Goal: Find specific page/section: Find specific page/section

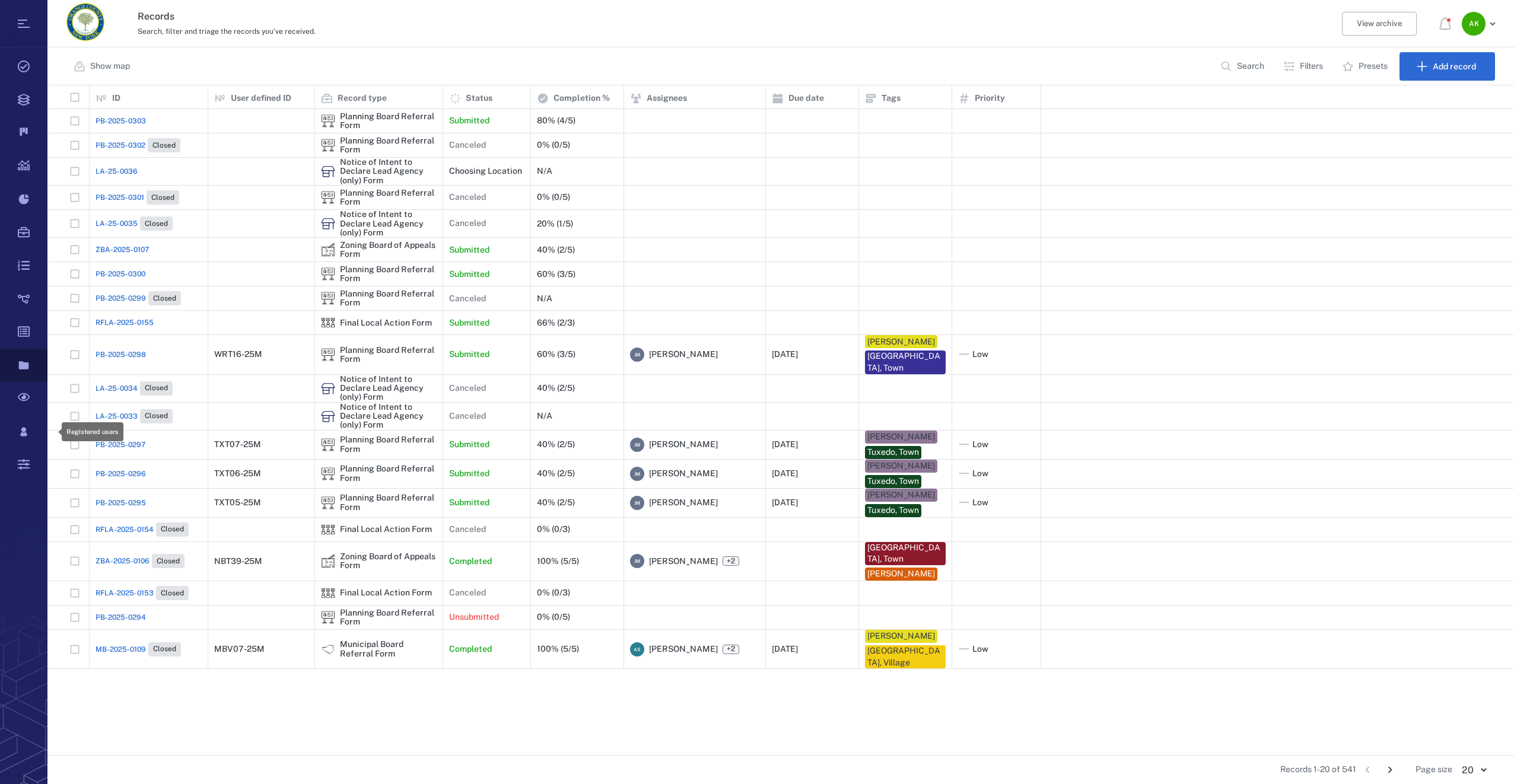
scroll to position [660, 1457]
click at [1390, 769] on icon "Go to next page" at bounding box center [1390, 770] width 13 height 13
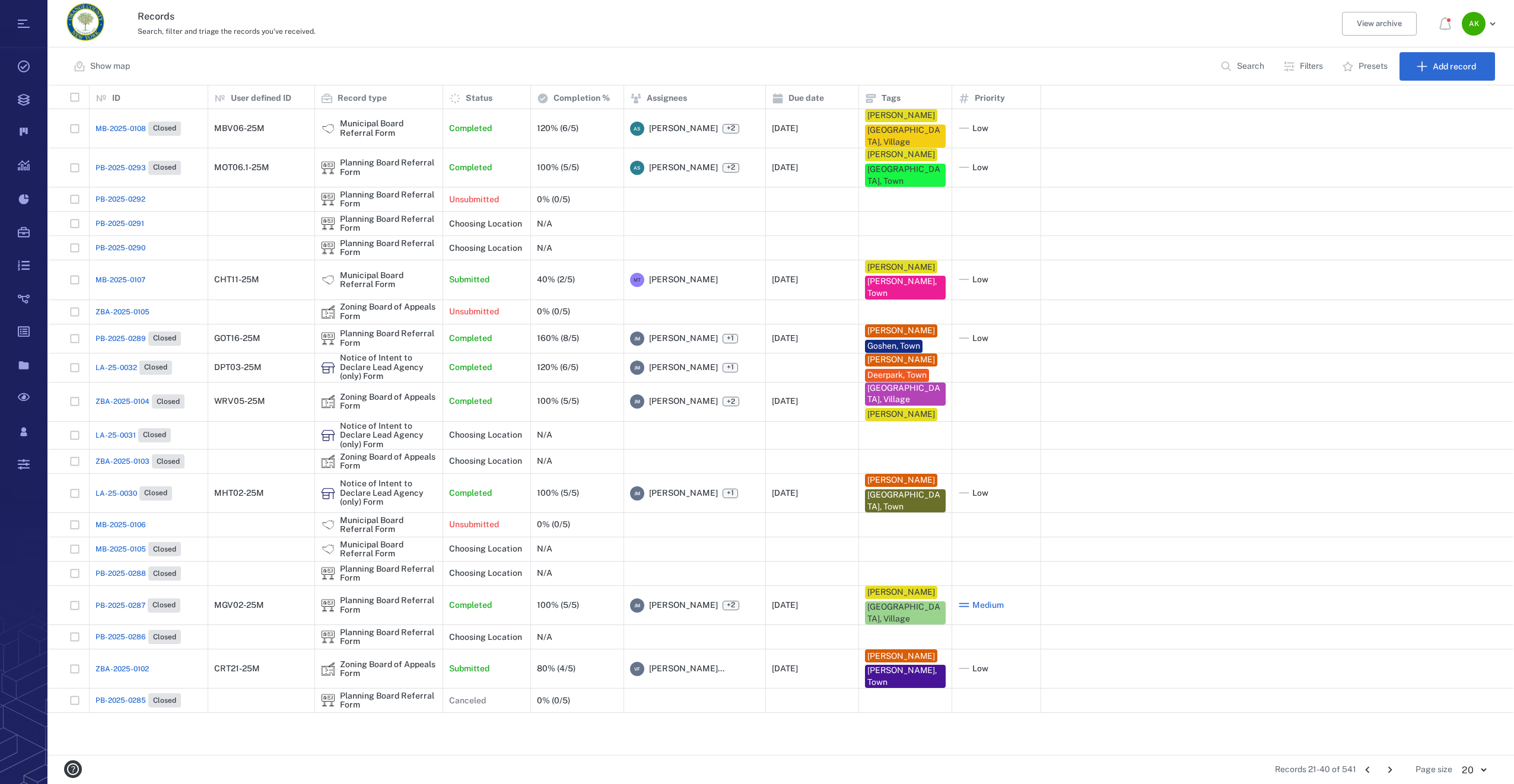
click at [1391, 770] on icon "Go to next page" at bounding box center [1390, 770] width 4 height 7
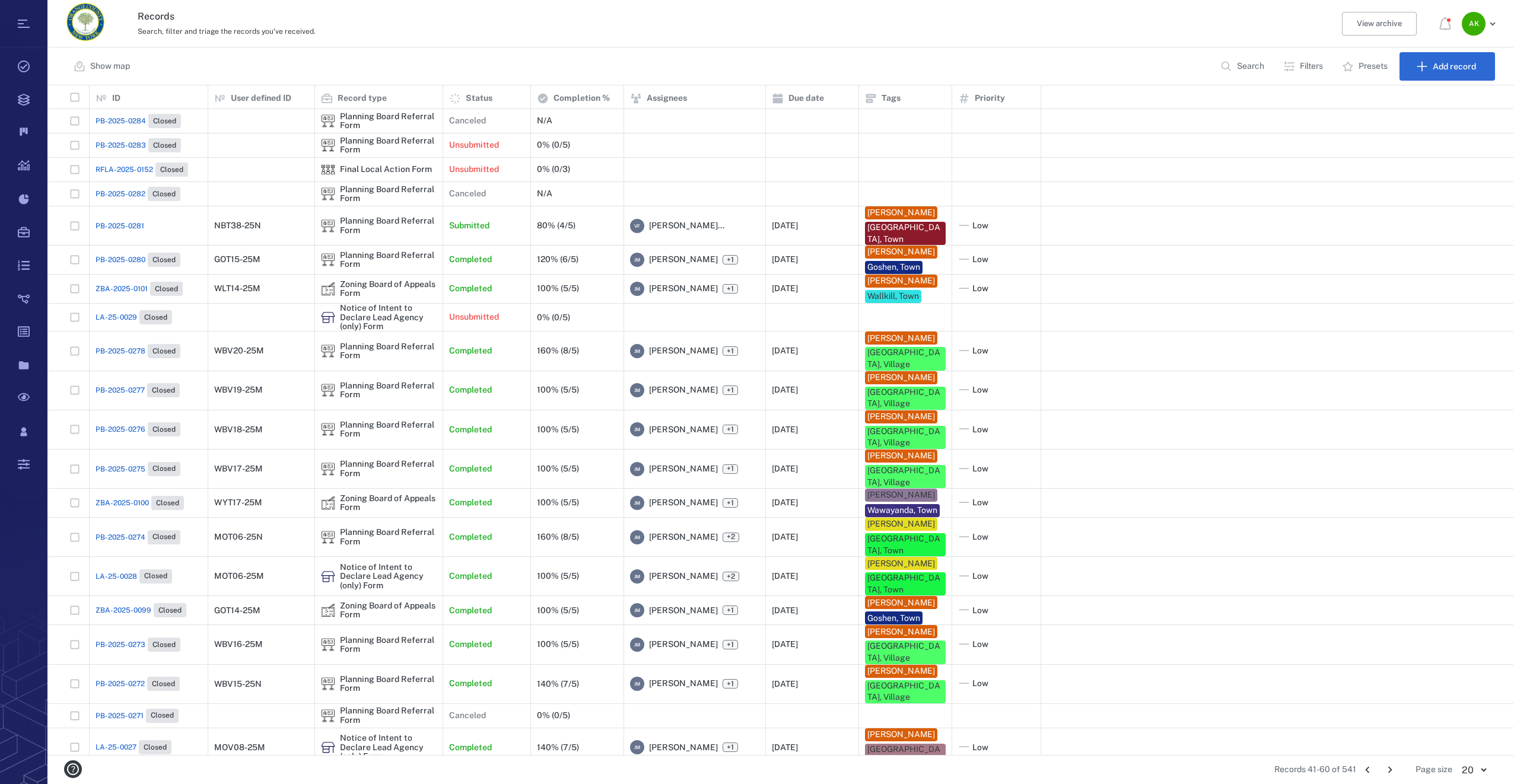
click at [1389, 768] on icon "Go to next page" at bounding box center [1390, 770] width 13 height 13
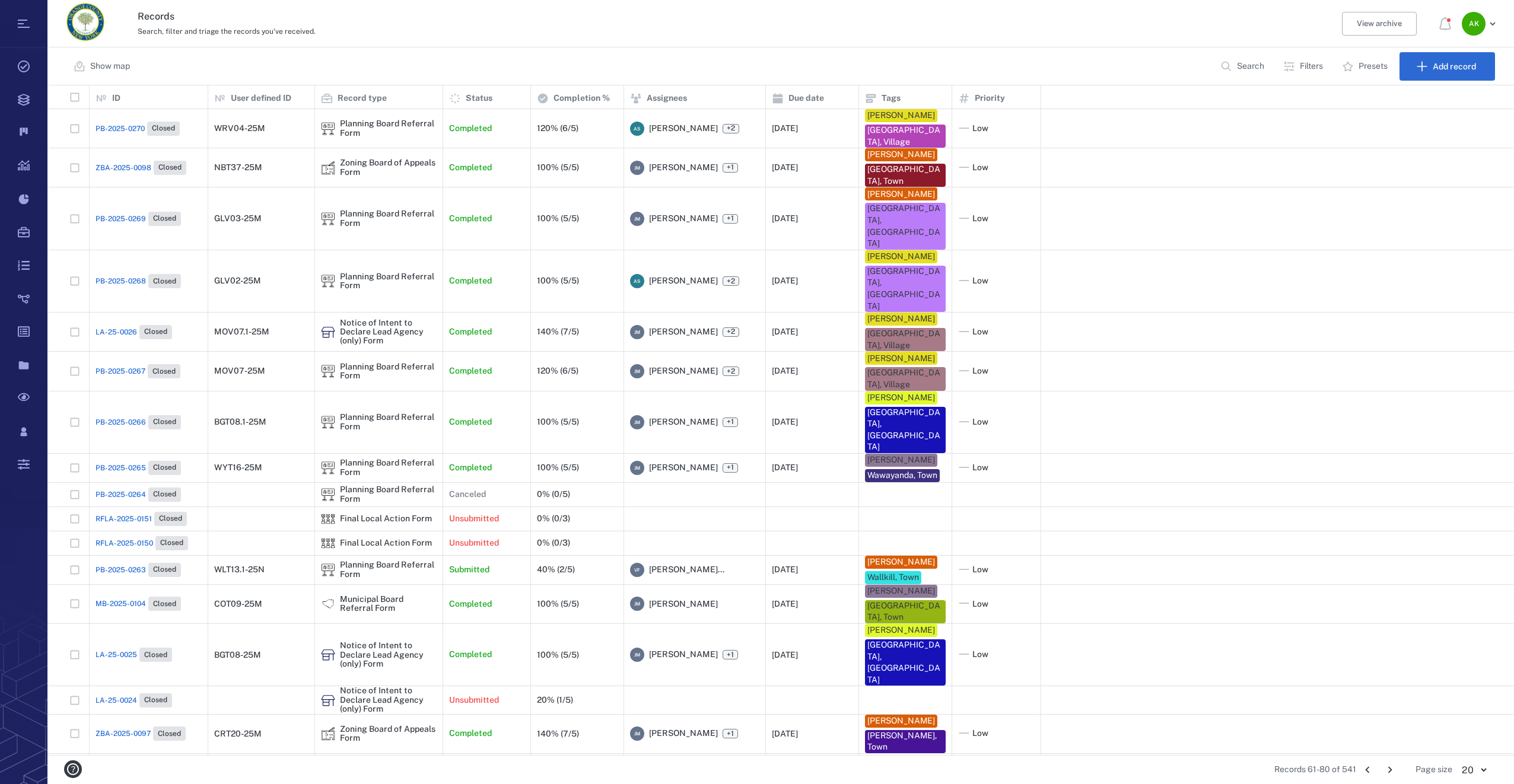
click at [1245, 70] on p "Search" at bounding box center [1250, 67] width 27 height 12
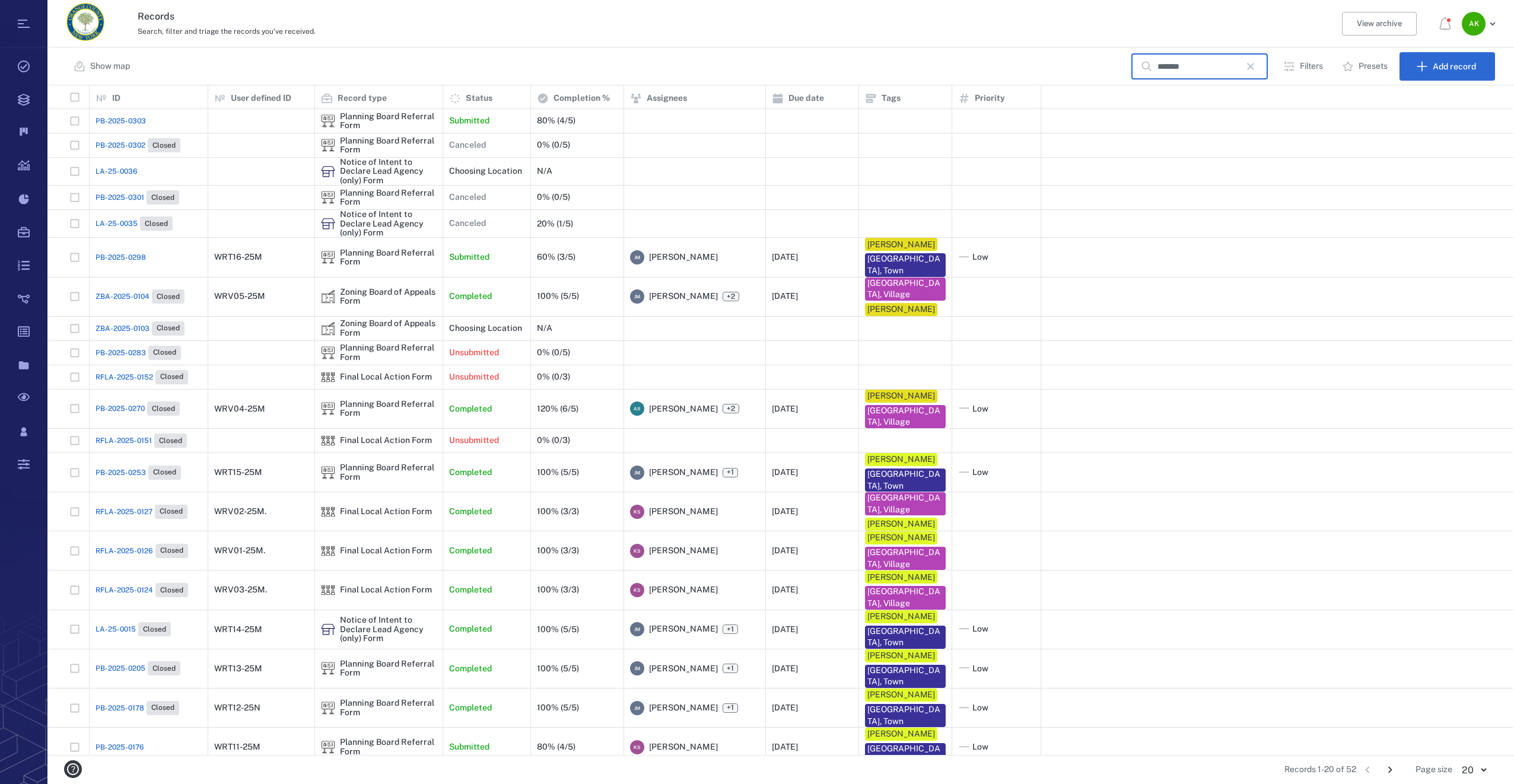
type input "*******"
click at [98, 703] on span "PB-2025-0178" at bounding box center [120, 708] width 49 height 11
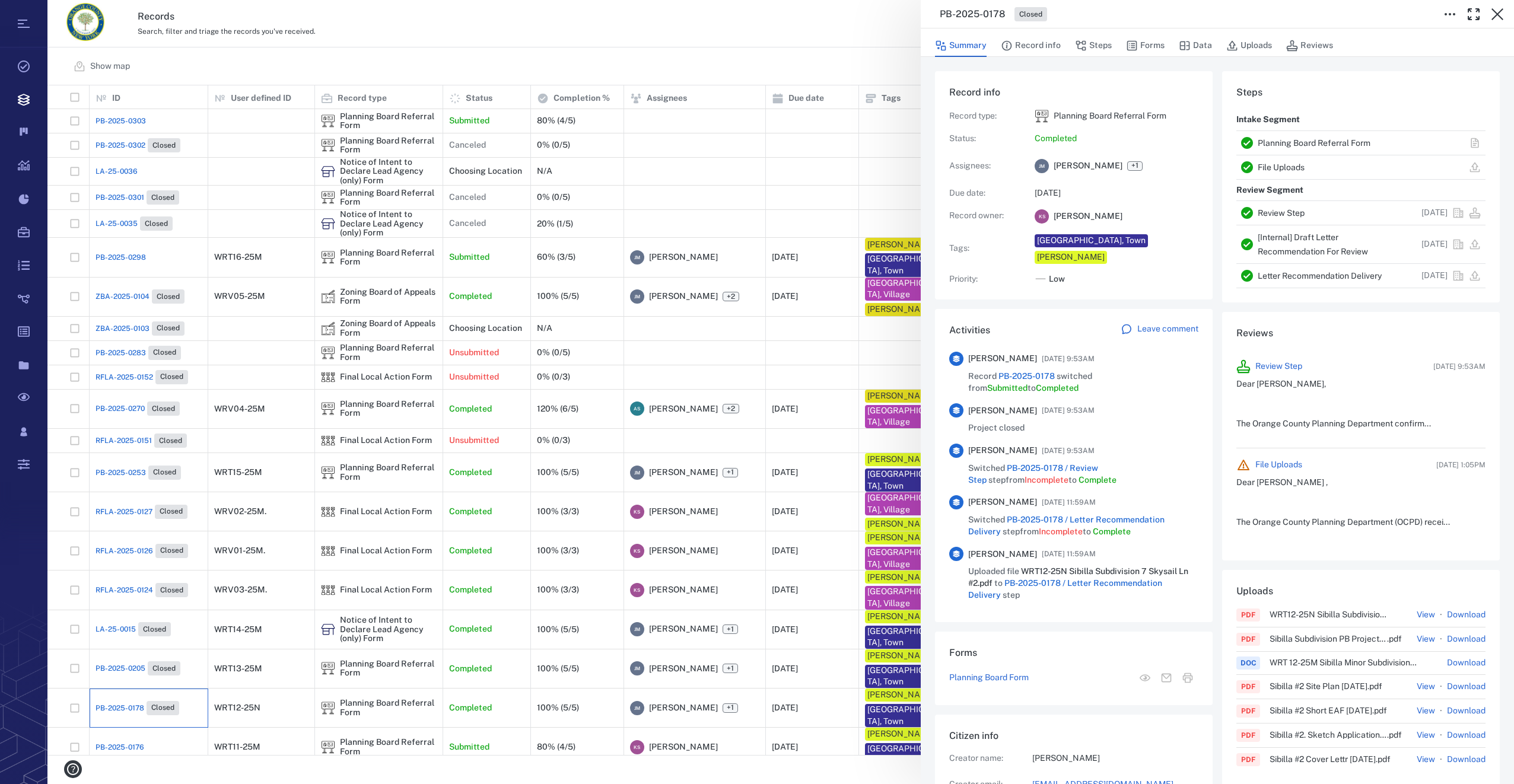
scroll to position [161, 0]
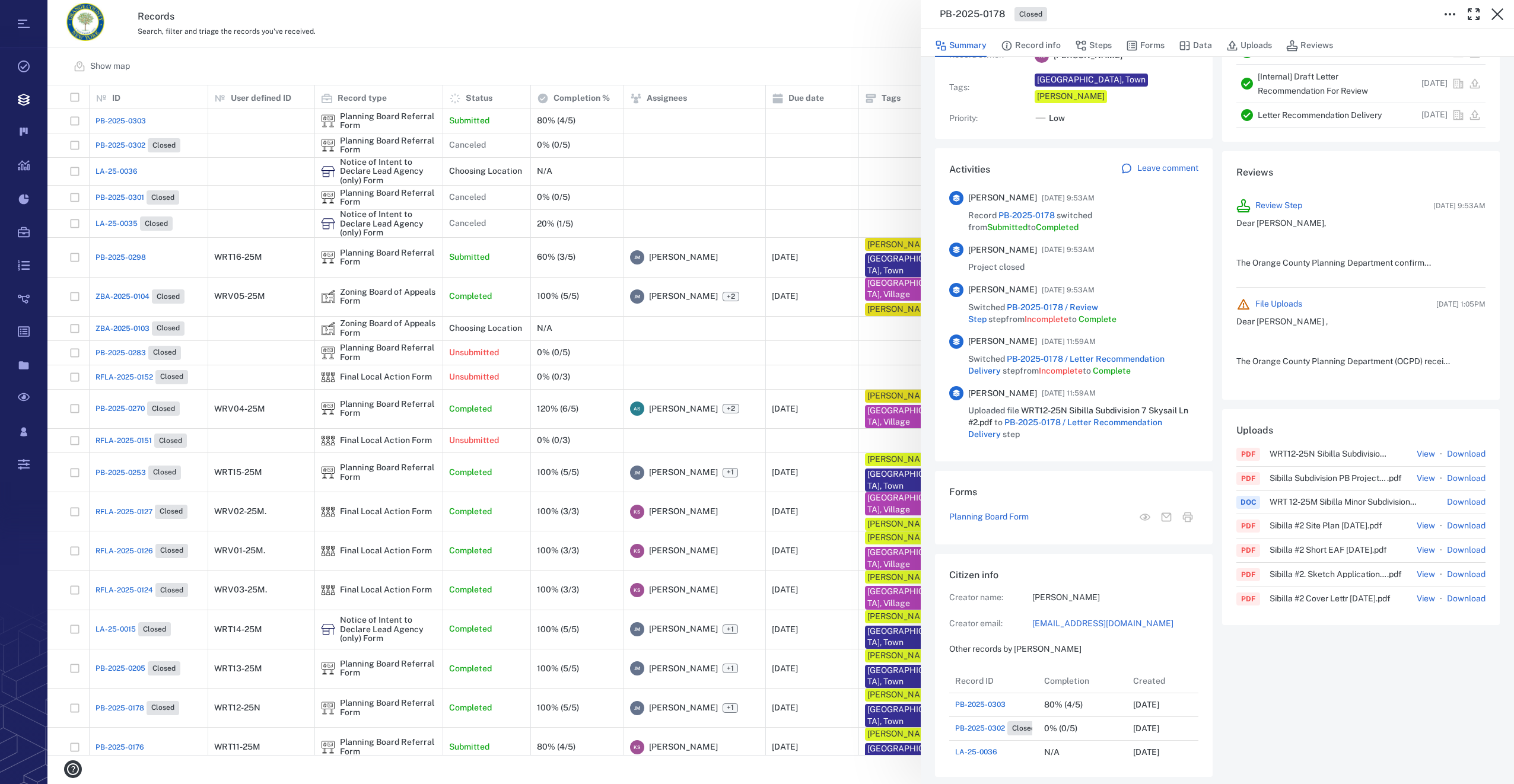
click at [1050, 618] on link "[EMAIL_ADDRESS][DOMAIN_NAME]" at bounding box center [1115, 624] width 166 height 12
drag, startPoint x: 1500, startPoint y: 10, endPoint x: 27, endPoint y: 162, distance: 1480.8
click at [1500, 10] on icon "button" at bounding box center [1497, 14] width 14 height 14
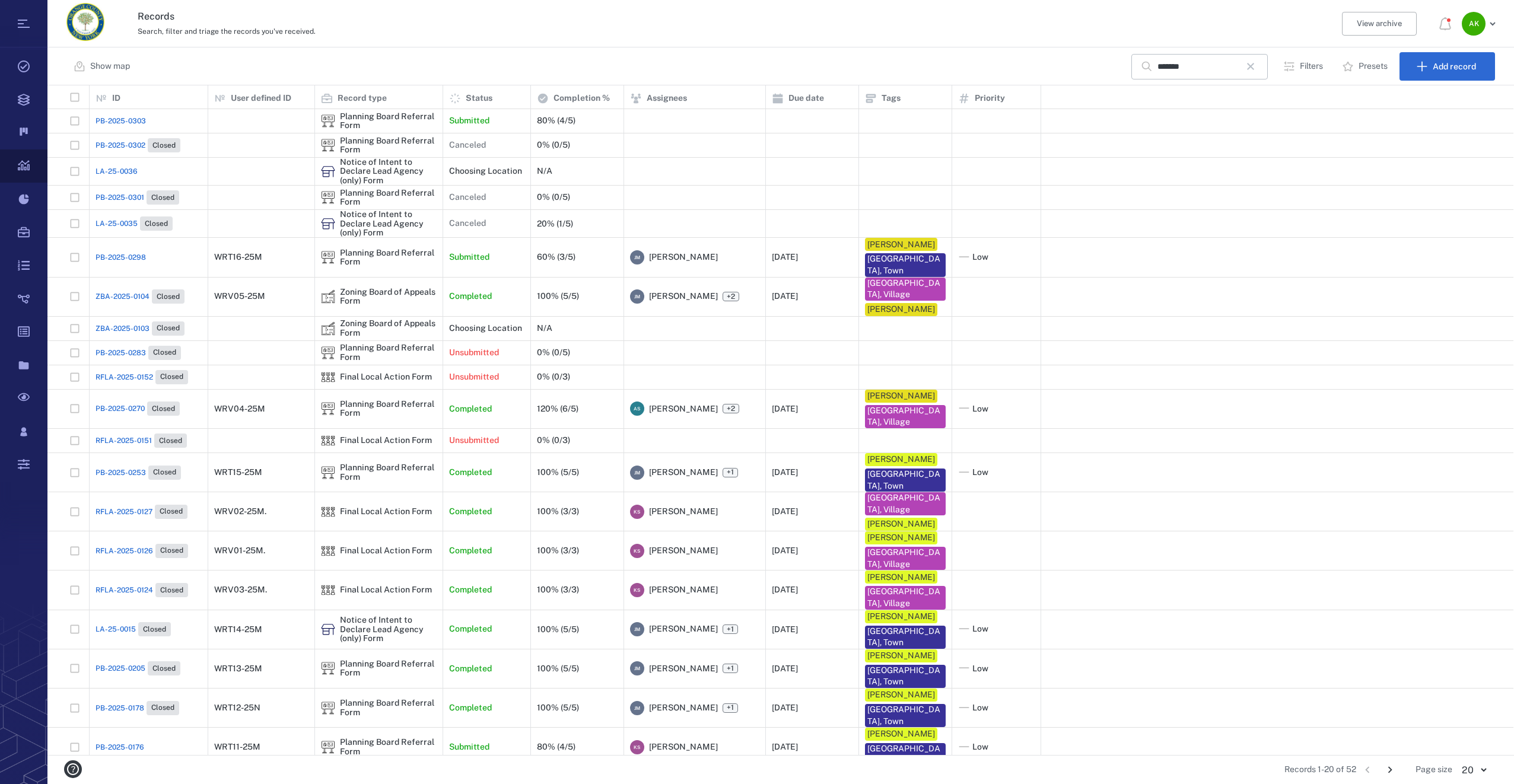
scroll to position [660, 1457]
click at [1258, 65] on icon "button" at bounding box center [1250, 67] width 14 height 14
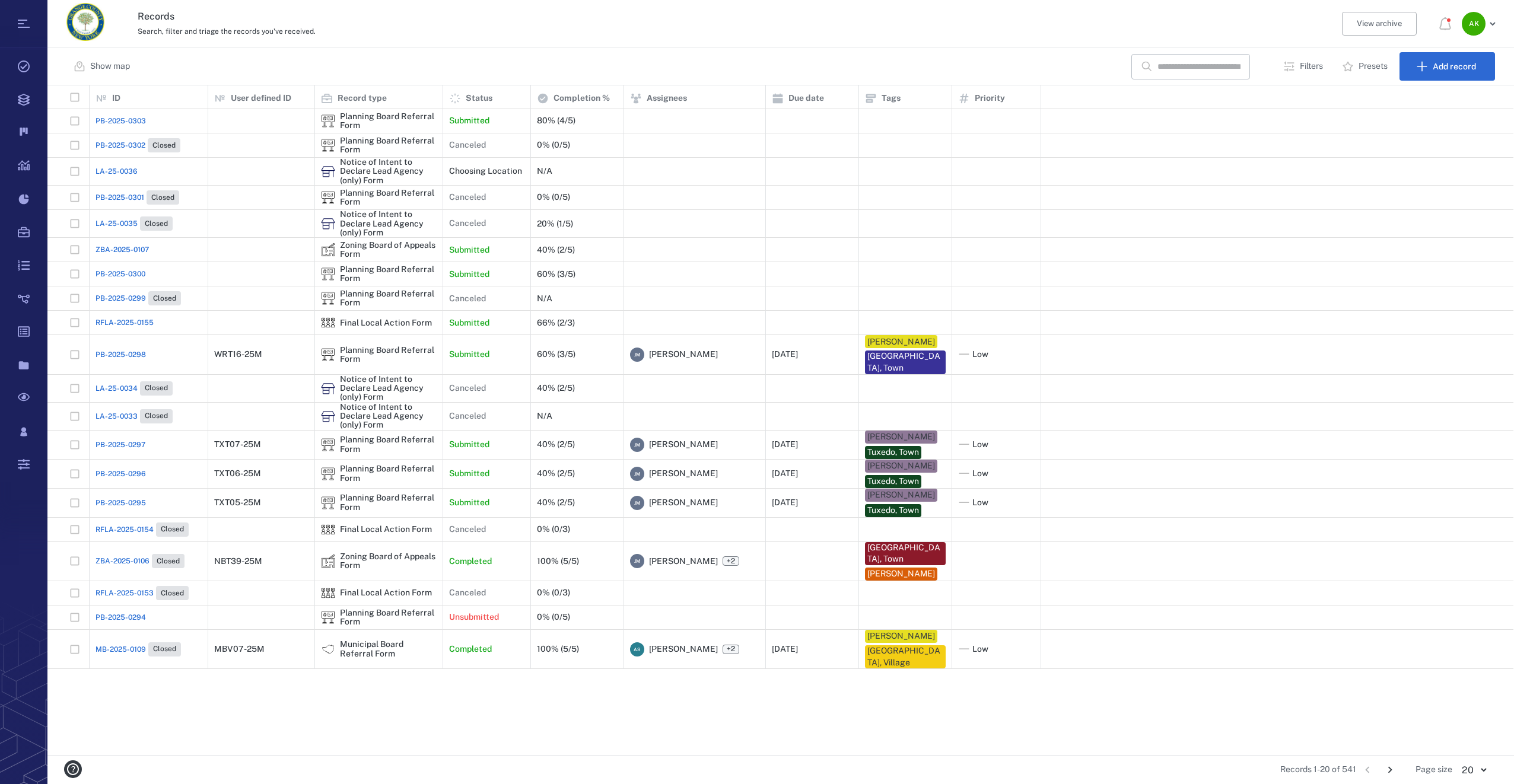
click at [115, 325] on span "RFLA-2025-0155" at bounding box center [124, 322] width 58 height 11
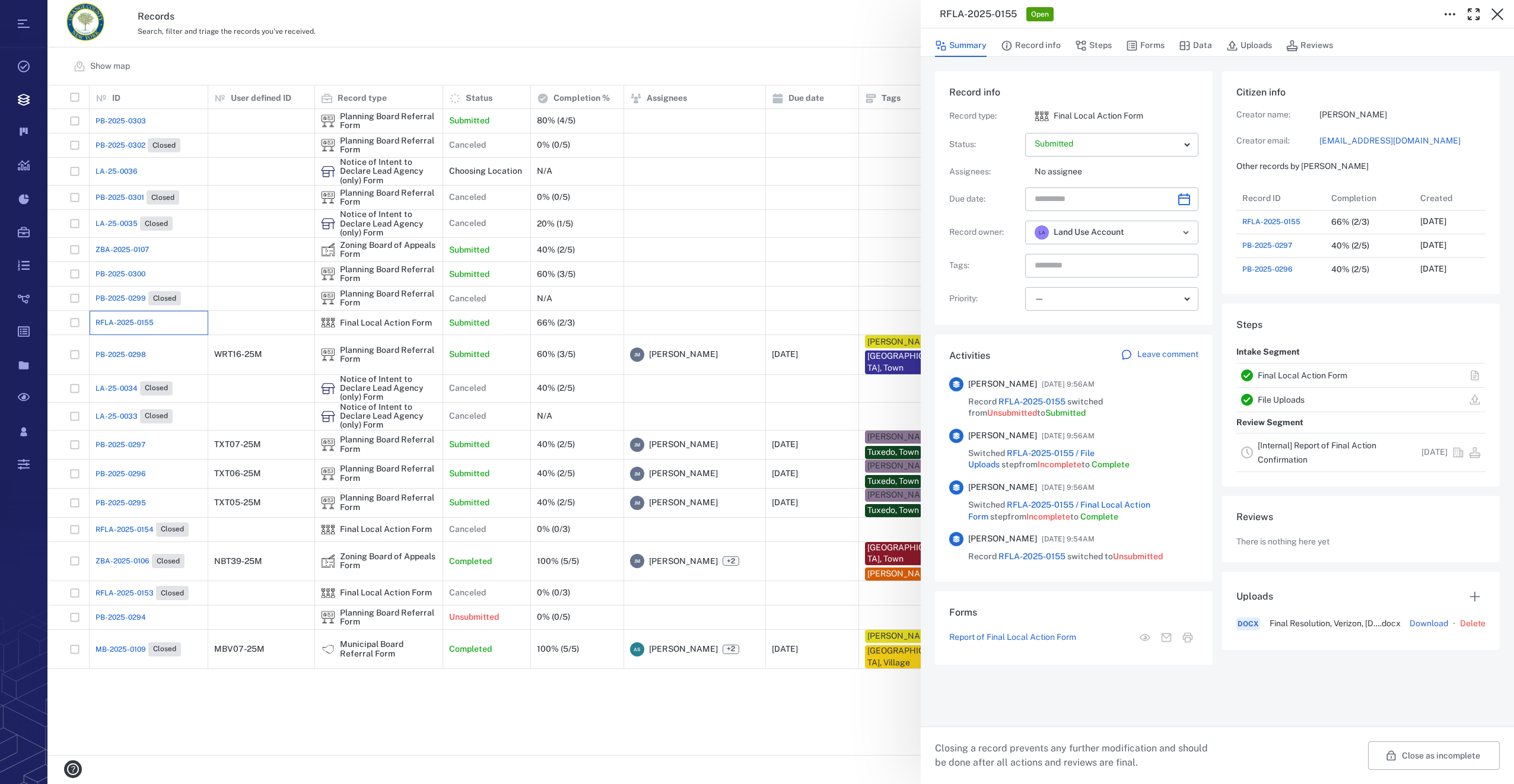
scroll to position [10, 10]
click at [1152, 48] on button "Forms" at bounding box center [1145, 46] width 39 height 23
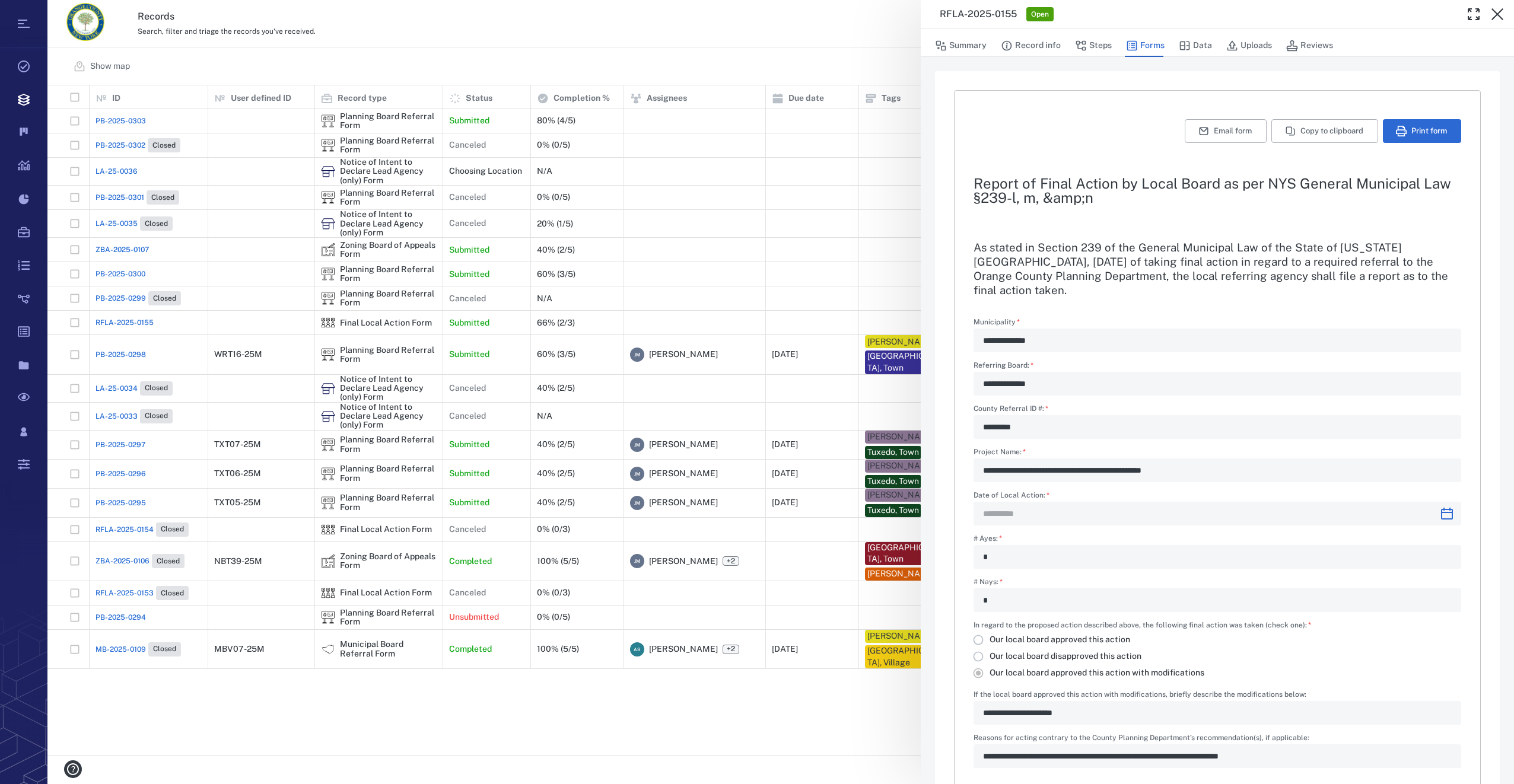
type input "**********"
click at [965, 40] on button "Summary" at bounding box center [961, 46] width 52 height 23
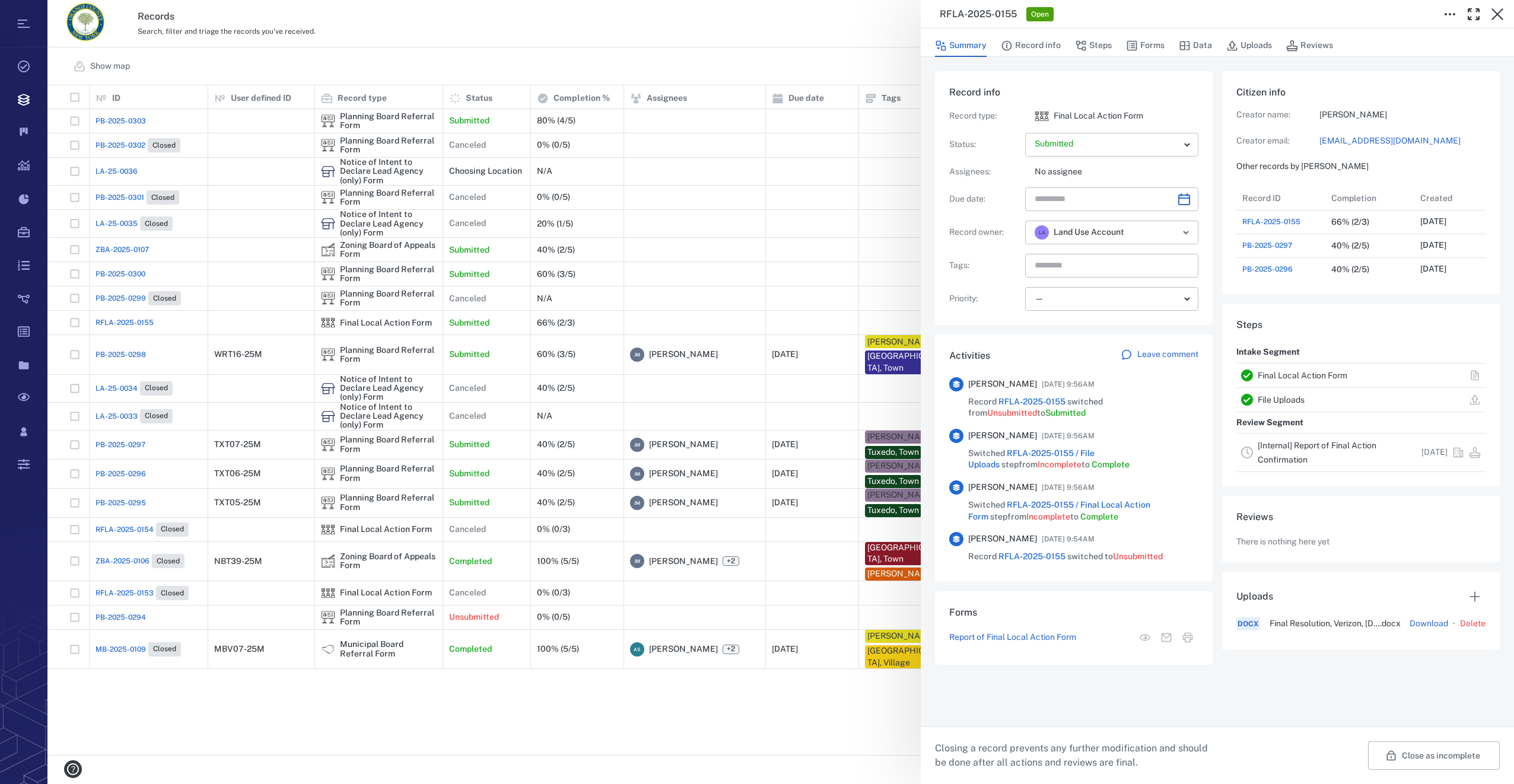
scroll to position [451, 232]
click at [1194, 230] on button "Open" at bounding box center [1186, 233] width 17 height 17
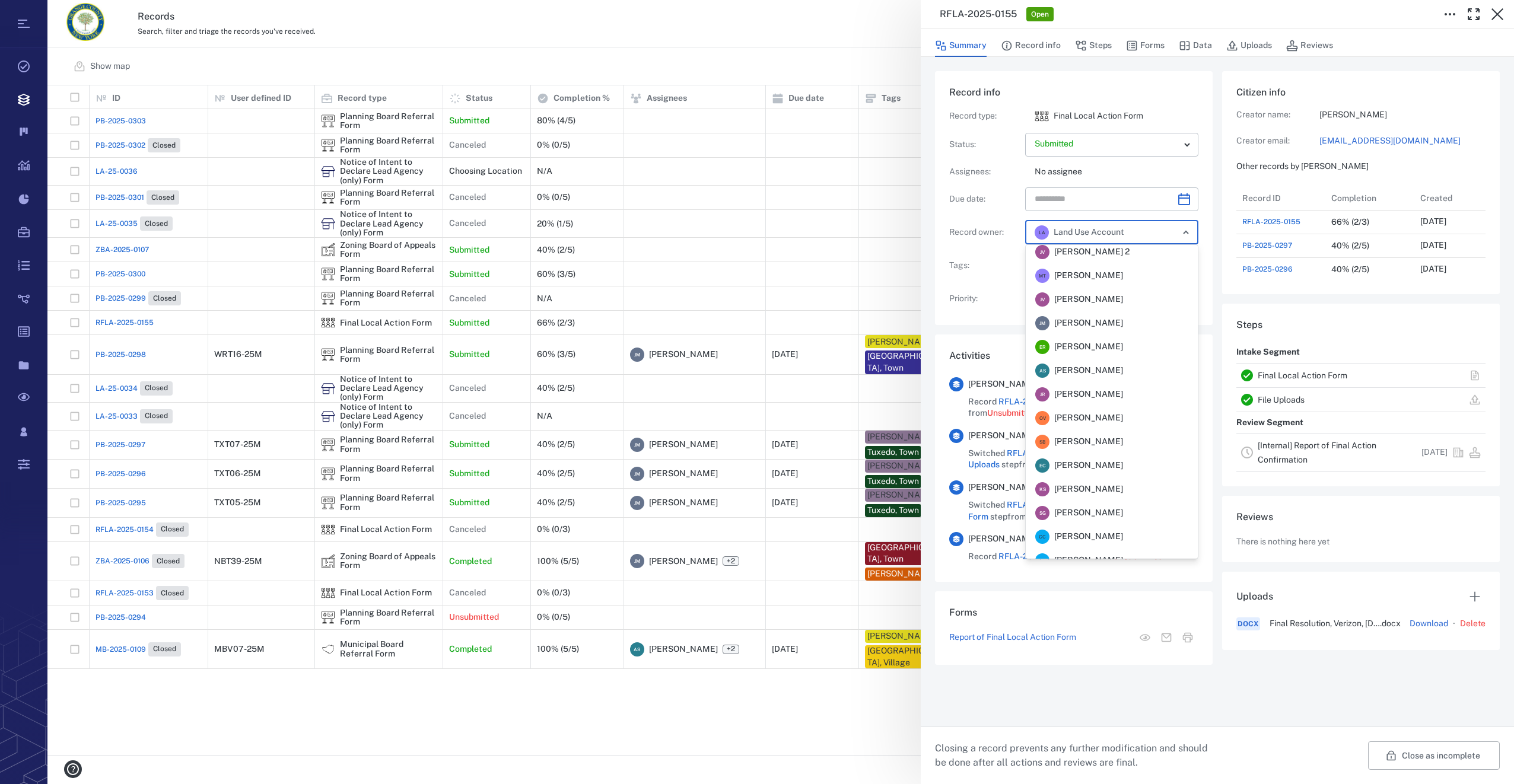
scroll to position [0, 0]
click at [1061, 371] on span "[PERSON_NAME]" at bounding box center [1088, 375] width 69 height 12
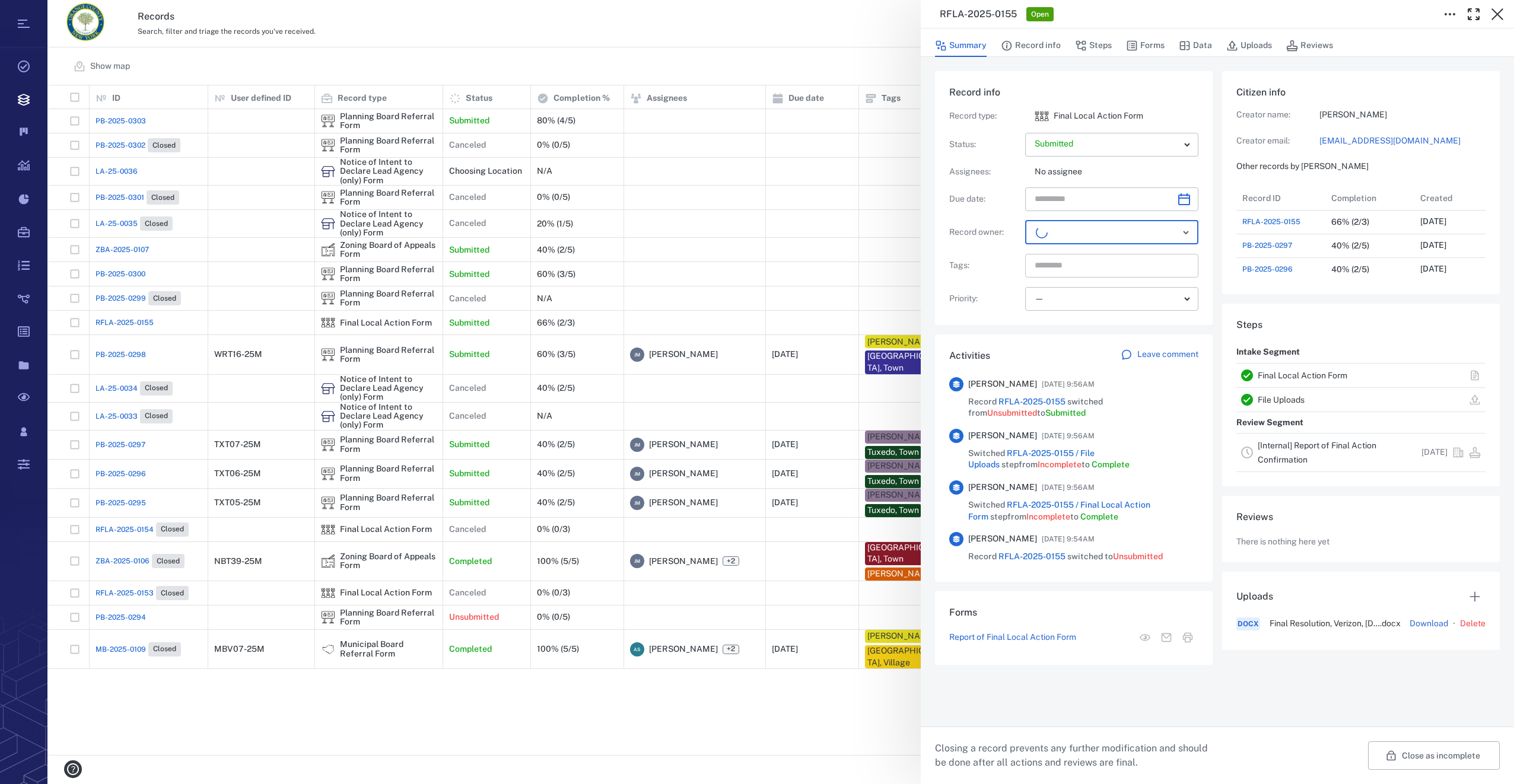
scroll to position [451, 227]
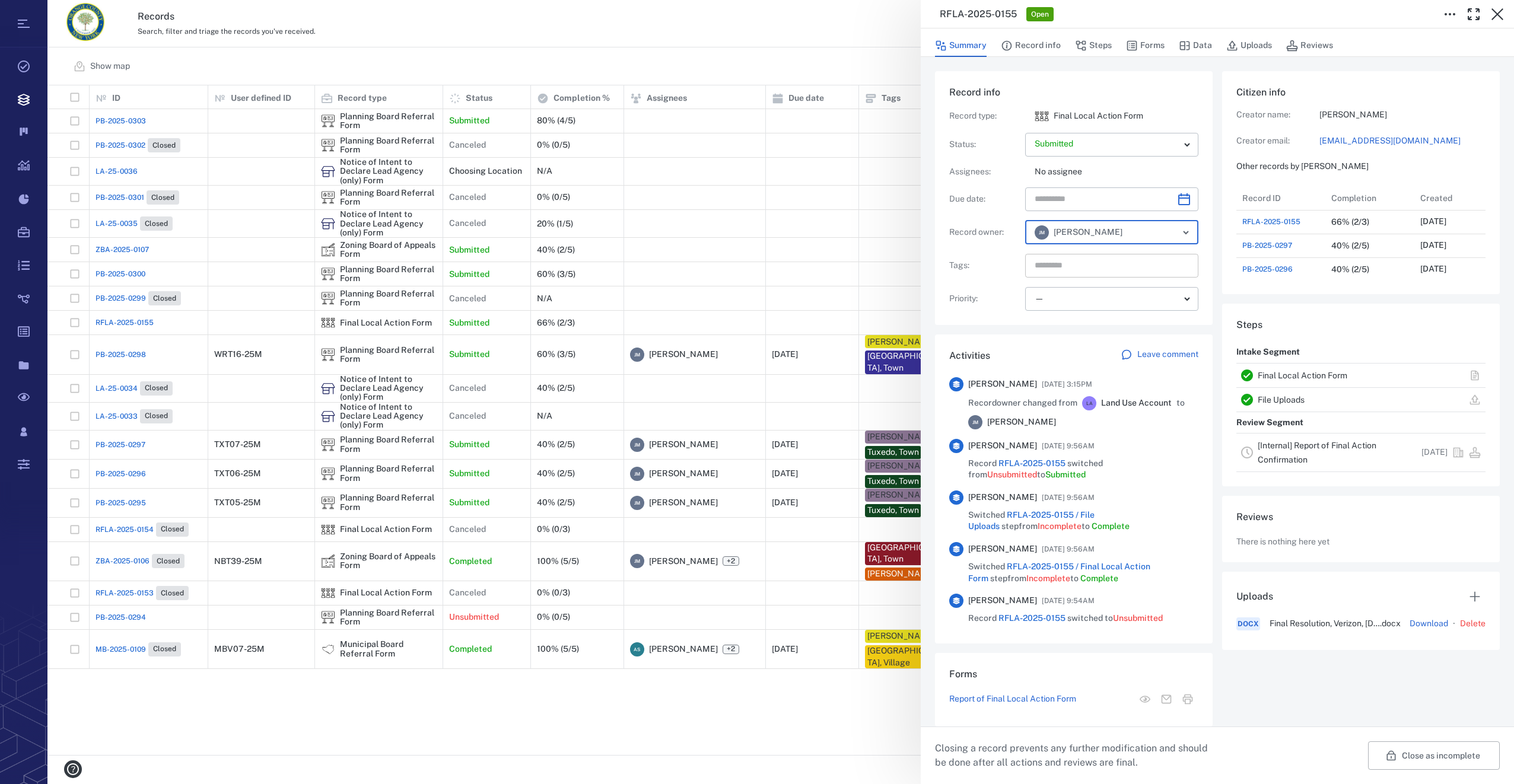
click at [1060, 264] on input "text" at bounding box center [1097, 266] width 129 height 17
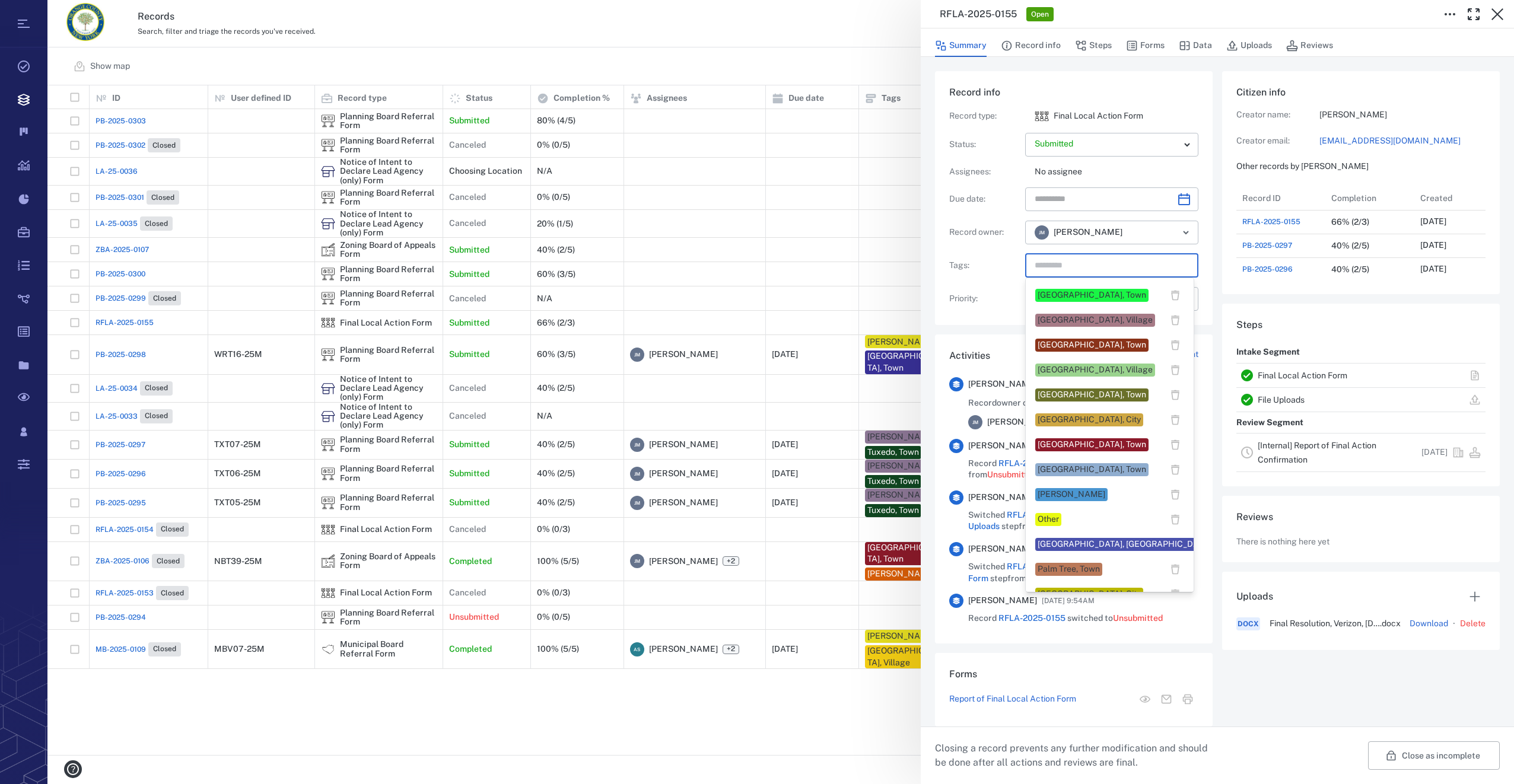
scroll to position [830, 0]
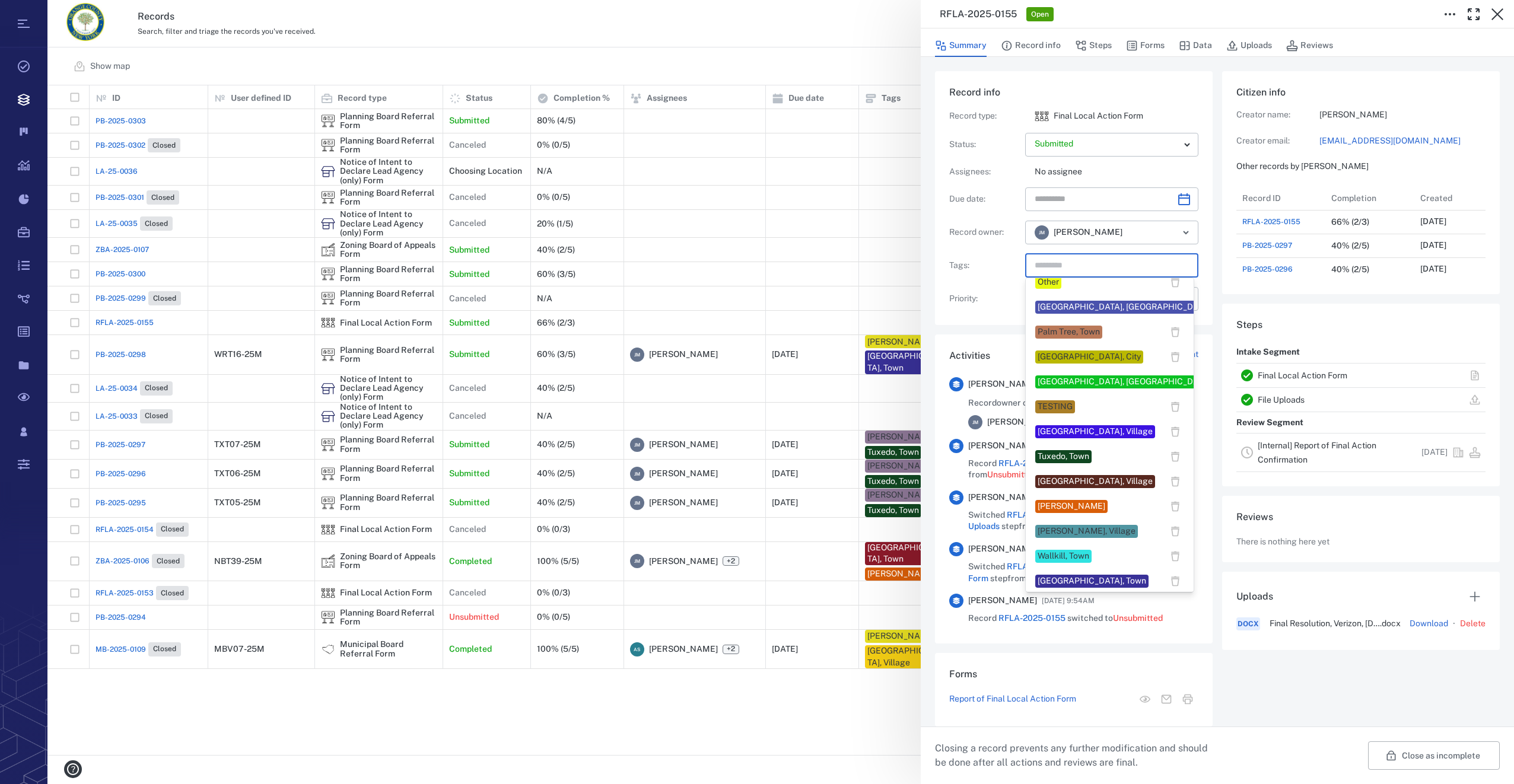
click at [1040, 449] on div "Tuxedo, Town" at bounding box center [1109, 457] width 149 height 18
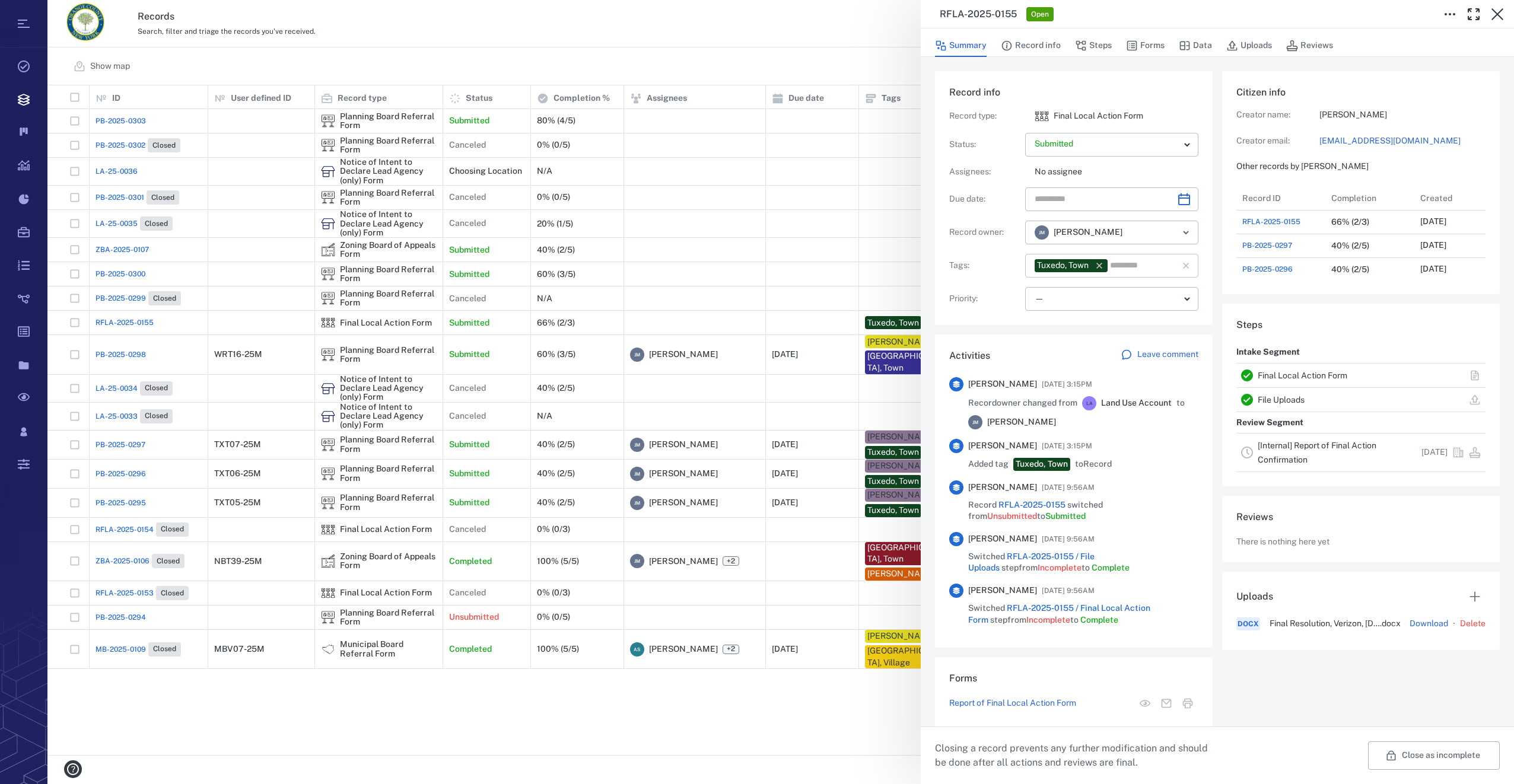
click at [1136, 262] on input "text" at bounding box center [1136, 266] width 54 height 17
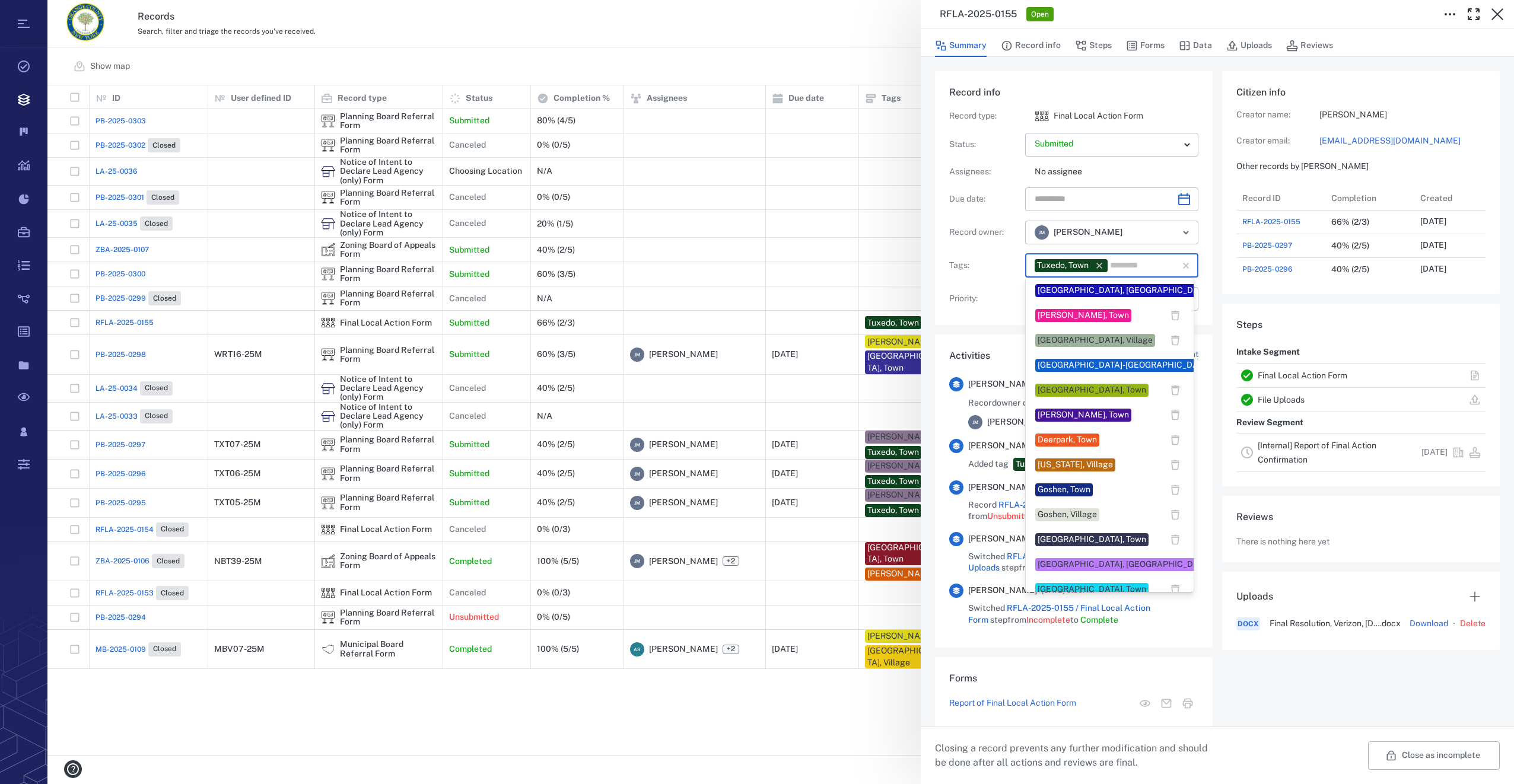
scroll to position [178, 0]
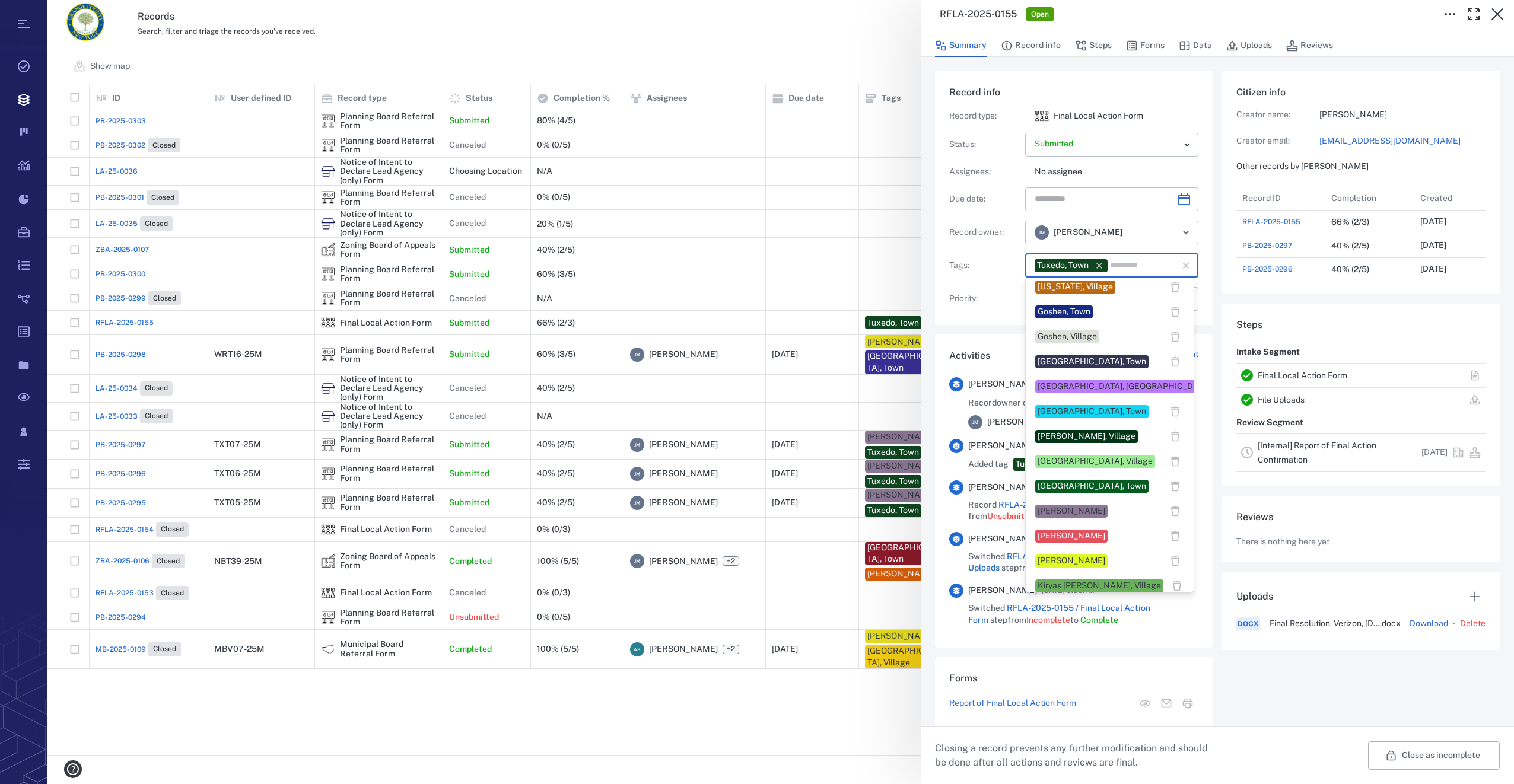
click at [1047, 507] on div "[PERSON_NAME]" at bounding box center [1071, 511] width 68 height 12
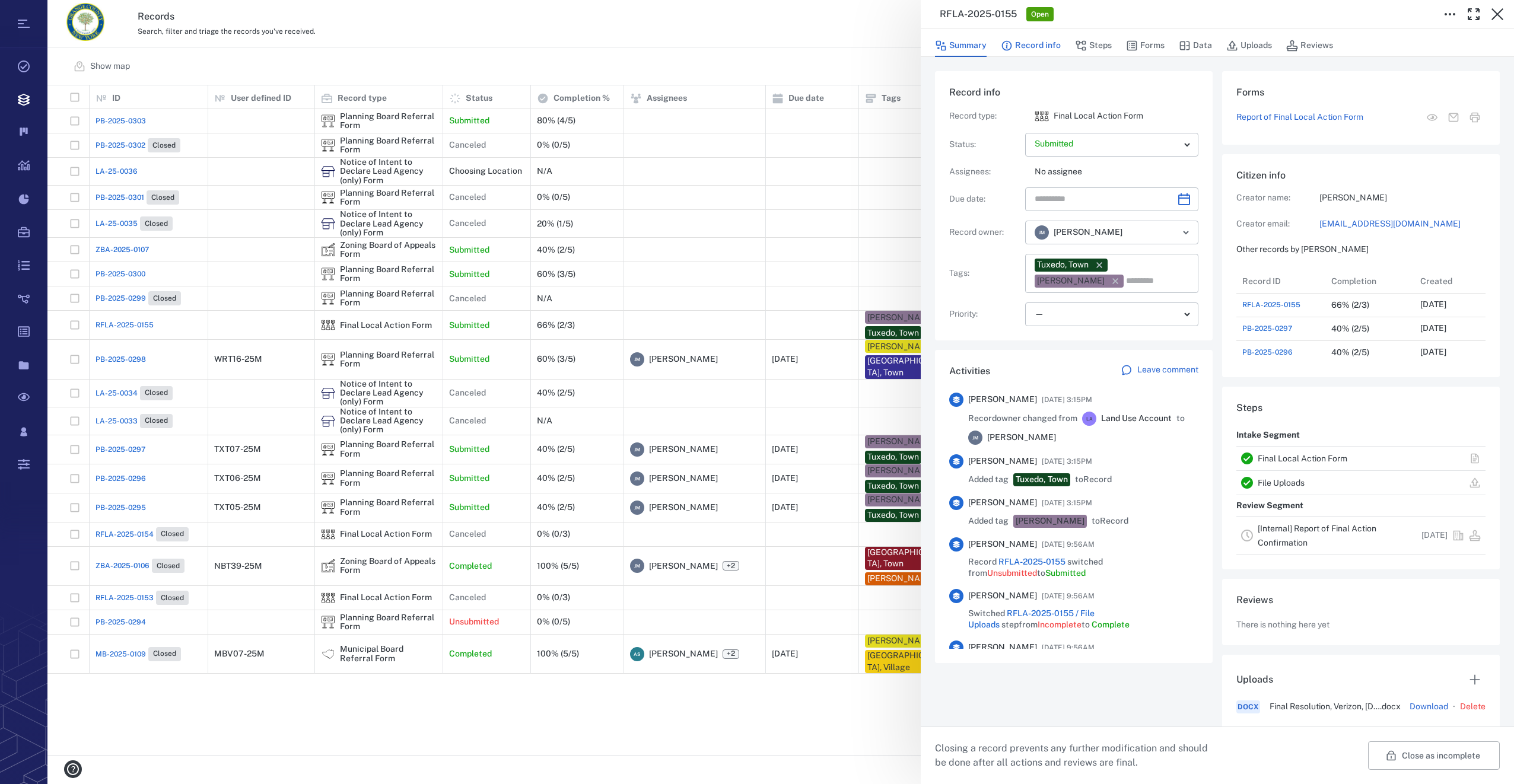
click at [1040, 40] on button "Record info" at bounding box center [1031, 46] width 60 height 23
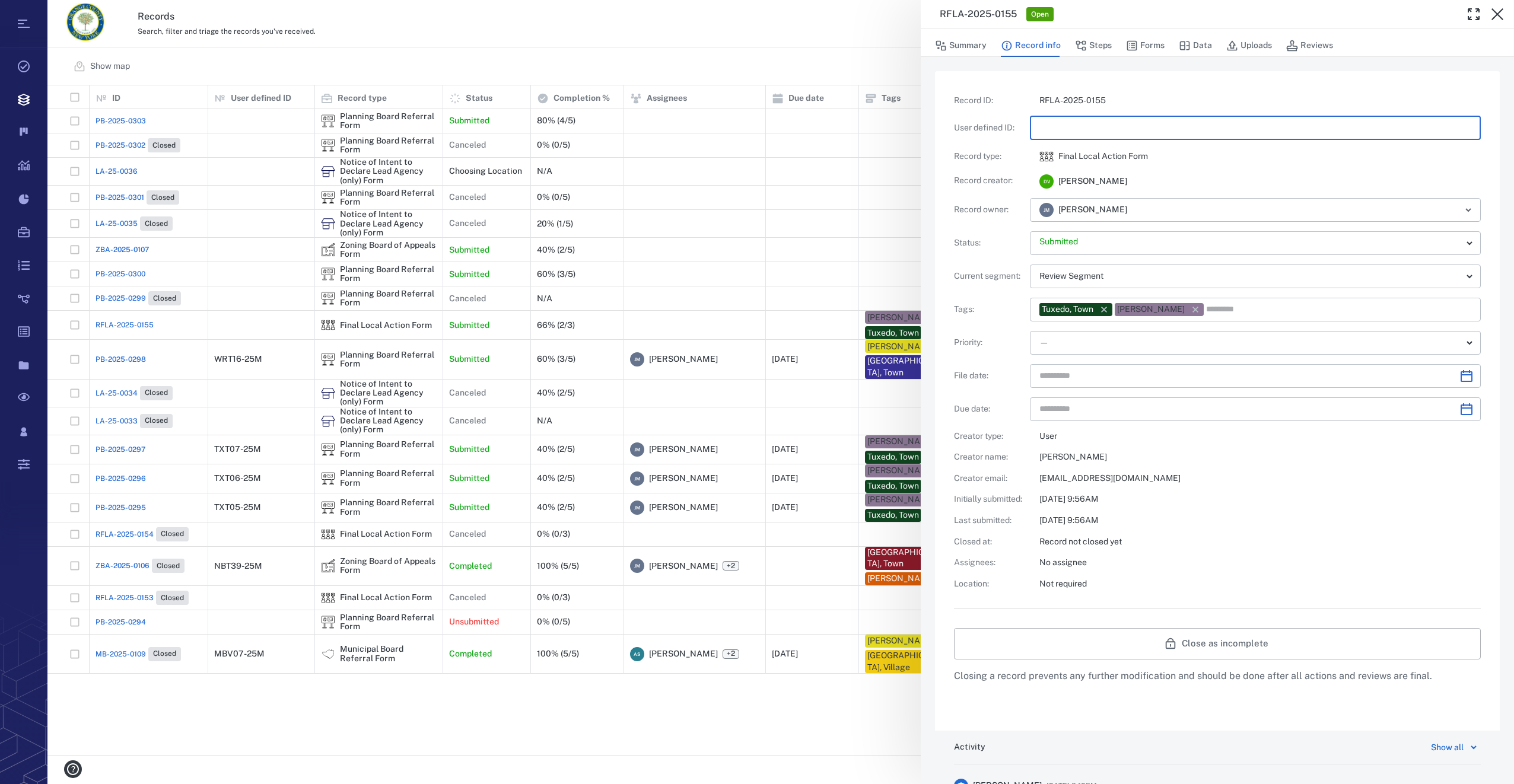
click at [1094, 124] on input "text" at bounding box center [1255, 128] width 432 height 24
type input "**********"
click at [1096, 47] on button "Steps" at bounding box center [1093, 46] width 37 height 23
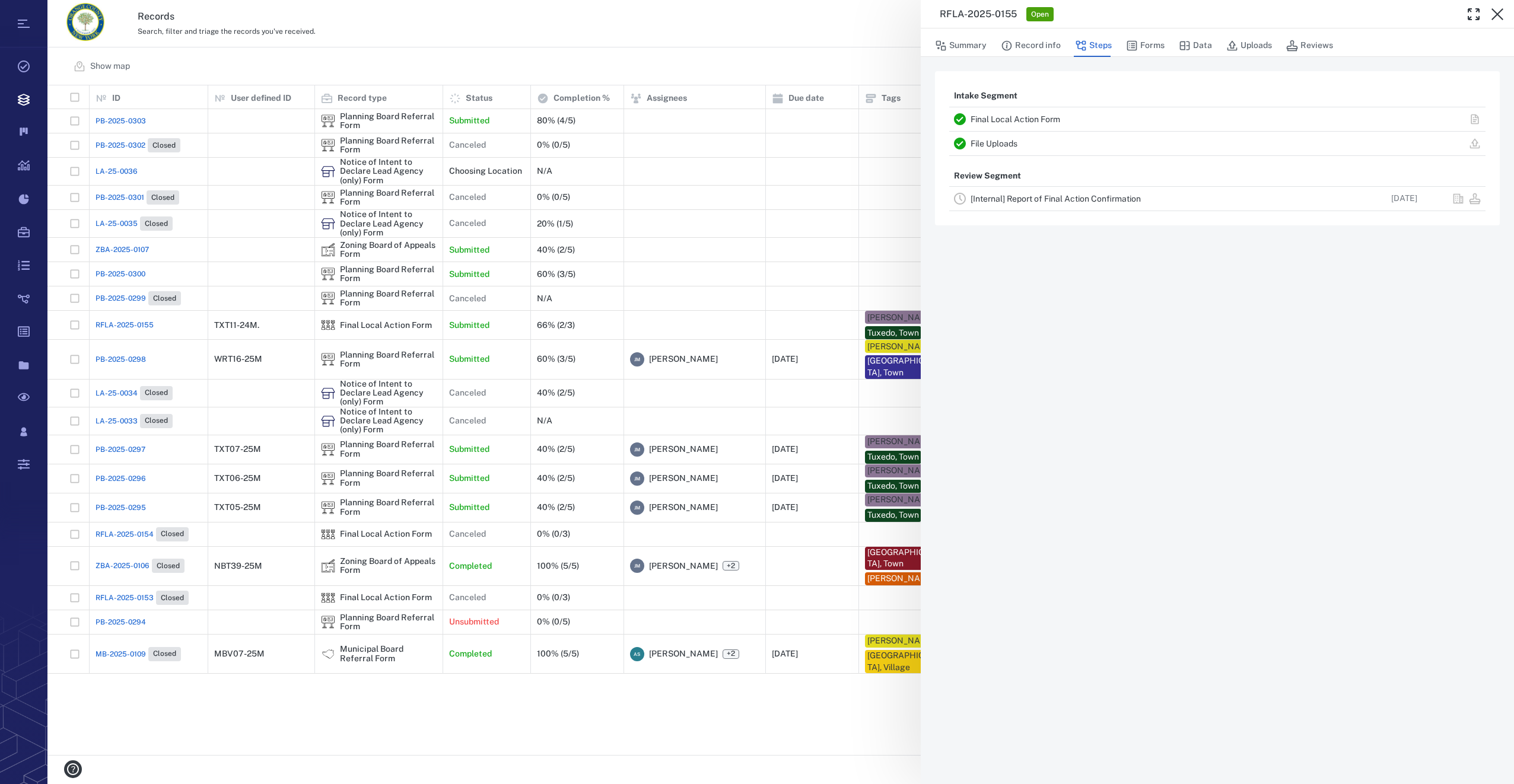
click at [999, 196] on link "[Internal] Report of Final Action Confirmation" at bounding box center [1056, 199] width 170 height 10
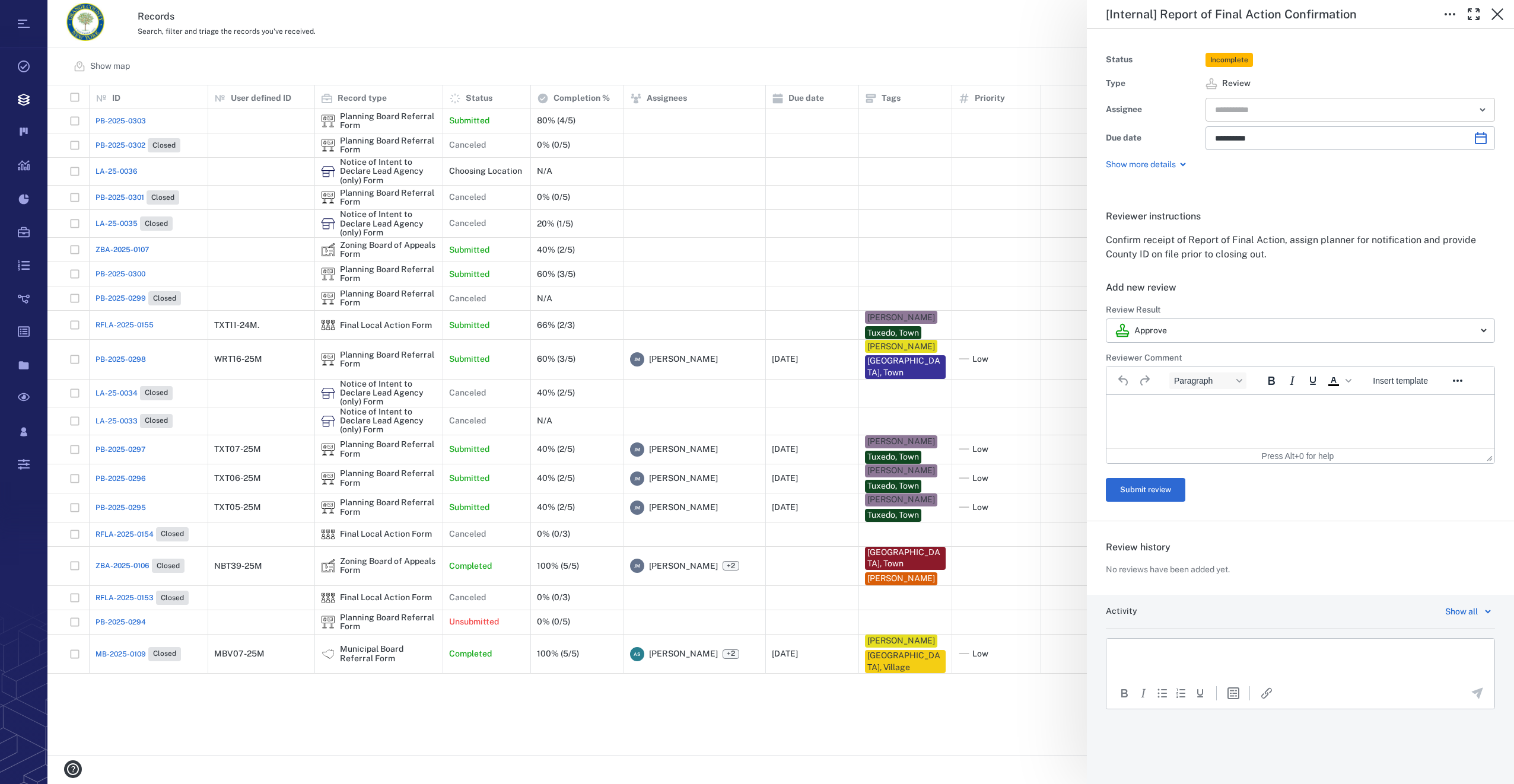
click at [1238, 112] on input "text" at bounding box center [1336, 109] width 246 height 17
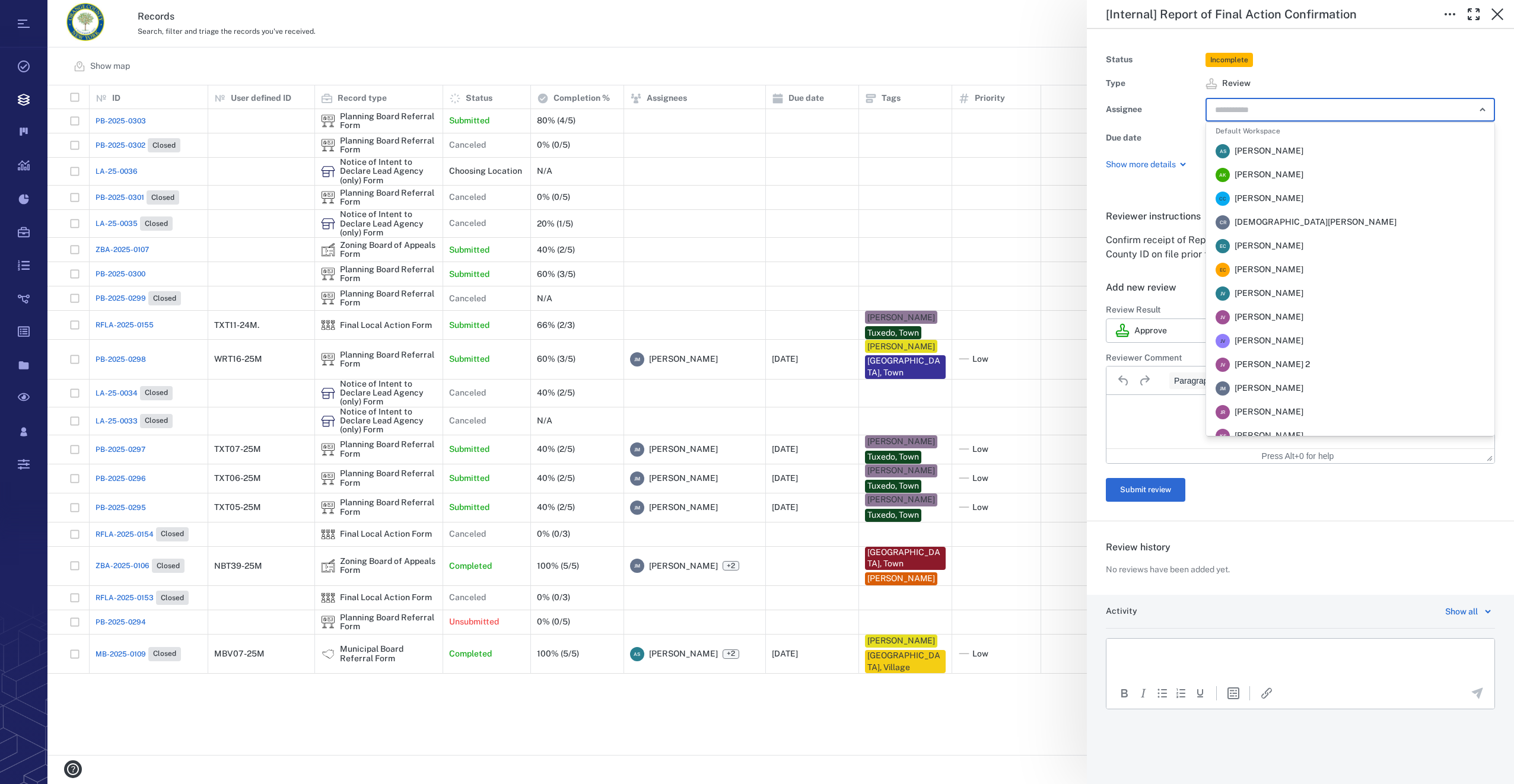
click at [1302, 379] on li "[PERSON_NAME] [PERSON_NAME]" at bounding box center [1350, 388] width 288 height 24
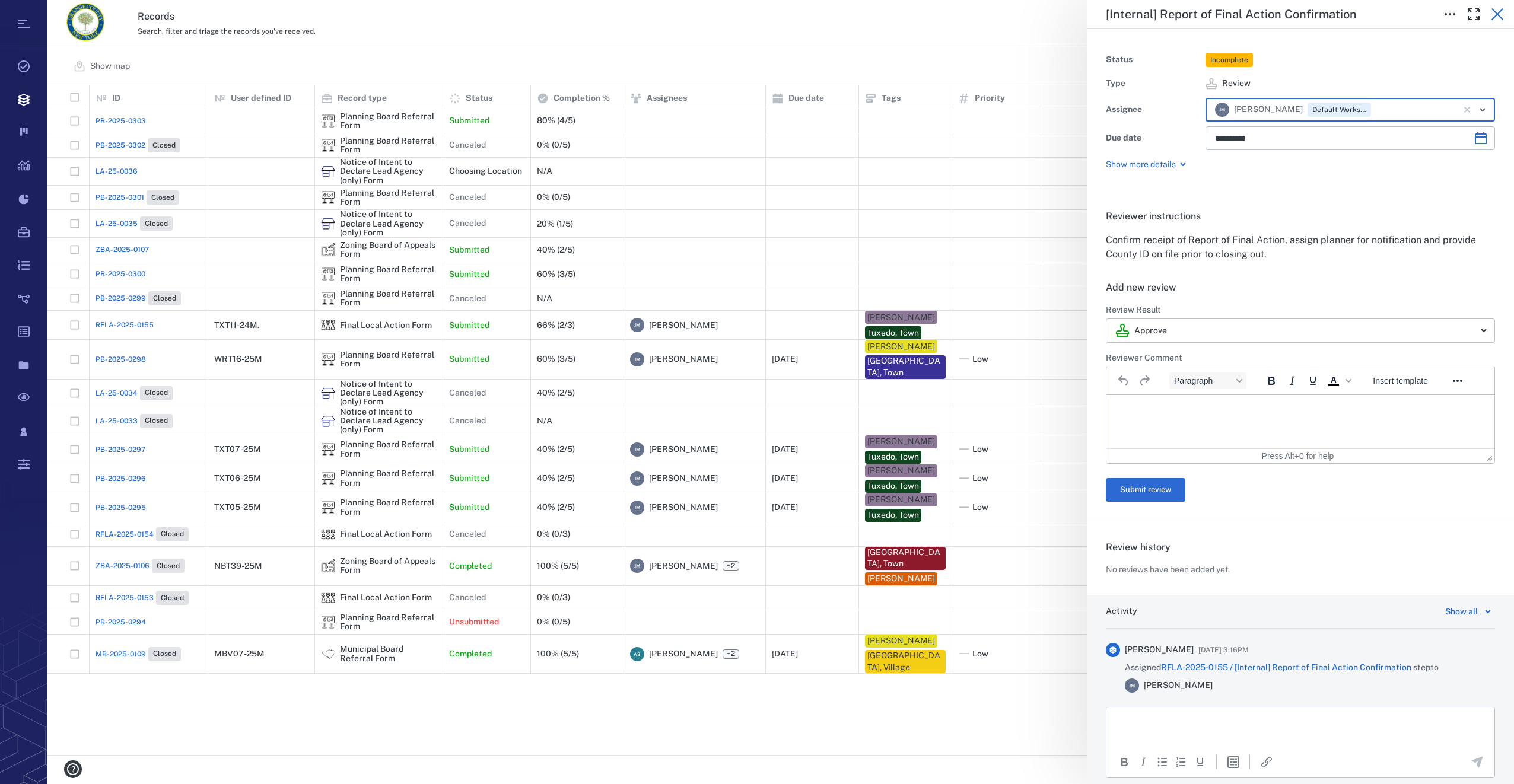
click at [1490, 16] on icon "button" at bounding box center [1497, 14] width 14 height 14
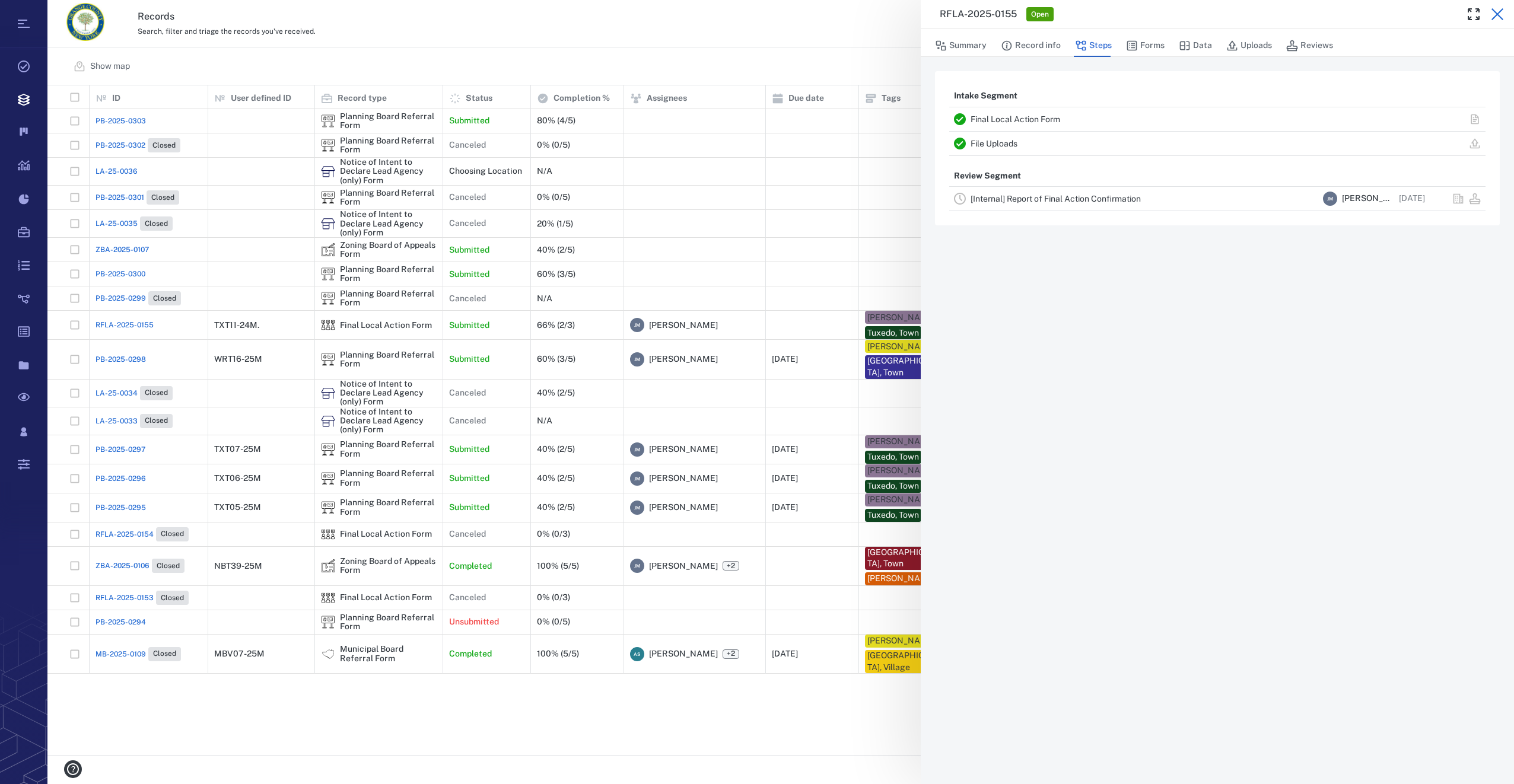
click at [1498, 13] on icon "button" at bounding box center [1497, 14] width 12 height 12
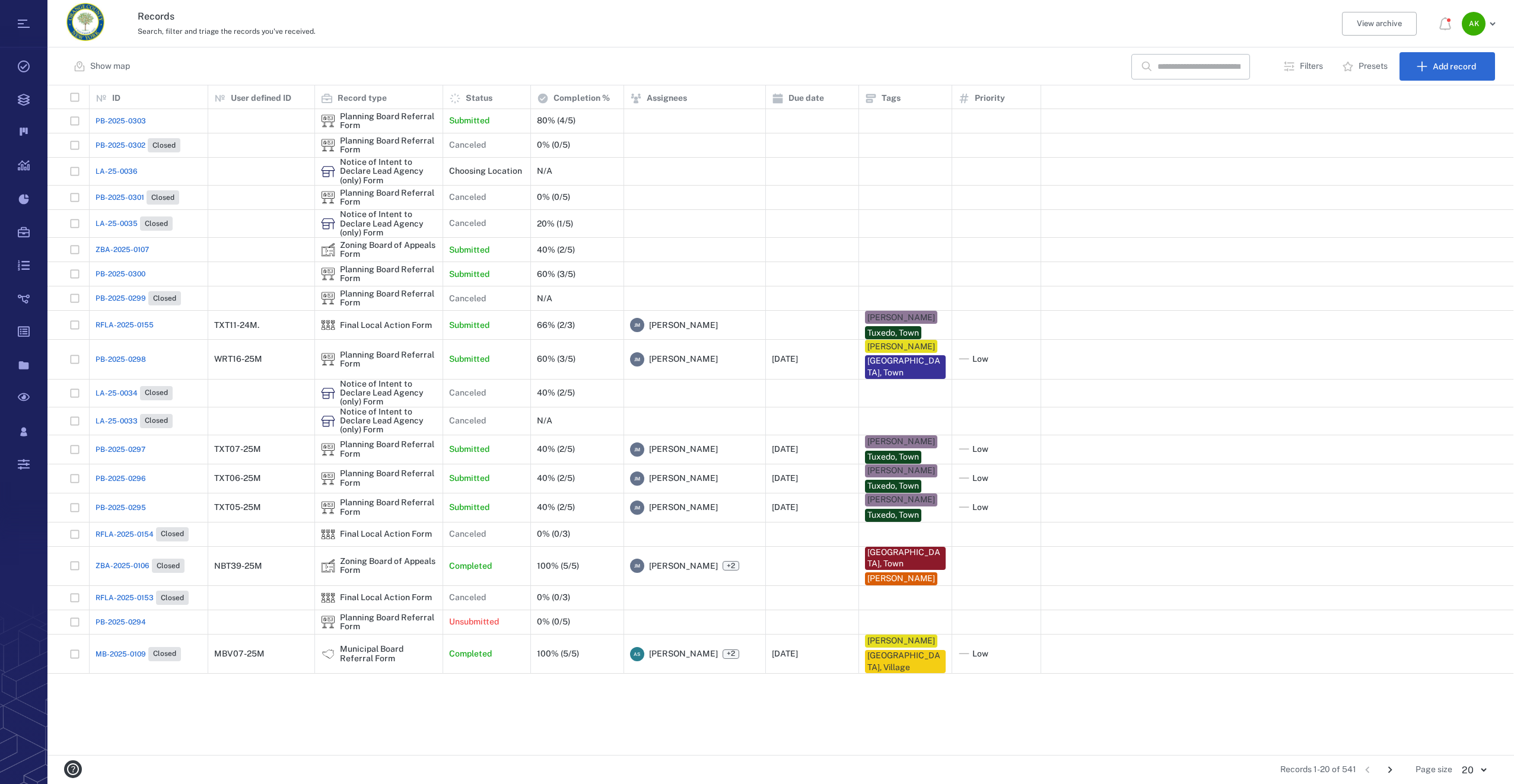
click at [120, 275] on span "PB-2025-0300" at bounding box center [120, 274] width 50 height 11
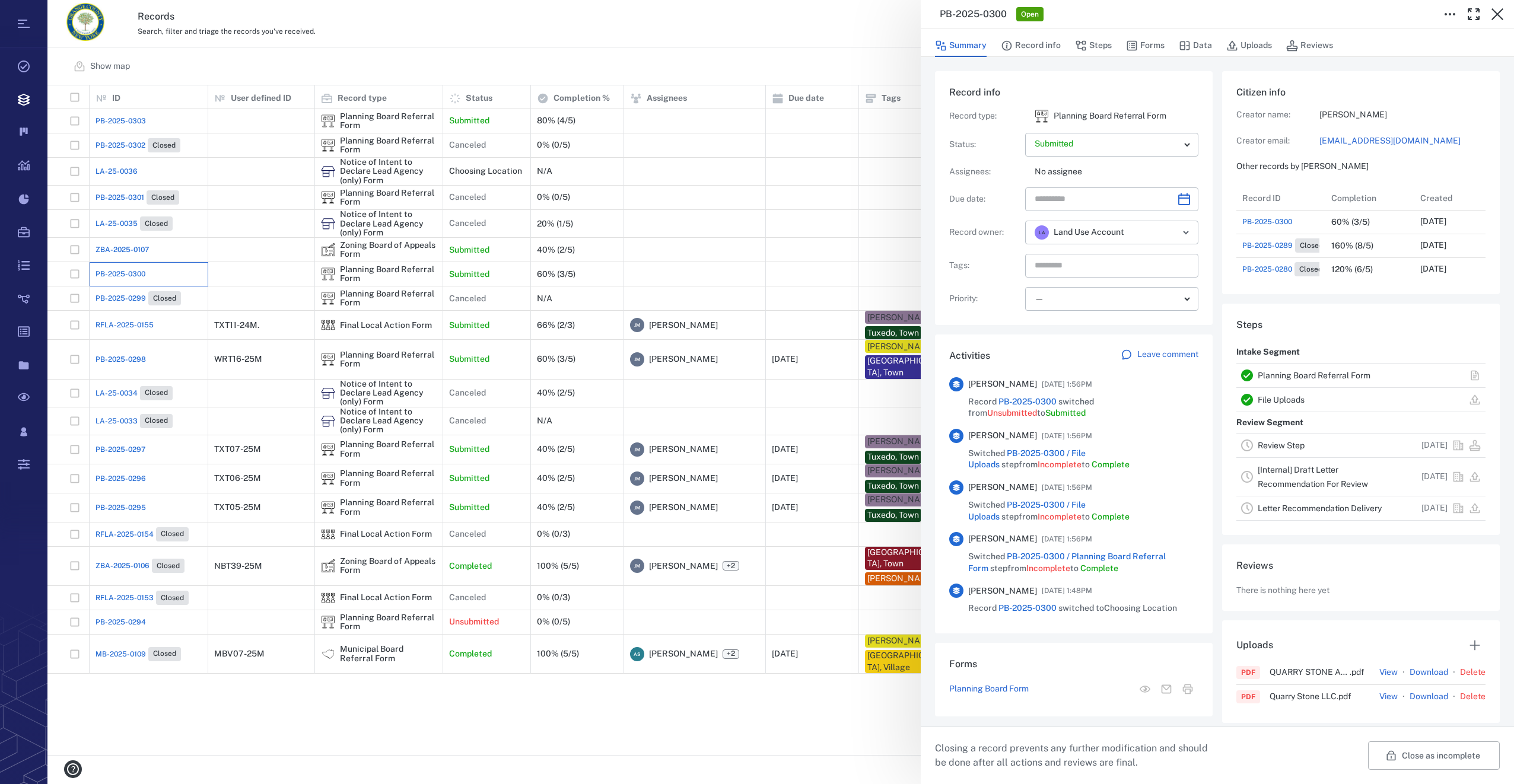
scroll to position [617, 227]
click at [1155, 45] on button "Forms" at bounding box center [1145, 46] width 39 height 23
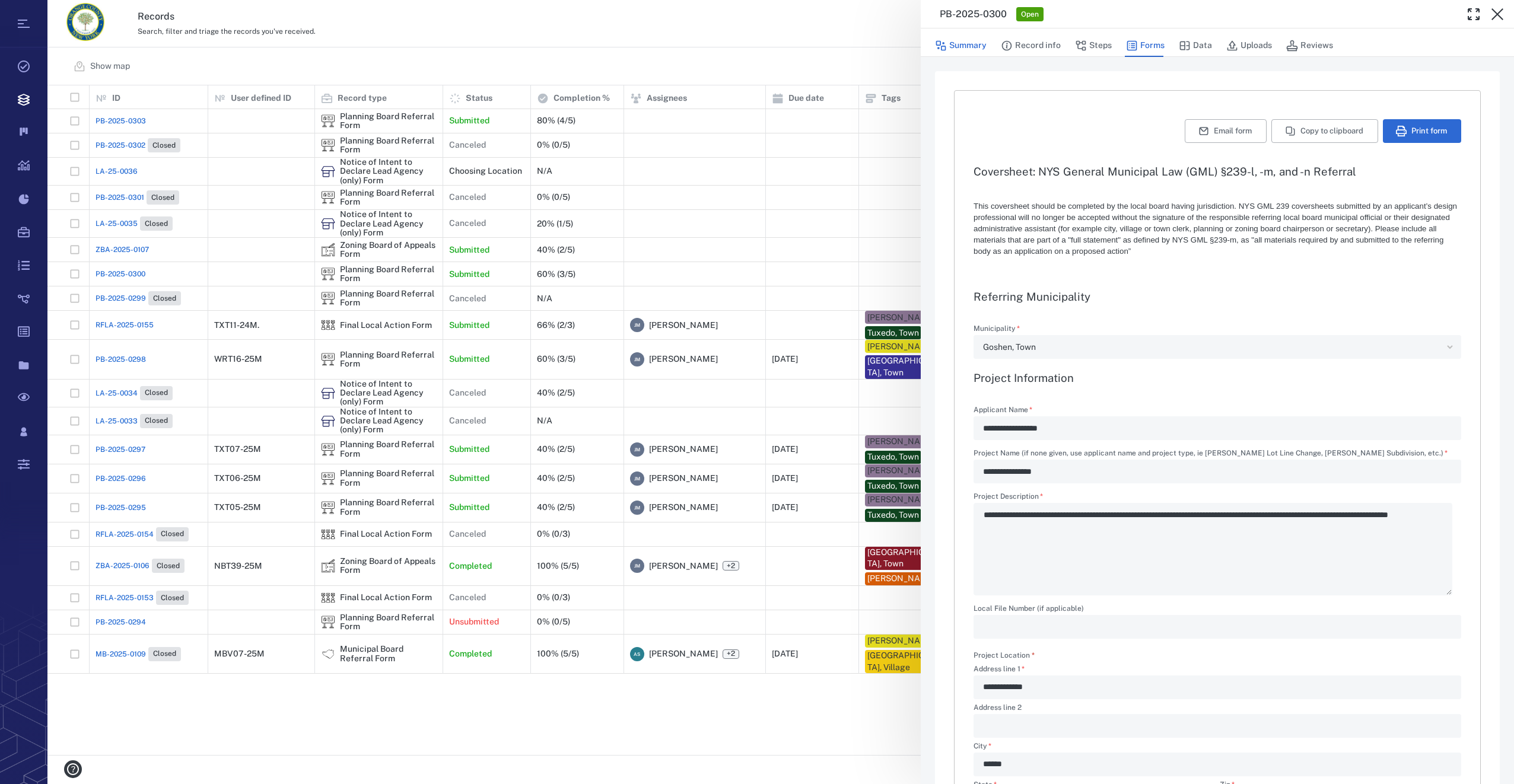
click at [954, 42] on button "Summary" at bounding box center [961, 46] width 52 height 23
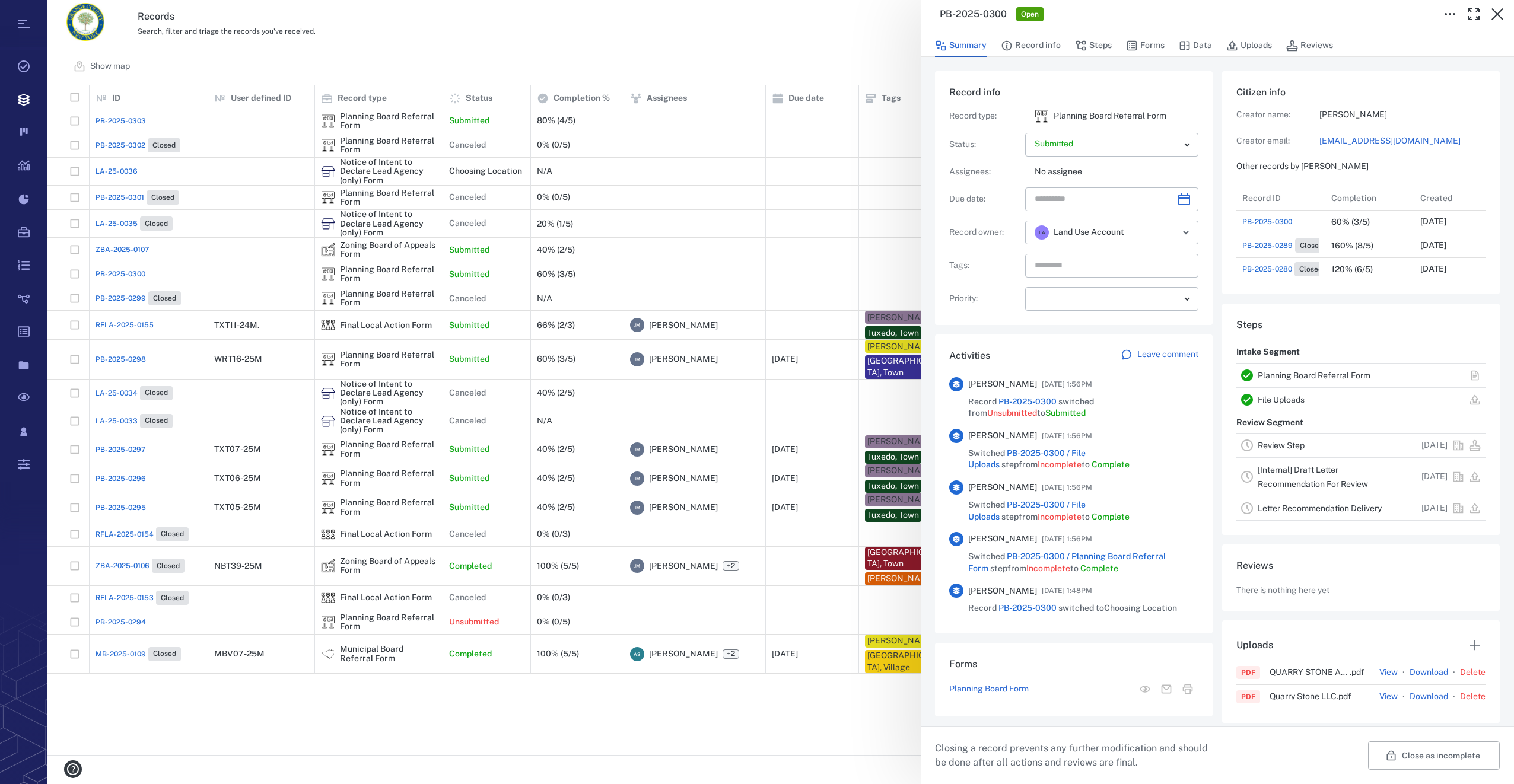
scroll to position [617, 227]
click at [1178, 193] on icon "Choose date" at bounding box center [1184, 199] width 14 height 14
click at [1197, 227] on icon "Next month" at bounding box center [1197, 231] width 14 height 14
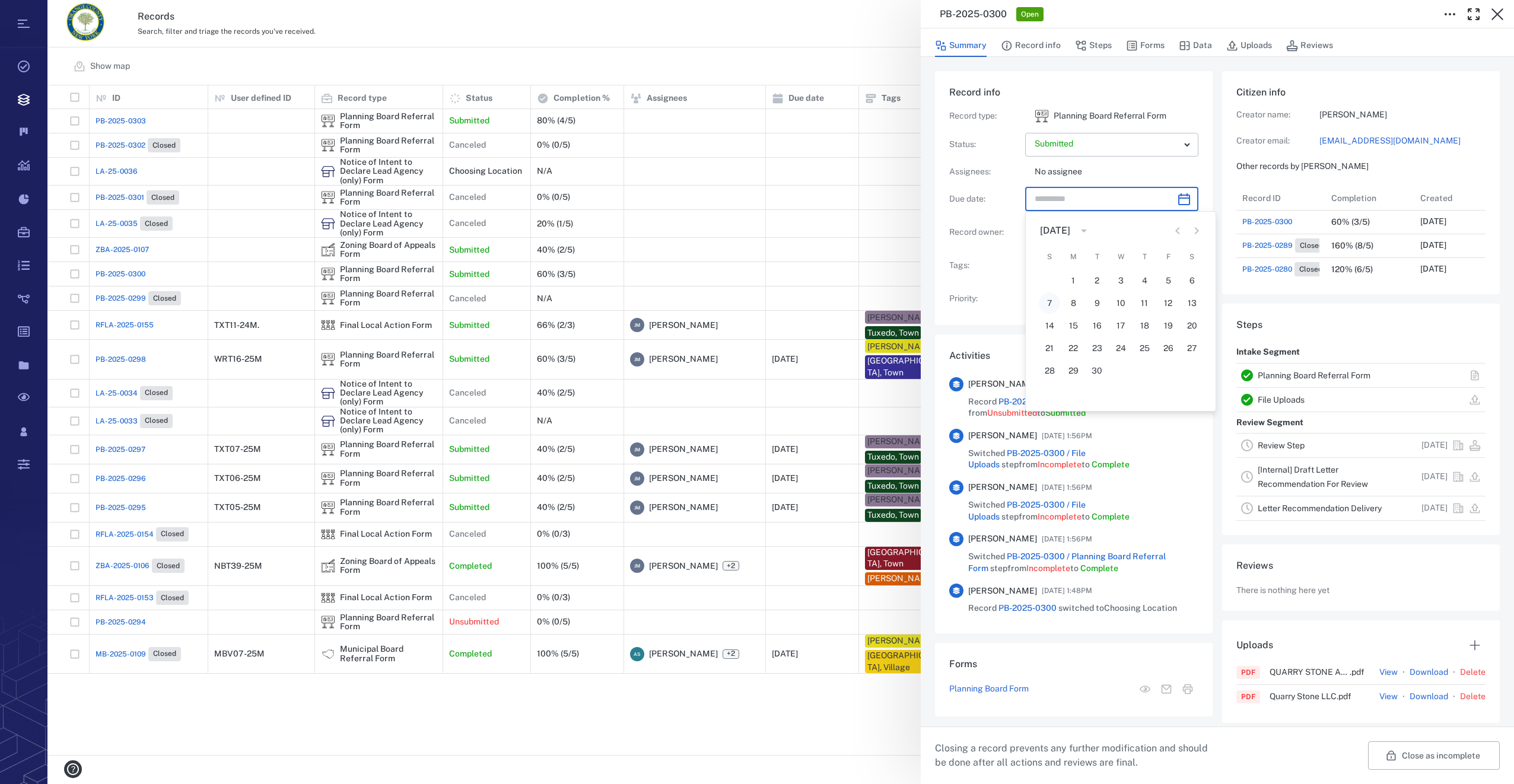
click at [1044, 299] on button "7" at bounding box center [1049, 303] width 21 height 21
type input "**********"
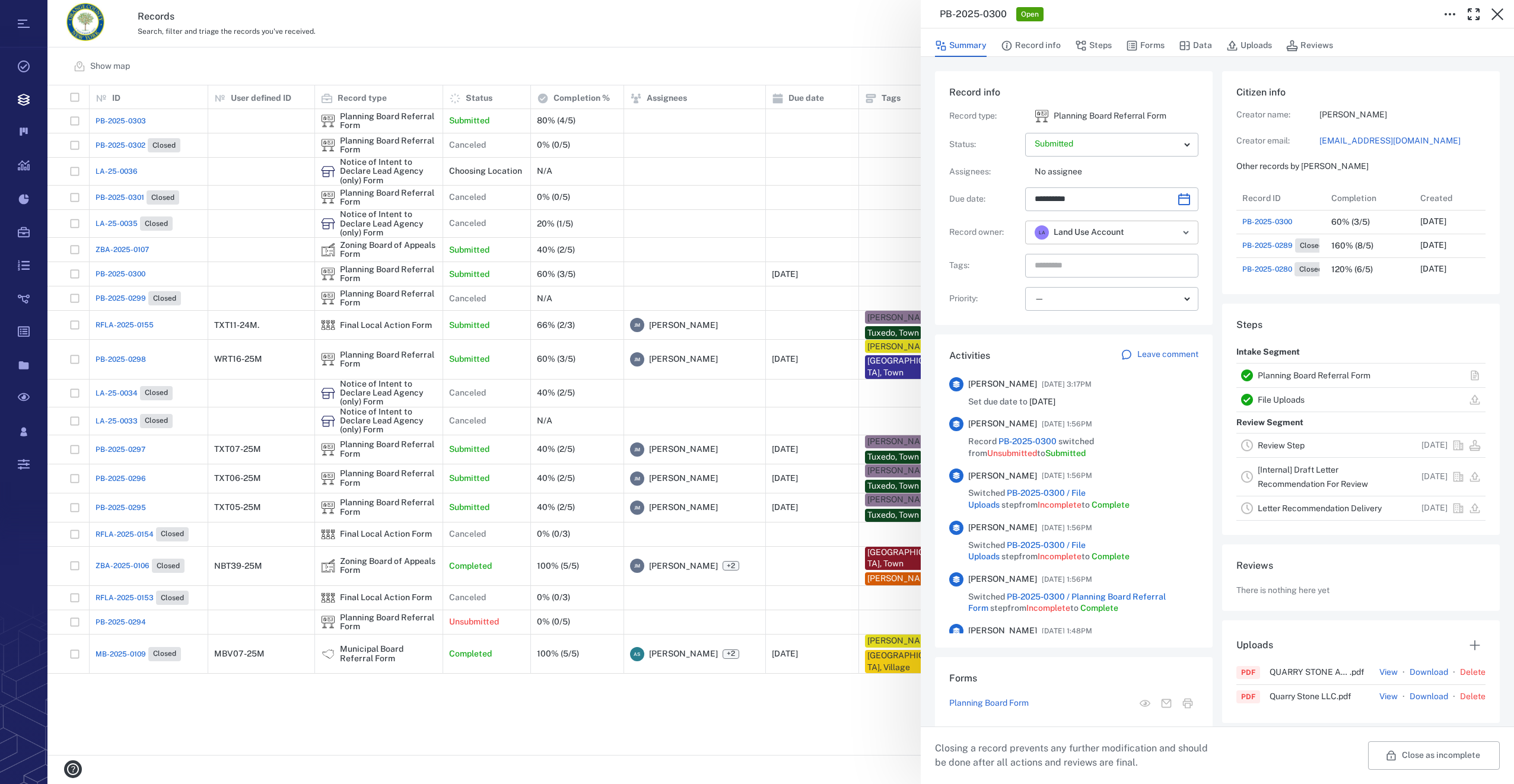
click at [1188, 236] on icon "Open" at bounding box center [1186, 233] width 14 height 14
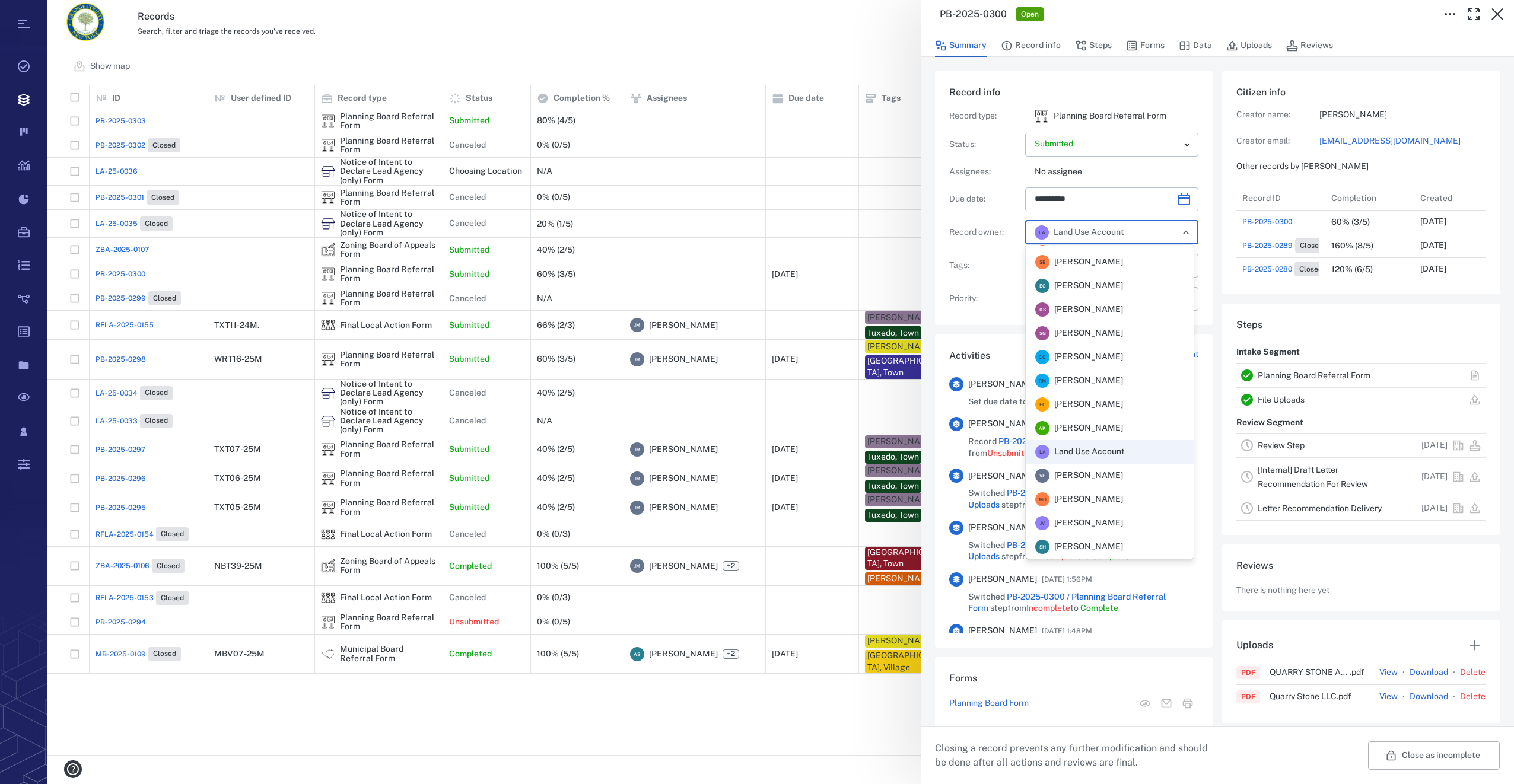
scroll to position [0, 0]
click at [1124, 372] on li "[PERSON_NAME] [PERSON_NAME]" at bounding box center [1109, 375] width 168 height 24
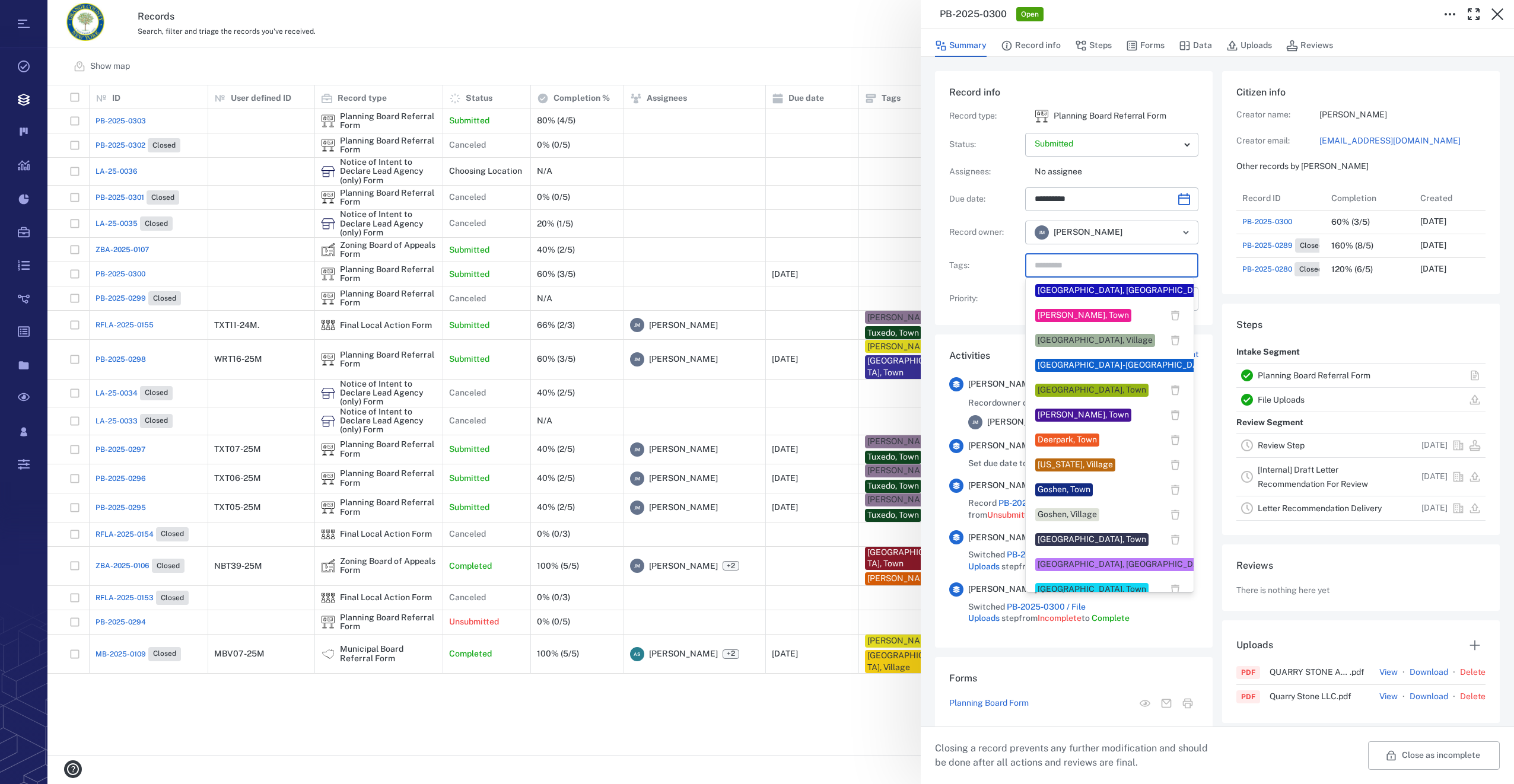
click at [1047, 263] on input "text" at bounding box center [1097, 266] width 129 height 17
click at [1043, 488] on div "Goshen, Town" at bounding box center [1063, 490] width 53 height 12
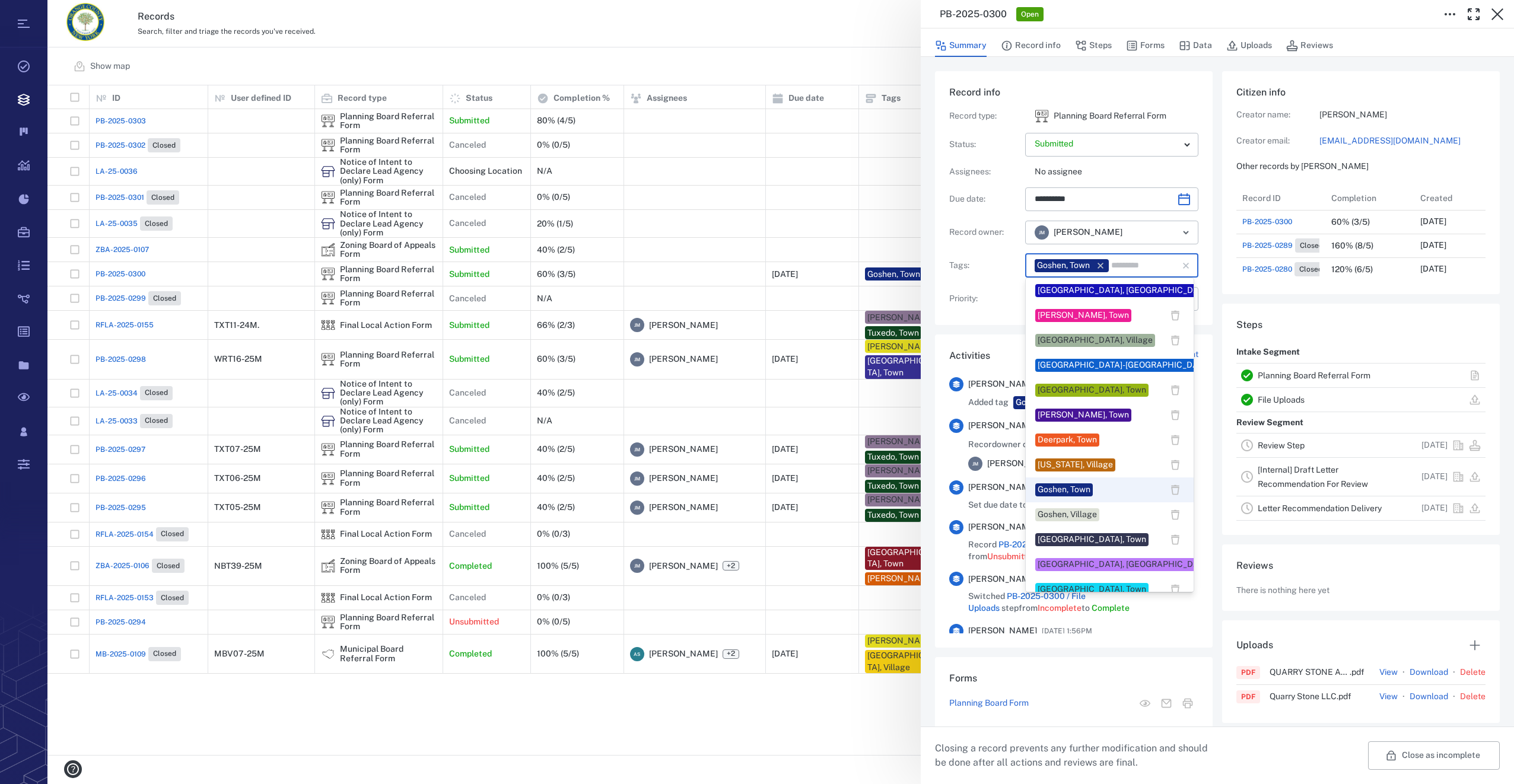
click at [1126, 262] on input "text" at bounding box center [1136, 266] width 53 height 17
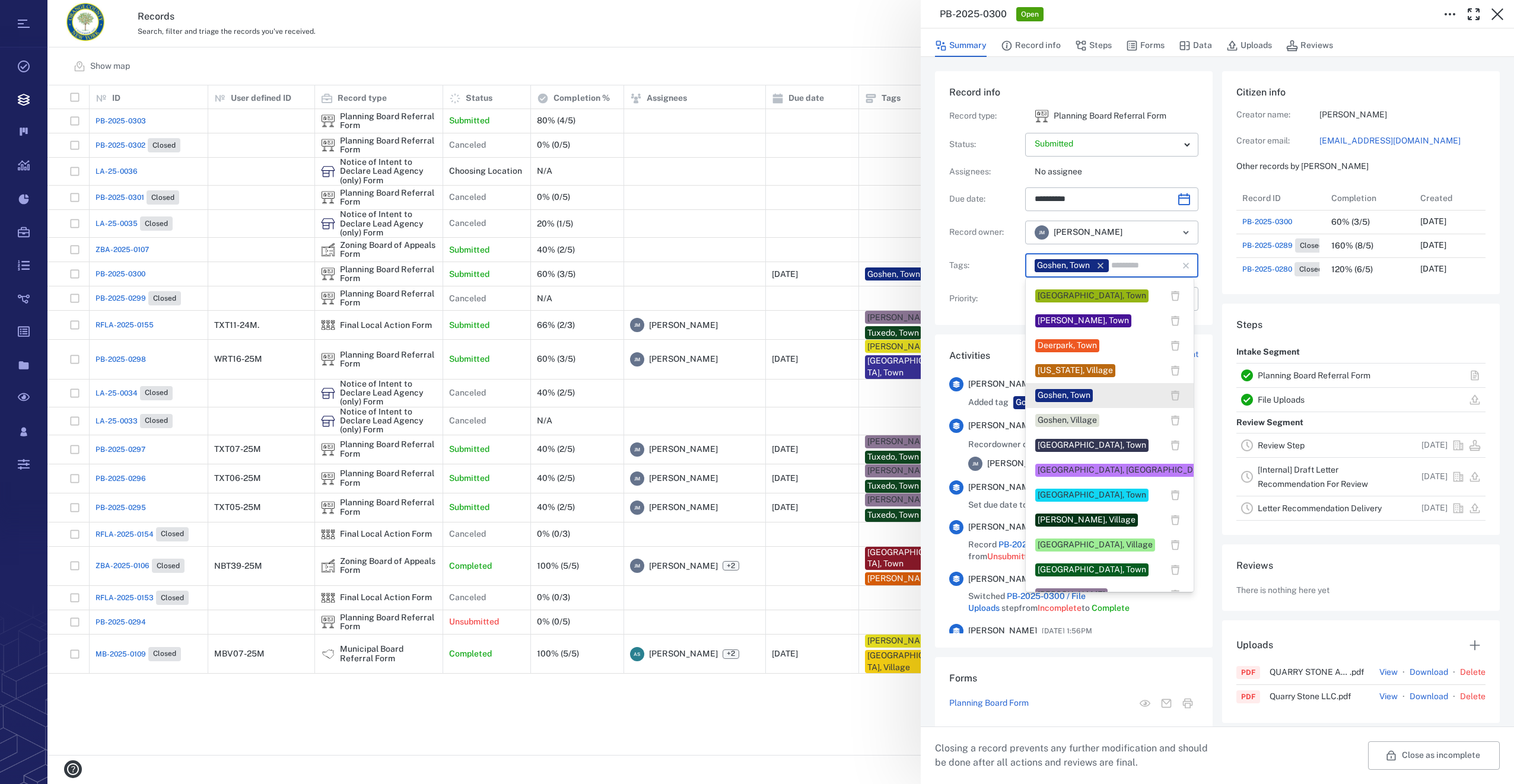
scroll to position [237, 0]
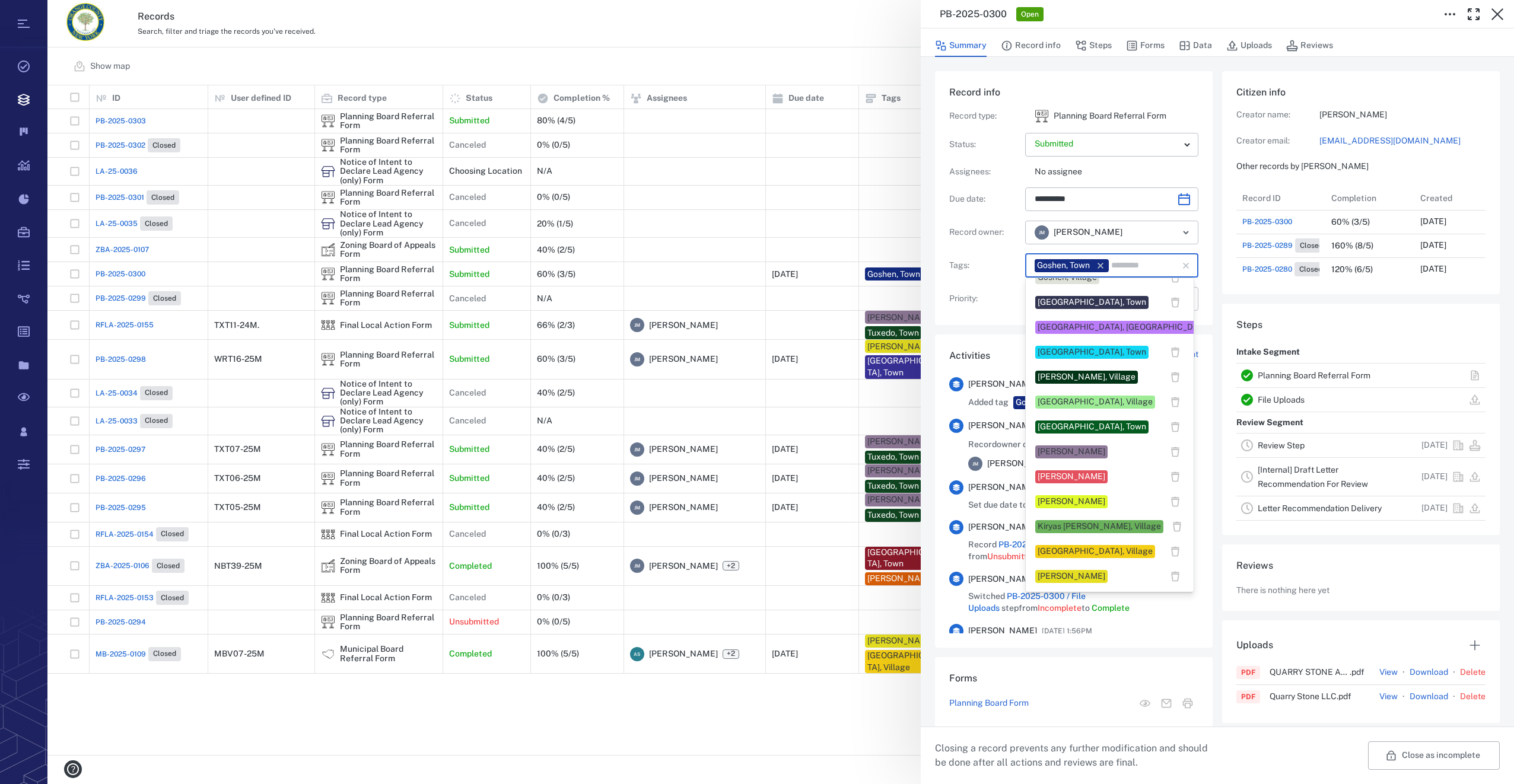
click at [1079, 448] on div "[PERSON_NAME]" at bounding box center [1071, 452] width 68 height 12
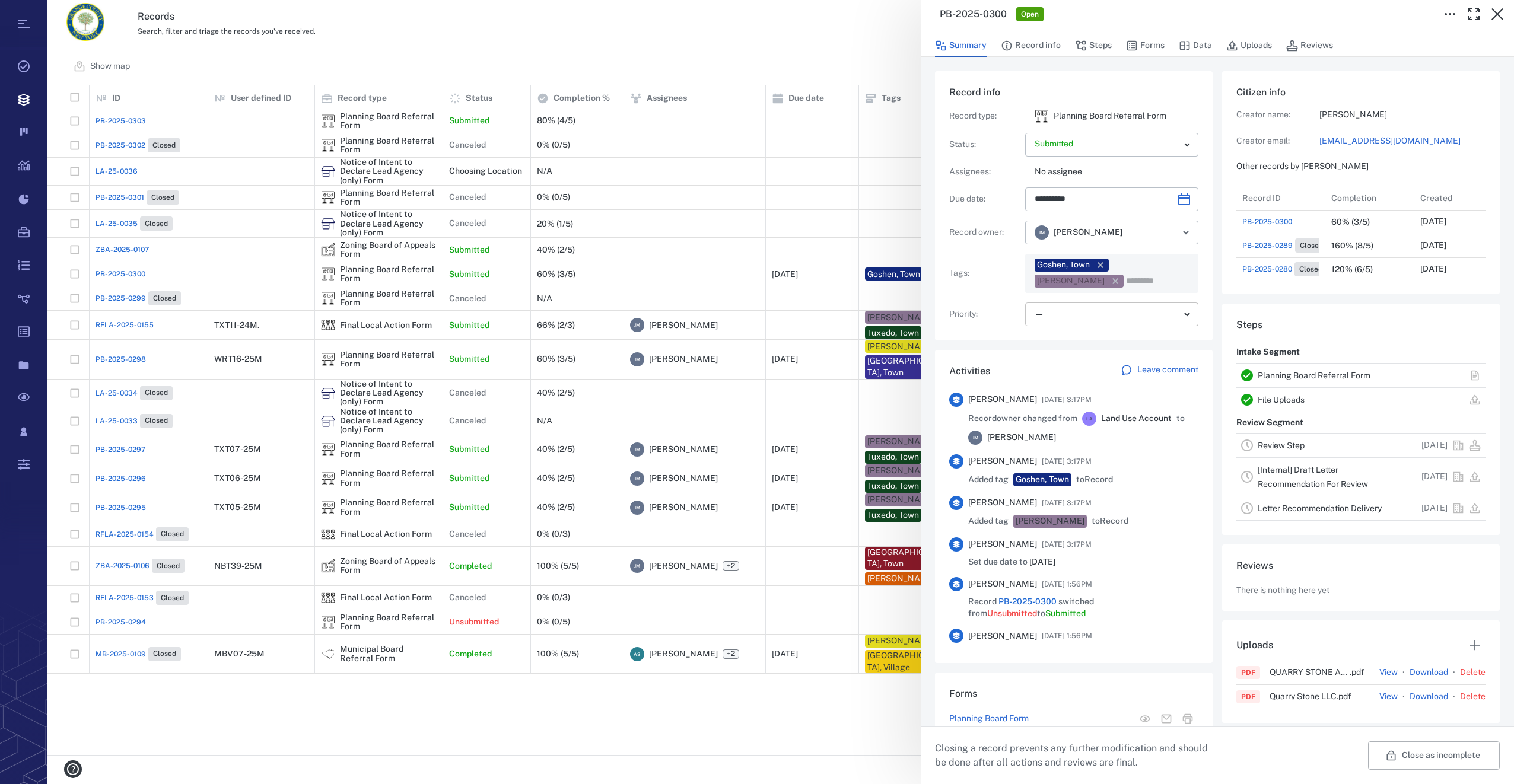
click at [1056, 315] on body "Tasks Records Boards Dashboard Reports Record types Guide steps Rules Form buil…" at bounding box center [757, 392] width 1514 height 784
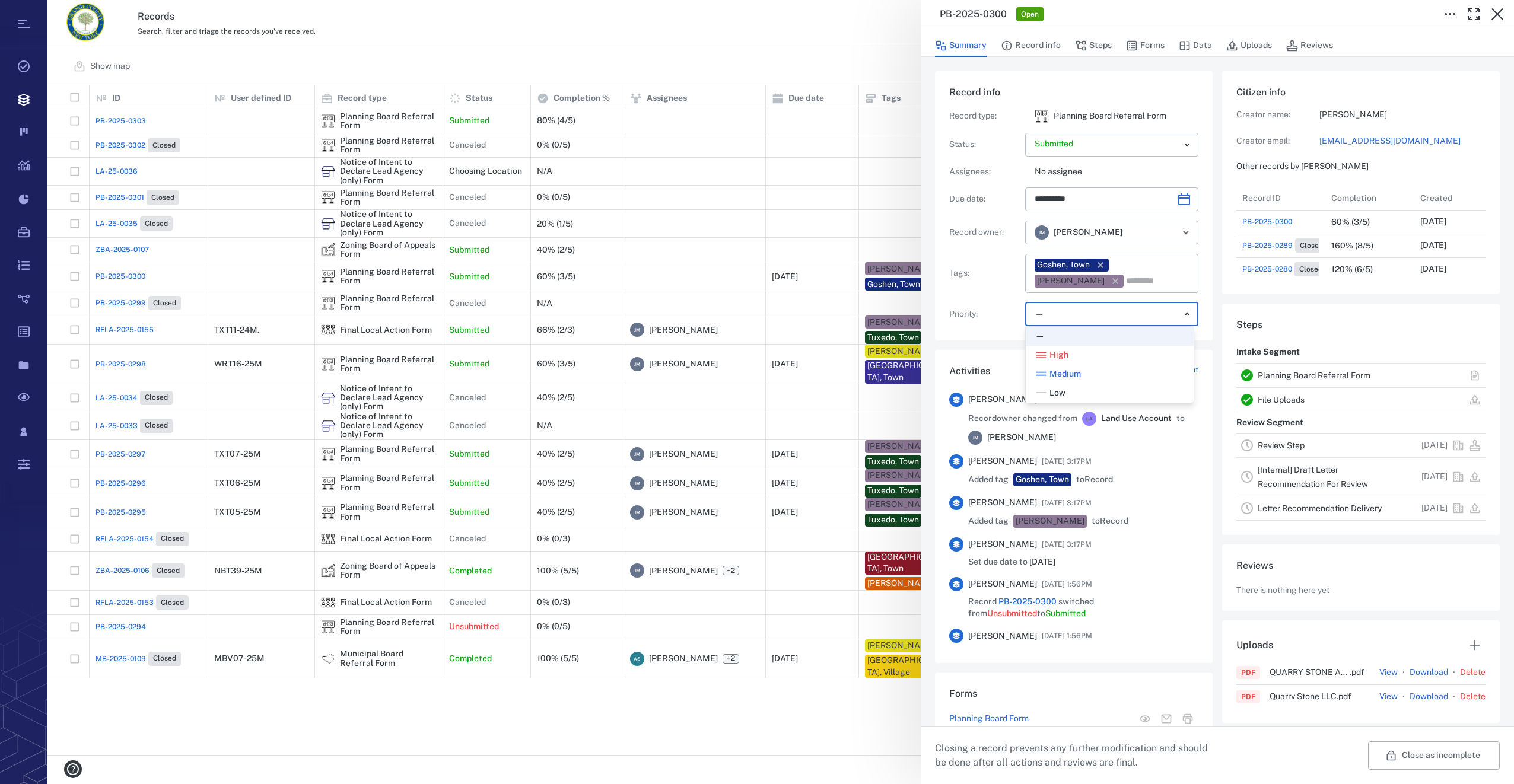
click at [1062, 396] on span "Low" at bounding box center [1057, 393] width 16 height 12
type input "**"
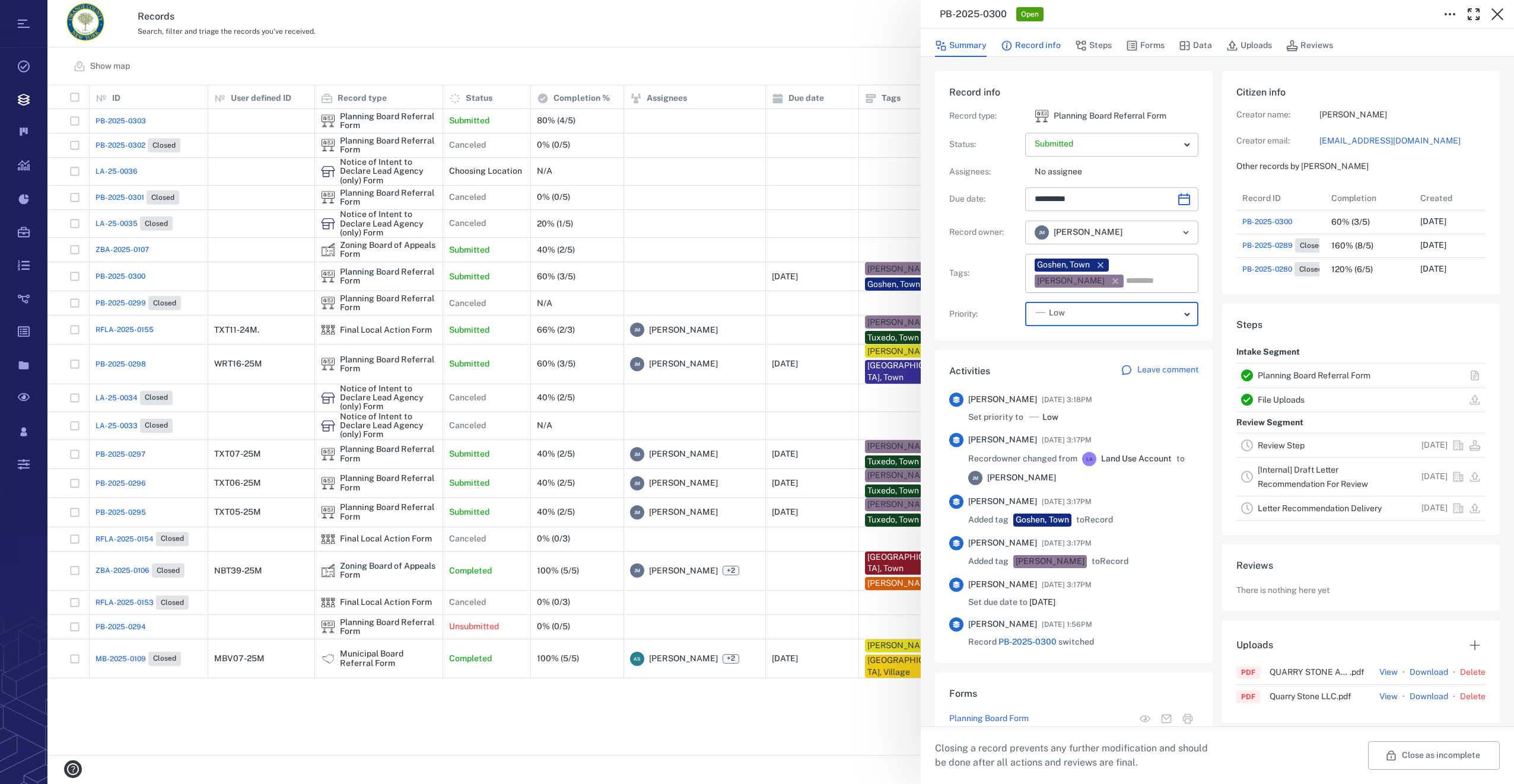
click at [1030, 49] on button "Record info" at bounding box center [1031, 46] width 60 height 23
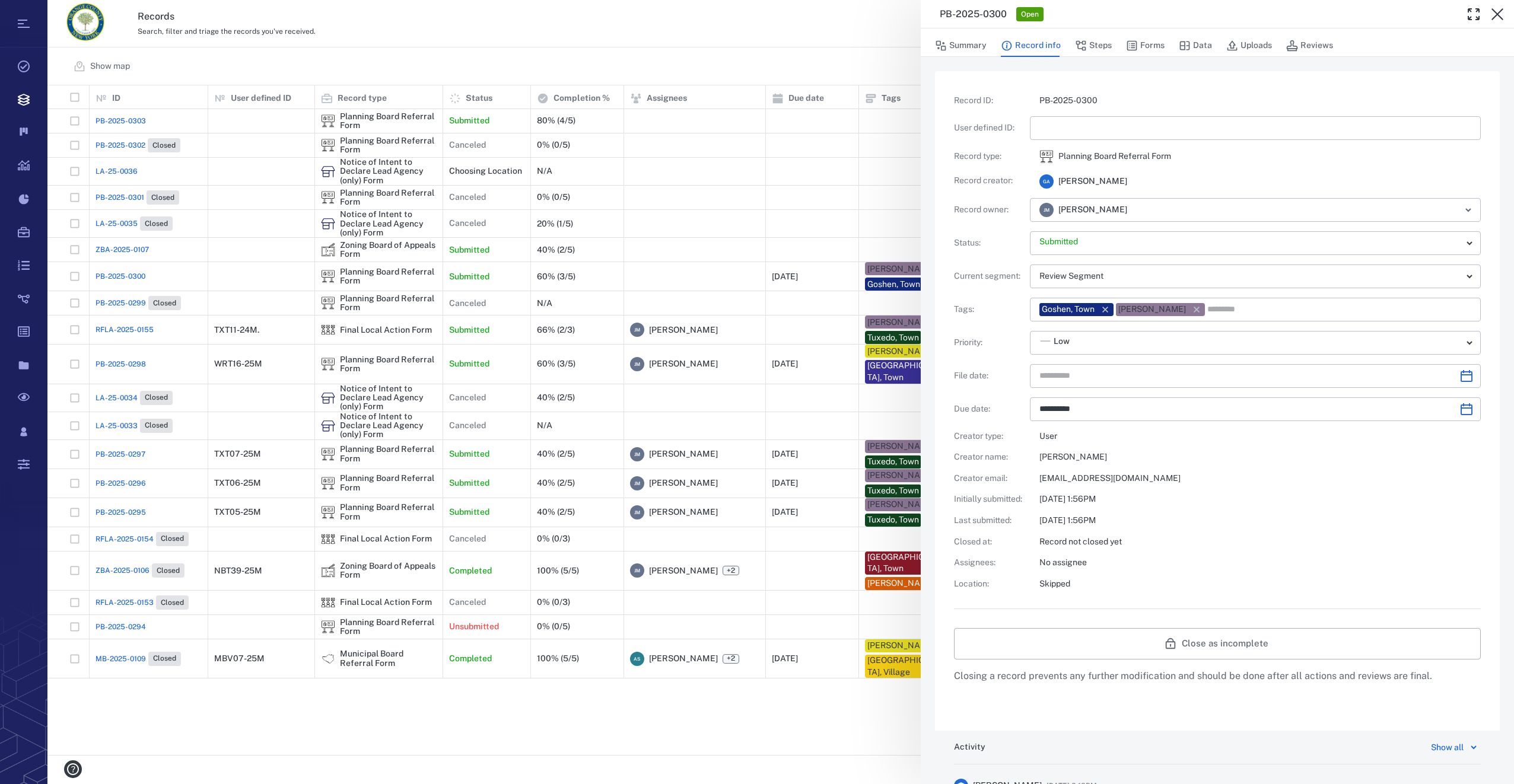
type input "**********"
click at [1073, 128] on input "text" at bounding box center [1255, 128] width 432 height 24
drag, startPoint x: 1086, startPoint y: 126, endPoint x: 791, endPoint y: 139, distance: 295.3
click at [791, 139] on div "**********" at bounding box center [781, 392] width 1466 height 784
type input "*********"
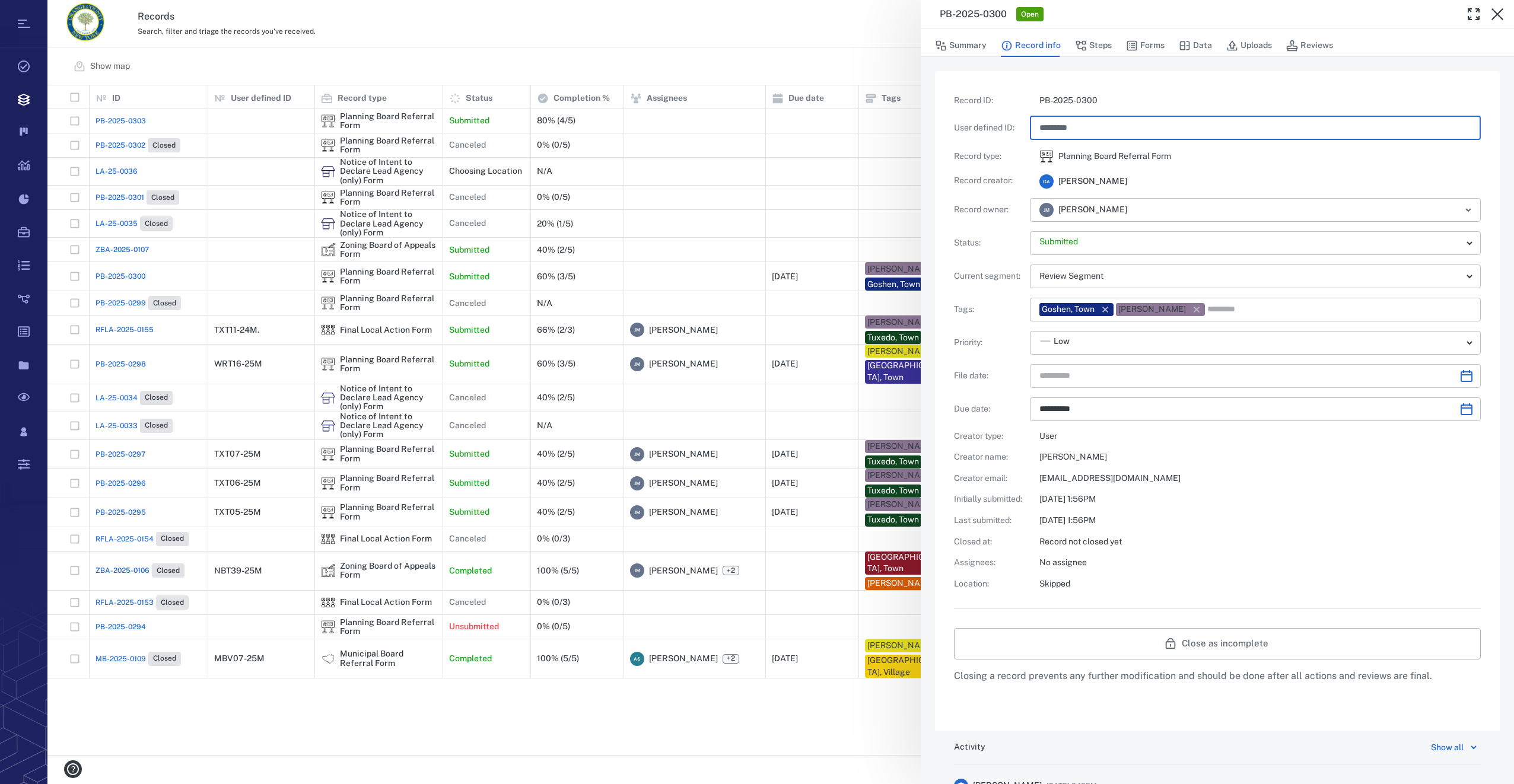
click at [1459, 379] on icon "Choose date" at bounding box center [1466, 376] width 14 height 14
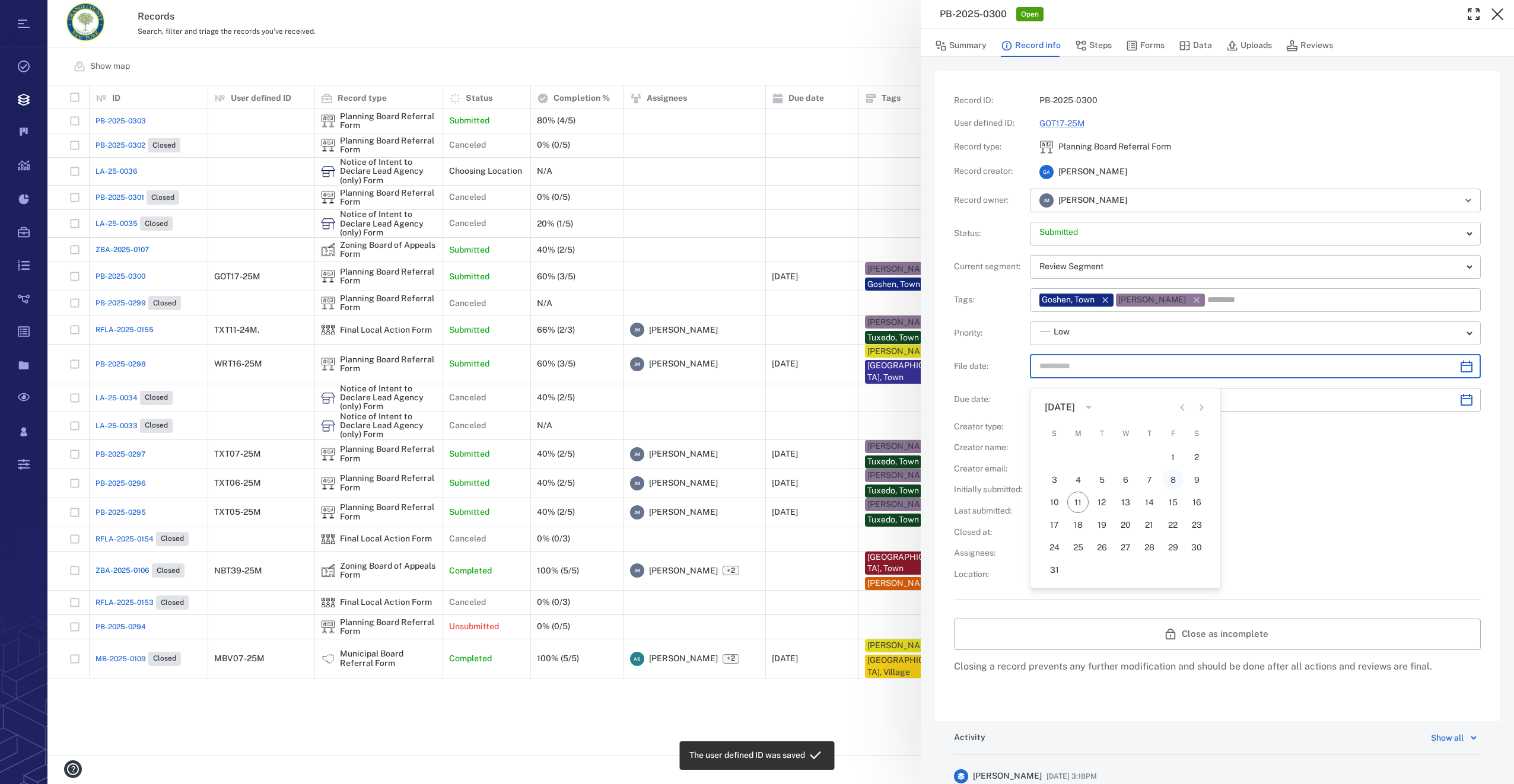
click at [1171, 475] on button "8" at bounding box center [1173, 479] width 21 height 21
type input "**********"
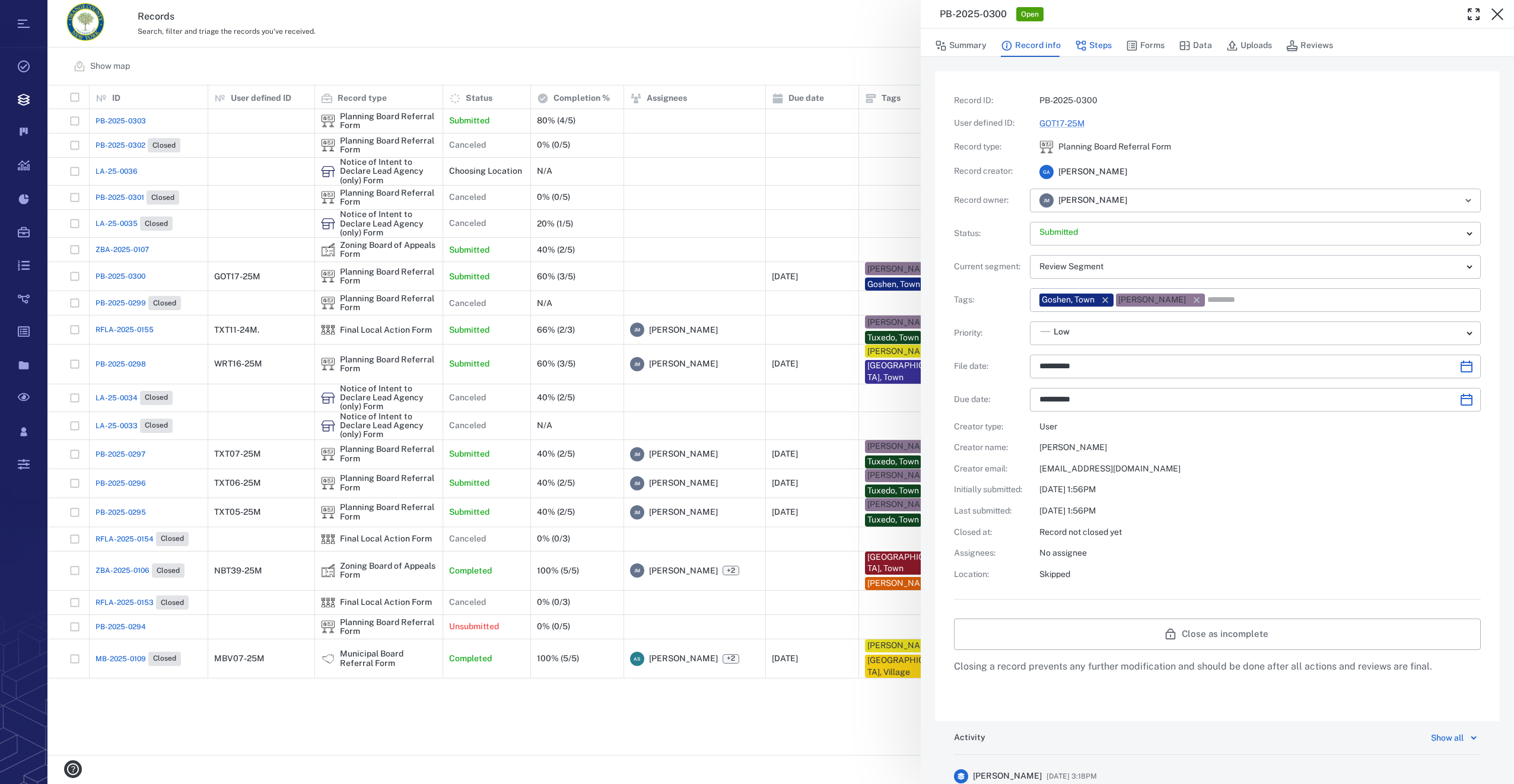
click at [1086, 43] on icon "button" at bounding box center [1081, 46] width 12 height 12
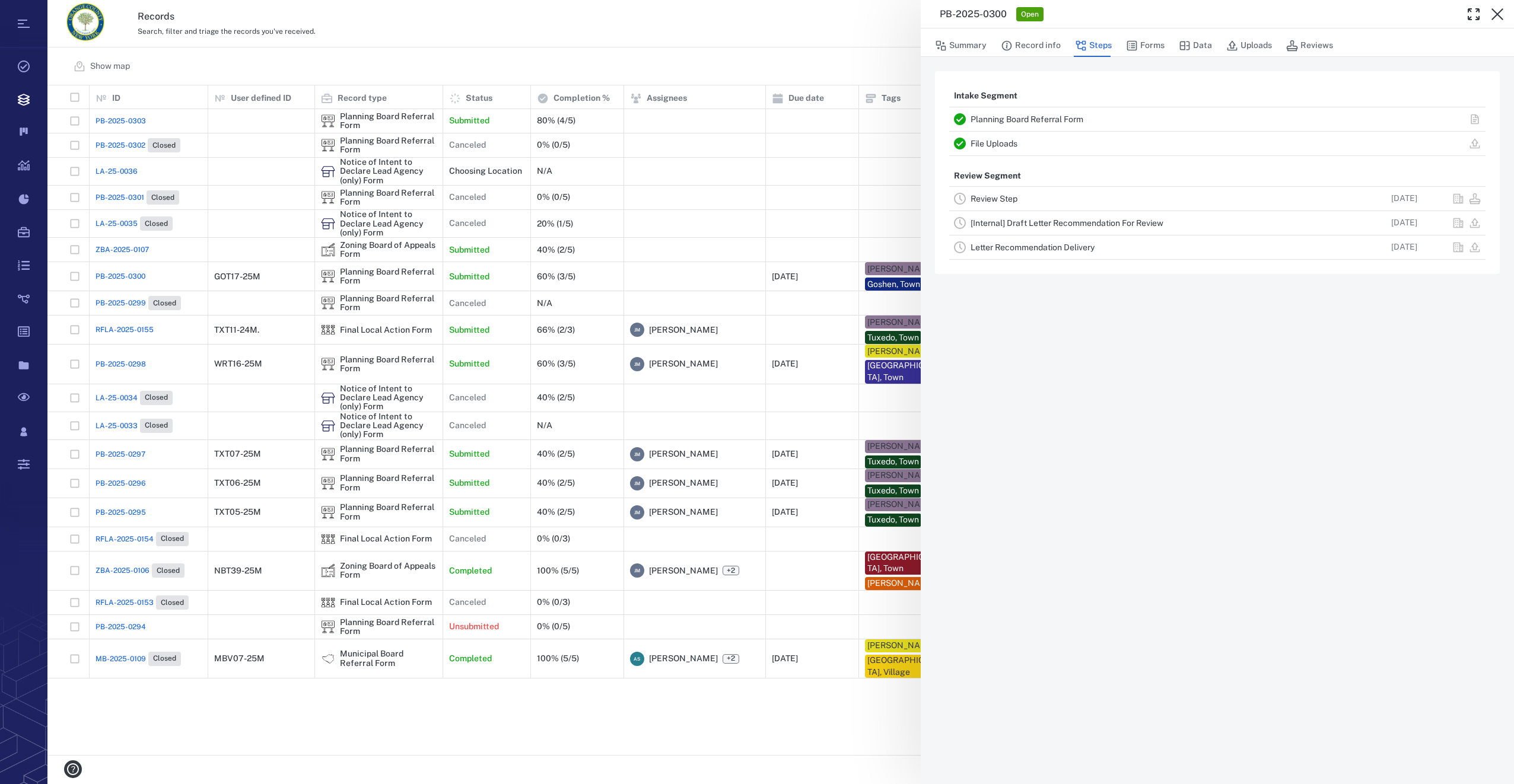
click at [1010, 193] on div "Review Step" at bounding box center [1144, 199] width 348 height 14
click at [1001, 202] on link "Review Step" at bounding box center [994, 199] width 47 height 10
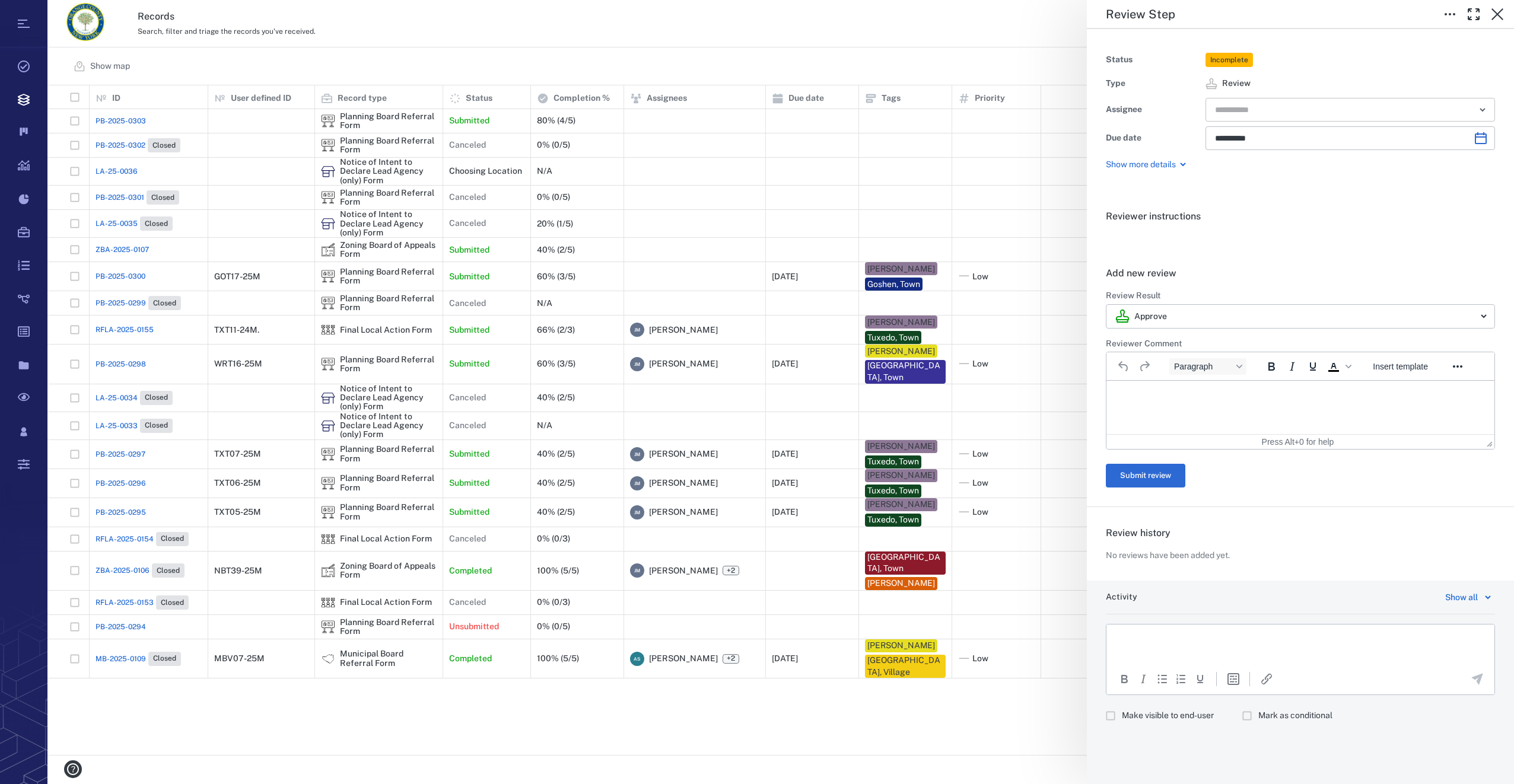
click at [1248, 103] on input "text" at bounding box center [1336, 109] width 246 height 17
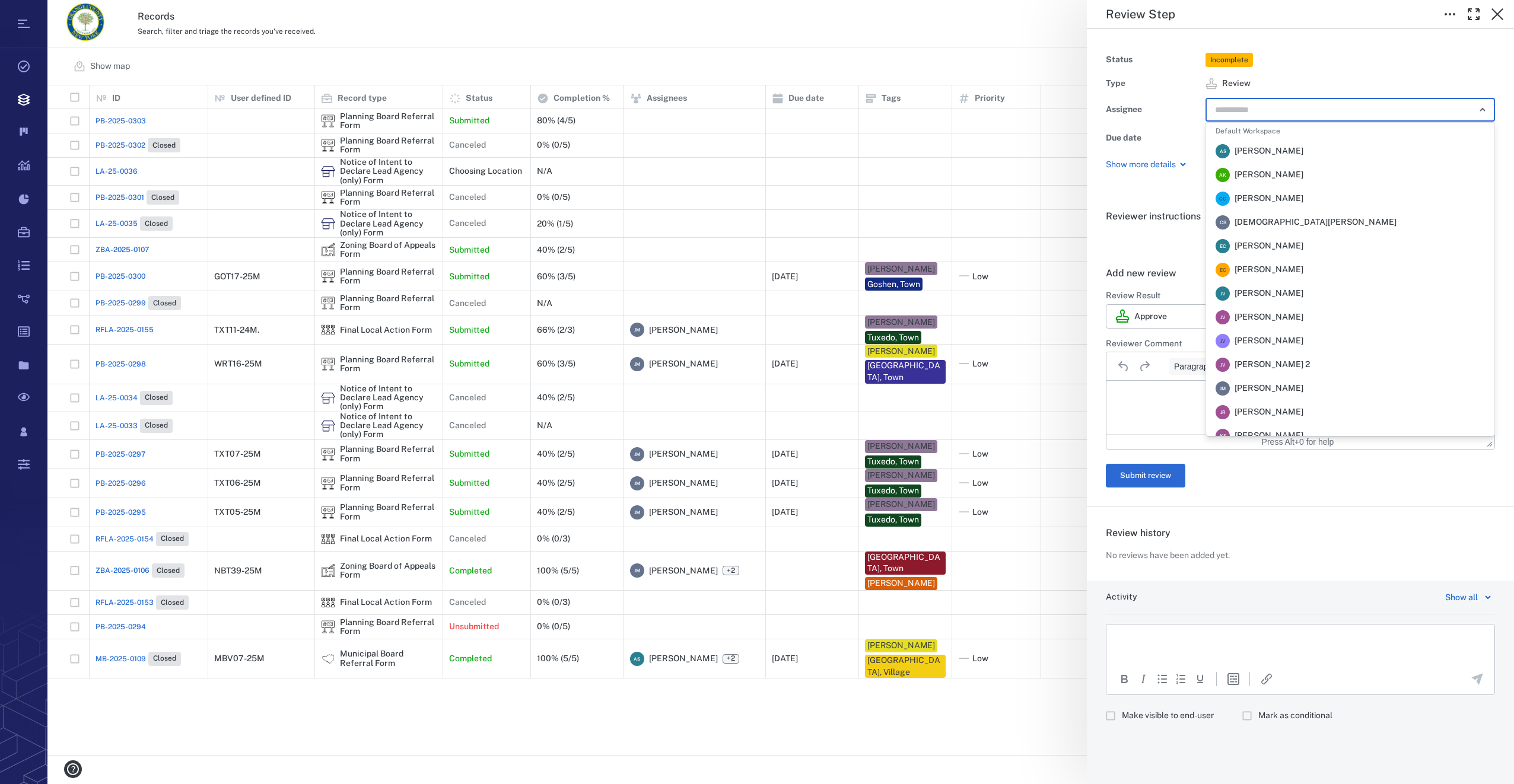
click at [1268, 390] on span "[PERSON_NAME]" at bounding box center [1269, 388] width 69 height 12
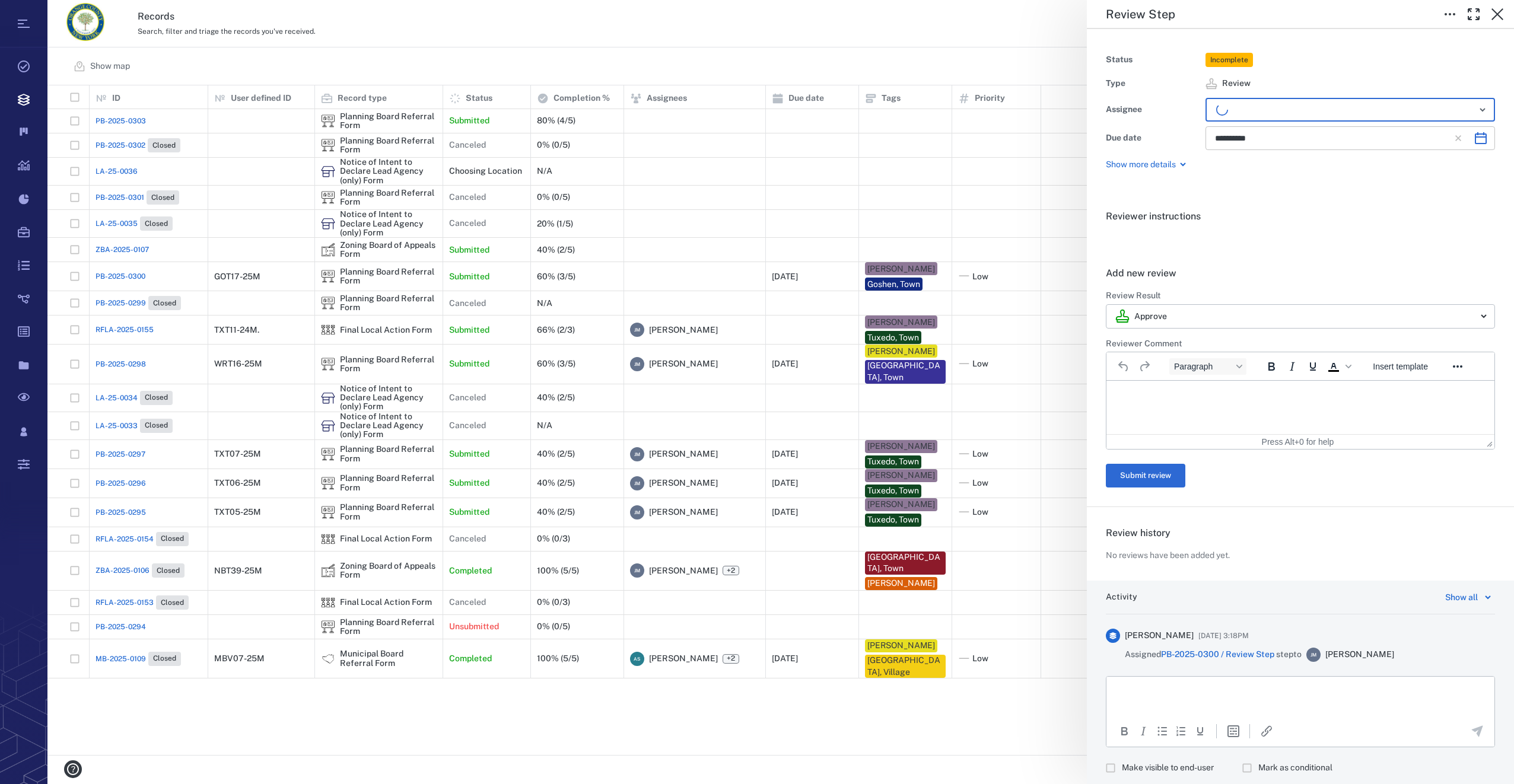
click at [1474, 139] on icon "Choose date, selected date is Sep 22, 2025" at bounding box center [1481, 138] width 14 height 14
click at [1222, 239] on button "7" at bounding box center [1230, 242] width 21 height 21
type input "**********"
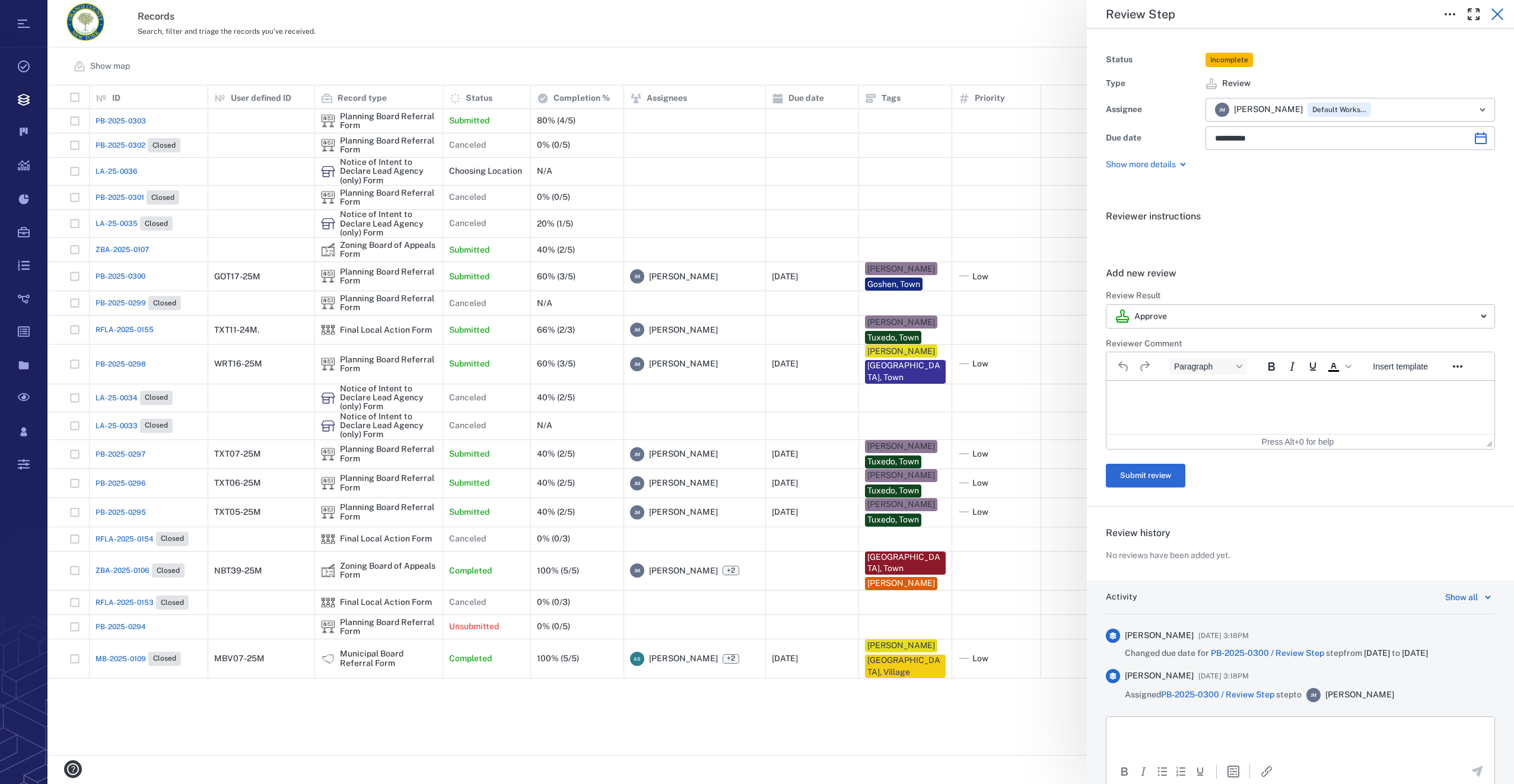
click at [1492, 16] on icon "button" at bounding box center [1497, 14] width 14 height 14
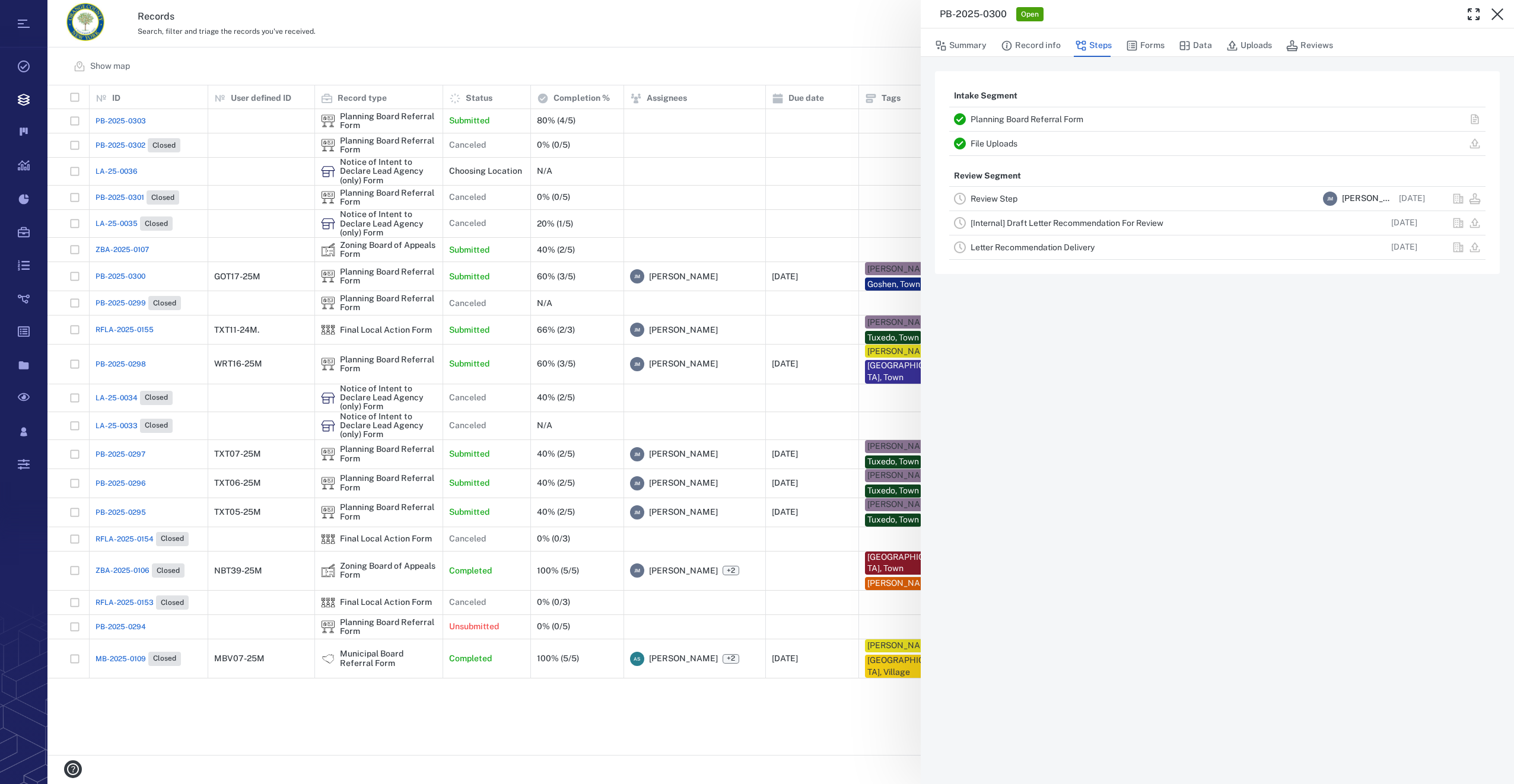
click at [1502, 10] on icon "button" at bounding box center [1497, 14] width 12 height 12
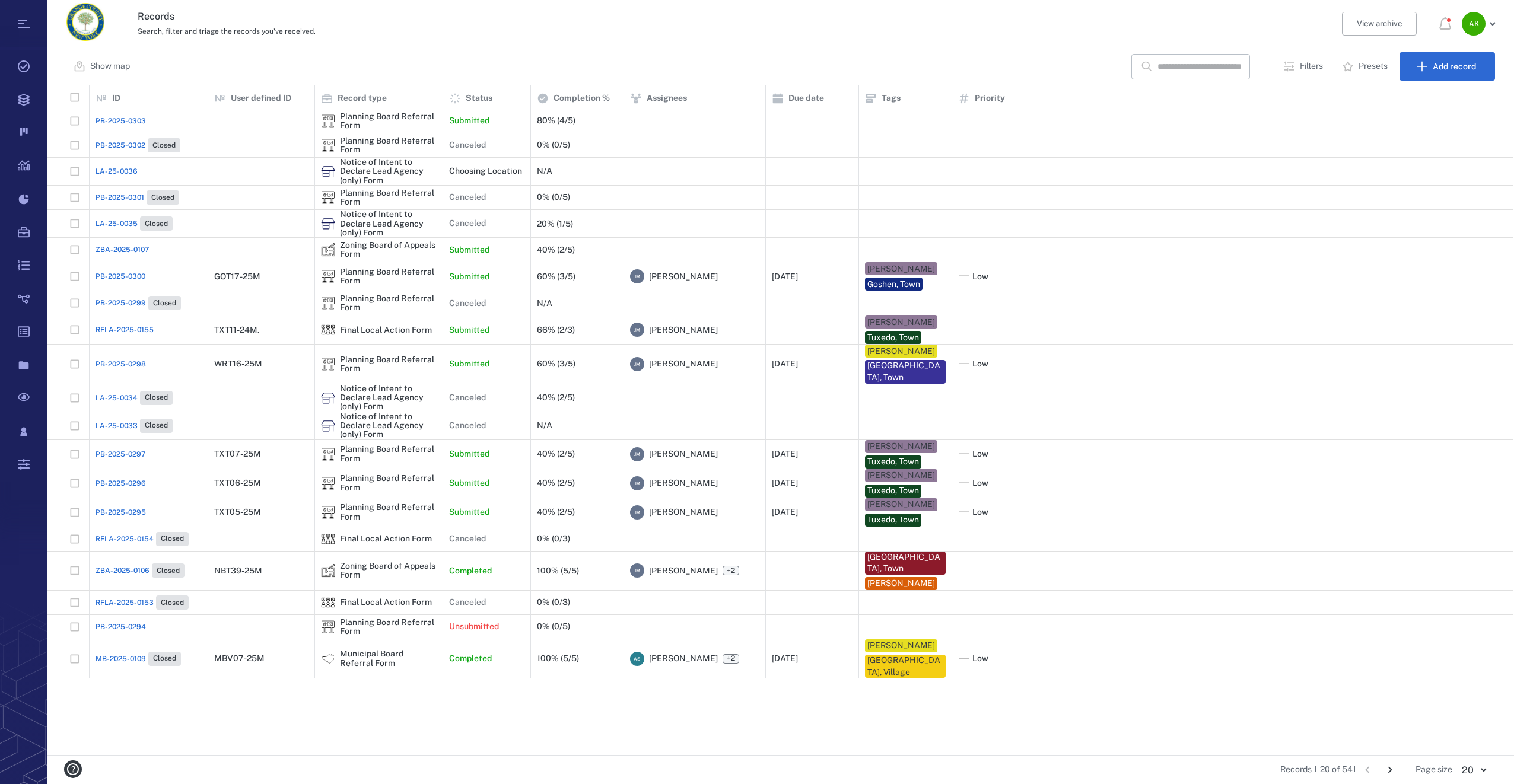
click at [117, 277] on span "PB-2025-0300" at bounding box center [120, 277] width 50 height 11
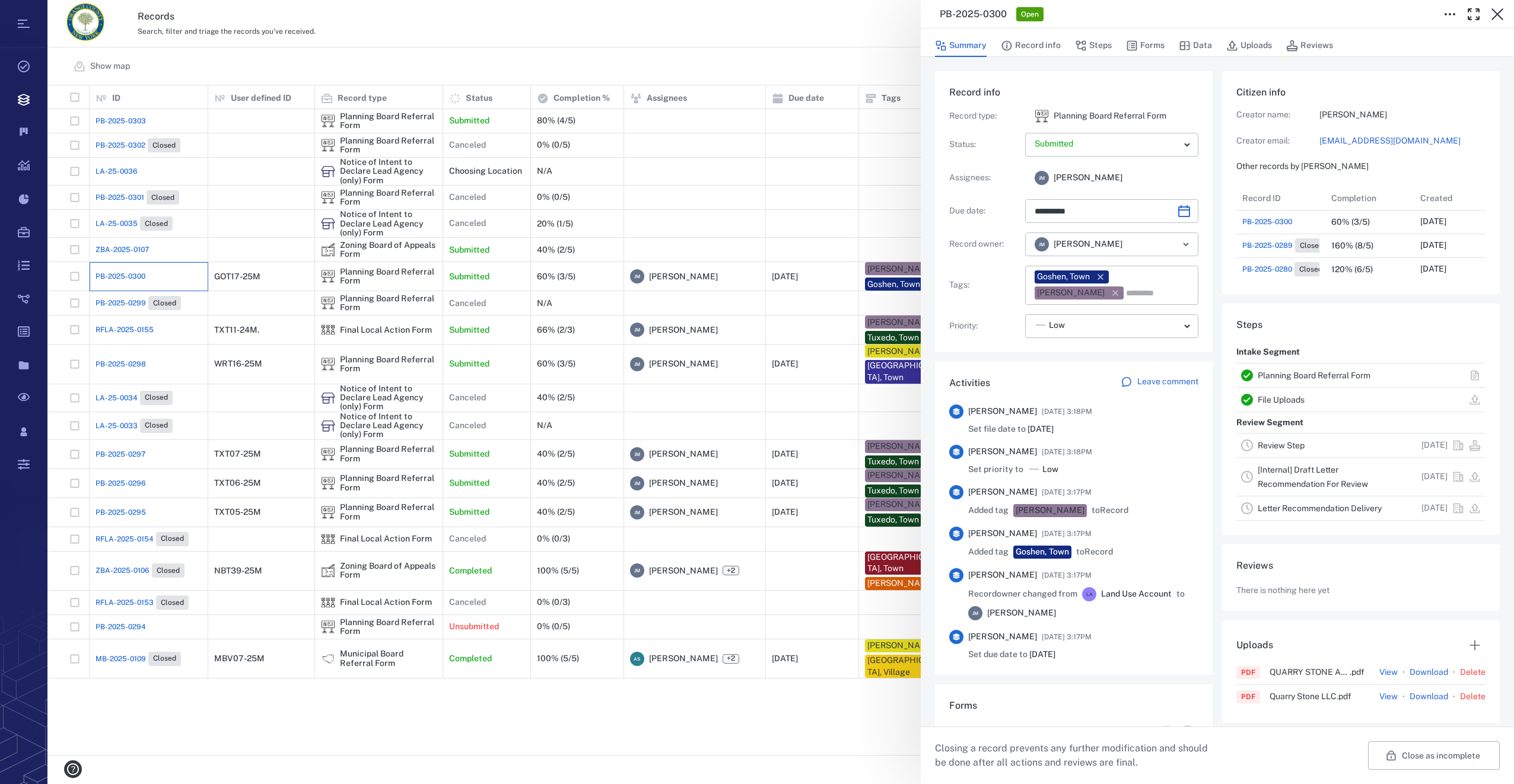
type input "**********"
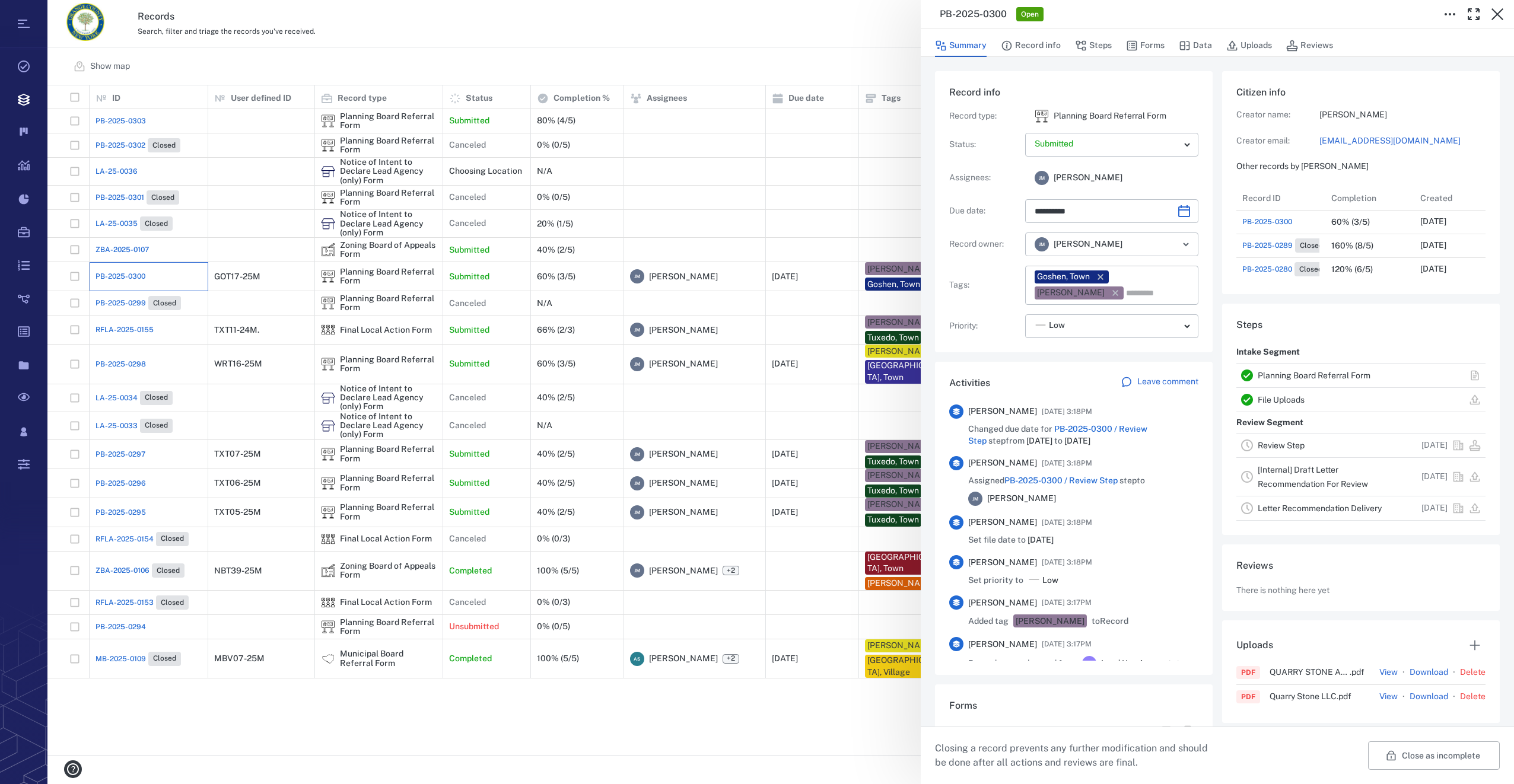
scroll to position [617, 227]
click at [1135, 45] on icon "button" at bounding box center [1132, 46] width 10 height 10
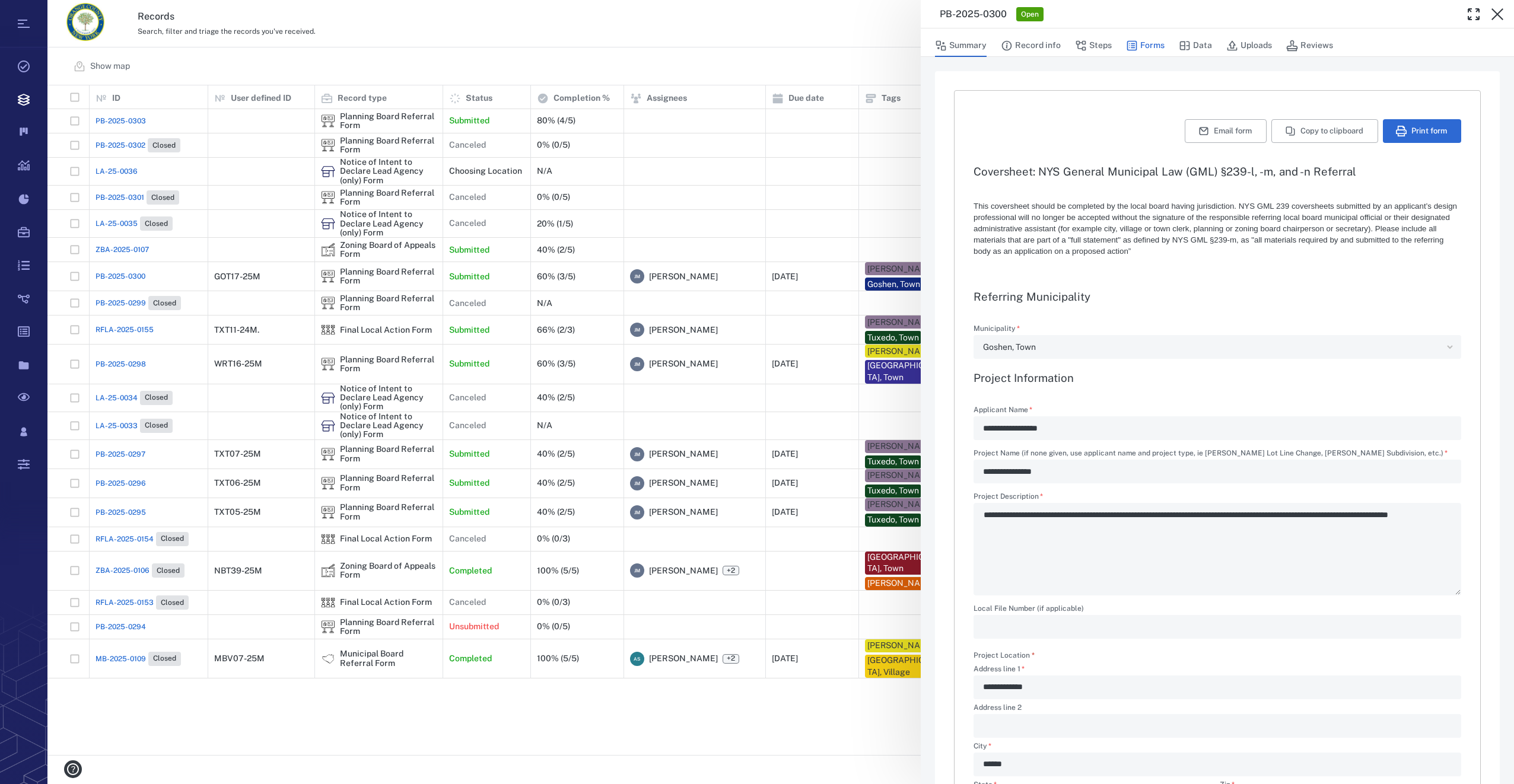
type textarea "*"
click at [1237, 42] on button "Uploads" at bounding box center [1249, 46] width 46 height 23
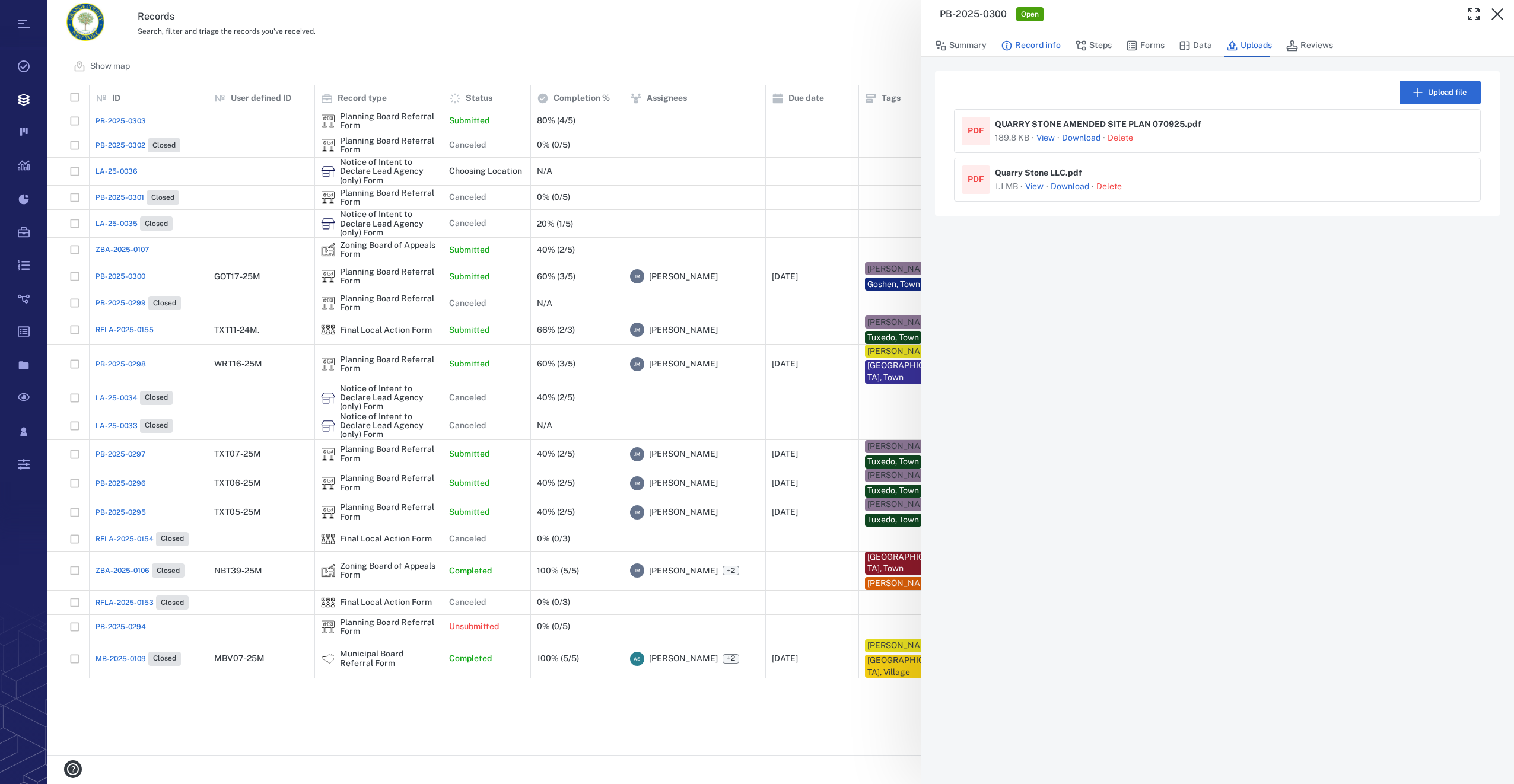
click at [1030, 49] on button "Record info" at bounding box center [1031, 46] width 60 height 23
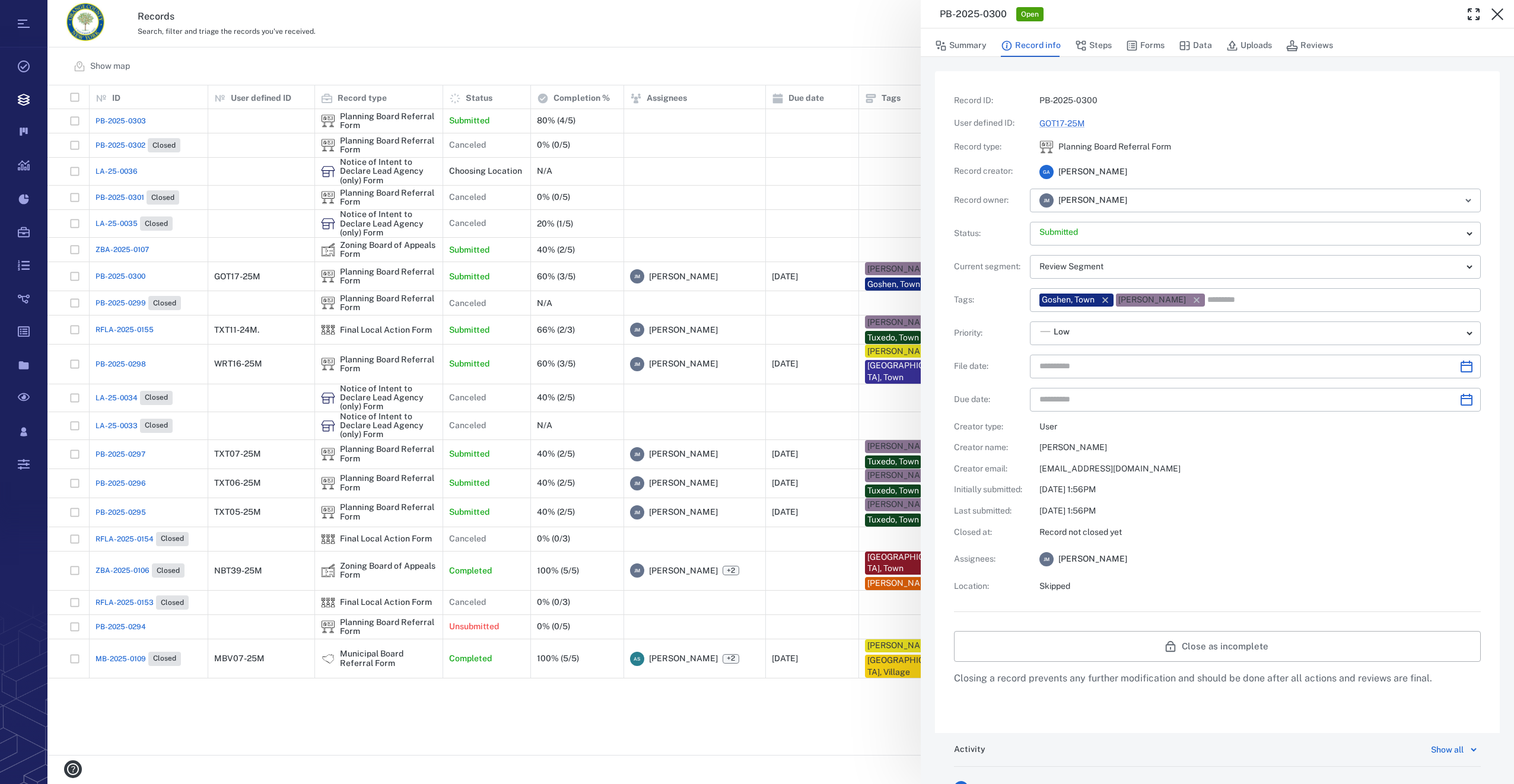
type input "**********"
drag, startPoint x: 1152, startPoint y: 45, endPoint x: 1148, endPoint y: 70, distance: 25.3
click at [1152, 45] on button "Forms" at bounding box center [1145, 46] width 39 height 23
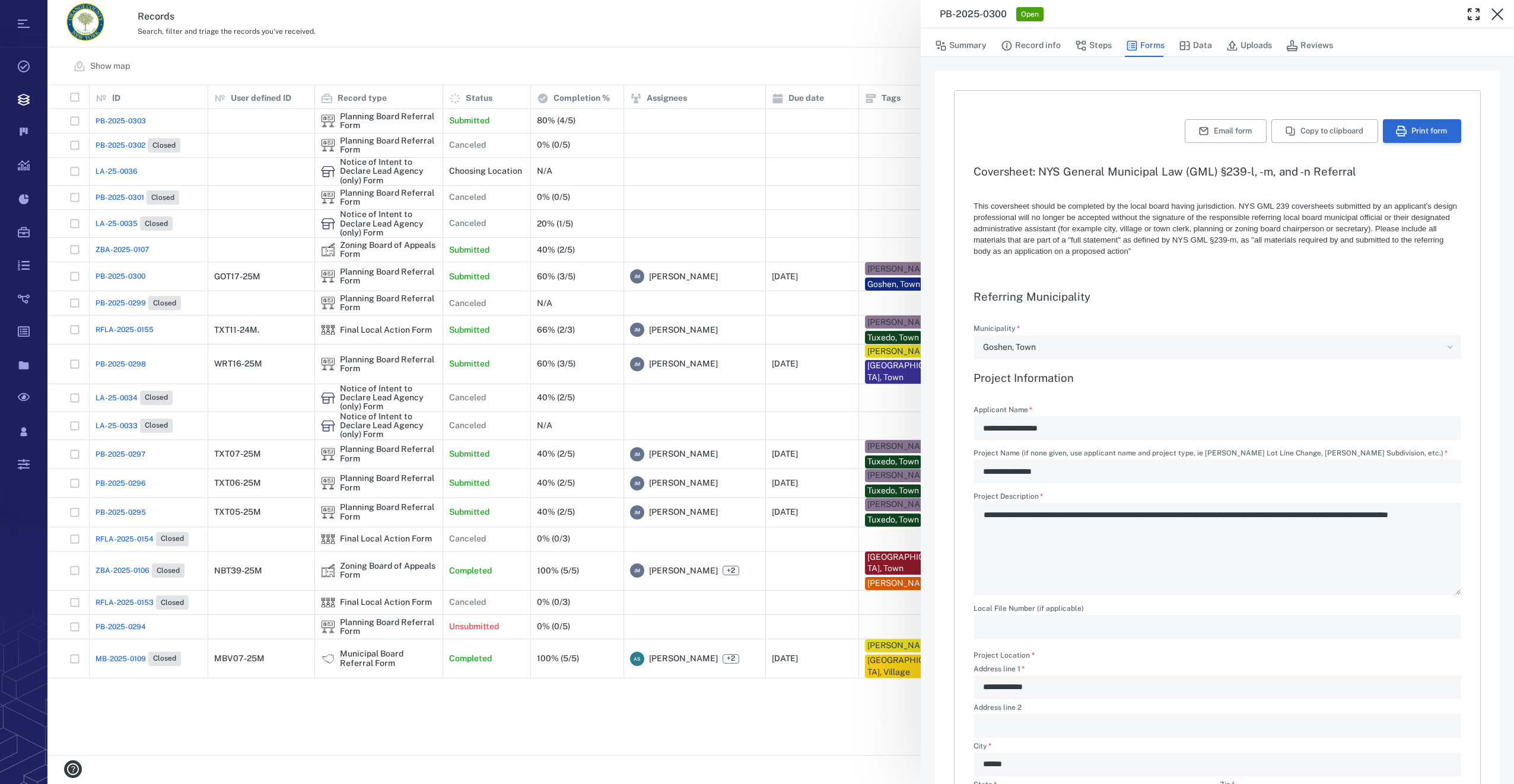
type textarea "*"
click at [1396, 127] on icon "button" at bounding box center [1401, 131] width 11 height 11
drag, startPoint x: 1503, startPoint y: 8, endPoint x: 1513, endPoint y: 128, distance: 120.4
click at [1503, 8] on icon "button" at bounding box center [1497, 14] width 14 height 14
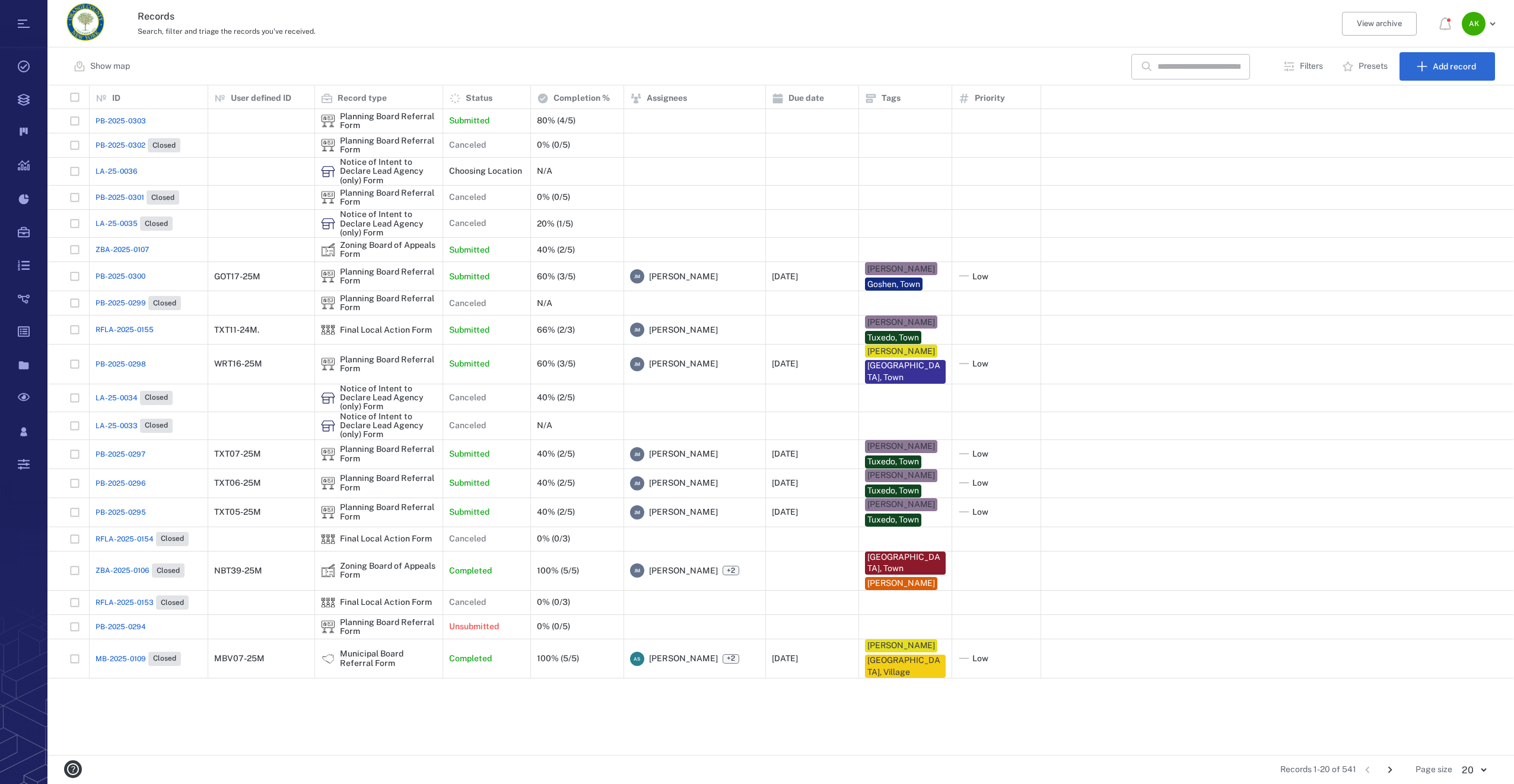
click at [136, 246] on span "ZBA-2025-0107" at bounding box center [122, 250] width 54 height 11
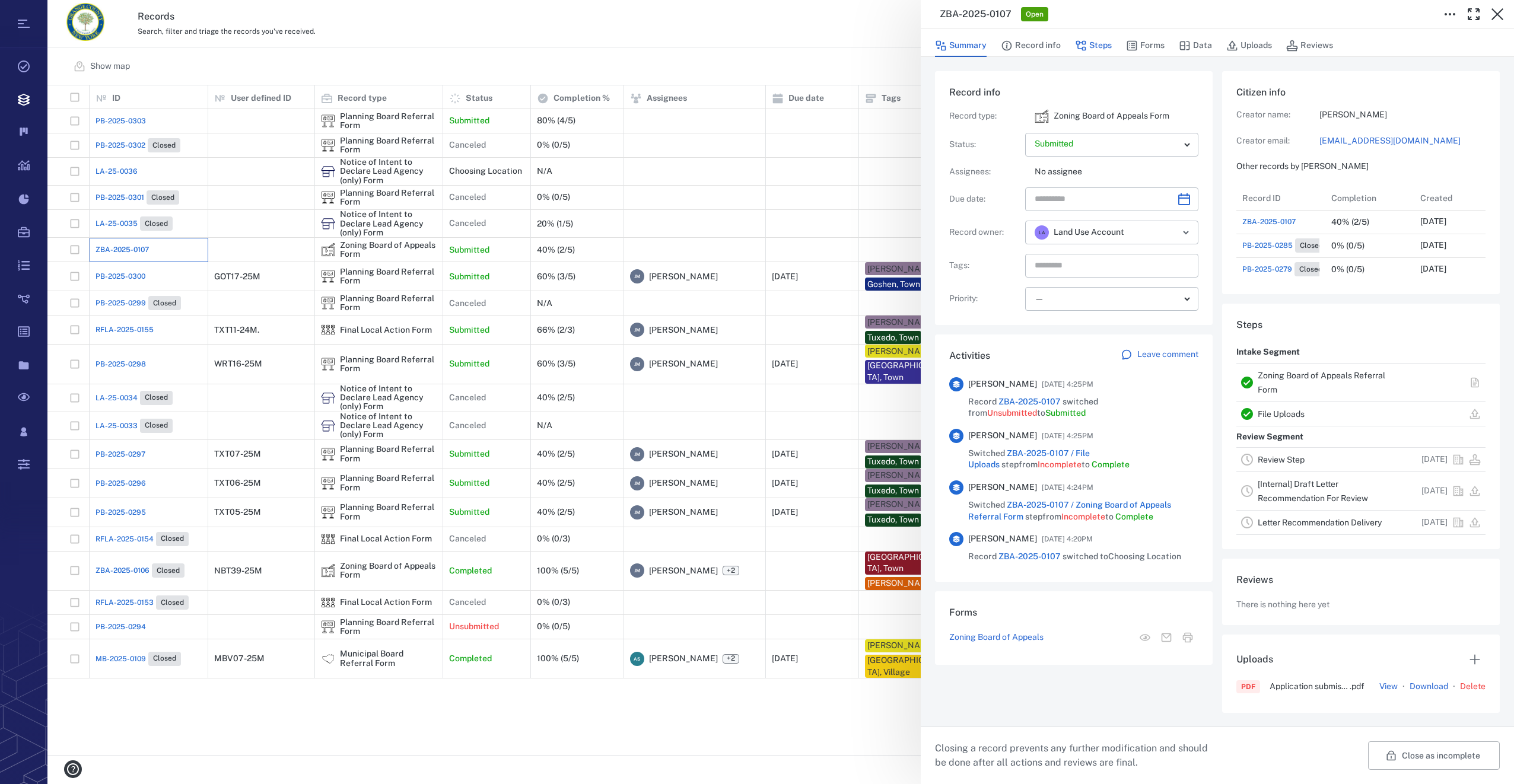
scroll to position [10, 10]
click at [1155, 40] on button "Forms" at bounding box center [1145, 46] width 39 height 23
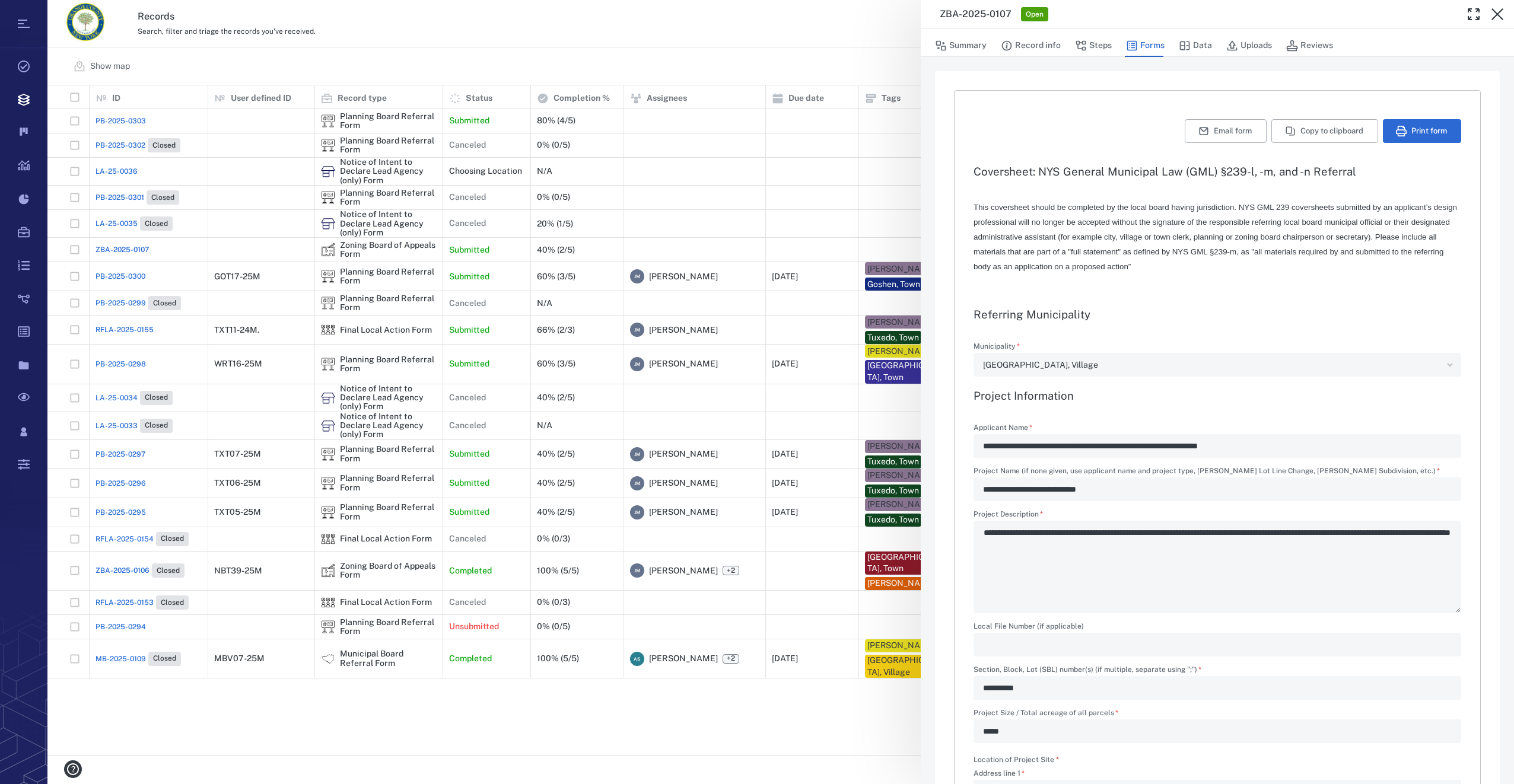
type textarea "*"
type input "**********"
click at [966, 51] on button "Summary" at bounding box center [961, 46] width 52 height 23
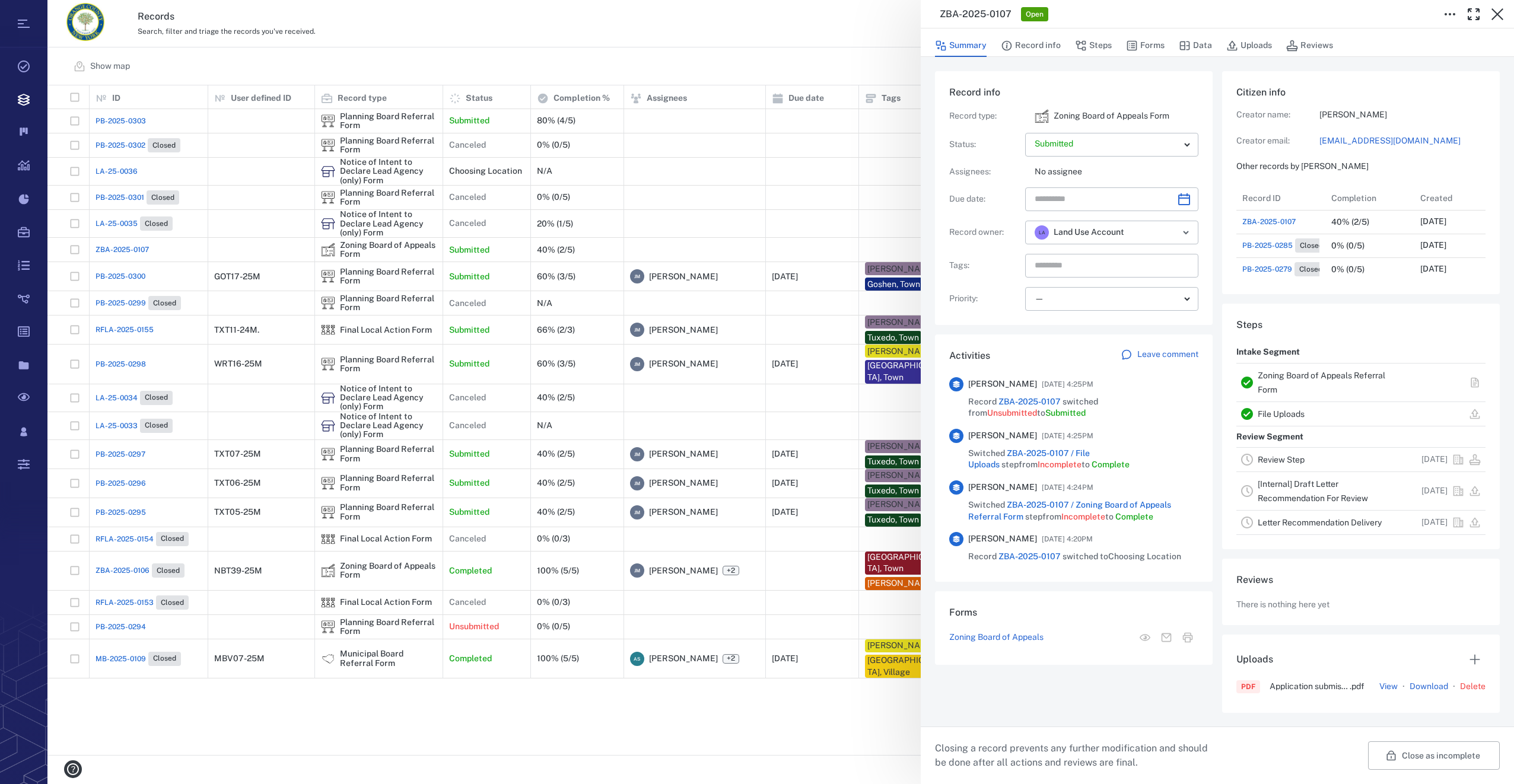
scroll to position [617, 232]
click at [1185, 201] on icon "Choose date" at bounding box center [1184, 199] width 14 height 14
click at [1193, 229] on icon "Next month" at bounding box center [1197, 231] width 14 height 14
click at [1043, 303] on button "7" at bounding box center [1049, 303] width 21 height 21
type input "**********"
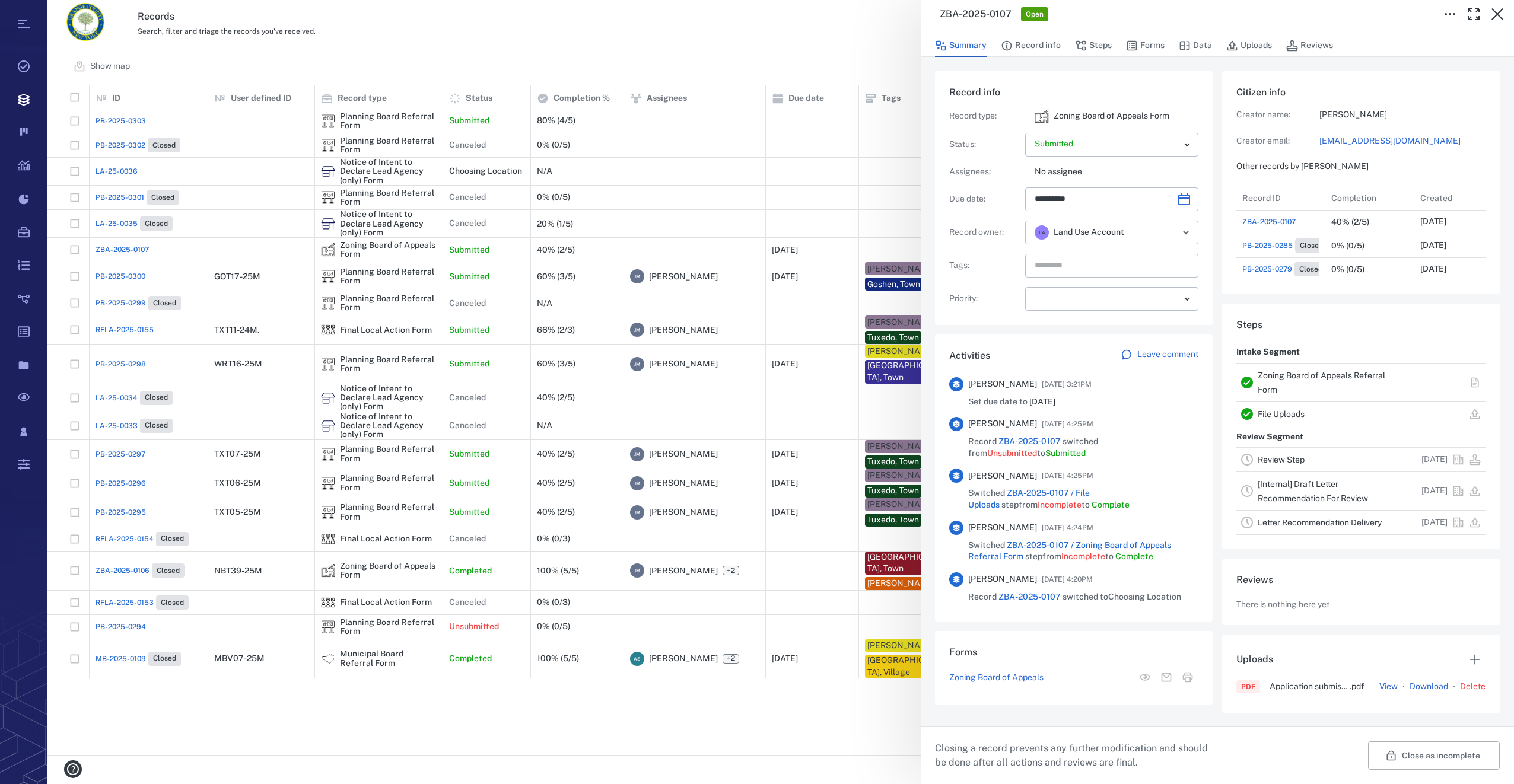
click at [1191, 239] on icon "Open" at bounding box center [1186, 233] width 14 height 14
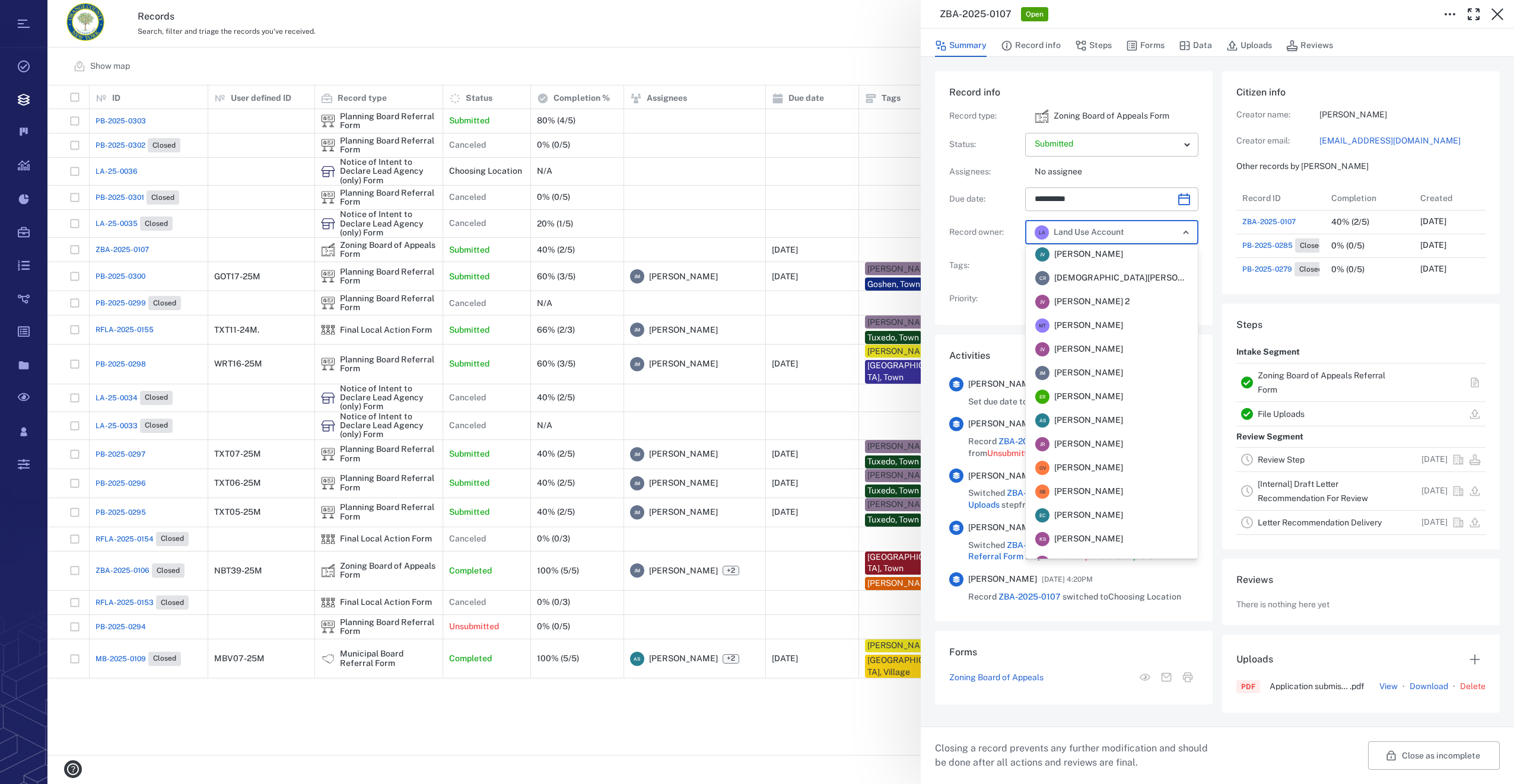
scroll to position [0, 0]
click at [1092, 377] on span "[PERSON_NAME]" at bounding box center [1088, 375] width 69 height 12
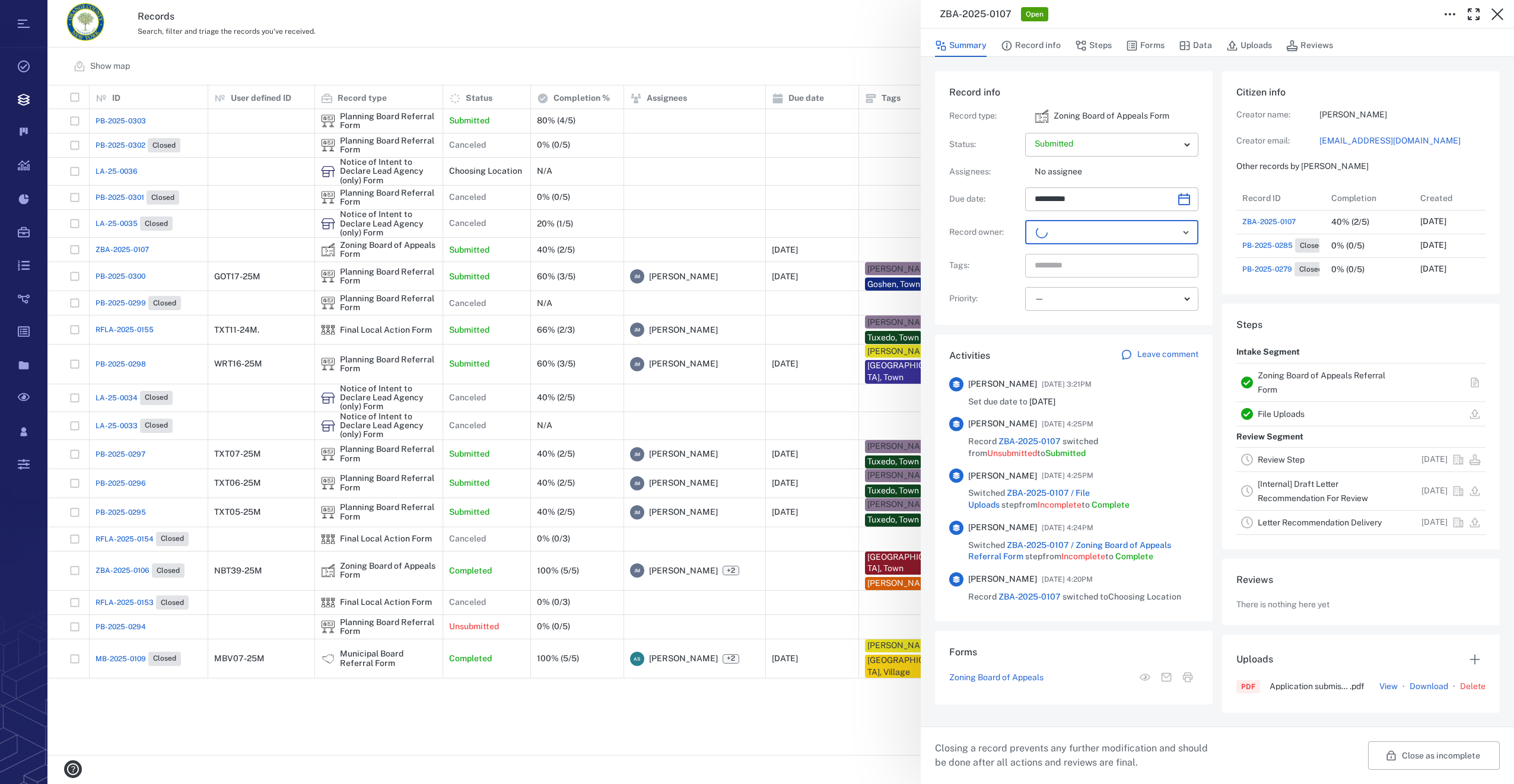
scroll to position [617, 227]
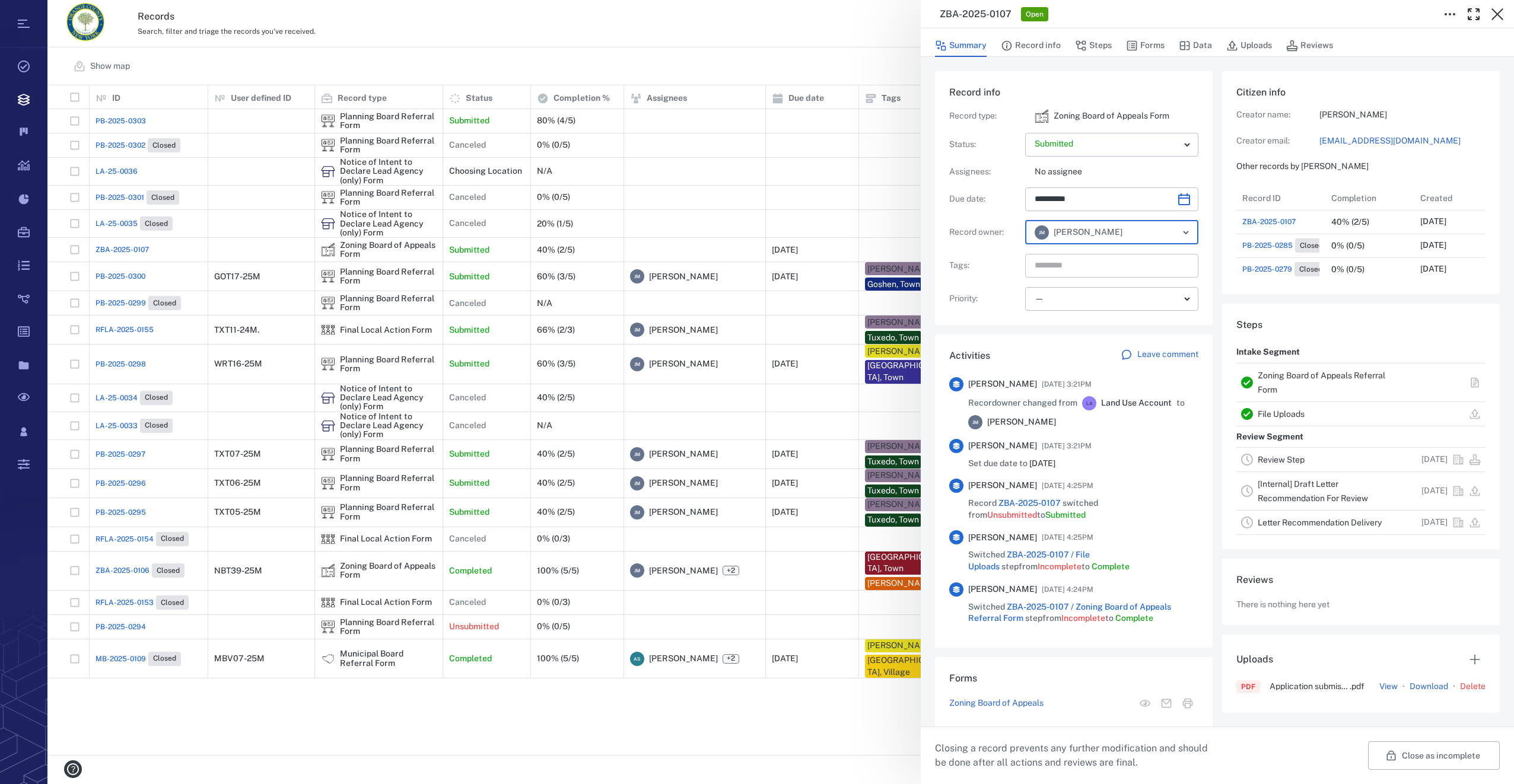
click at [1072, 264] on input "text" at bounding box center [1097, 266] width 129 height 17
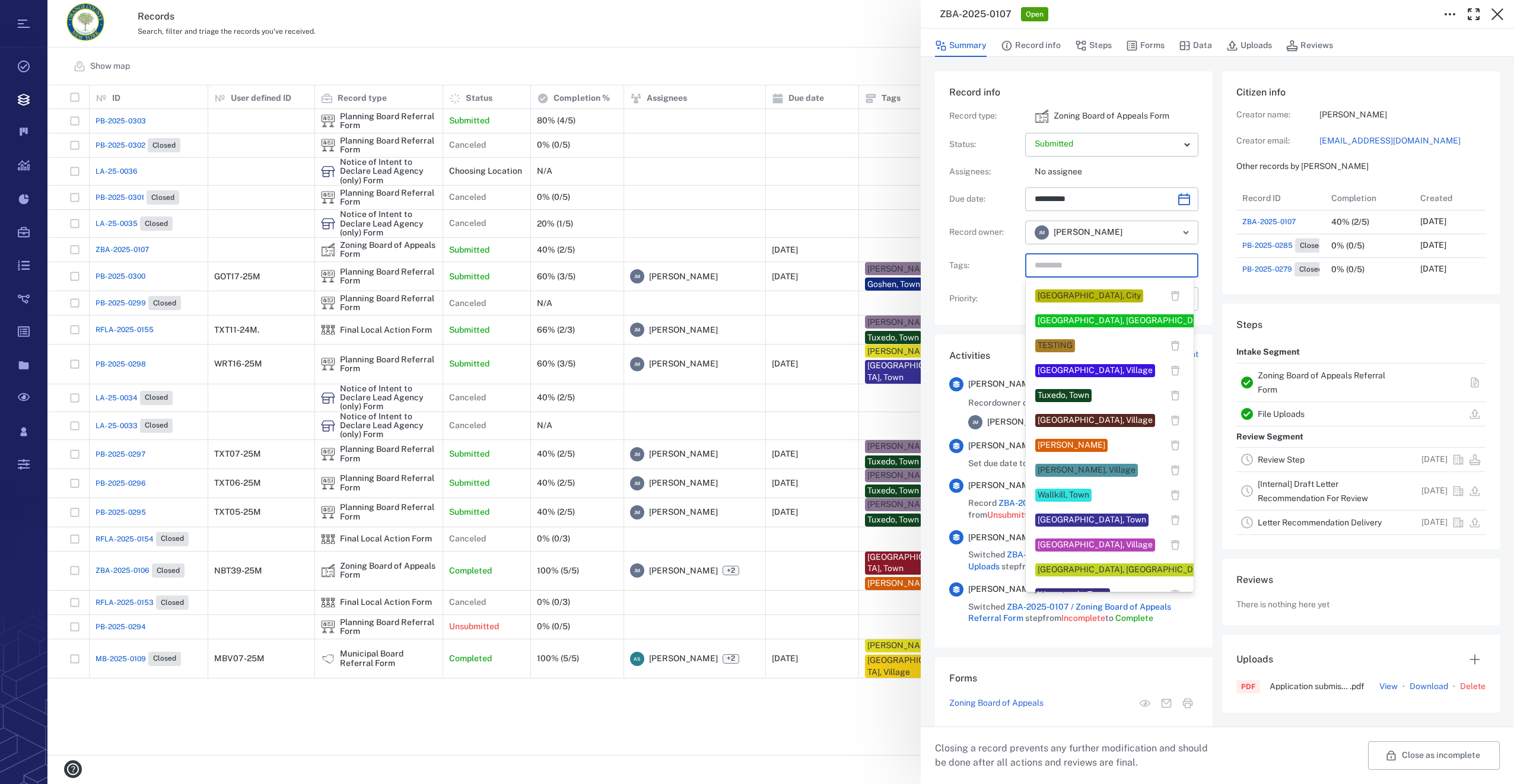
scroll to position [957, 0]
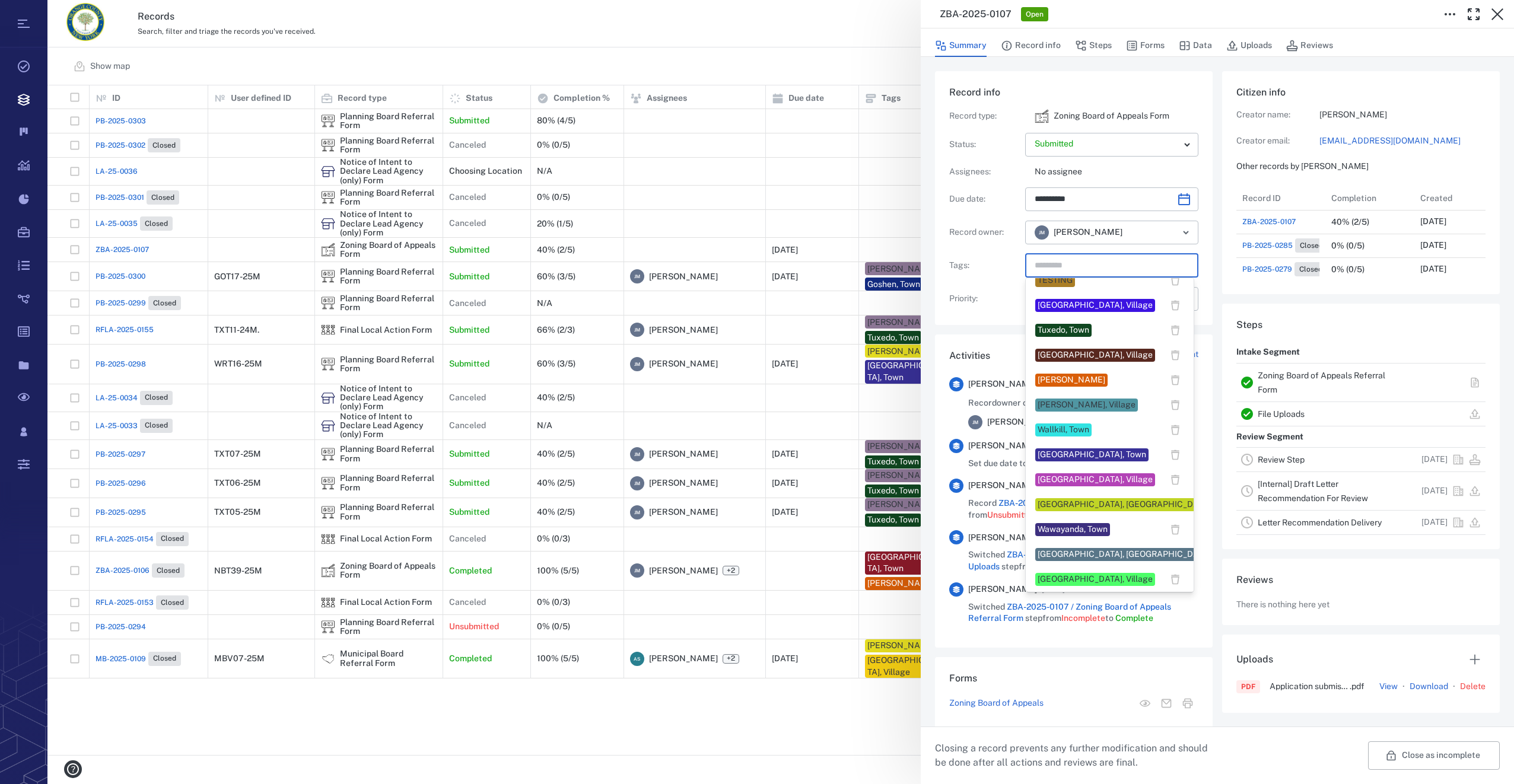
click at [1066, 576] on div "[GEOGRAPHIC_DATA], Village" at bounding box center [1094, 579] width 115 height 12
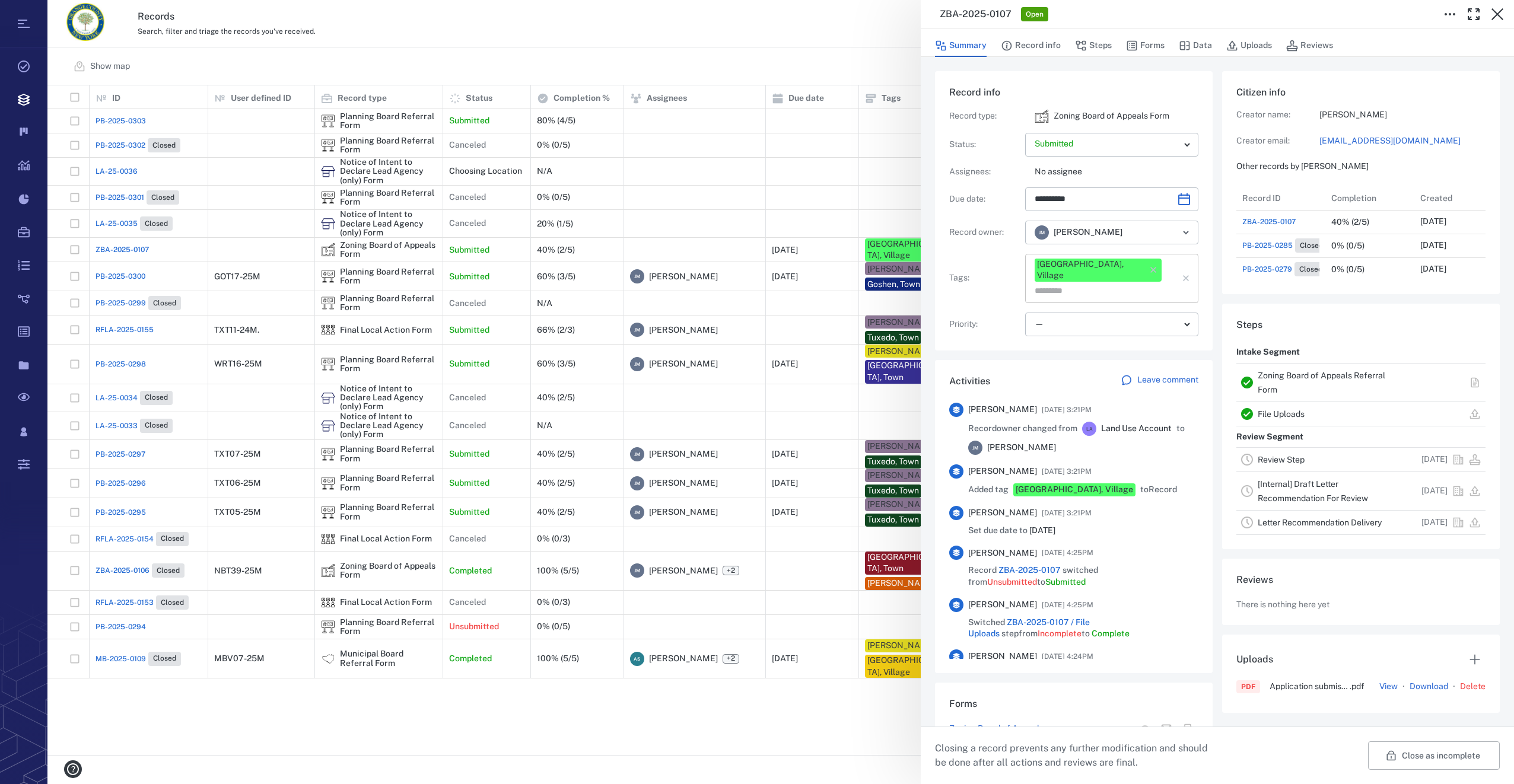
click at [1152, 283] on input "text" at bounding box center [1097, 291] width 129 height 17
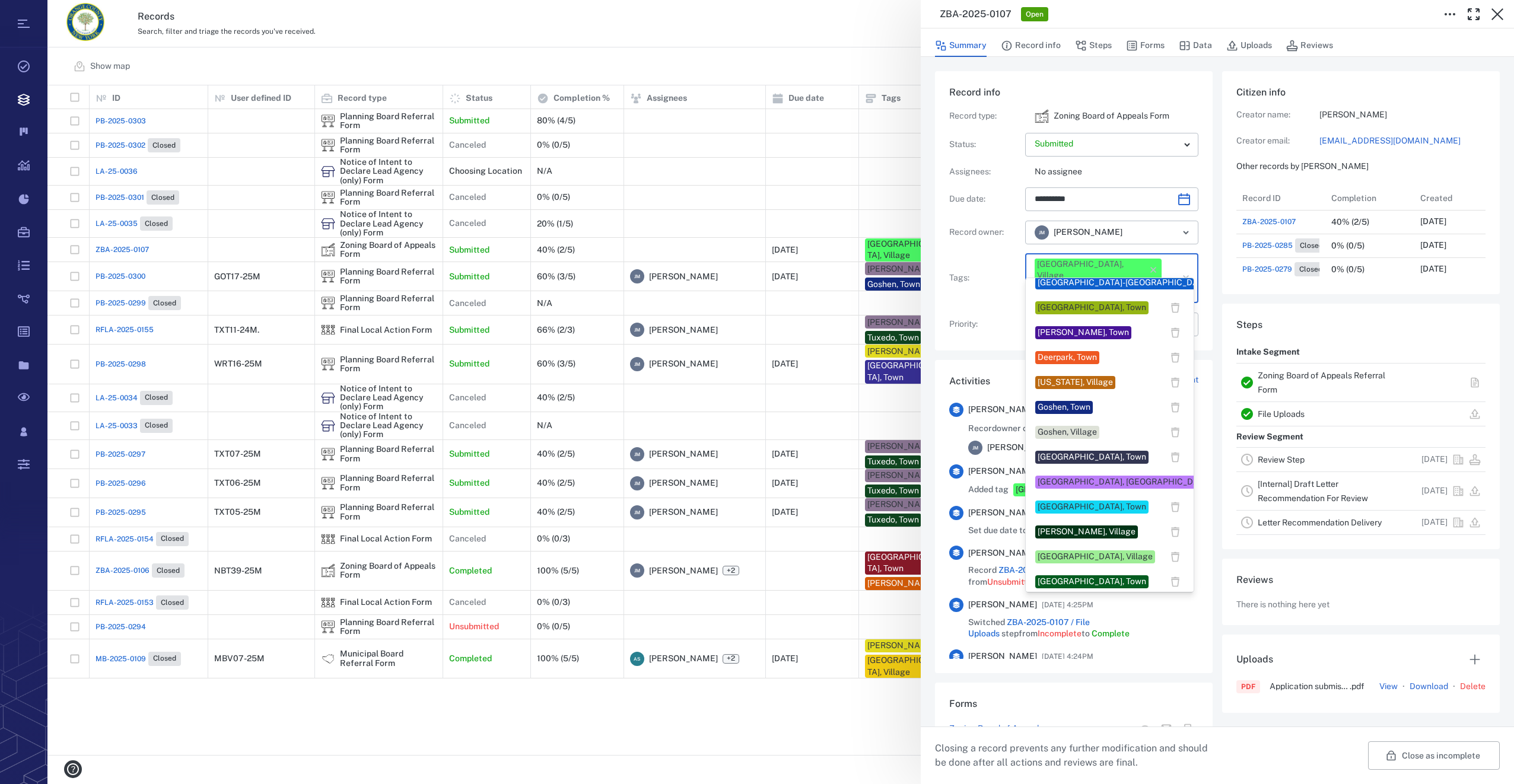
scroll to position [296, 0]
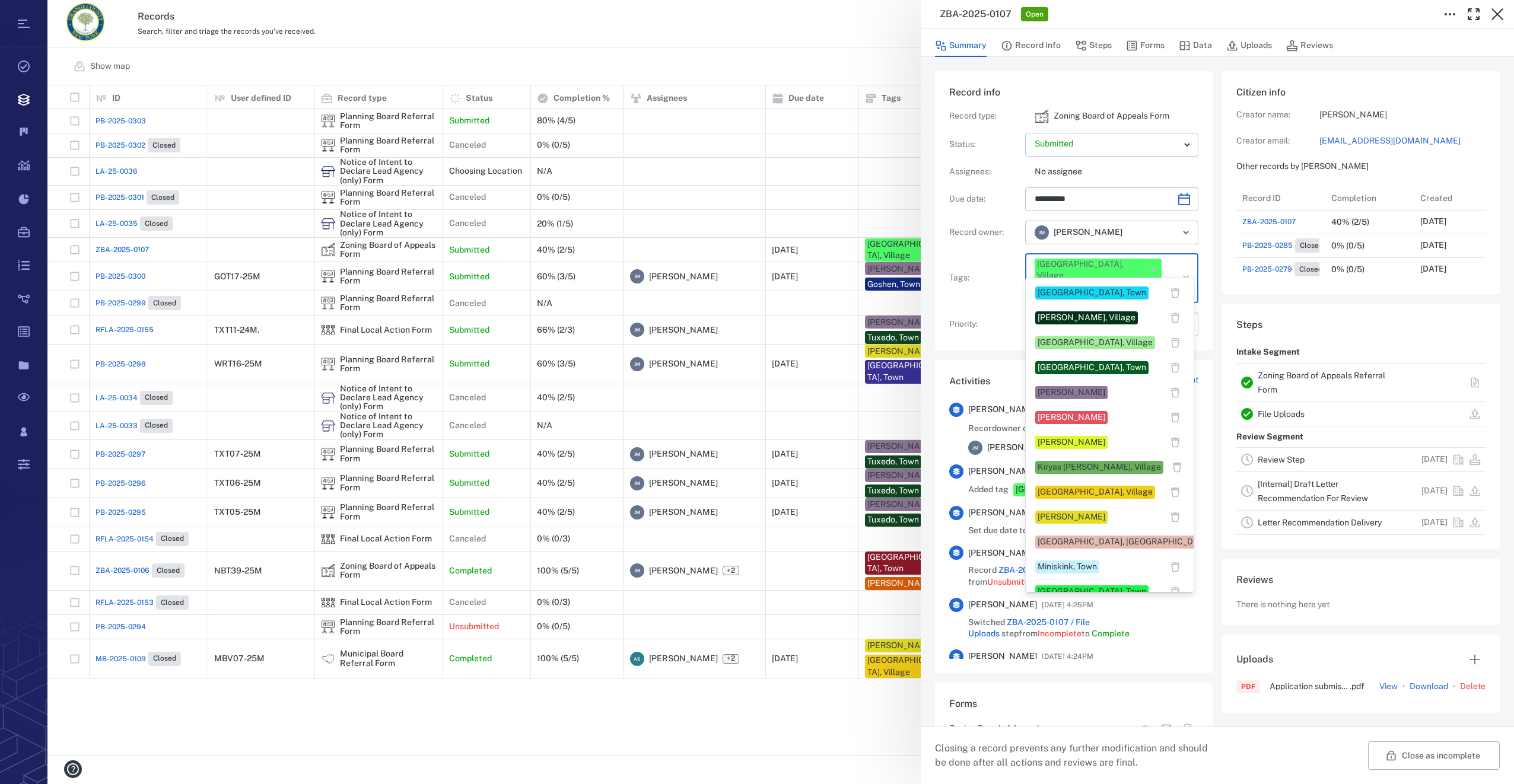
click at [1046, 393] on div "[PERSON_NAME]" at bounding box center [1071, 393] width 68 height 12
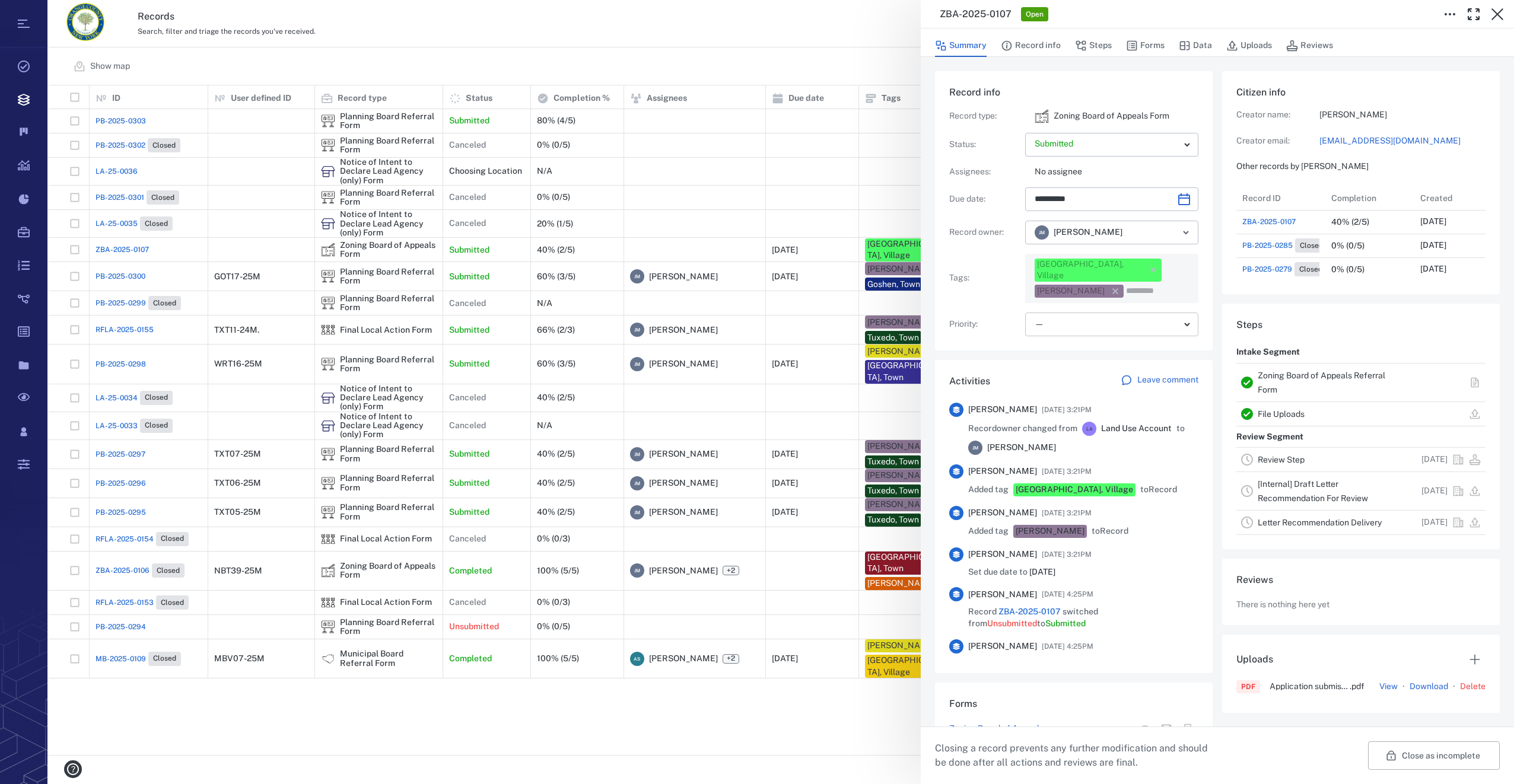
click at [1056, 311] on body "Tasks Records Boards Dashboard Reports Record types Guide steps Rules Form buil…" at bounding box center [757, 392] width 1514 height 784
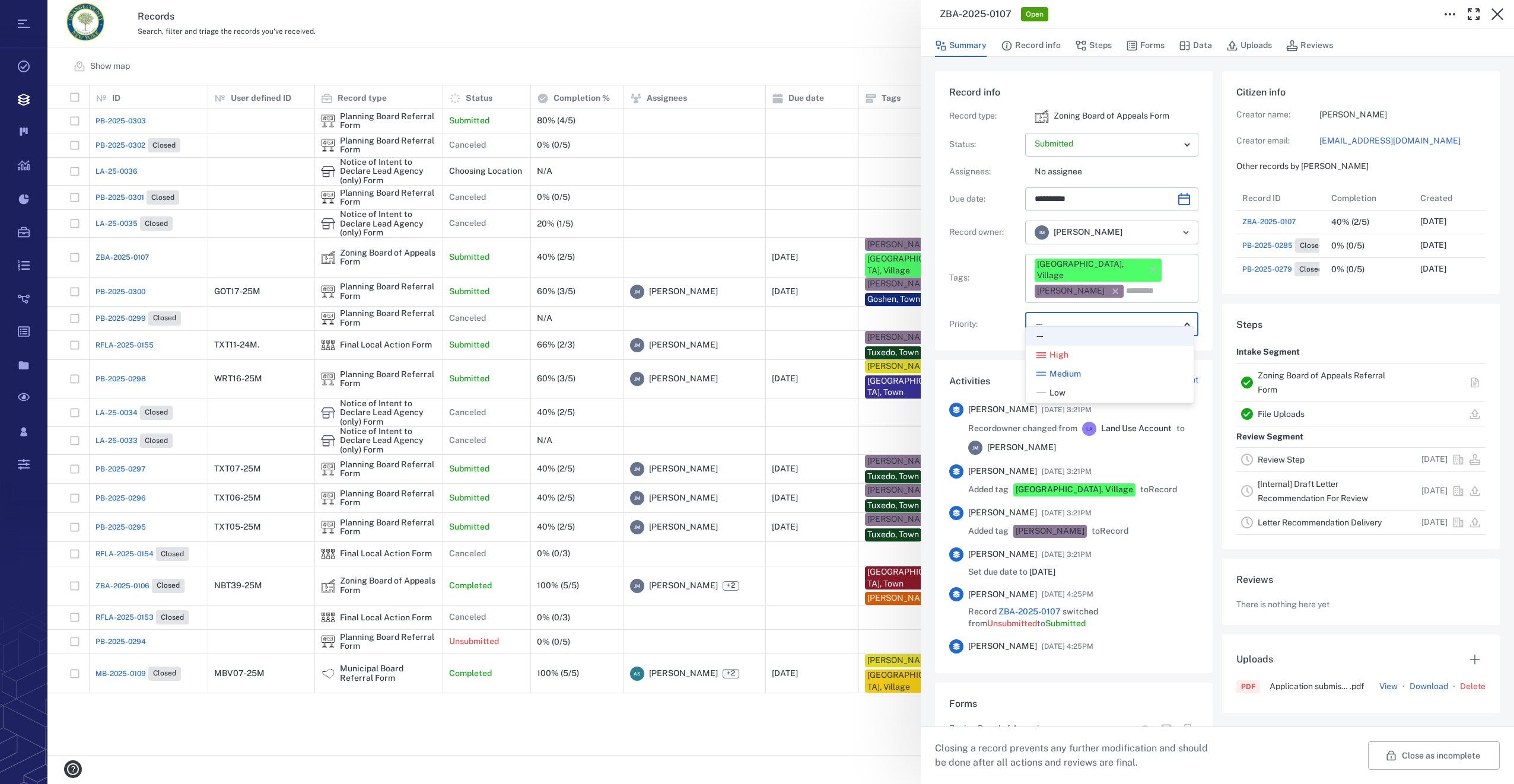
click at [1061, 399] on li "Low" at bounding box center [1109, 393] width 168 height 19
type input "**"
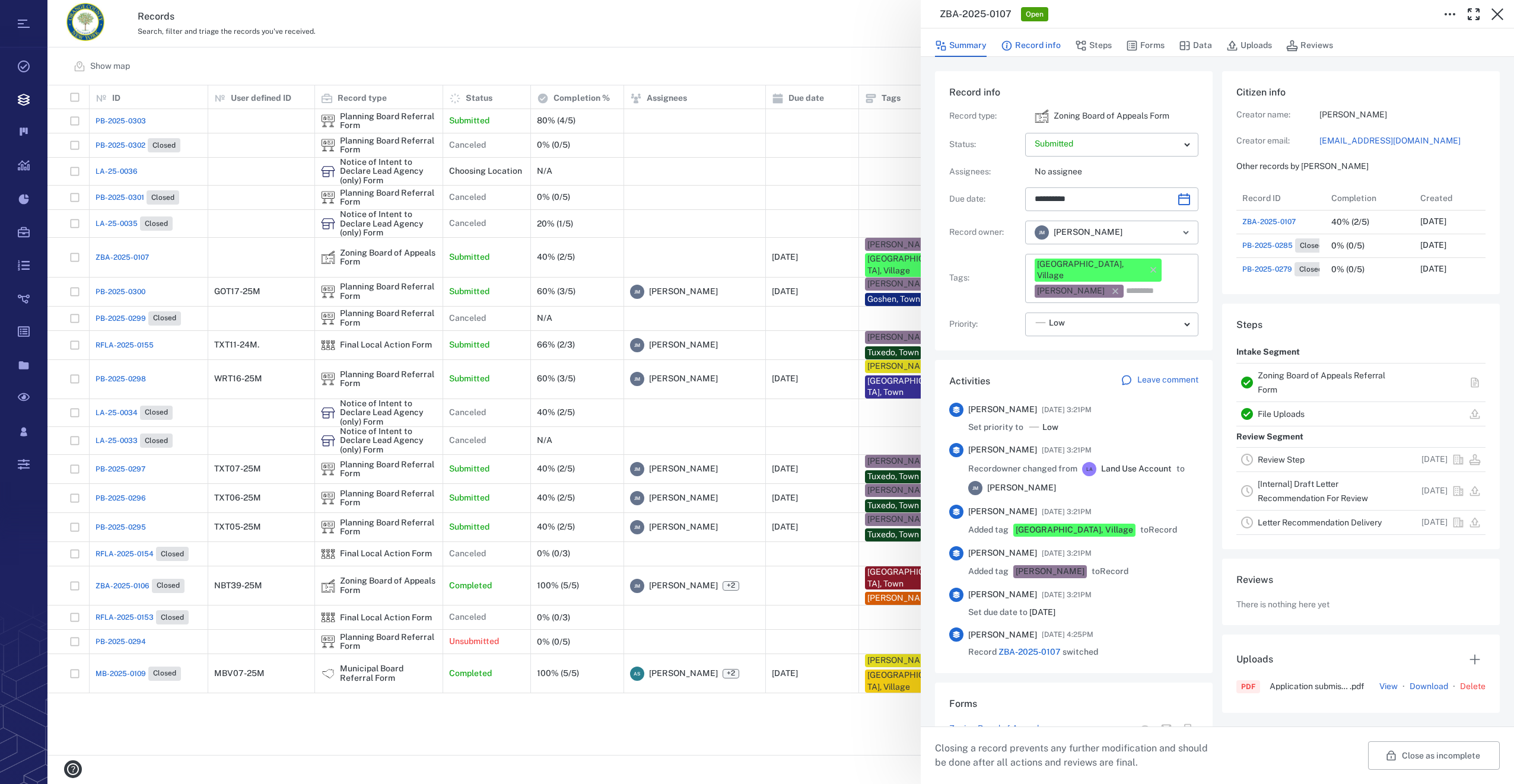
click at [1030, 43] on button "Record info" at bounding box center [1031, 46] width 60 height 23
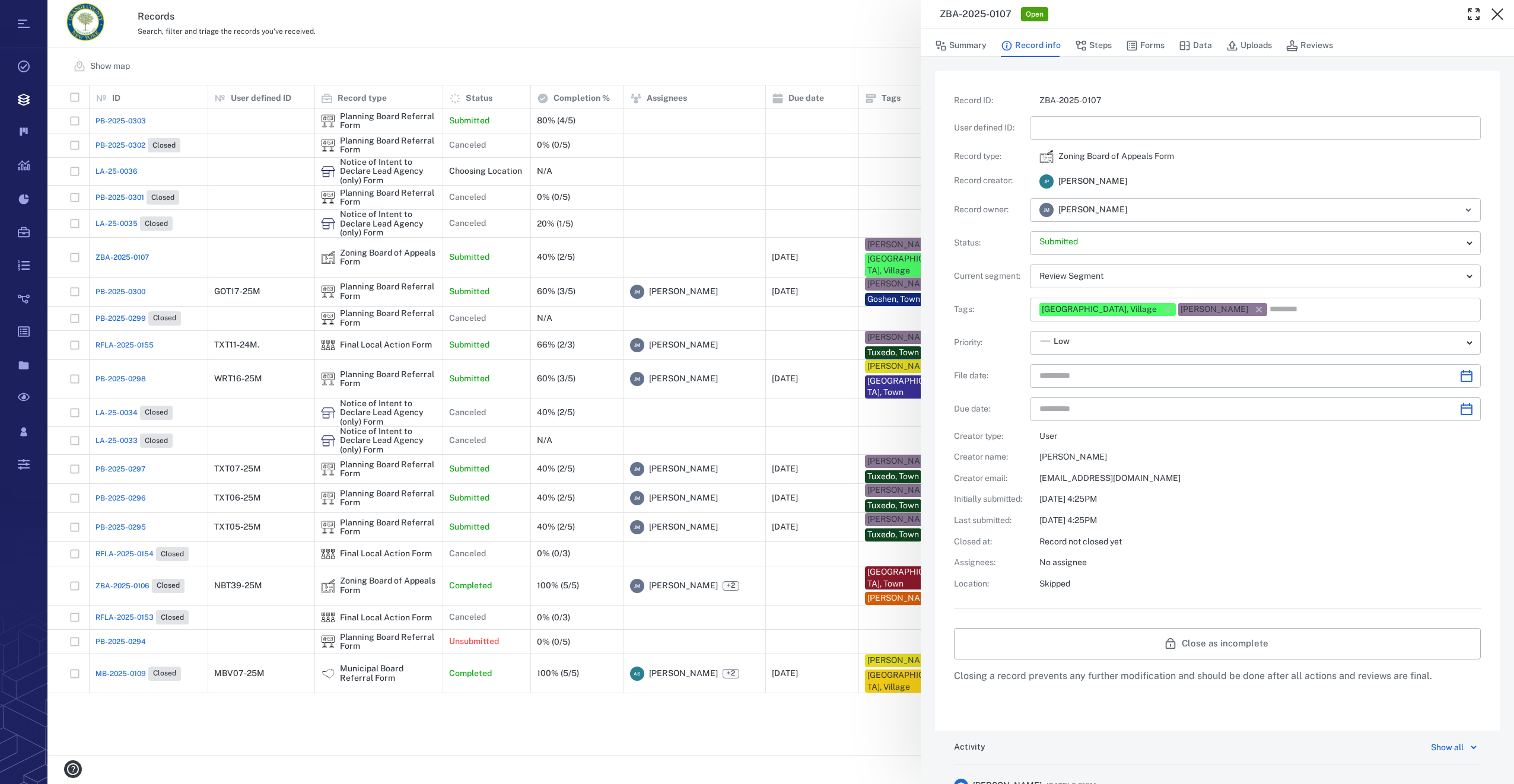
type input "**********"
click at [1073, 123] on input "text" at bounding box center [1255, 128] width 432 height 24
type input "*********"
click at [1460, 375] on icon "Choose date" at bounding box center [1466, 376] width 12 height 12
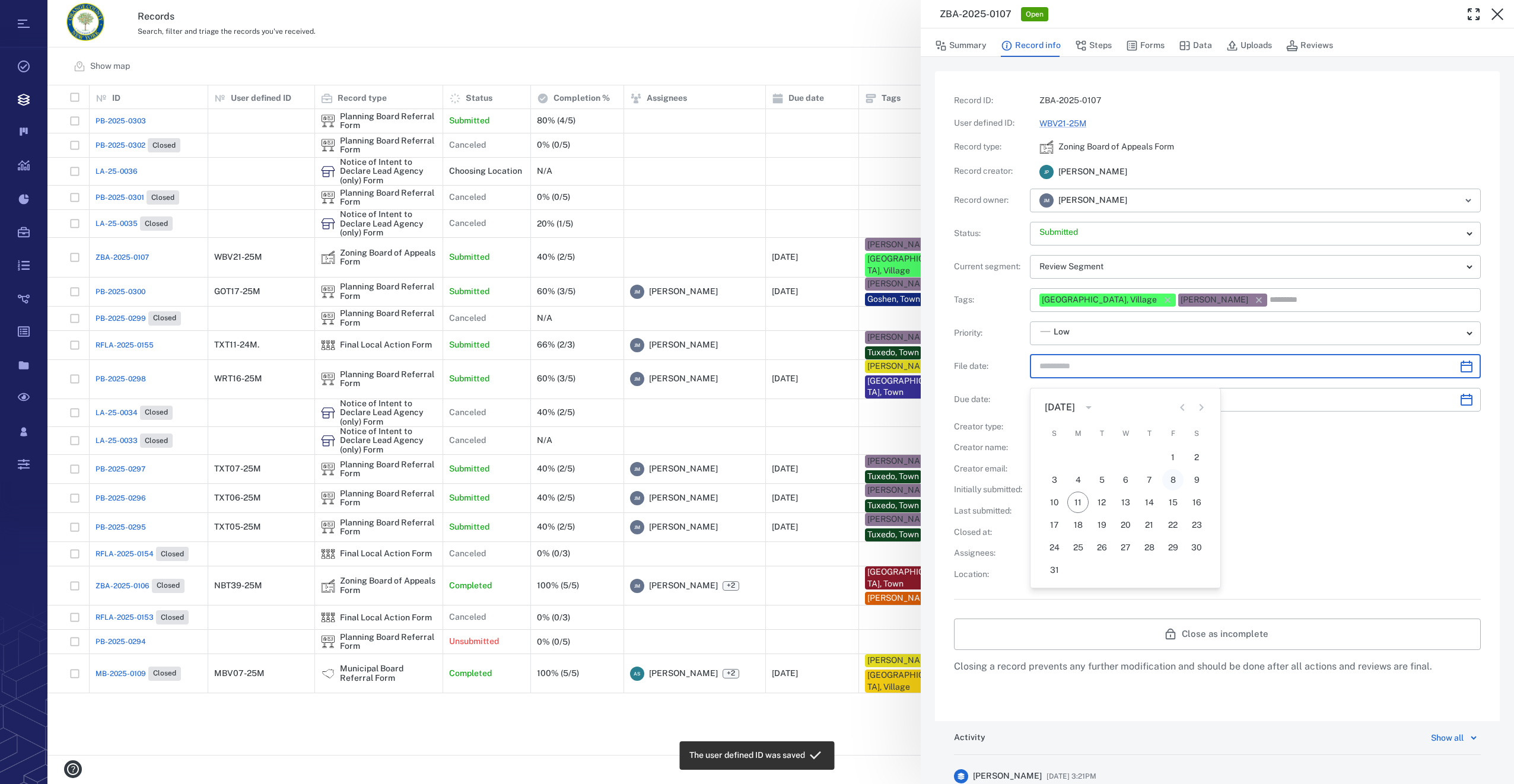
click at [1171, 480] on button "8" at bounding box center [1173, 479] width 21 height 21
type input "**********"
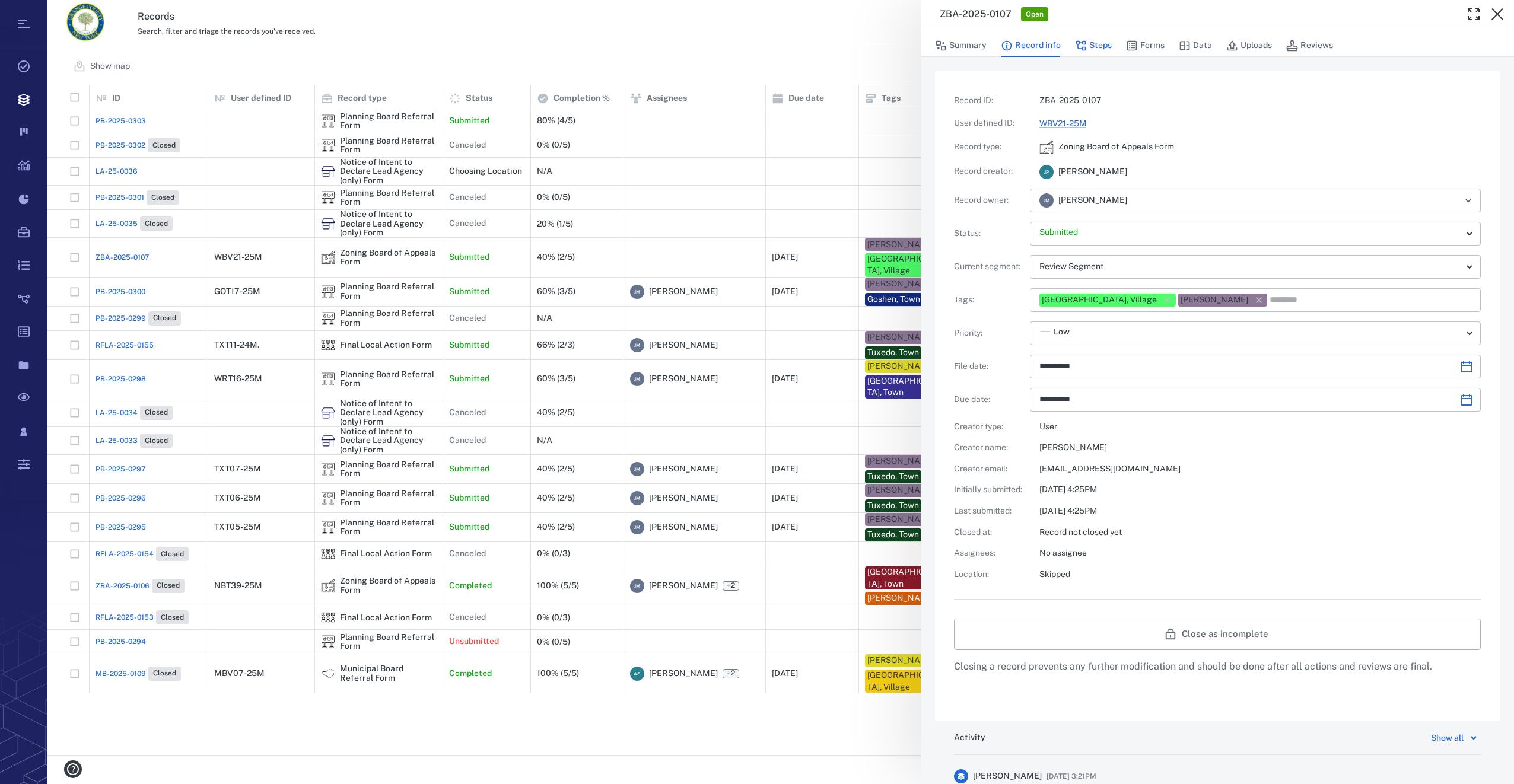
click at [1096, 43] on button "Steps" at bounding box center [1093, 46] width 37 height 23
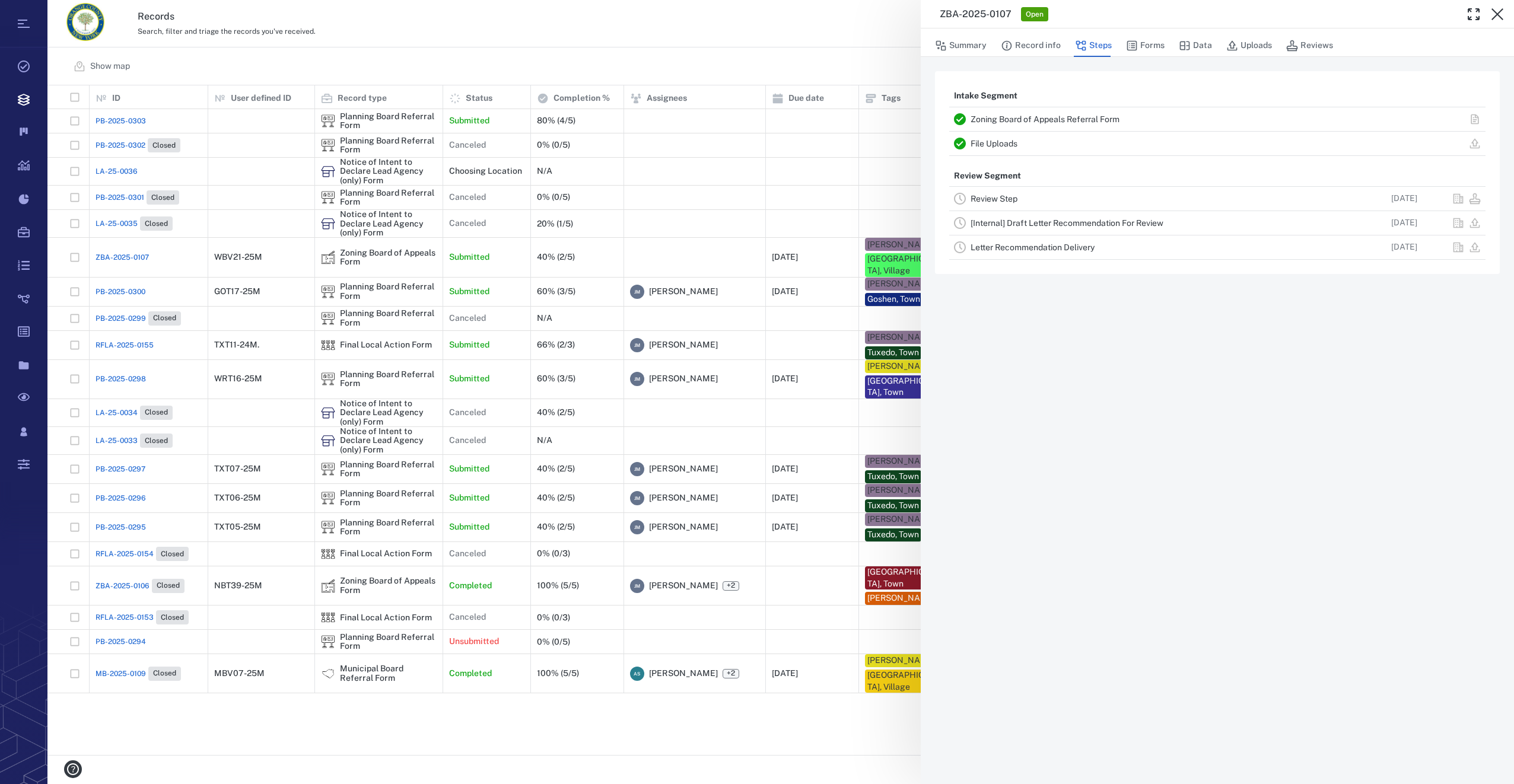
click at [1010, 198] on link "Review Step" at bounding box center [994, 199] width 47 height 10
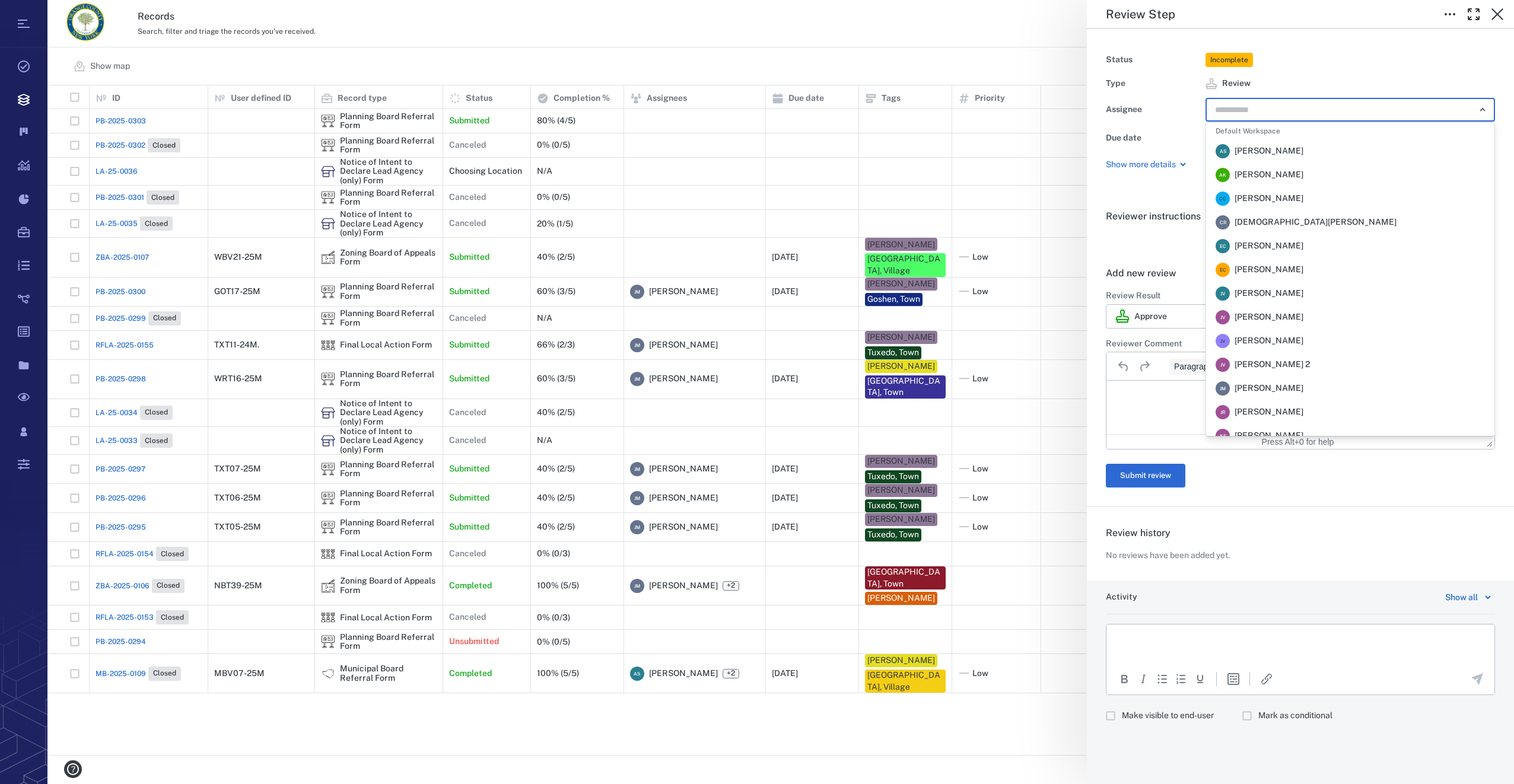
click at [1276, 117] on input "text" at bounding box center [1336, 109] width 246 height 17
click at [1259, 393] on span "[PERSON_NAME]" at bounding box center [1269, 388] width 69 height 12
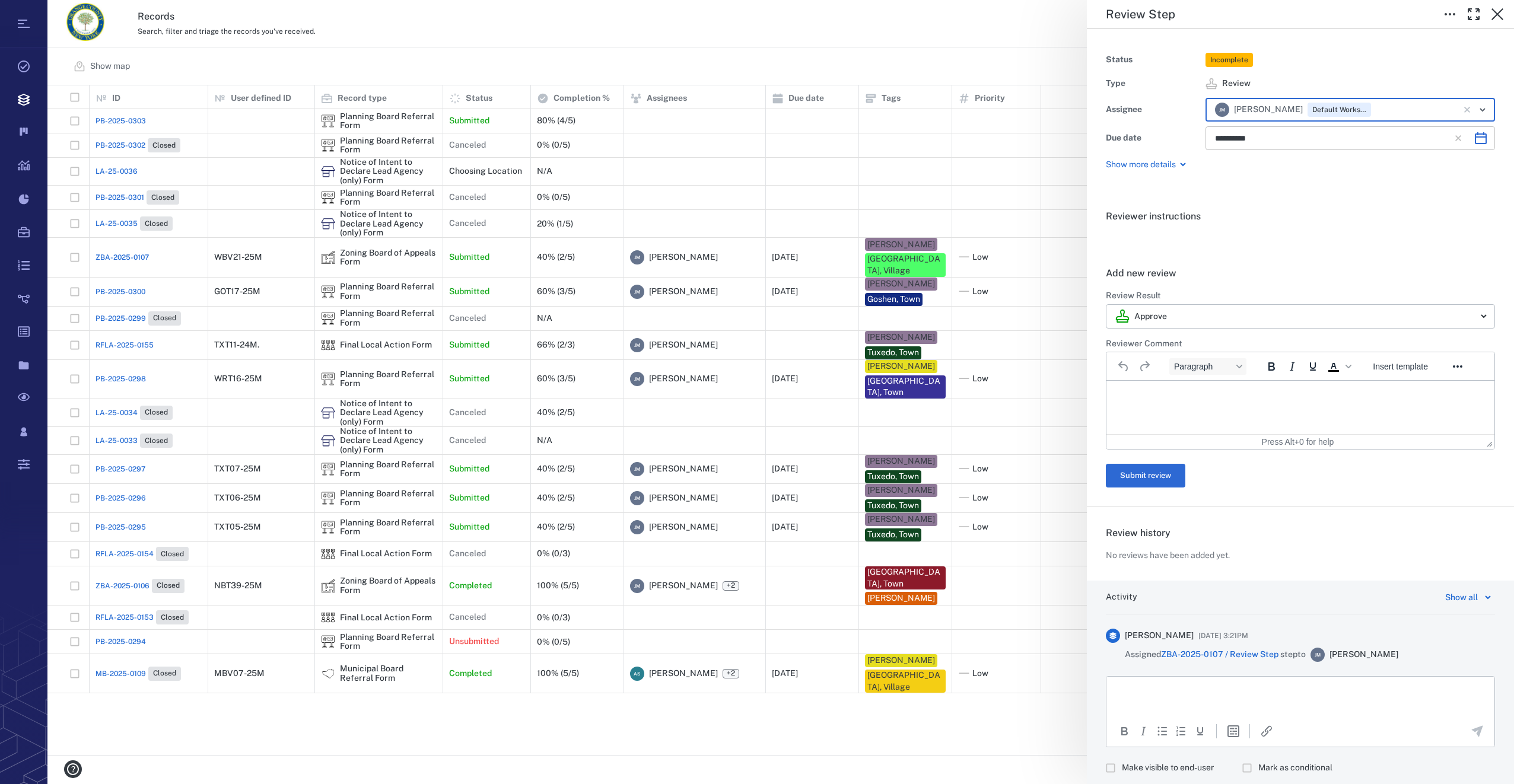
click at [1469, 140] on button "Choose date, selected date is Sep 22, 2025" at bounding box center [1481, 138] width 24 height 24
click at [1228, 240] on button "7" at bounding box center [1230, 242] width 21 height 21
type input "**********"
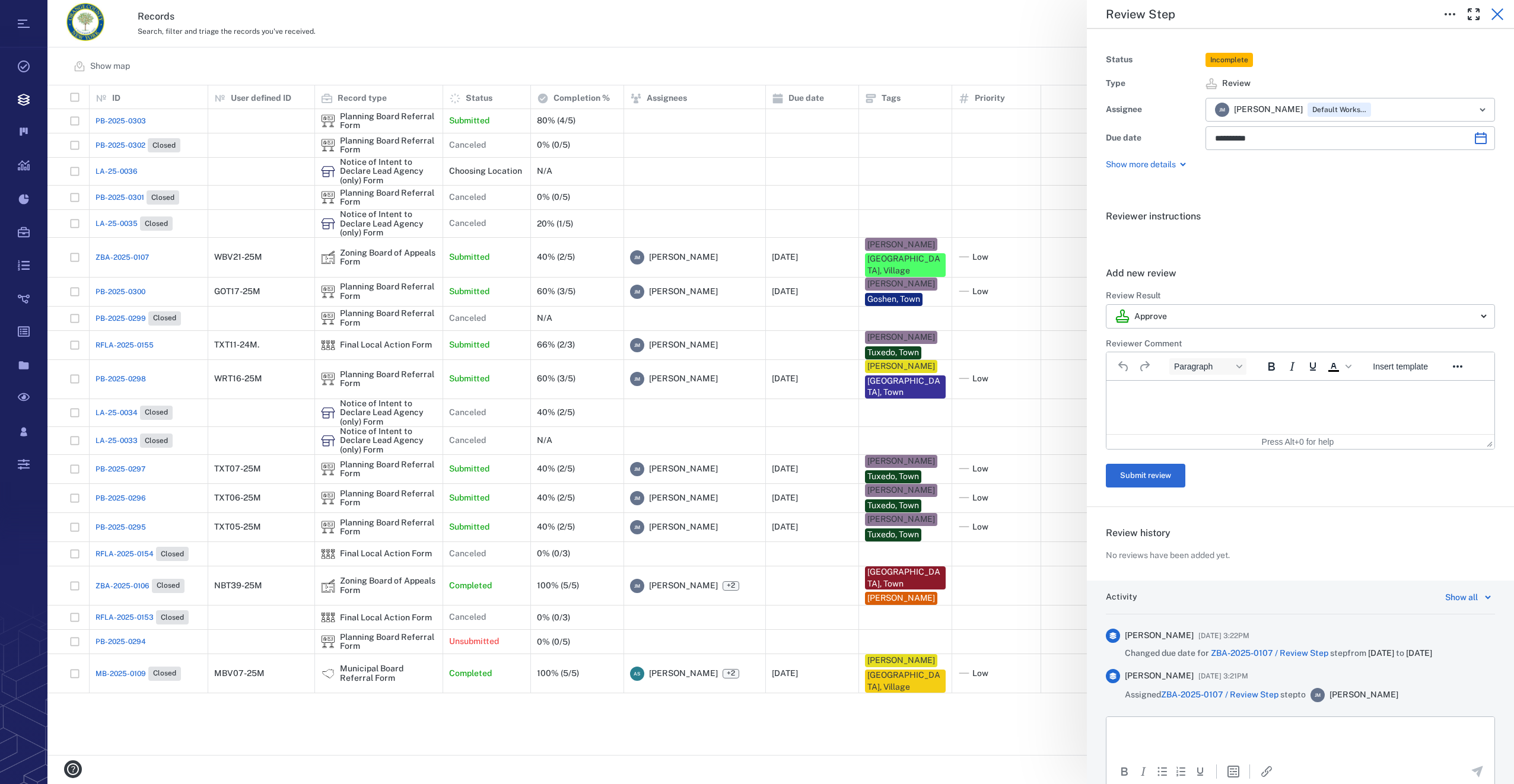
click at [1496, 14] on icon "button" at bounding box center [1497, 14] width 12 height 12
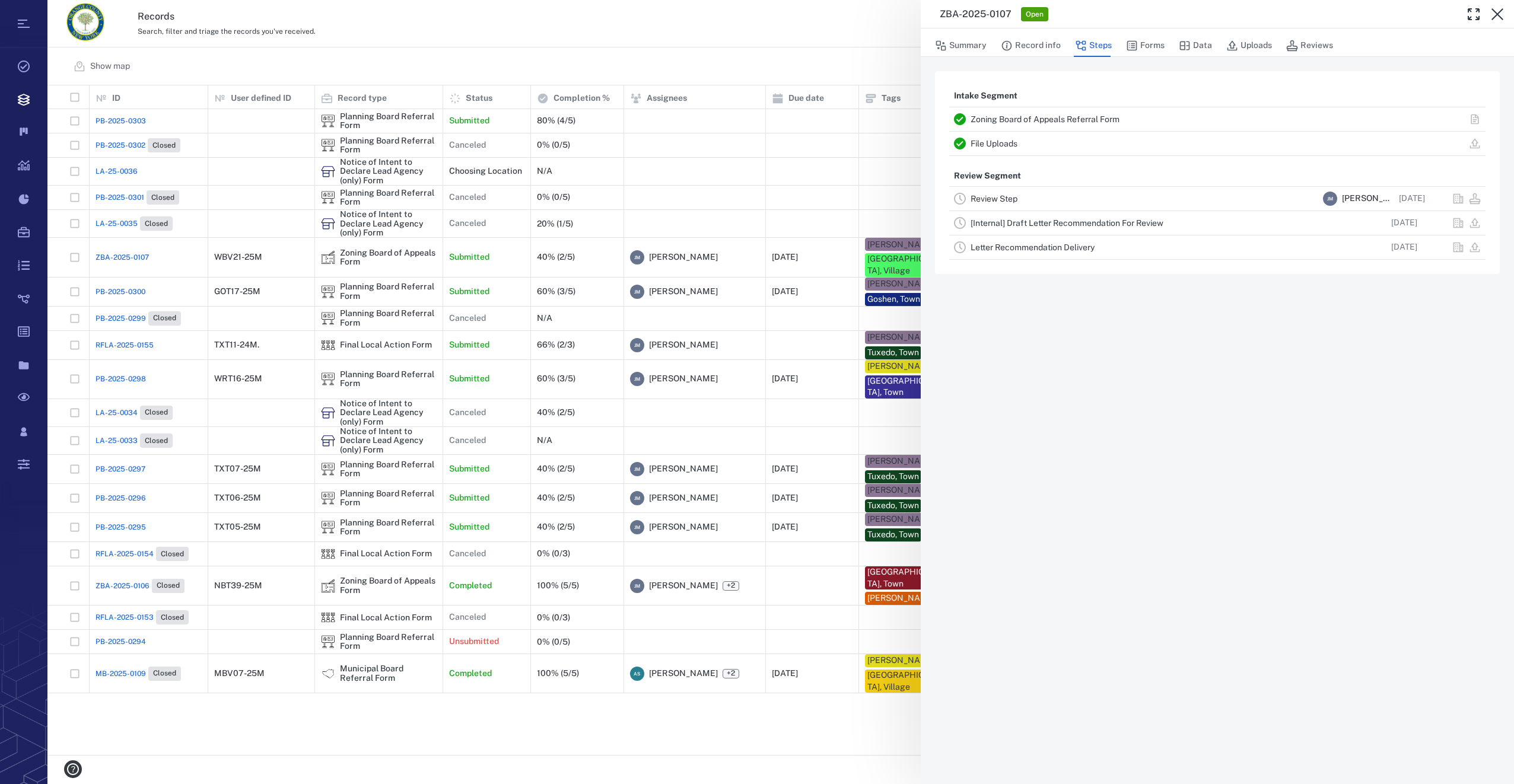
click at [1496, 14] on icon "button" at bounding box center [1497, 14] width 12 height 12
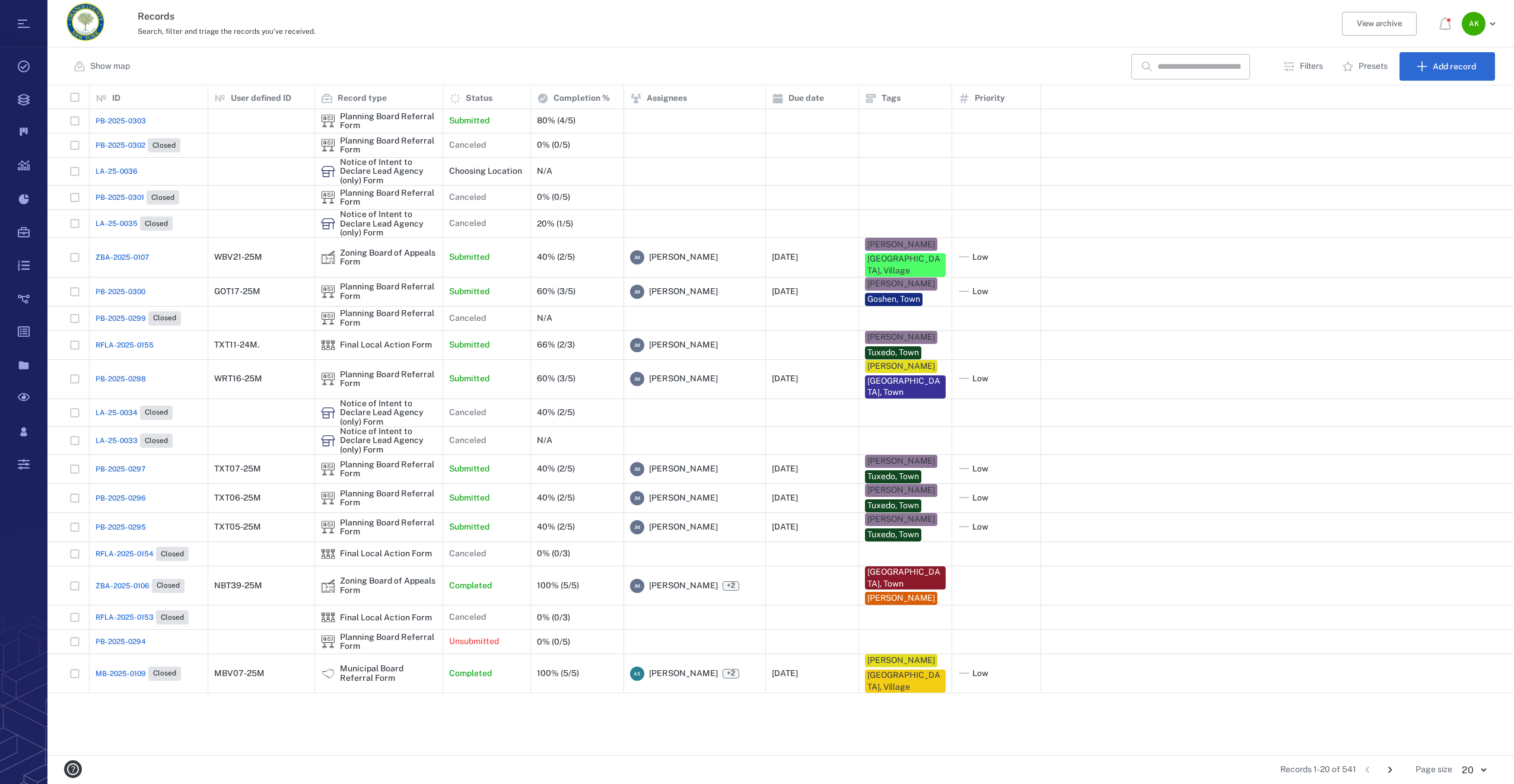
click at [119, 253] on span "ZBA-2025-0107" at bounding box center [122, 258] width 54 height 11
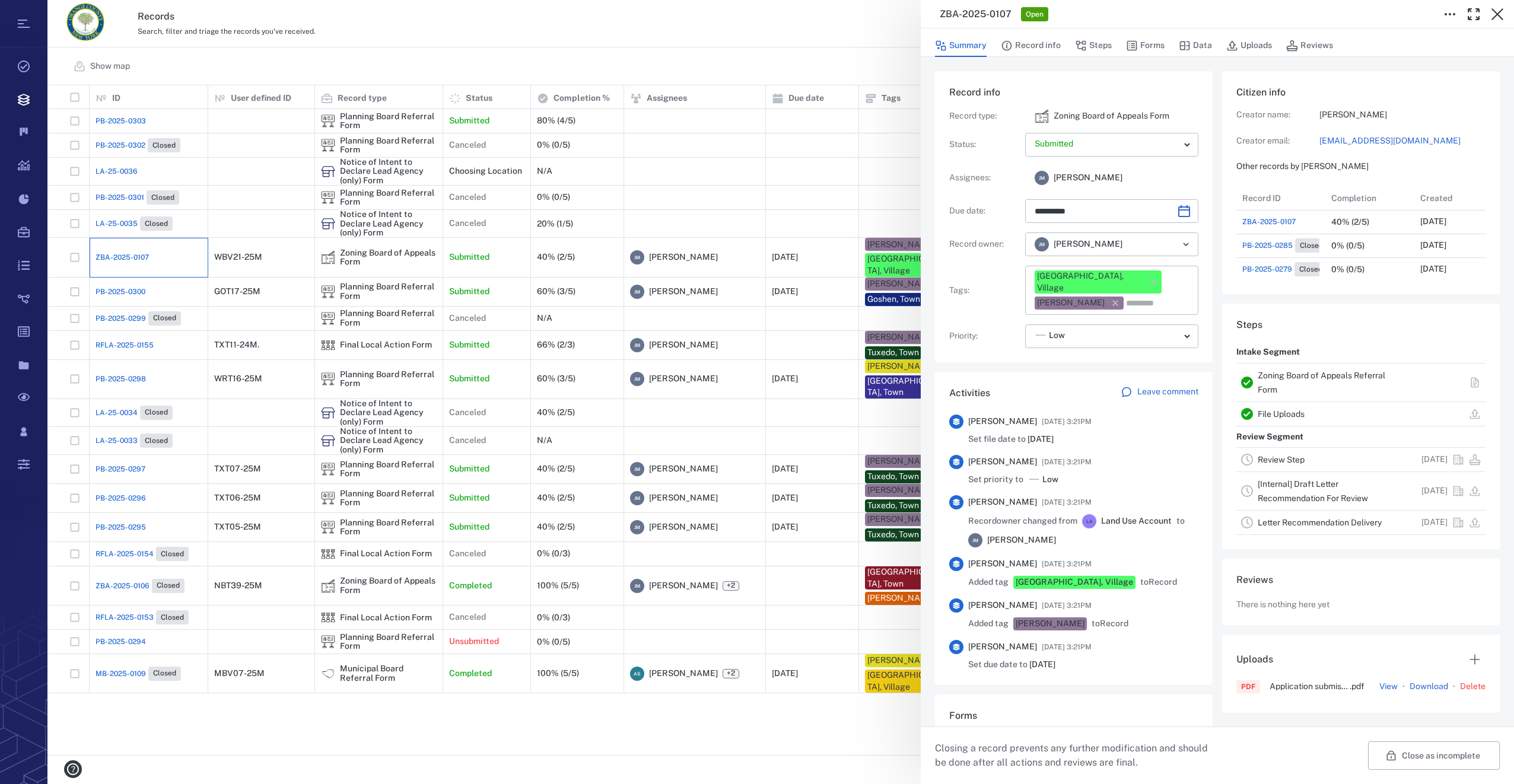
type input "**********"
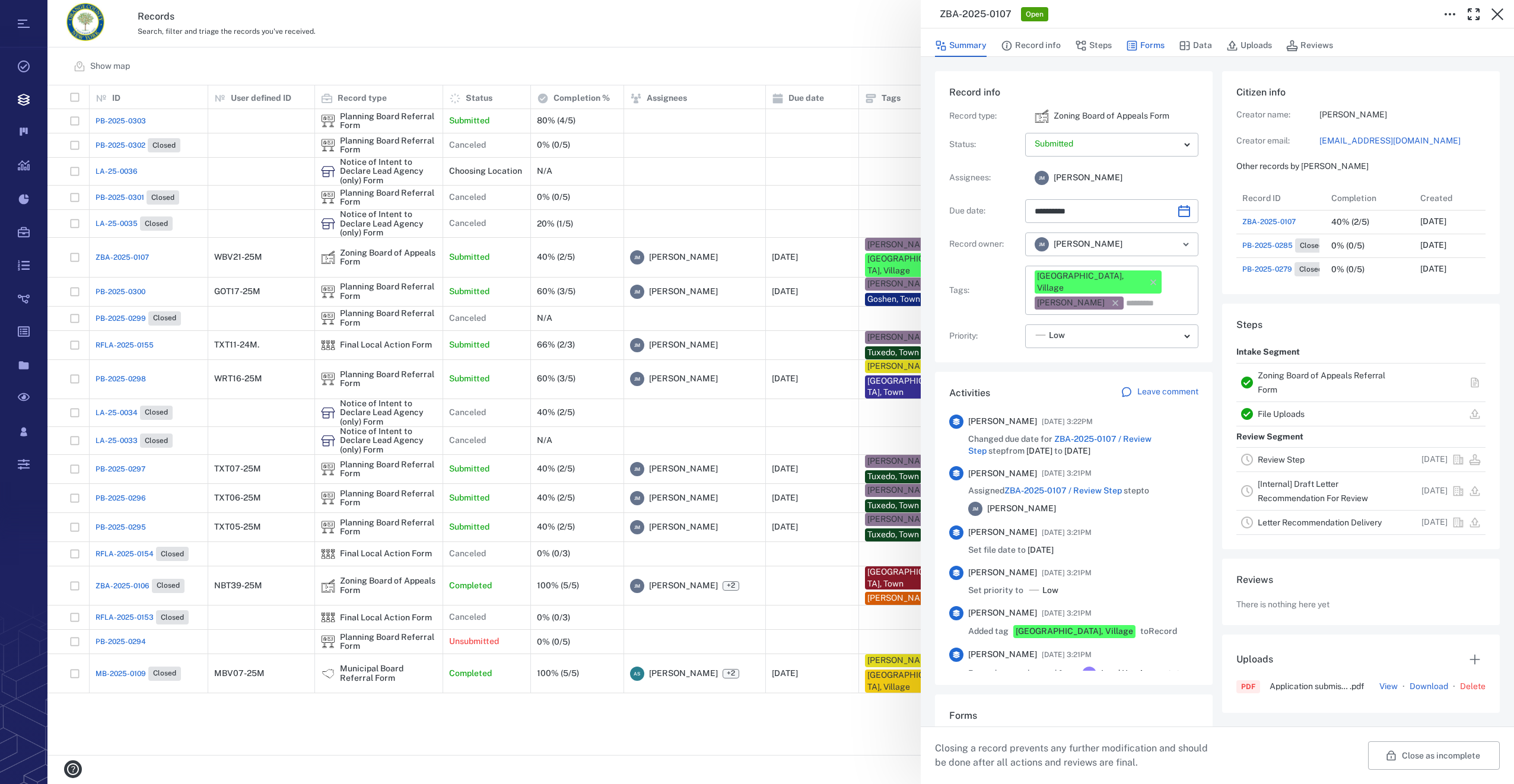
click at [1153, 47] on button "Forms" at bounding box center [1145, 46] width 39 height 23
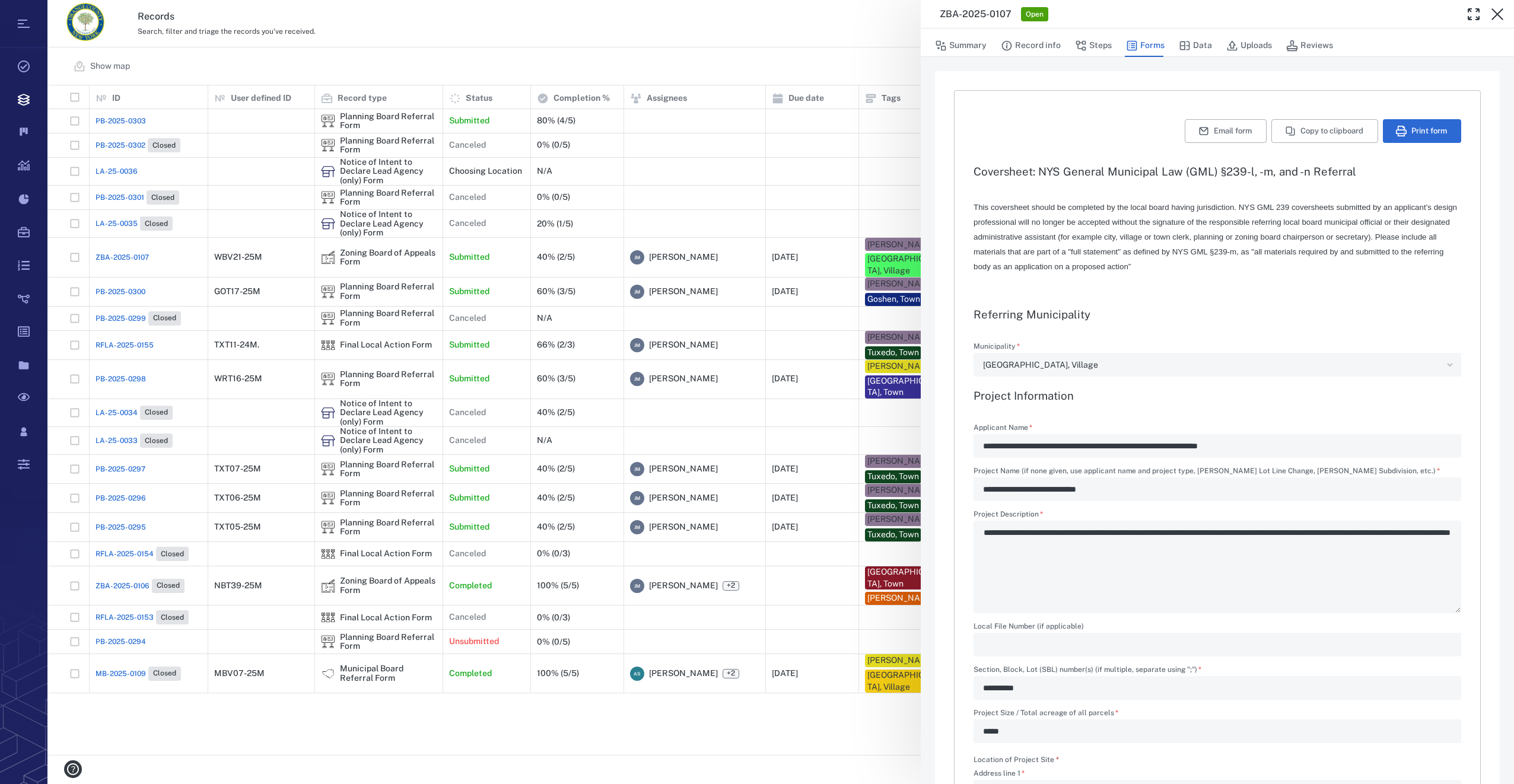
type input "**********"
click at [1242, 51] on button "Uploads" at bounding box center [1249, 46] width 46 height 23
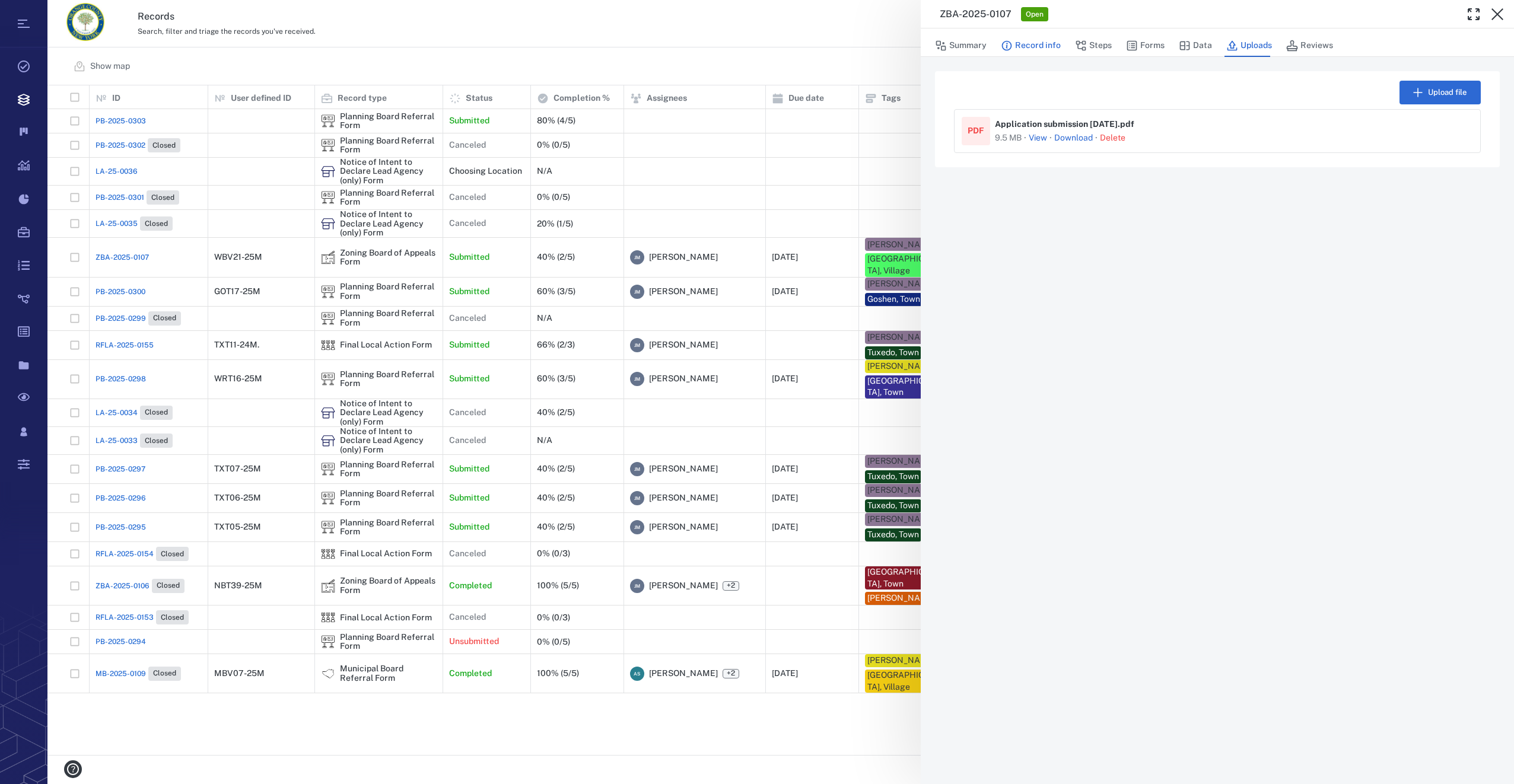
click at [1032, 41] on button "Record info" at bounding box center [1031, 46] width 60 height 23
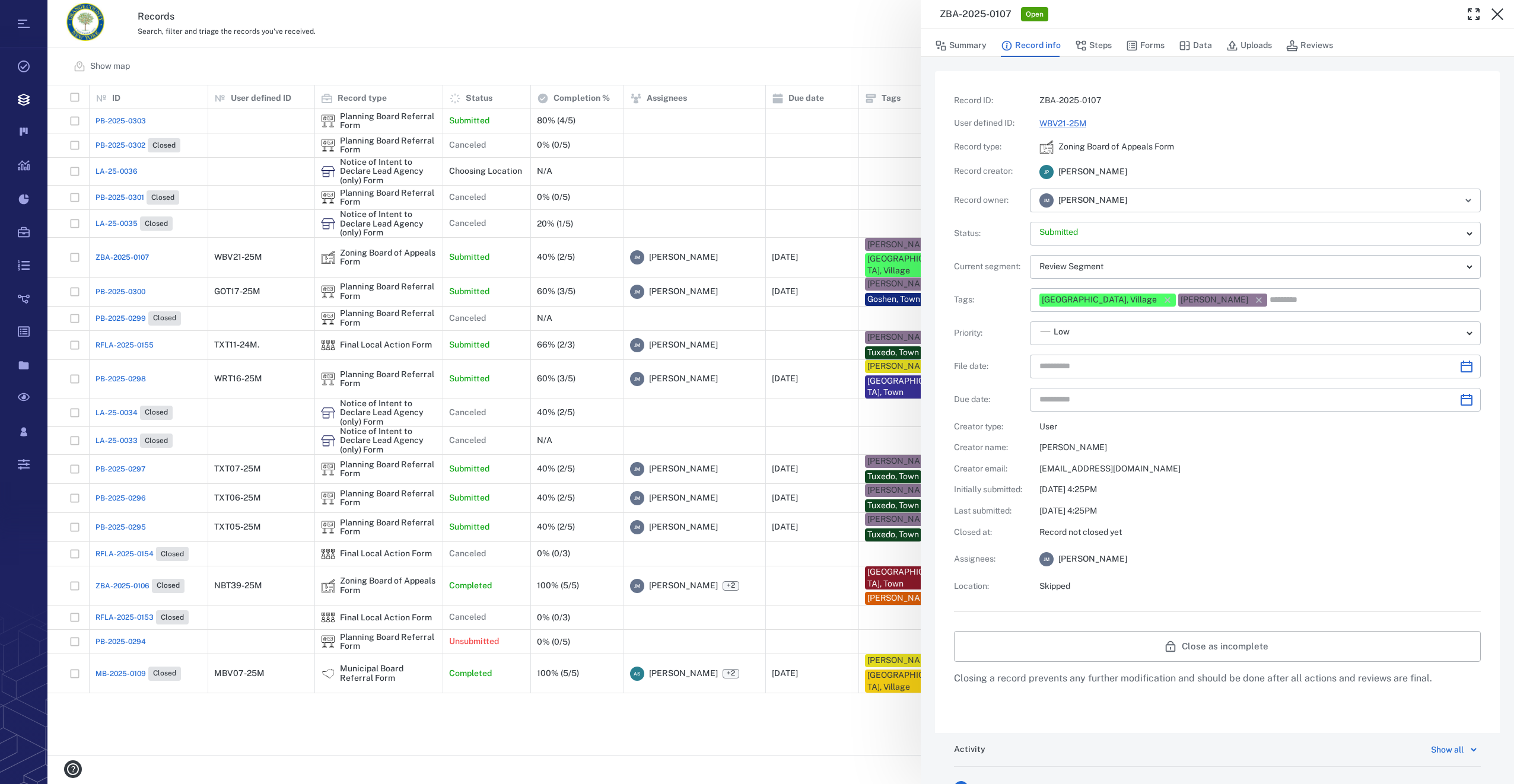
type input "**********"
click at [1101, 42] on button "Steps" at bounding box center [1093, 46] width 37 height 23
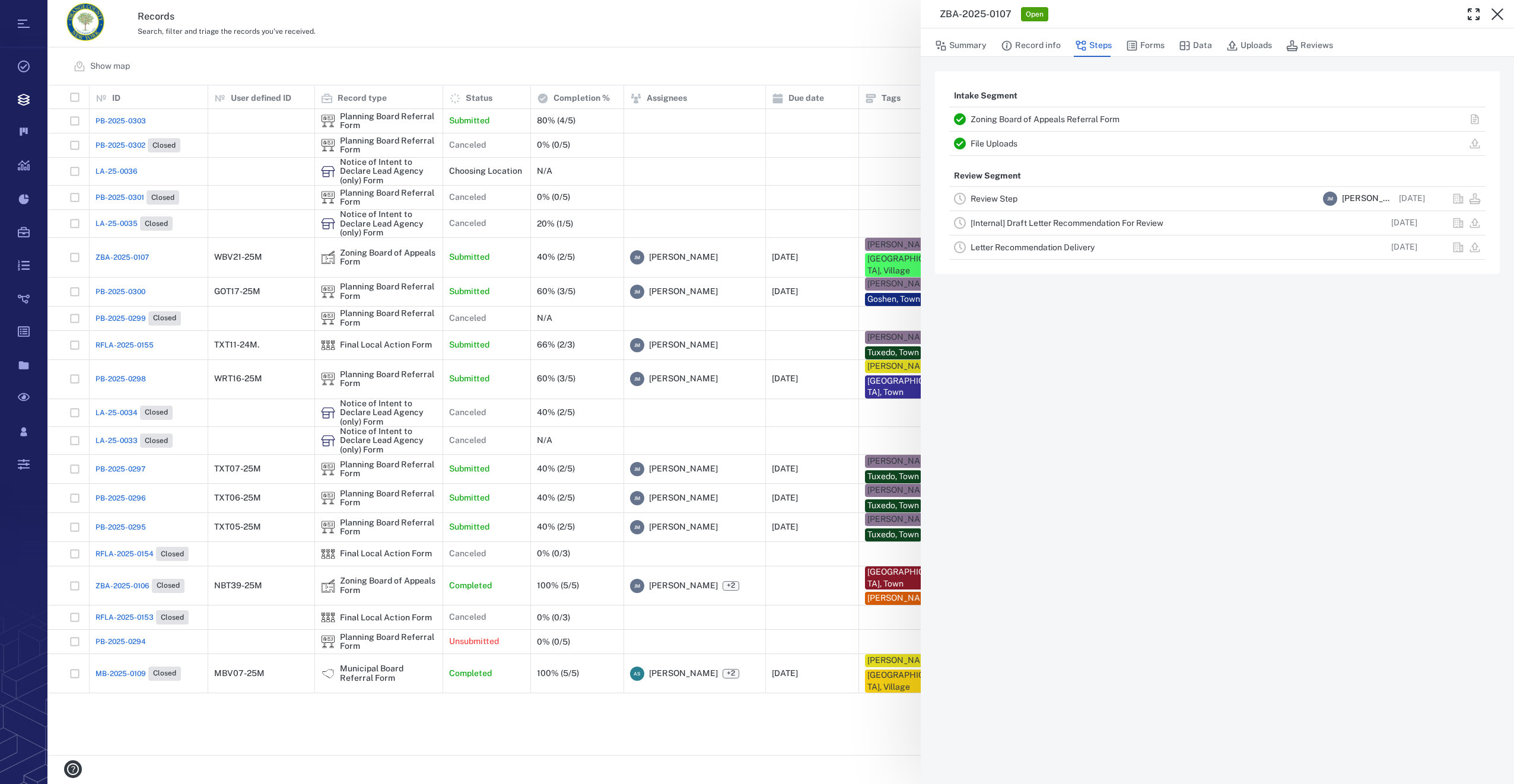
click at [997, 200] on link "Review Step" at bounding box center [994, 199] width 47 height 10
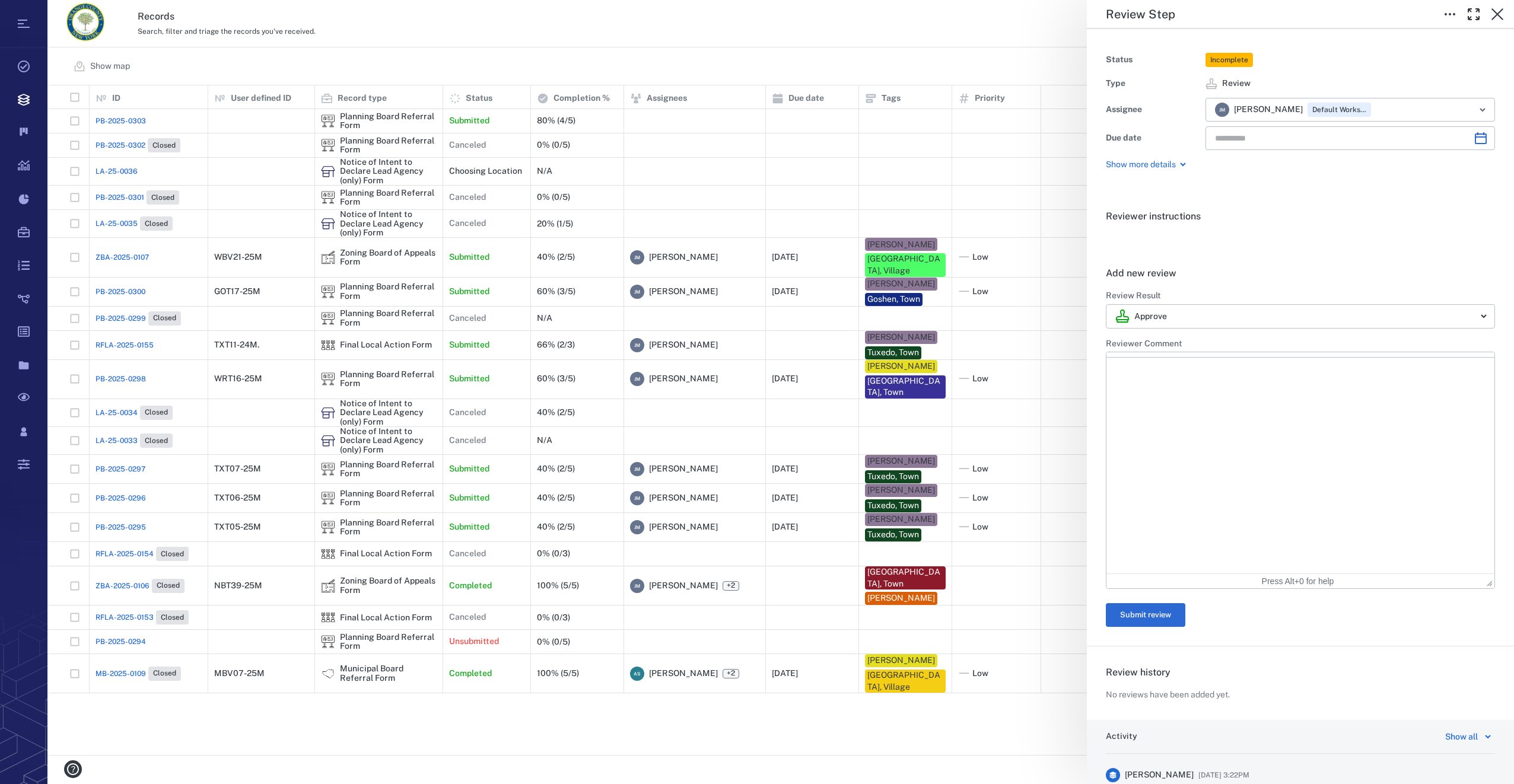
type input "**********"
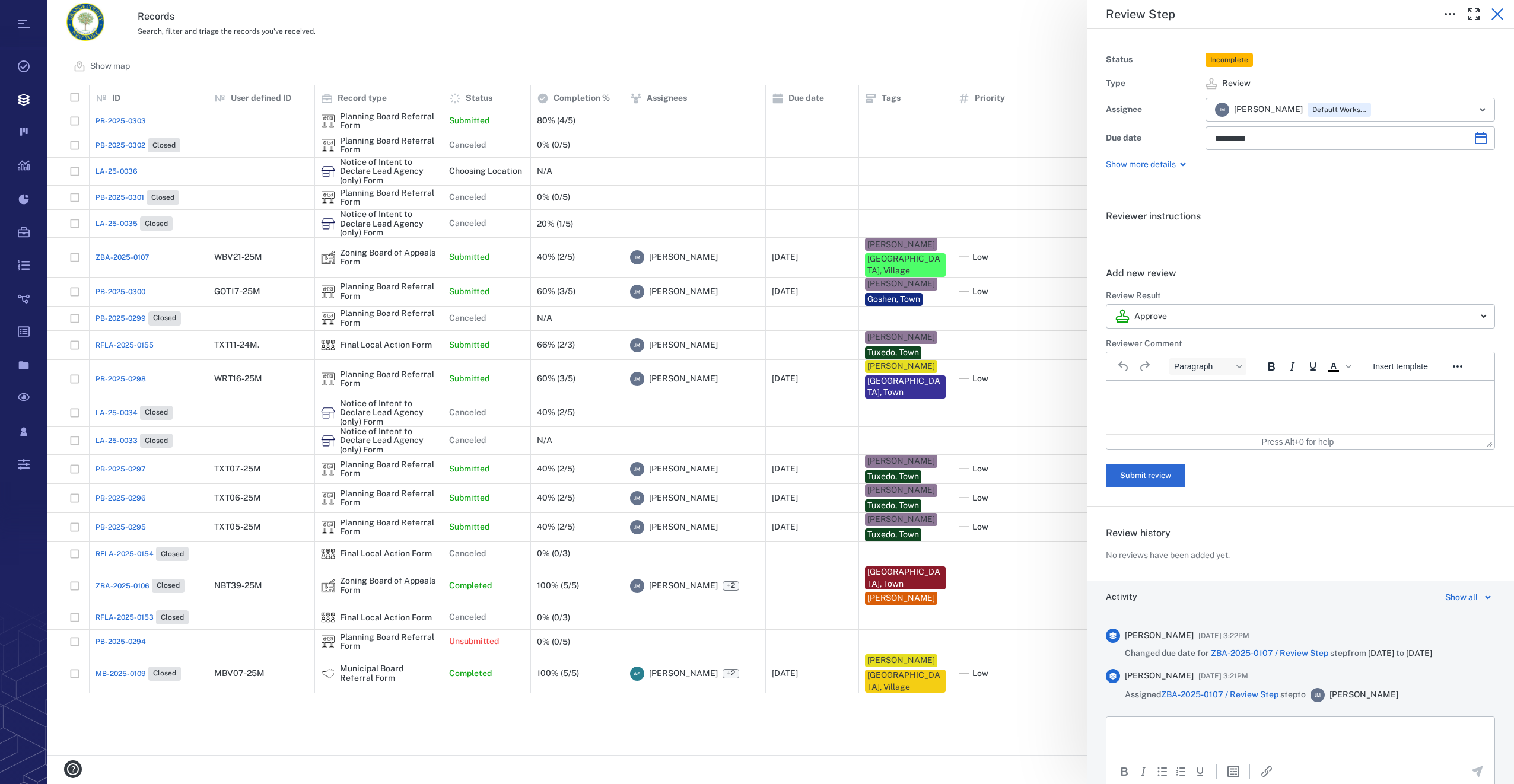
click at [1494, 18] on icon "button" at bounding box center [1497, 14] width 12 height 12
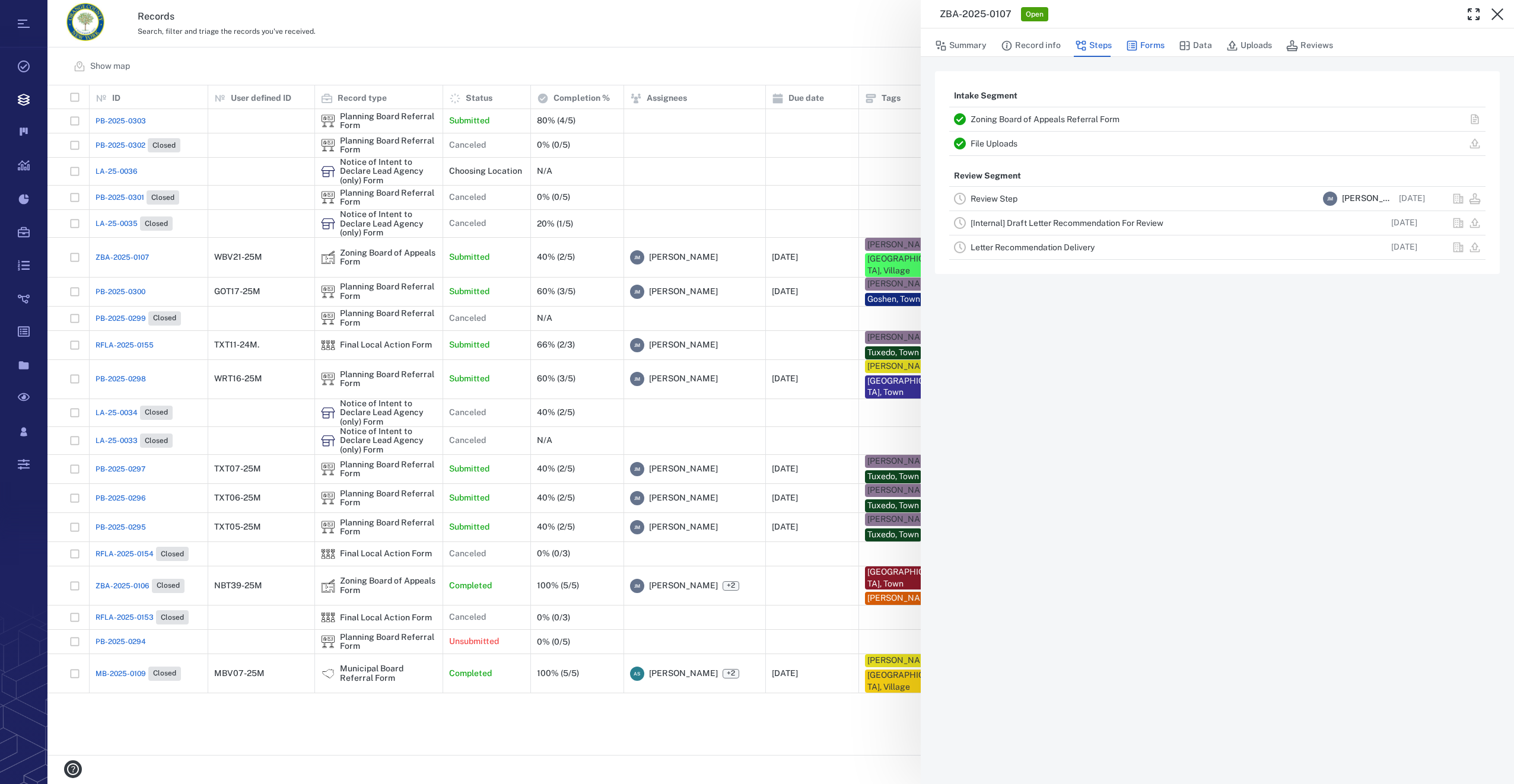
click at [1150, 42] on button "Forms" at bounding box center [1145, 46] width 39 height 23
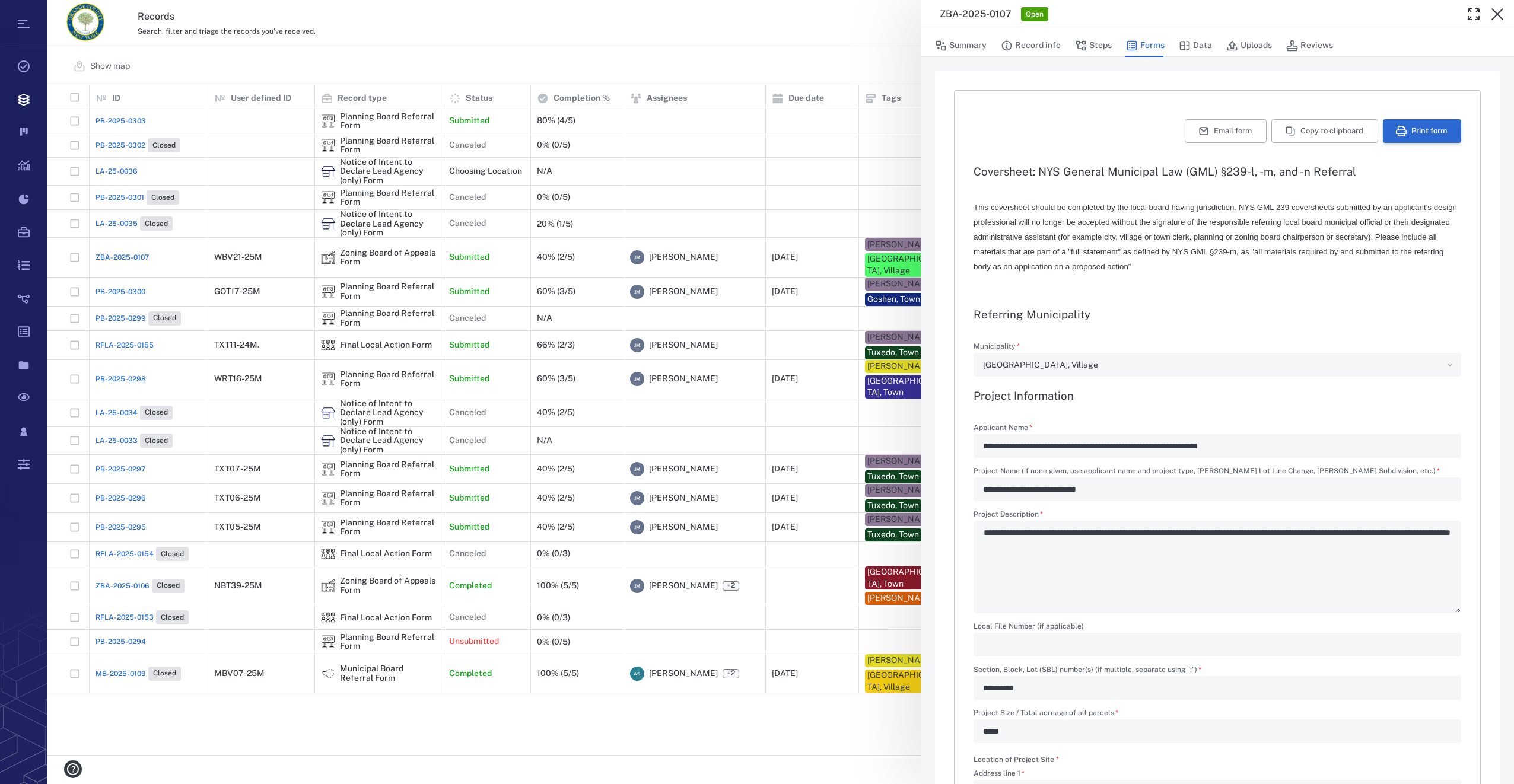
type input "**********"
click at [1404, 128] on button "Print form" at bounding box center [1422, 131] width 79 height 24
drag, startPoint x: 864, startPoint y: 30, endPoint x: 1490, endPoint y: 14, distance: 626.2
click at [864, 30] on div "**********" at bounding box center [781, 392] width 1466 height 784
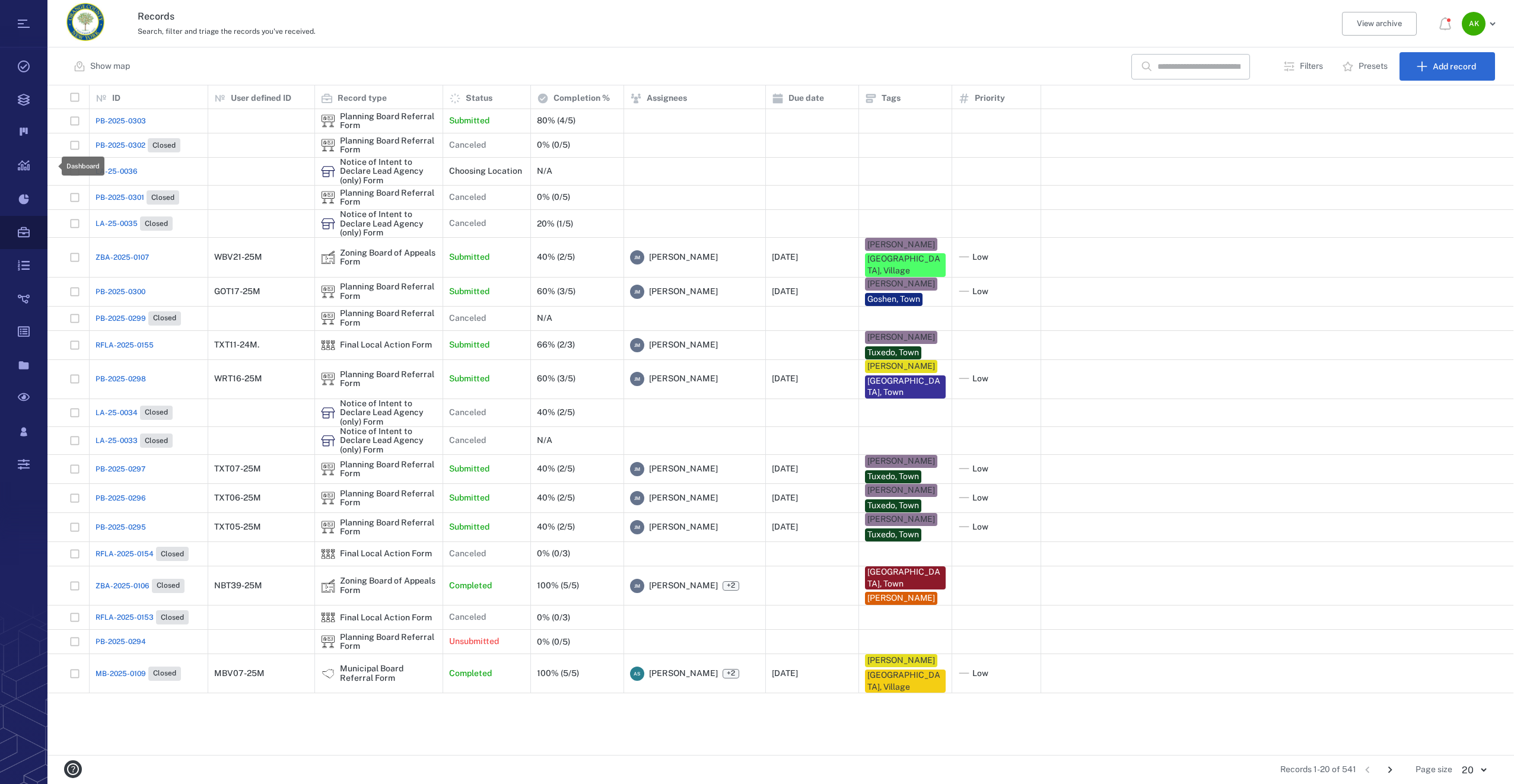
scroll to position [660, 1457]
click at [99, 121] on span "PB-2025-0303" at bounding box center [120, 121] width 51 height 11
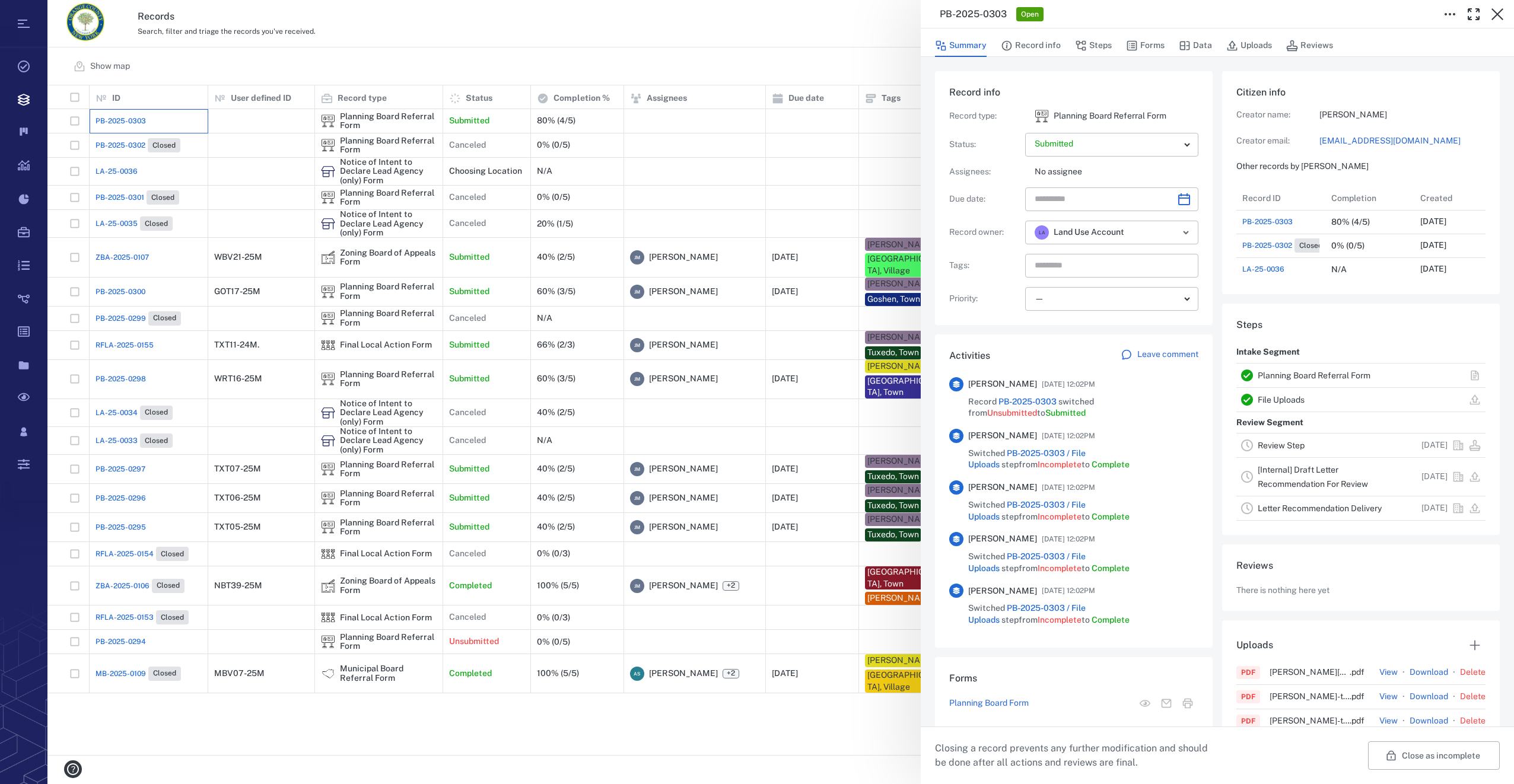
scroll to position [617, 227]
drag, startPoint x: 1151, startPoint y: 41, endPoint x: 1172, endPoint y: 43, distance: 21.1
click at [1151, 41] on button "Forms" at bounding box center [1145, 46] width 39 height 23
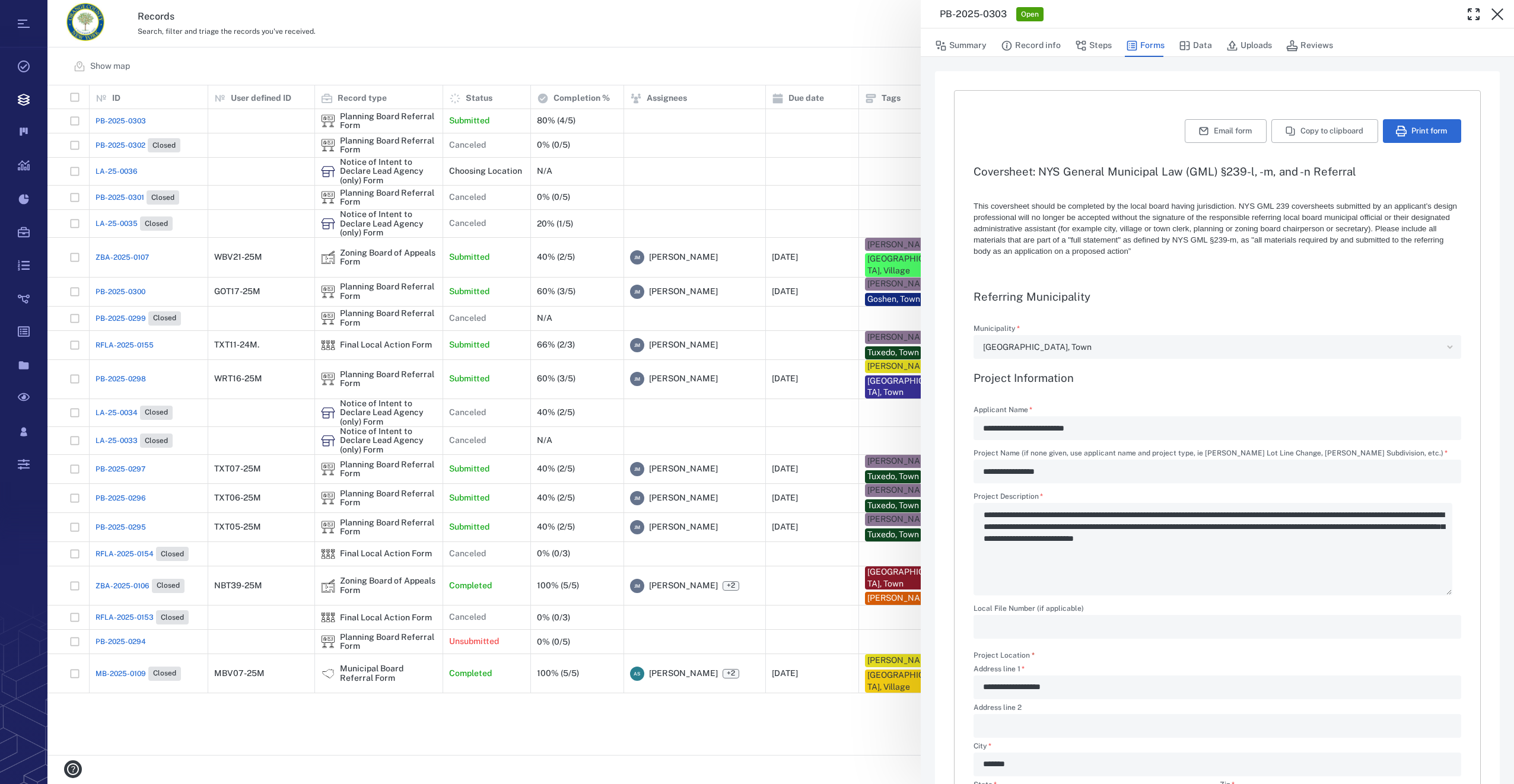
type textarea "*"
click at [978, 48] on button "Summary" at bounding box center [961, 46] width 52 height 23
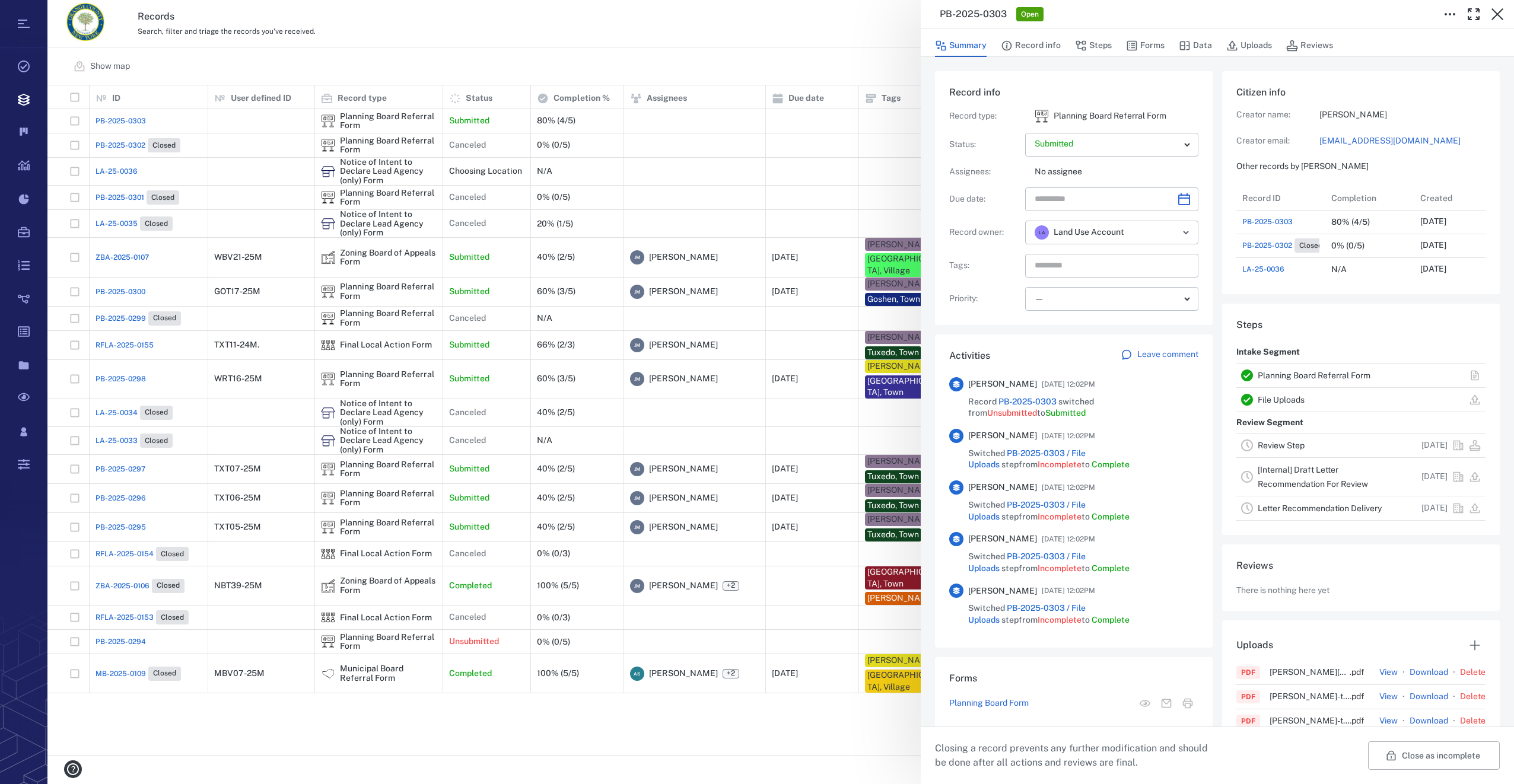
scroll to position [617, 227]
click at [1177, 196] on icon "Choose date" at bounding box center [1184, 199] width 14 height 14
click at [1200, 230] on icon "Next month" at bounding box center [1197, 231] width 14 height 14
click at [1118, 303] on button "10" at bounding box center [1121, 303] width 21 height 21
type input "**********"
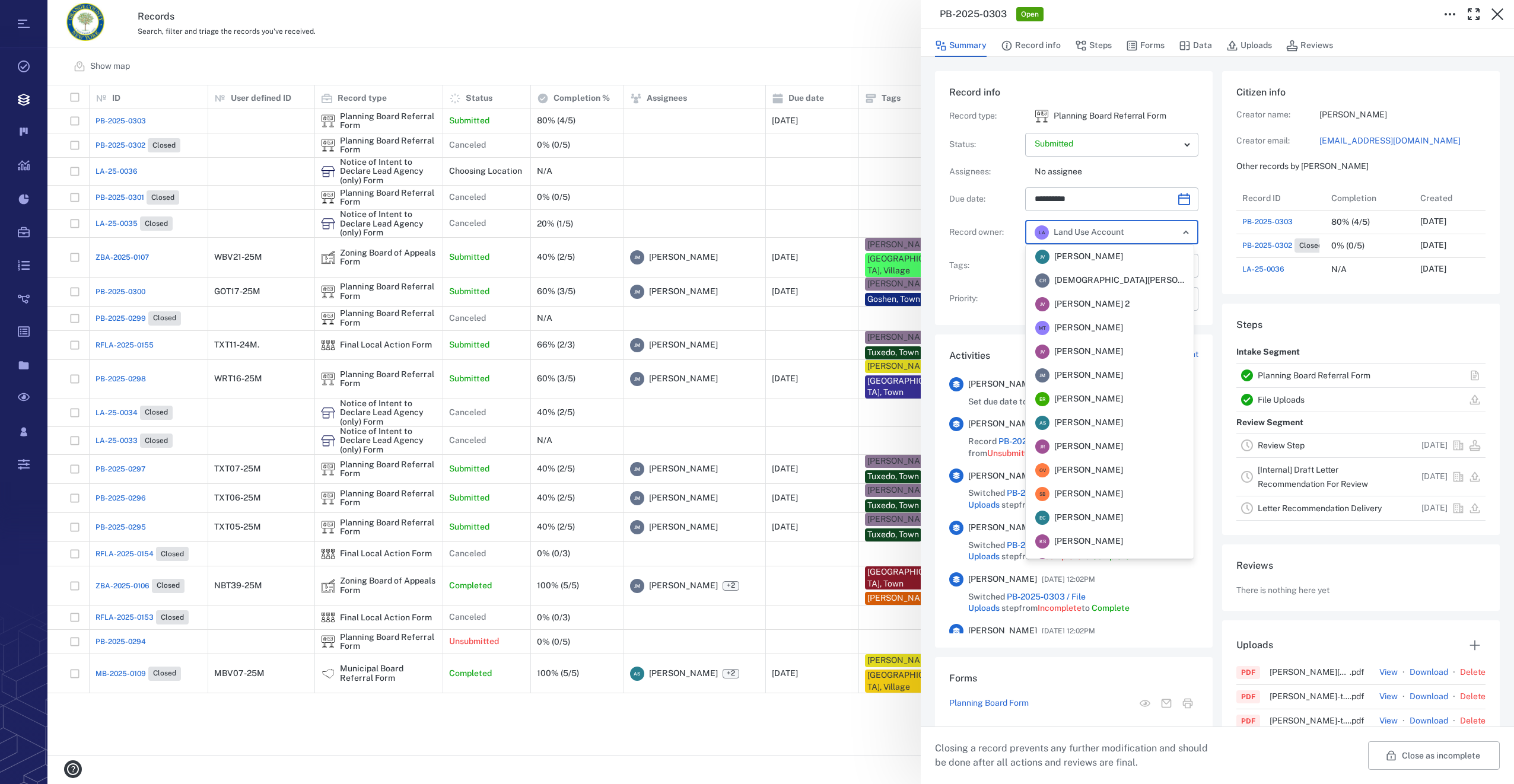
click at [1137, 233] on input "text" at bounding box center [1148, 233] width 29 height 17
click at [1116, 330] on span "[PERSON_NAME]" at bounding box center [1088, 328] width 69 height 12
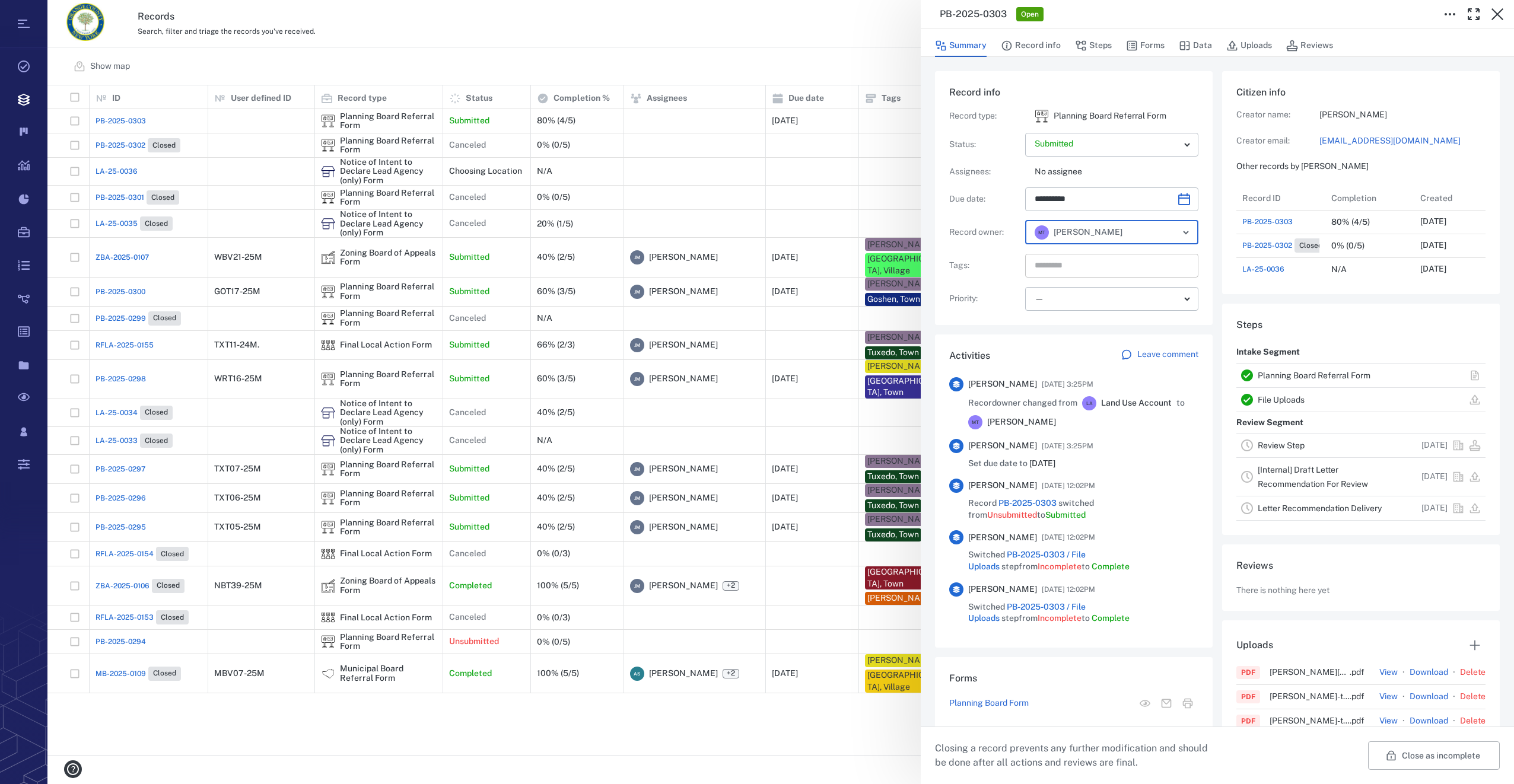
click at [1074, 267] on input "text" at bounding box center [1097, 266] width 129 height 17
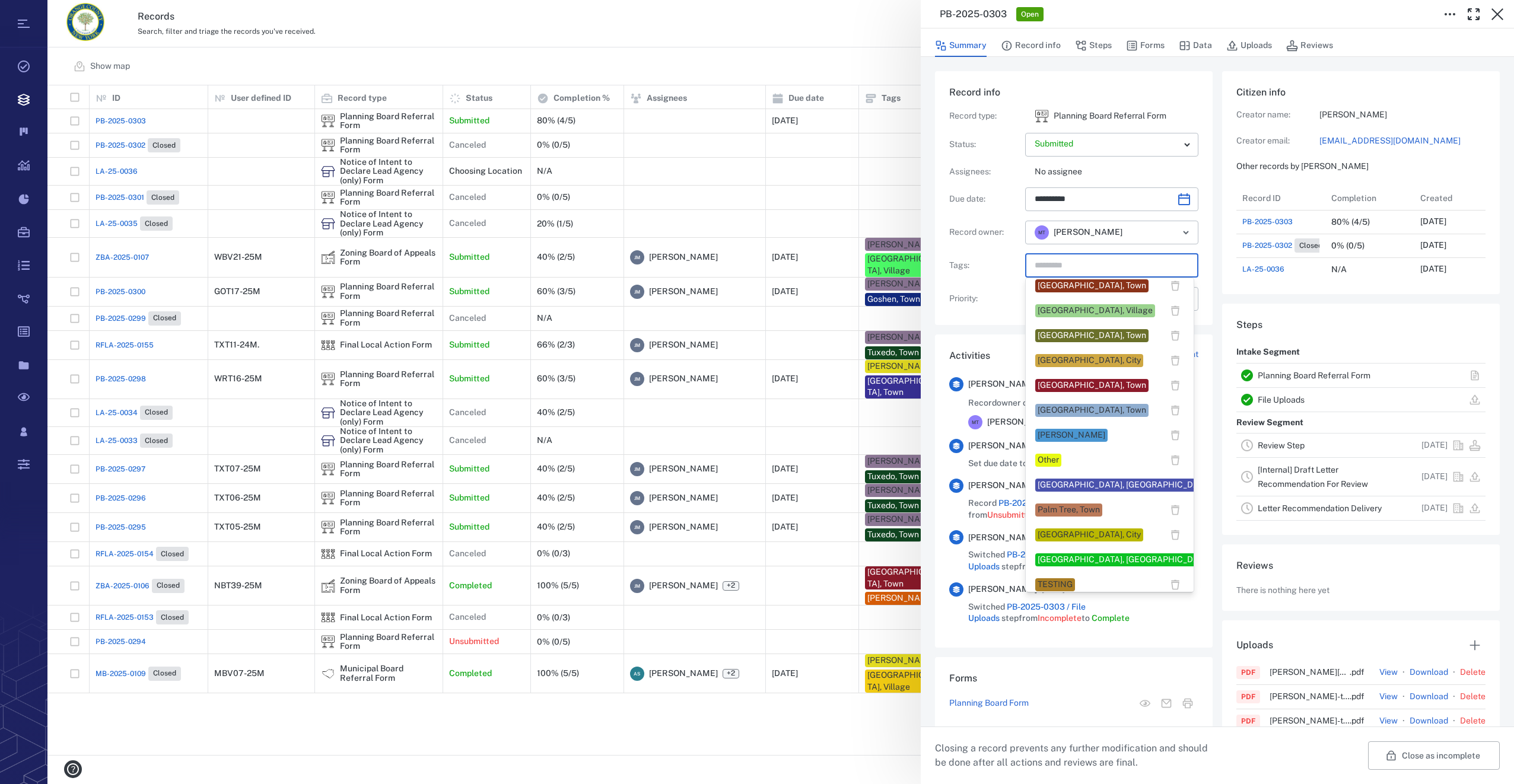
scroll to position [889, 0]
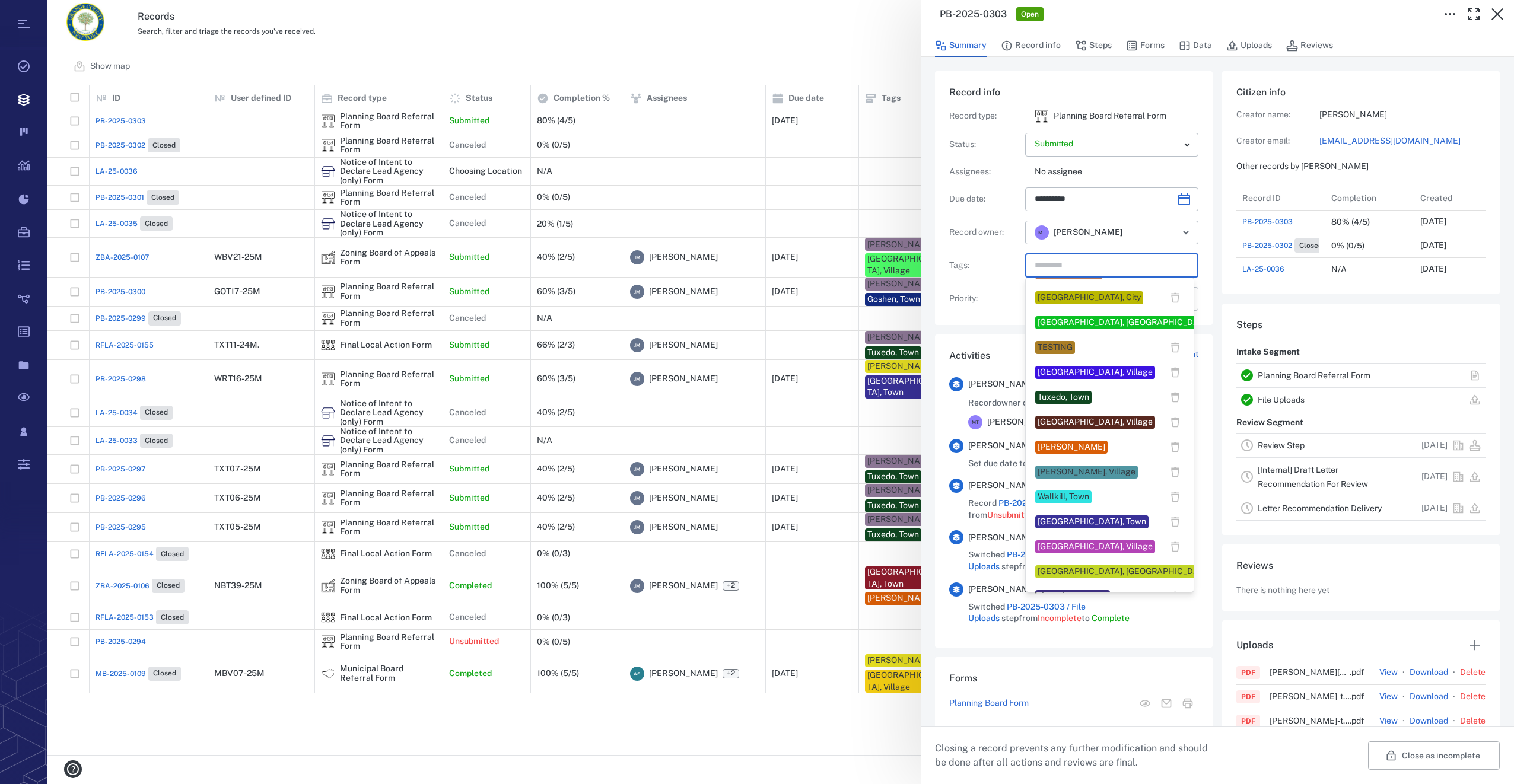
click at [1063, 515] on div "[GEOGRAPHIC_DATA], Town" at bounding box center [1091, 522] width 113 height 13
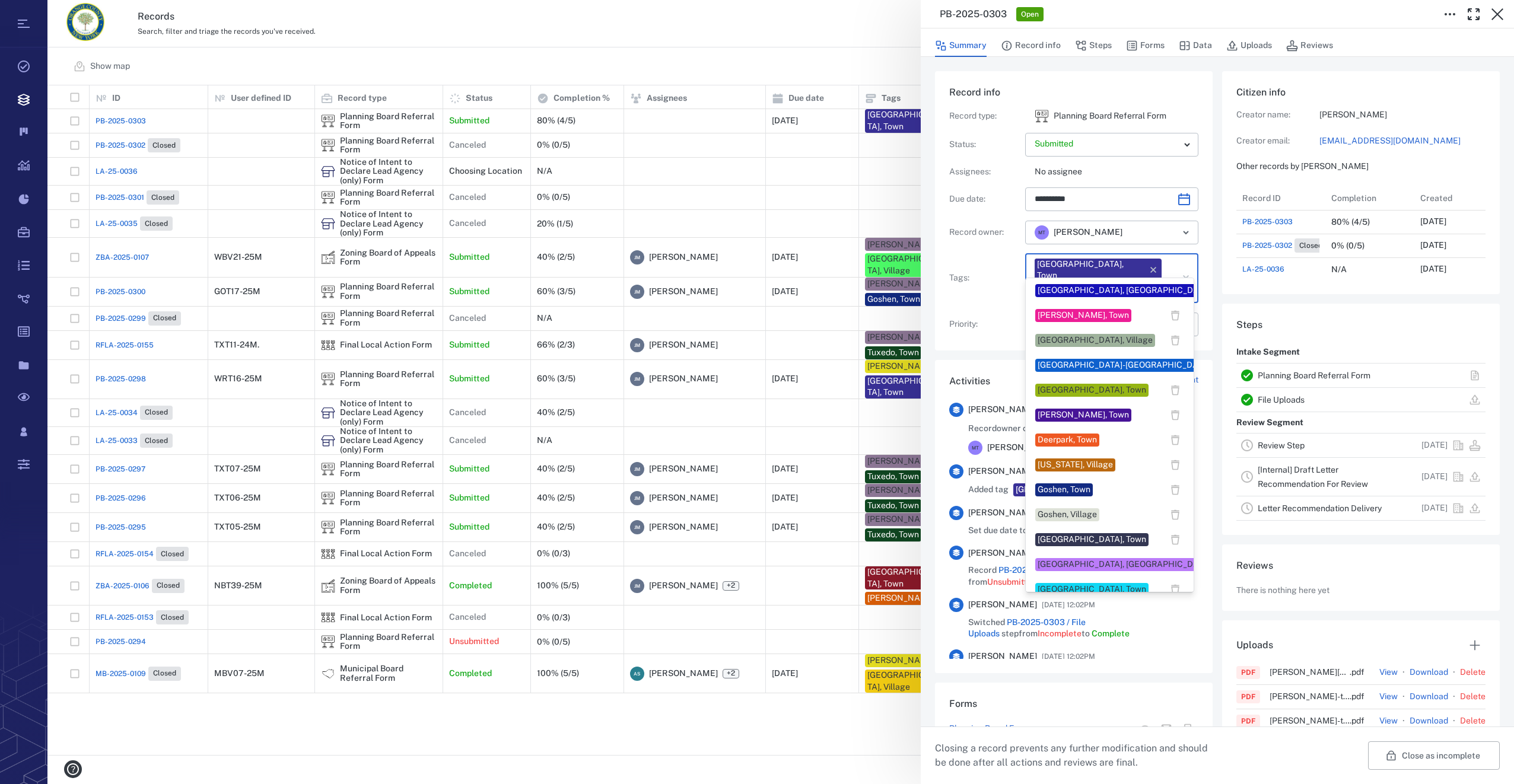
click at [1127, 283] on input "text" at bounding box center [1097, 291] width 129 height 17
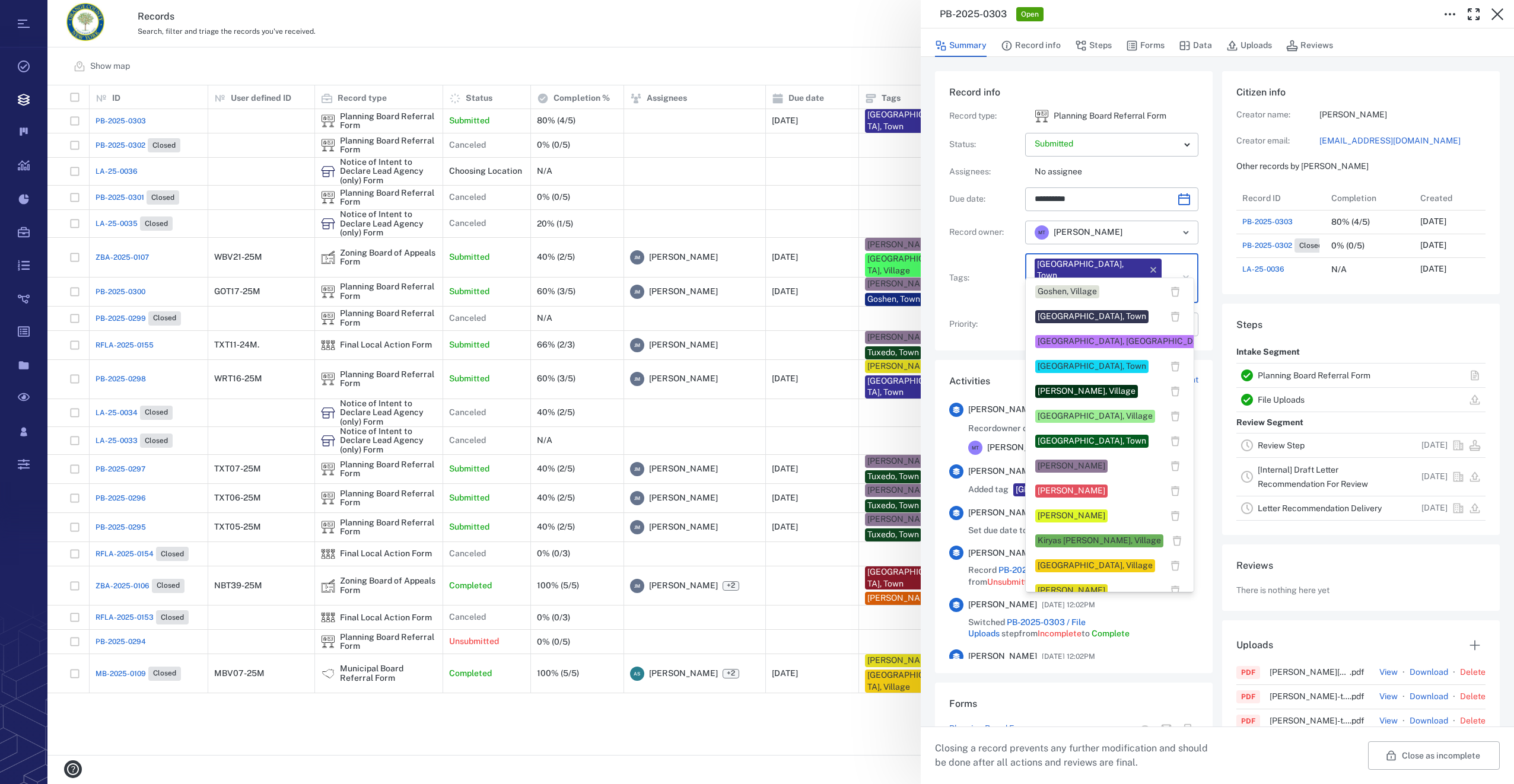
scroll to position [296, 0]
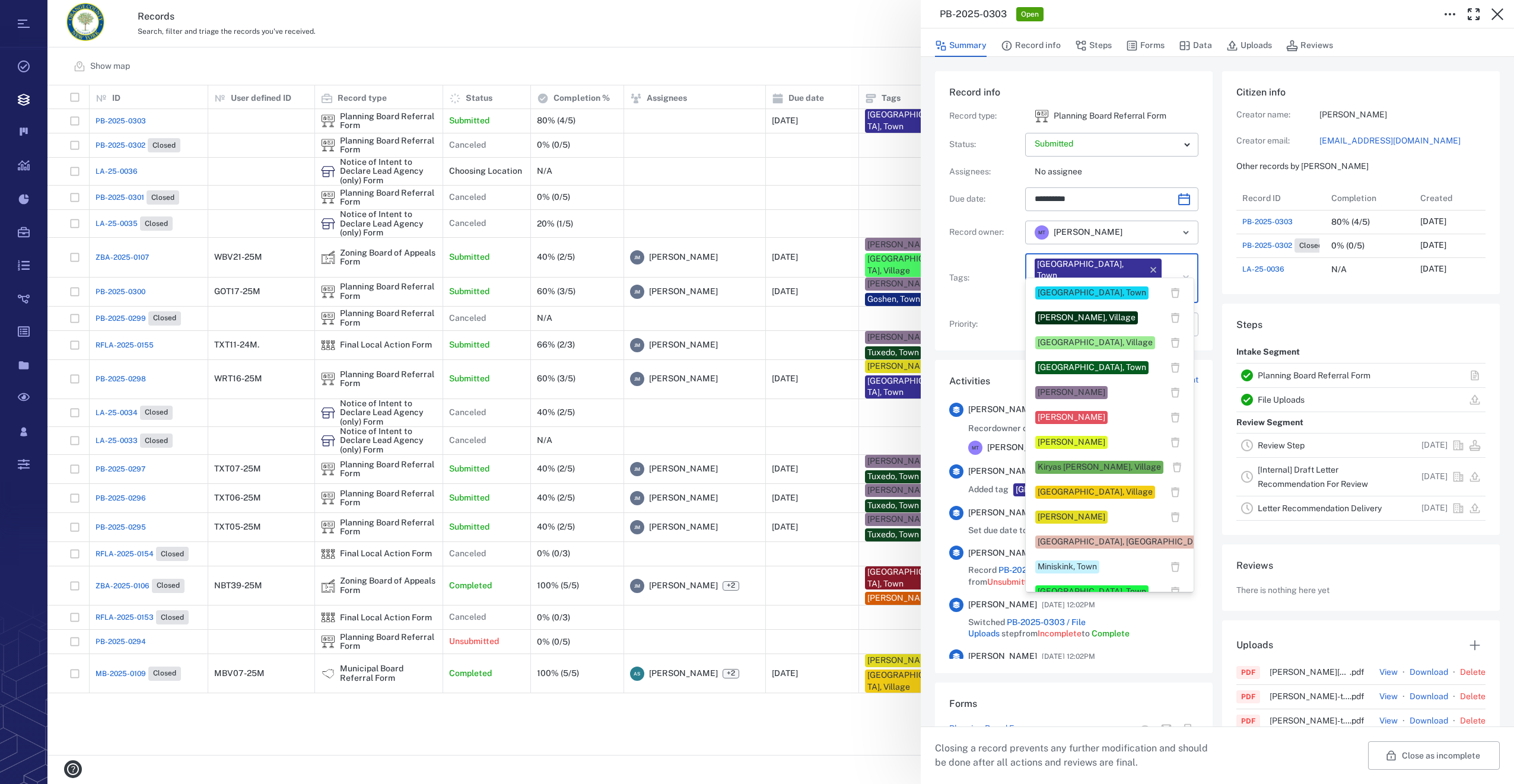
click at [1063, 512] on div "[PERSON_NAME]" at bounding box center [1071, 517] width 68 height 12
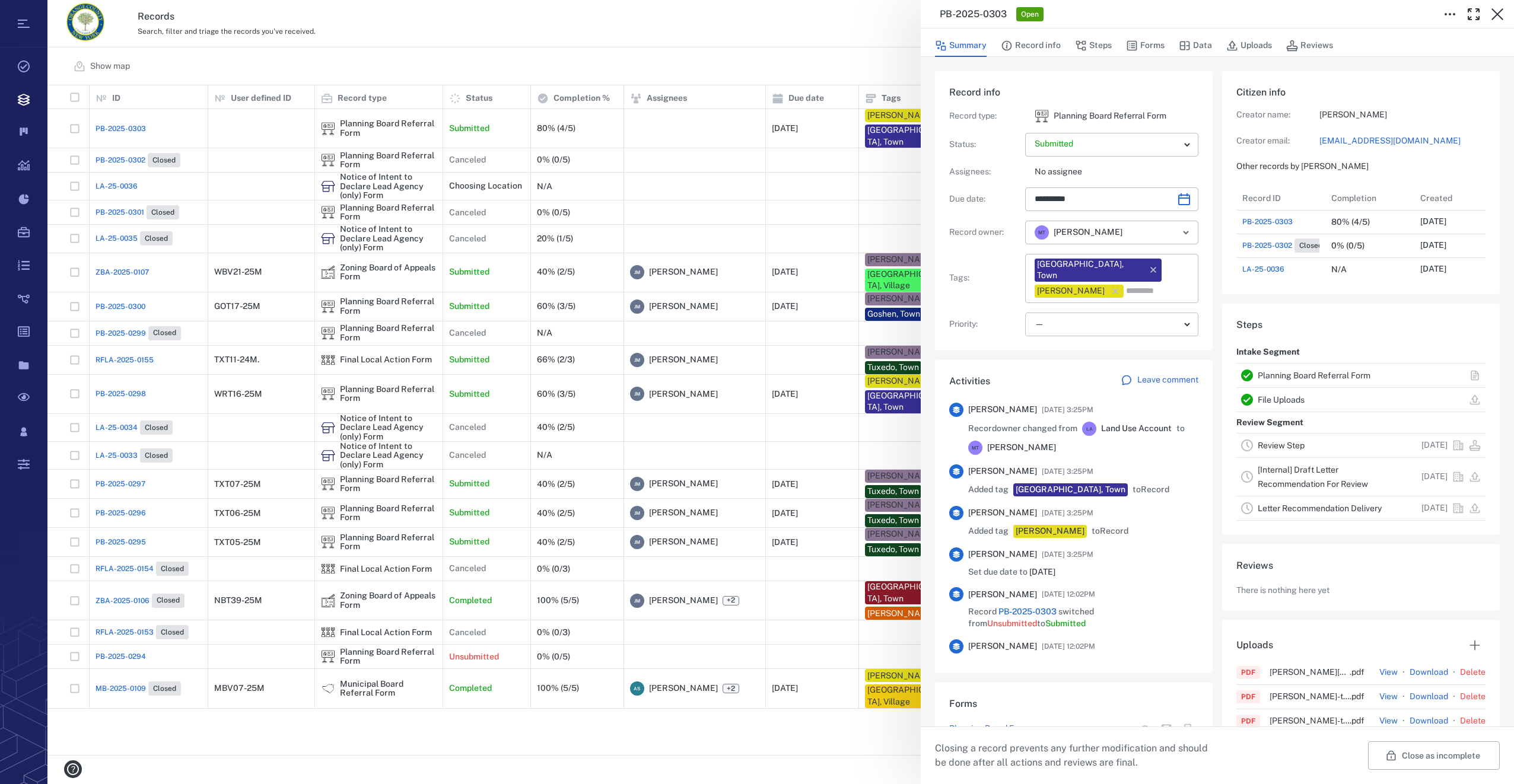
click at [1068, 307] on body "Tasks Records Boards Dashboard Reports Record types Guide steps Rules Form buil…" at bounding box center [757, 392] width 1514 height 784
click at [1061, 393] on span "Low" at bounding box center [1057, 393] width 16 height 12
type input "**"
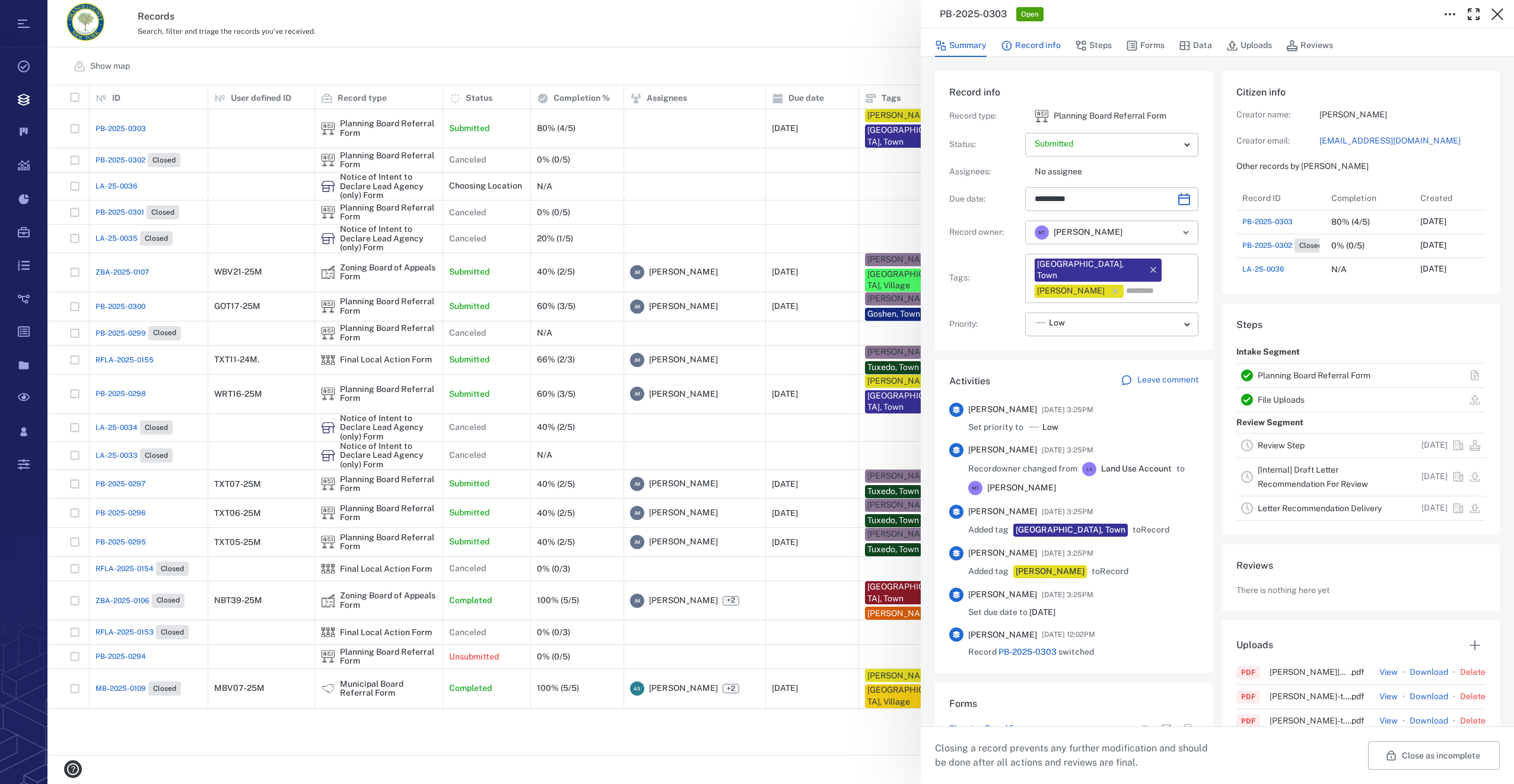
click at [1040, 46] on button "Record info" at bounding box center [1031, 46] width 60 height 23
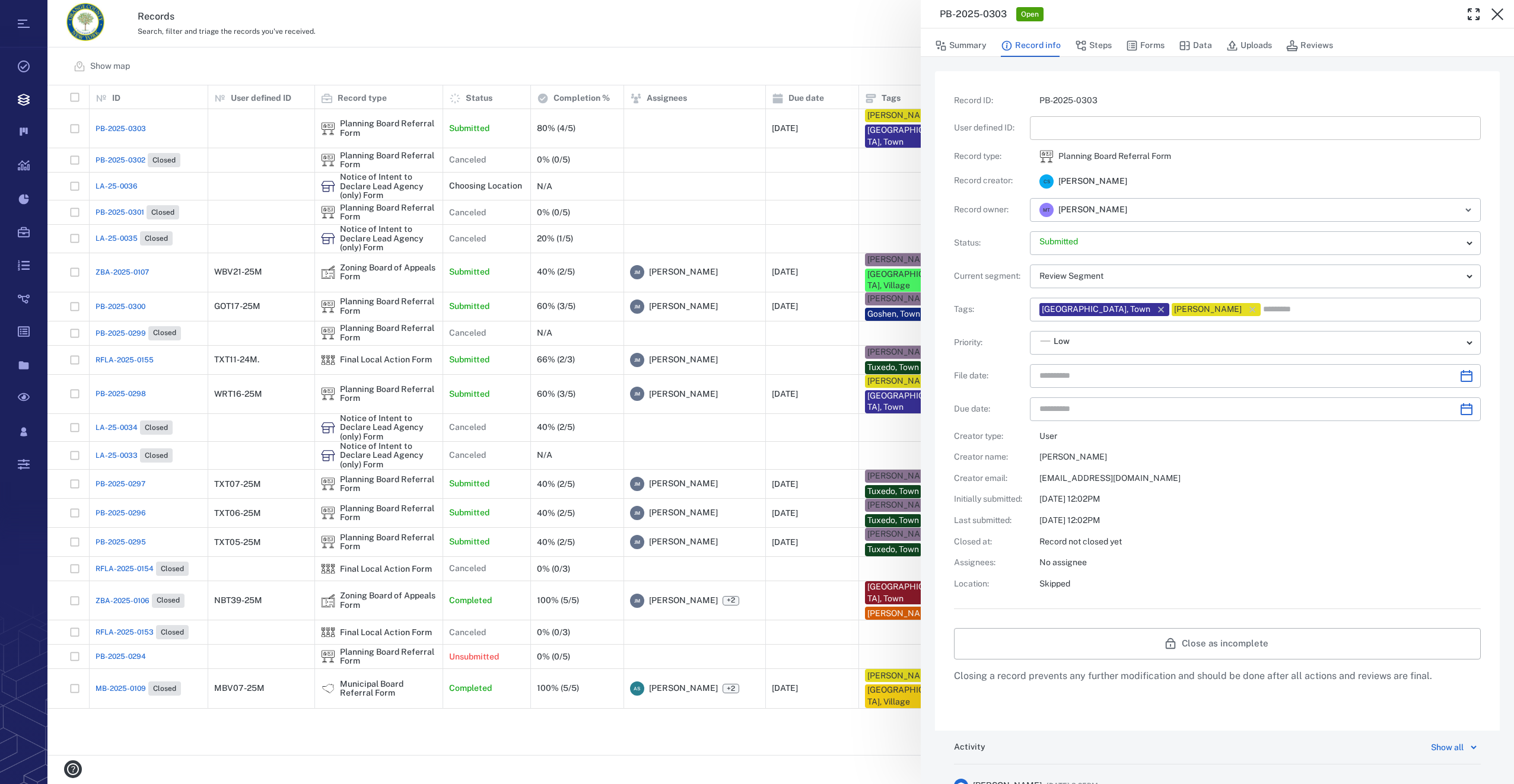
type input "**********"
click at [1052, 120] on input "text" at bounding box center [1255, 128] width 432 height 24
type input "*********"
click at [1463, 374] on icon "Choose date" at bounding box center [1466, 376] width 12 height 12
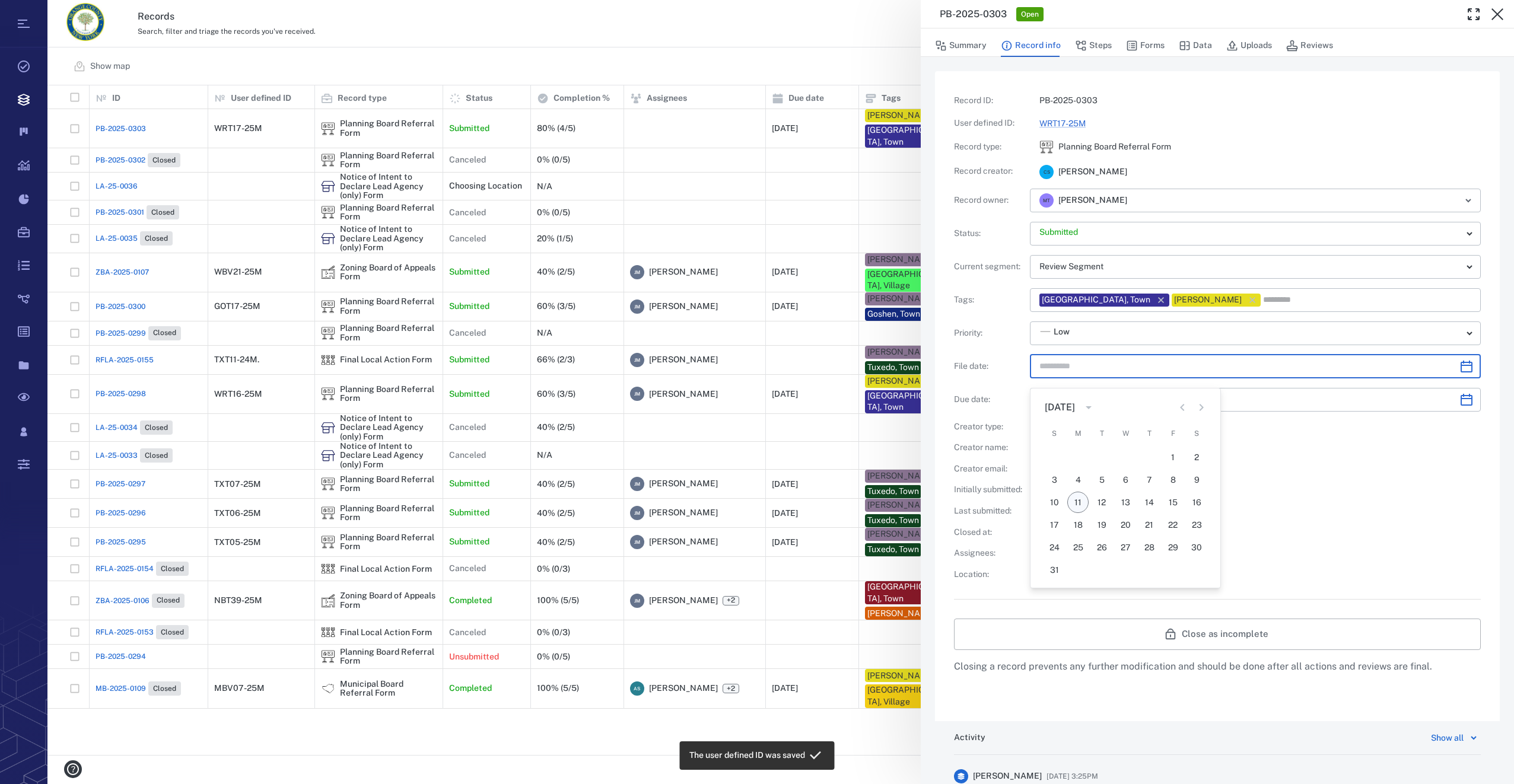
click at [1077, 500] on button "11" at bounding box center [1078, 502] width 21 height 21
type input "**********"
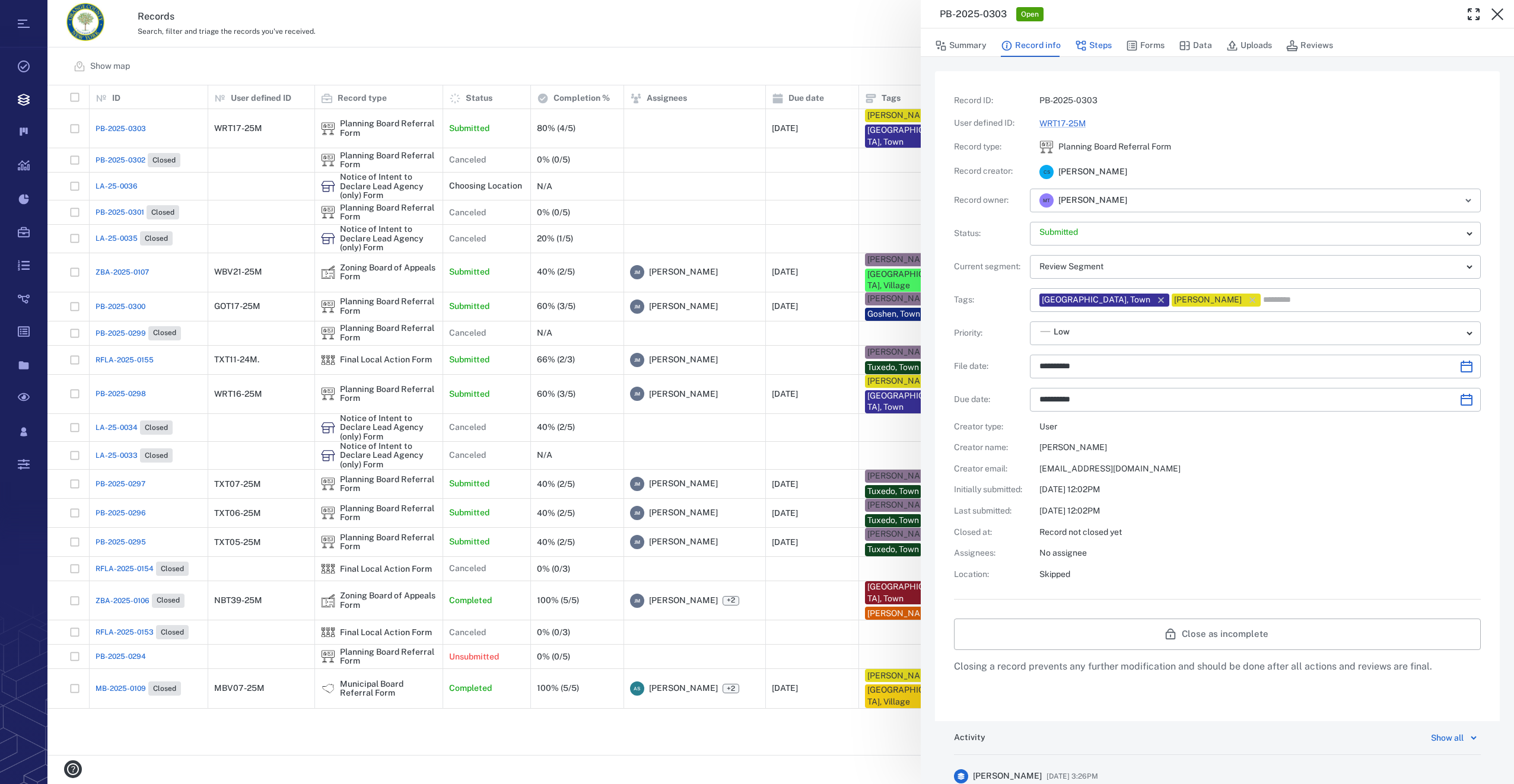
click at [1092, 43] on button "Steps" at bounding box center [1093, 46] width 37 height 23
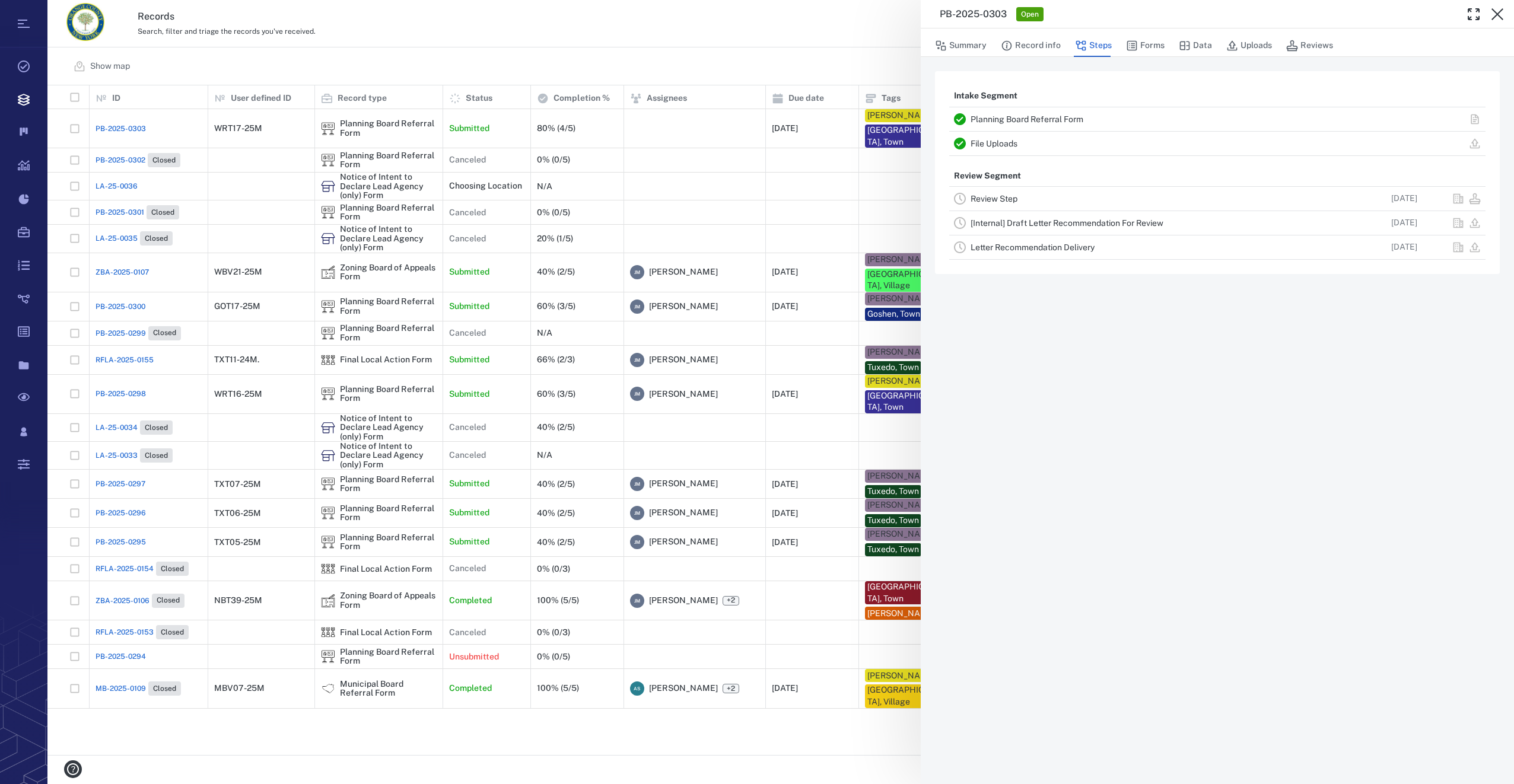
click at [977, 197] on link "Review Step" at bounding box center [994, 199] width 47 height 10
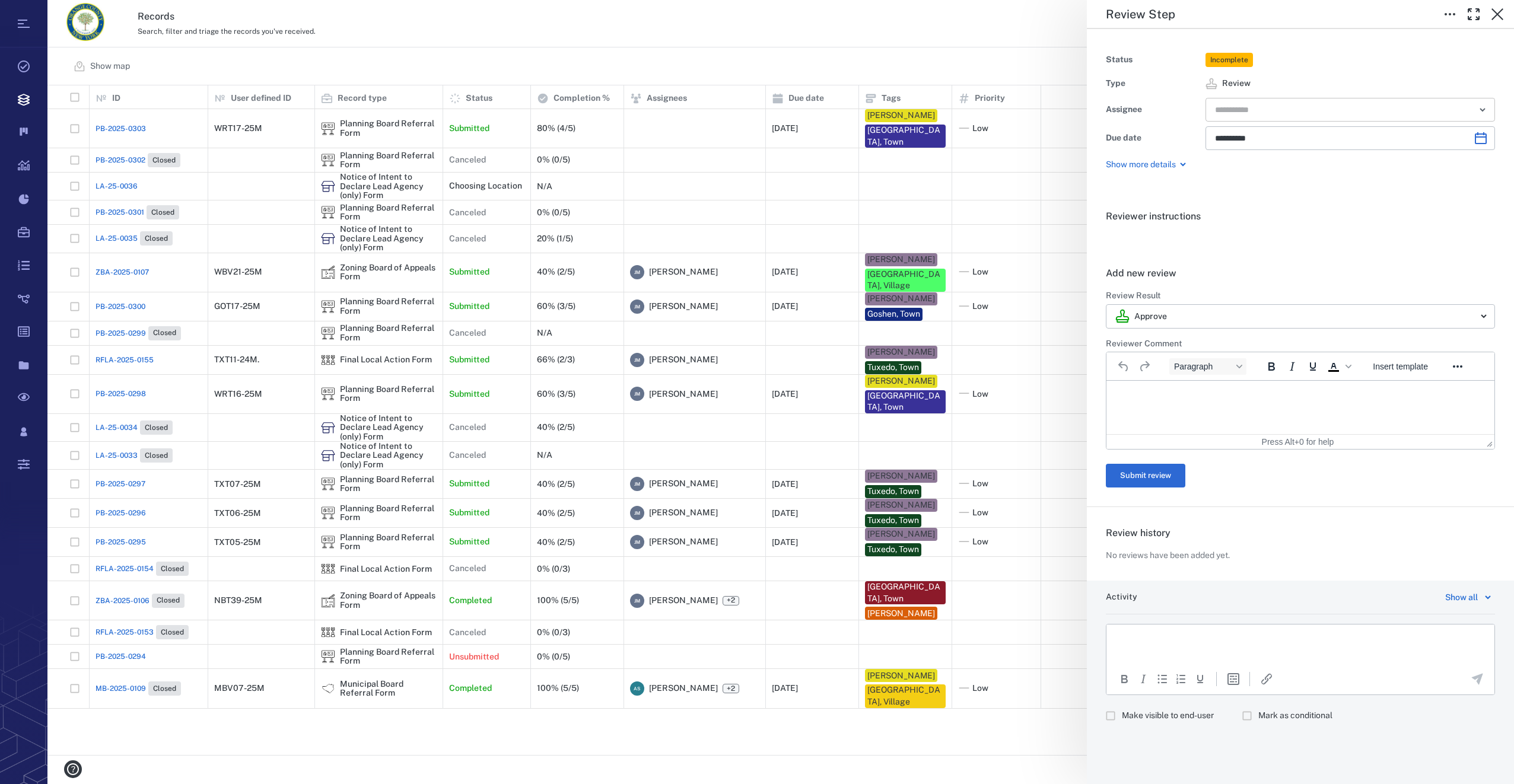
click at [1212, 112] on div "​" at bounding box center [1350, 109] width 289 height 24
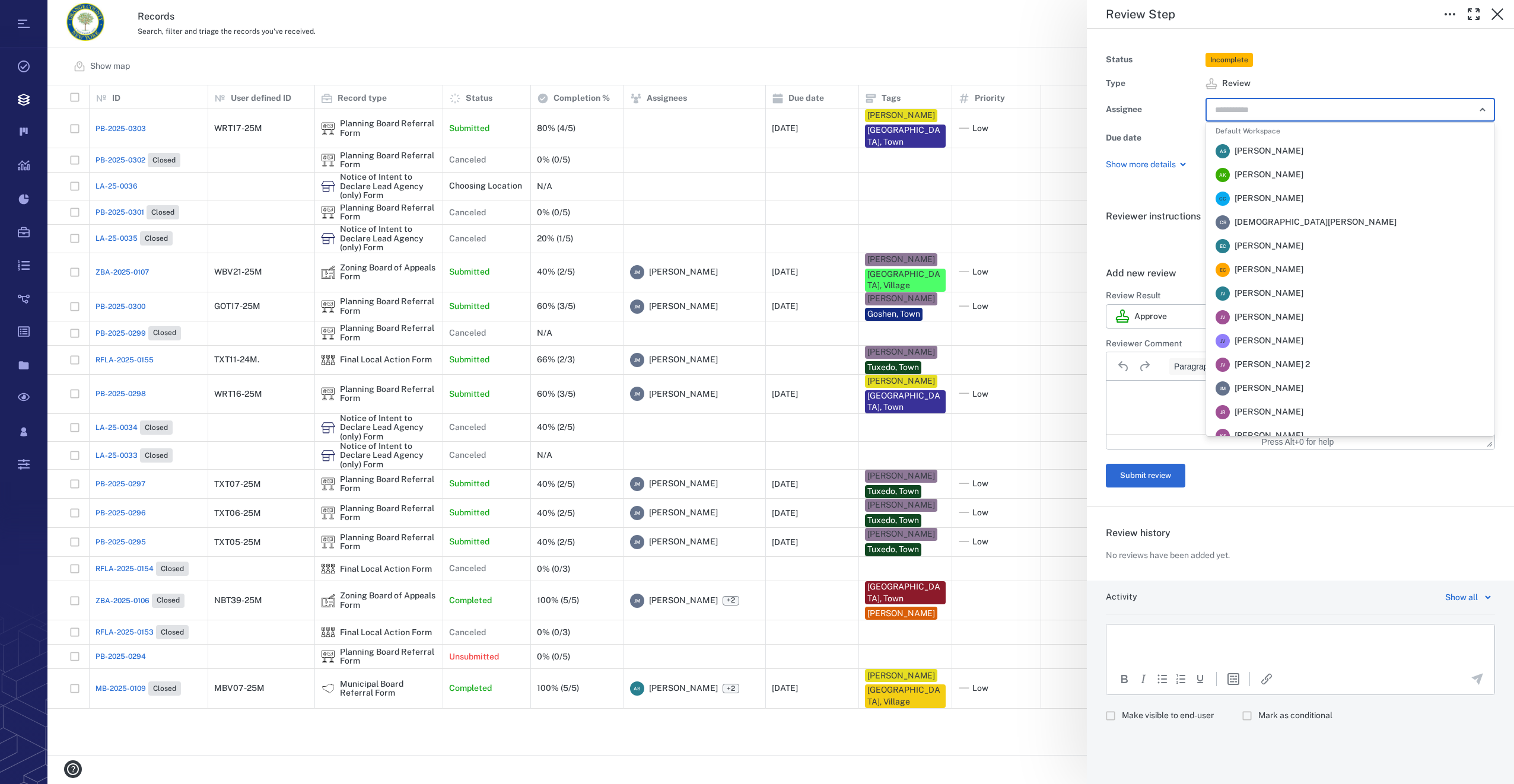
click at [1255, 382] on span "[PERSON_NAME]" at bounding box center [1269, 388] width 69 height 12
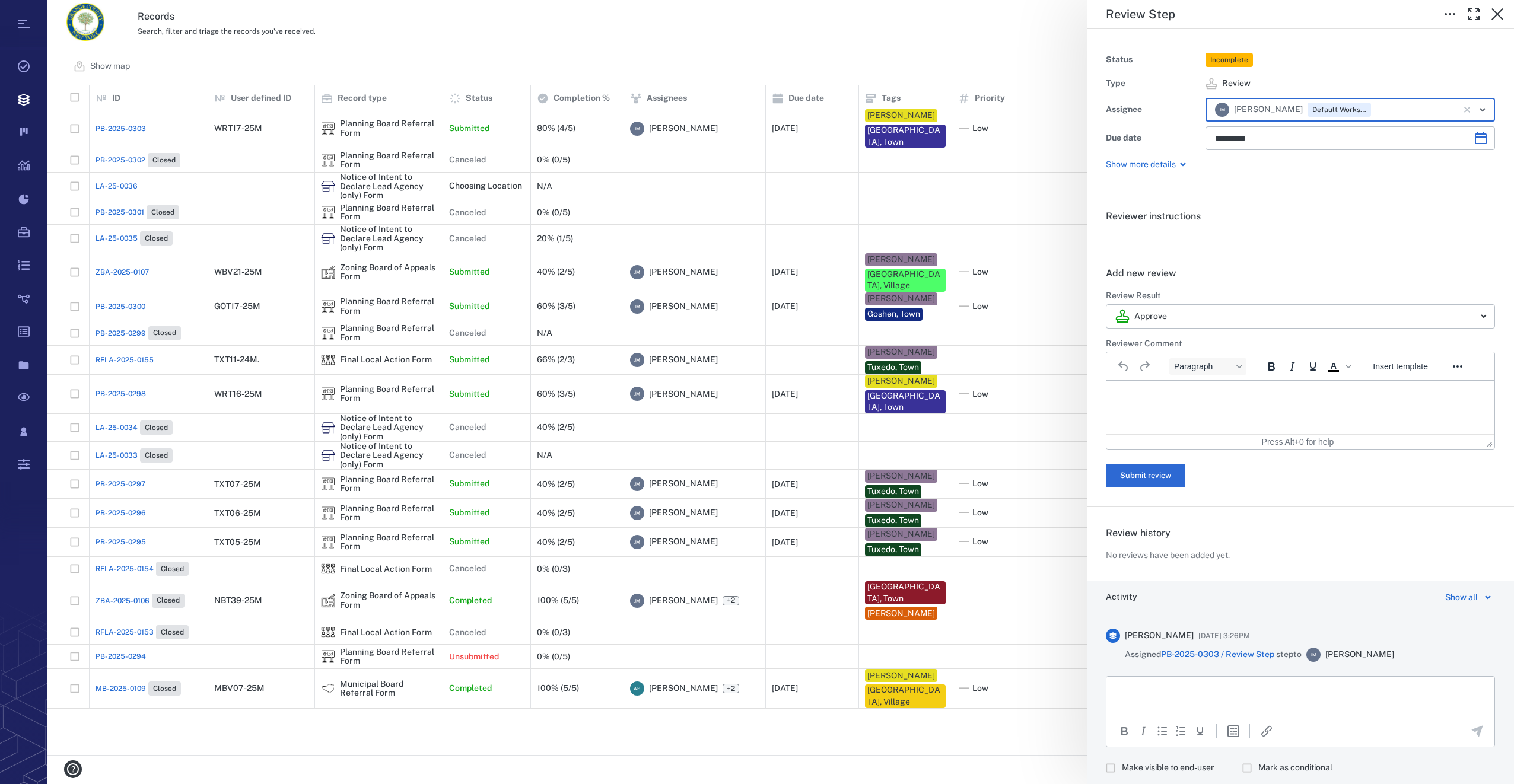
click at [1475, 106] on icon "Open" at bounding box center [1482, 109] width 14 height 14
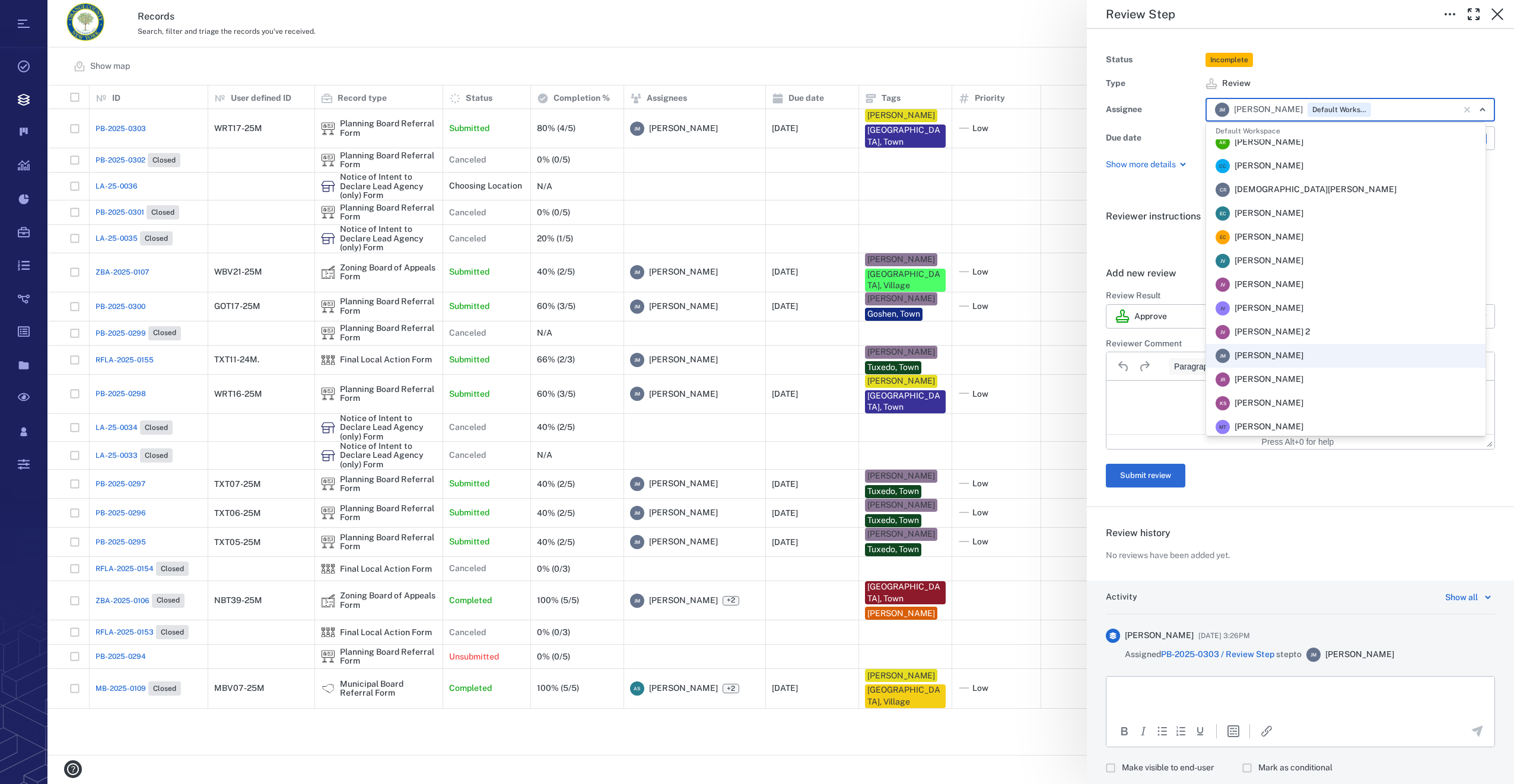
scroll to position [59, 0]
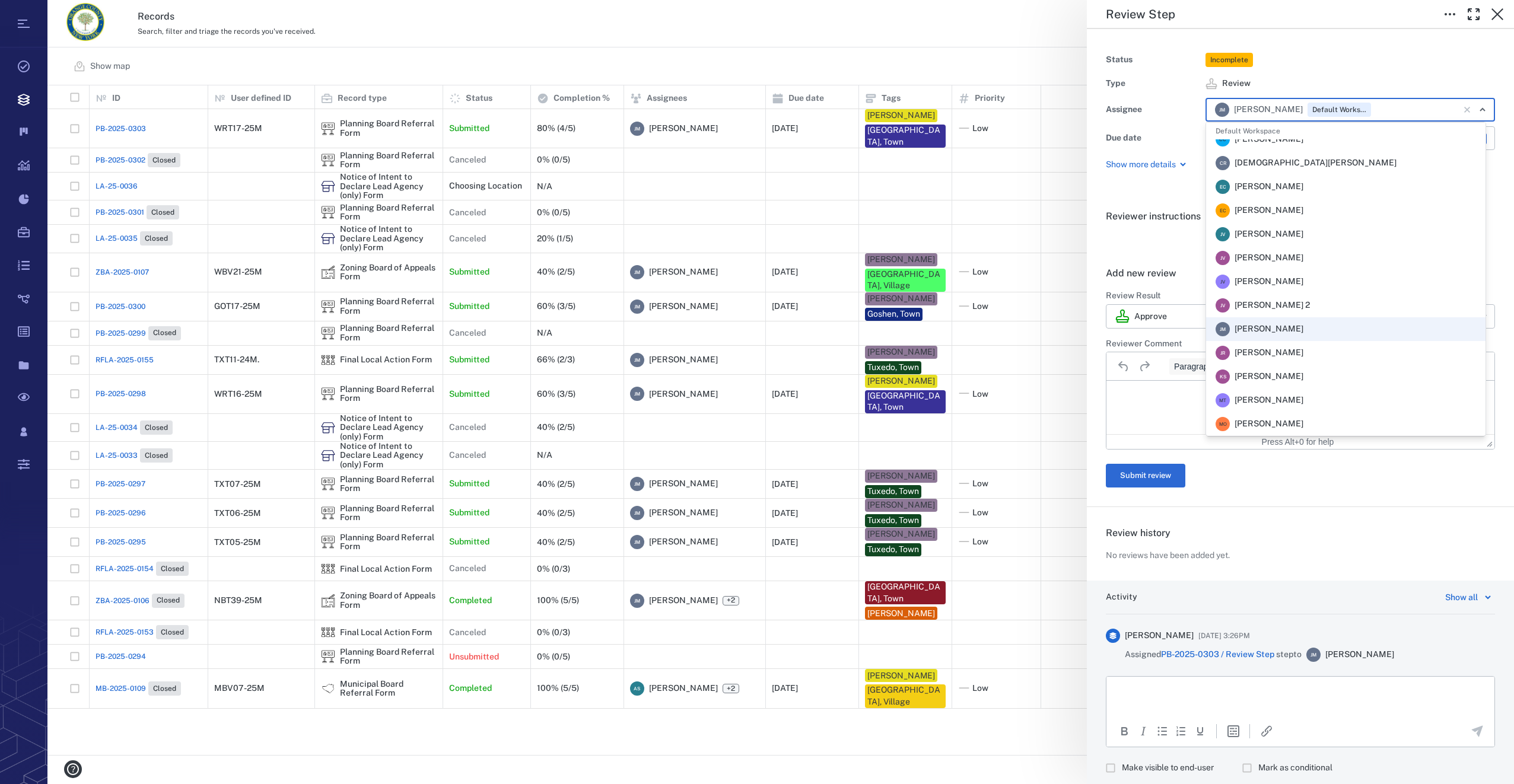
click at [1293, 396] on span "[PERSON_NAME]" at bounding box center [1269, 400] width 69 height 12
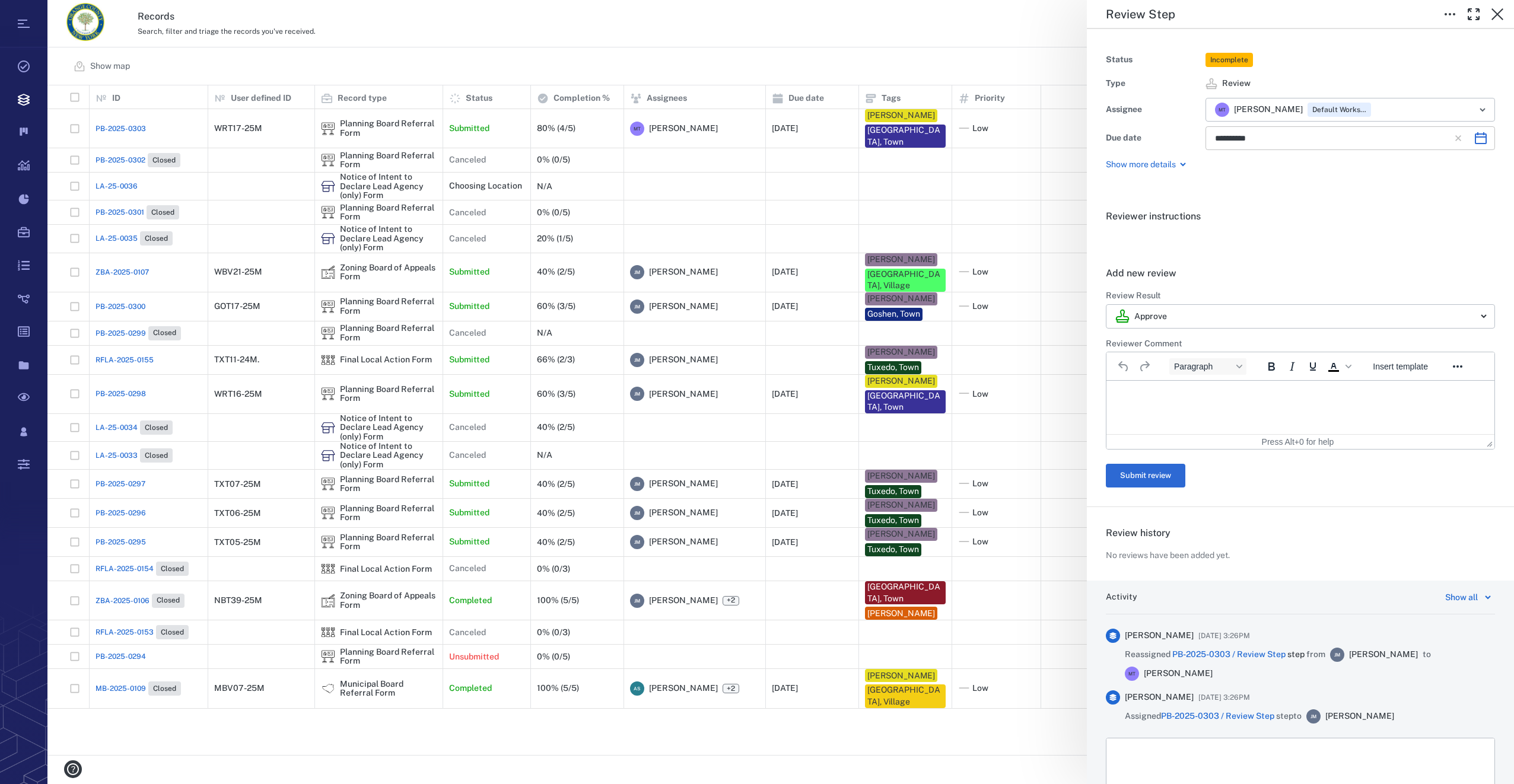
click at [1478, 137] on icon "Choose date, selected date is Sep 23, 2025" at bounding box center [1481, 138] width 12 height 12
click at [1296, 238] on button "10" at bounding box center [1301, 242] width 21 height 21
type input "**********"
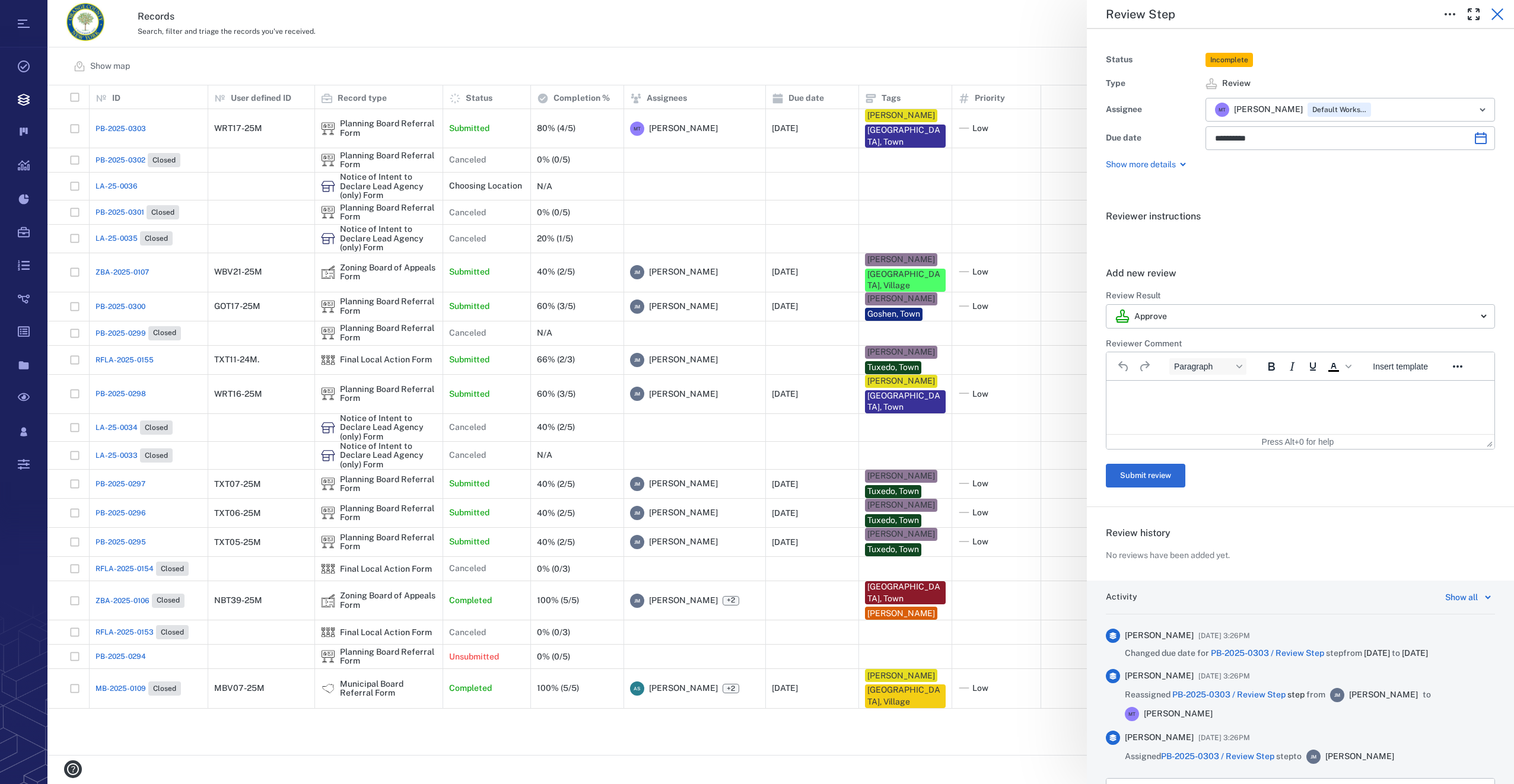
click at [1495, 10] on icon "button" at bounding box center [1497, 14] width 14 height 14
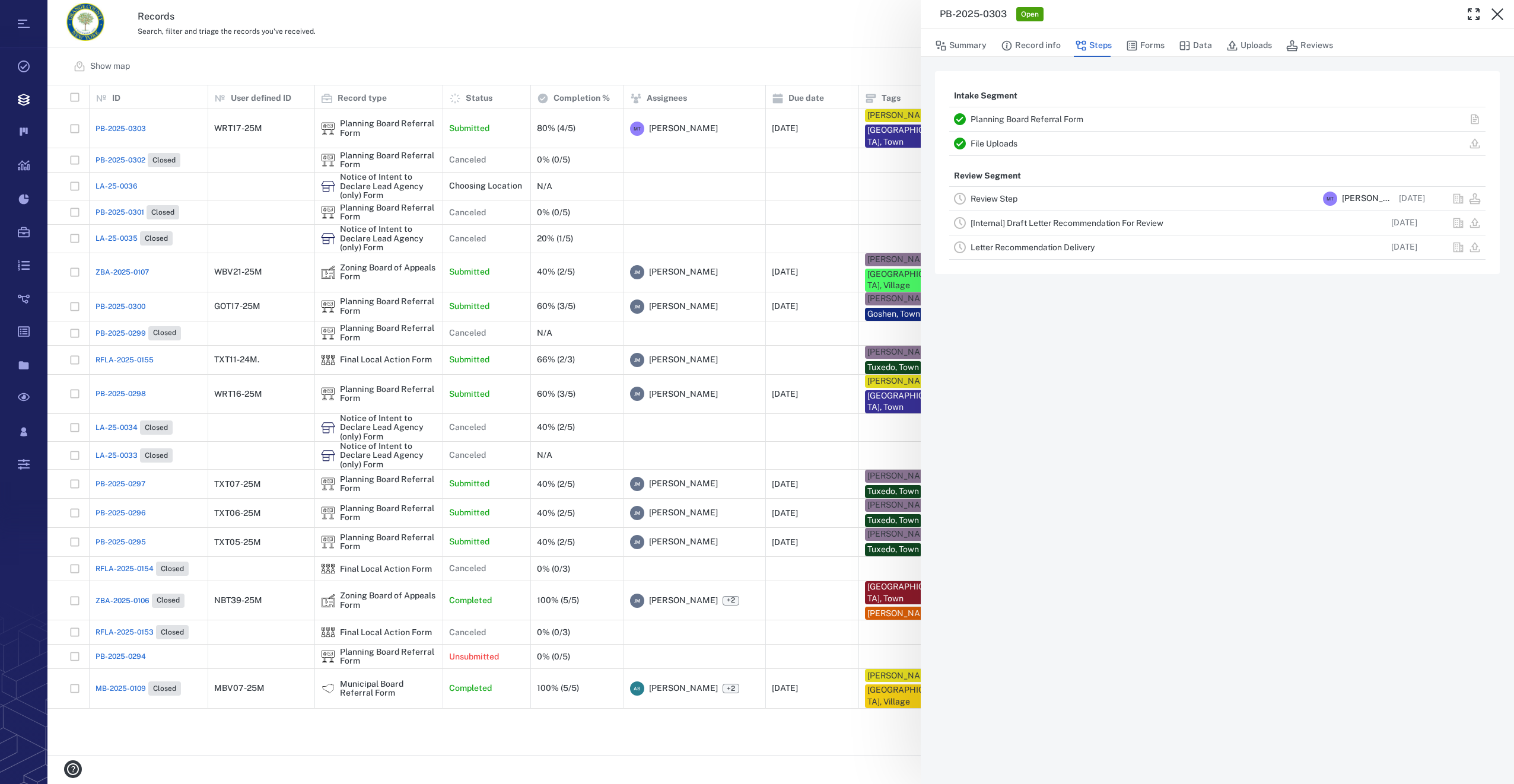
click at [1495, 10] on icon "button" at bounding box center [1497, 14] width 14 height 14
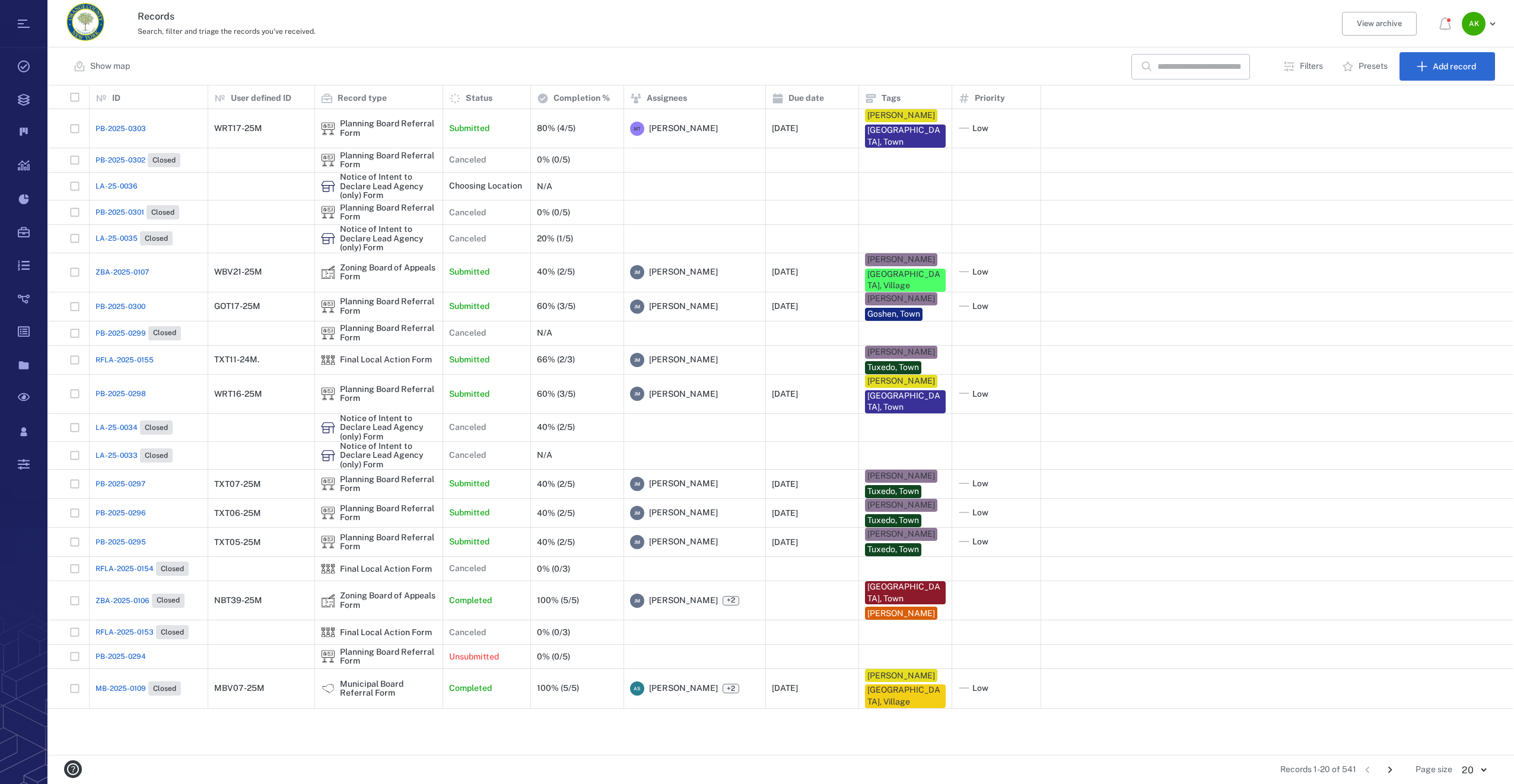
click at [96, 130] on span "PB-2025-0303" at bounding box center [120, 128] width 51 height 11
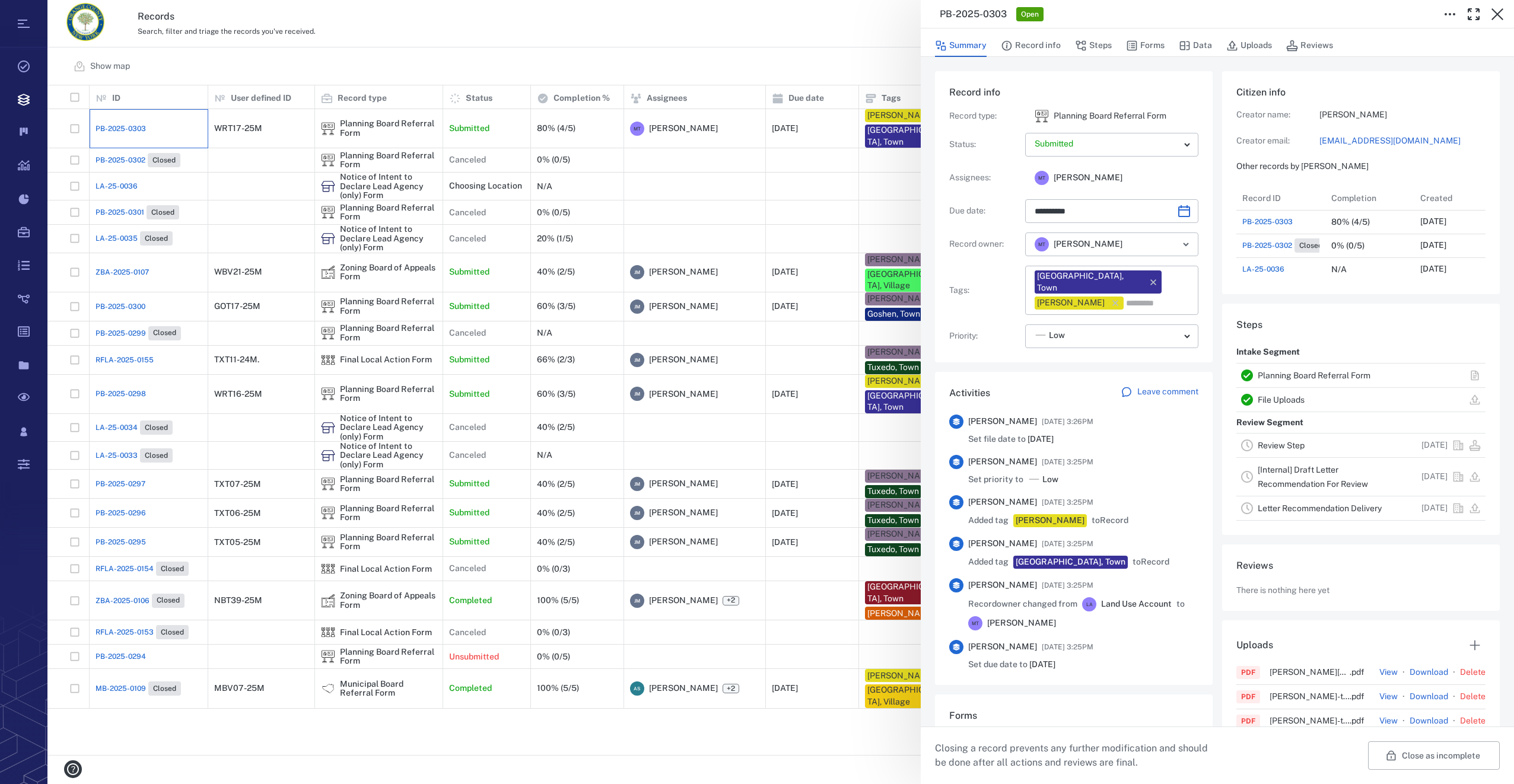
type input "**********"
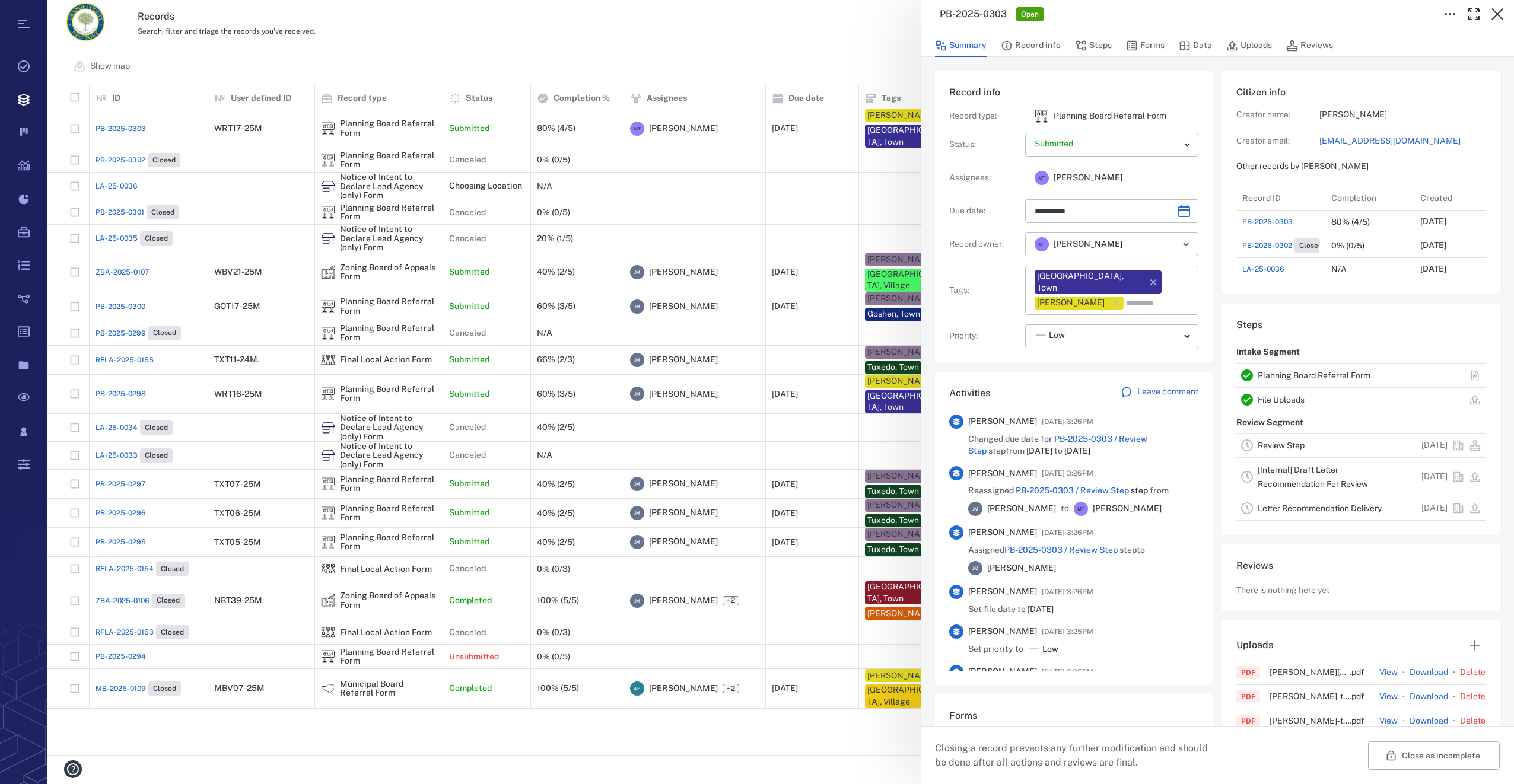
drag, startPoint x: 1134, startPoint y: 42, endPoint x: 1483, endPoint y: 43, distance: 349.0
click at [1134, 42] on icon "button" at bounding box center [1132, 46] width 10 height 10
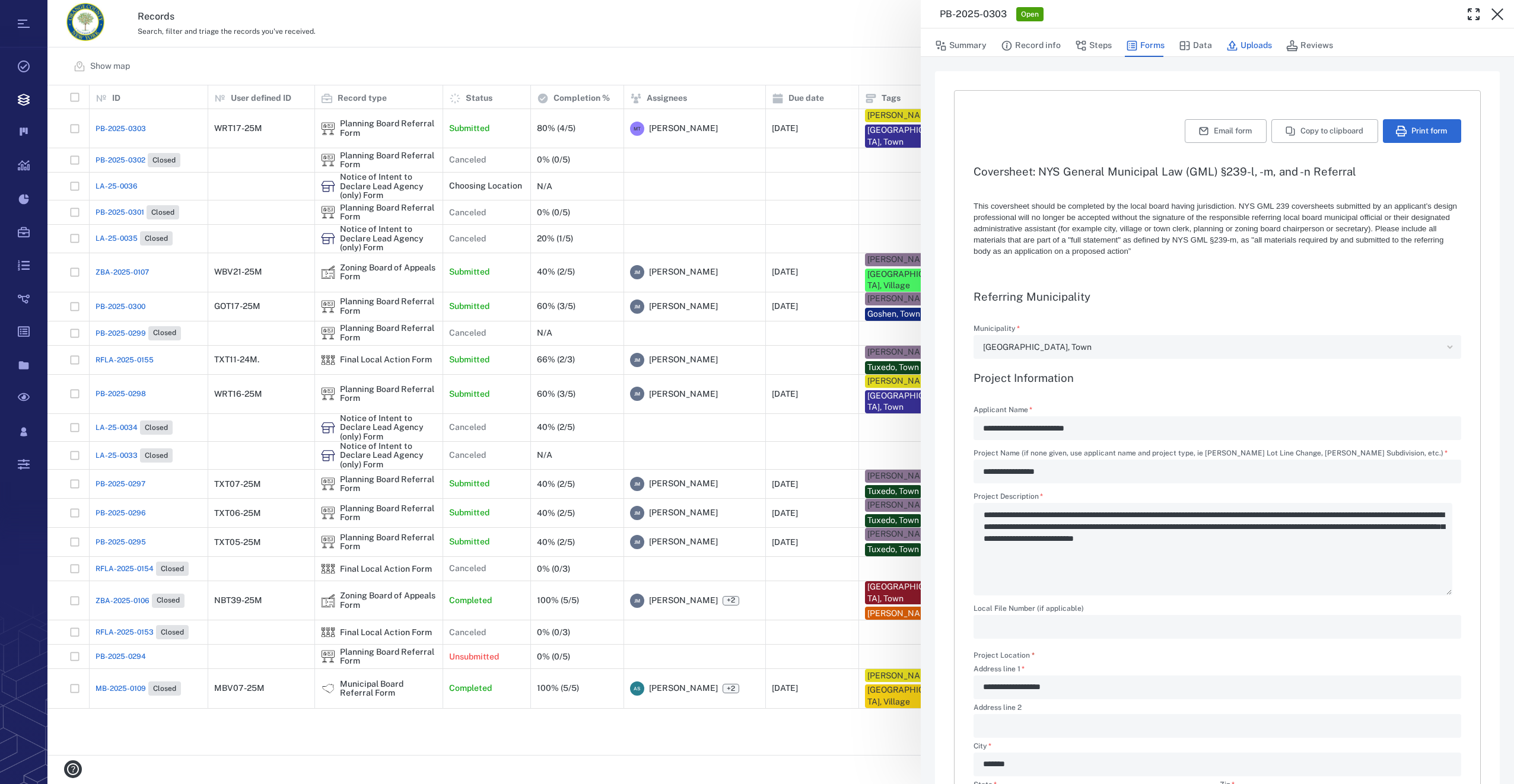
click at [1246, 43] on button "Uploads" at bounding box center [1249, 46] width 46 height 23
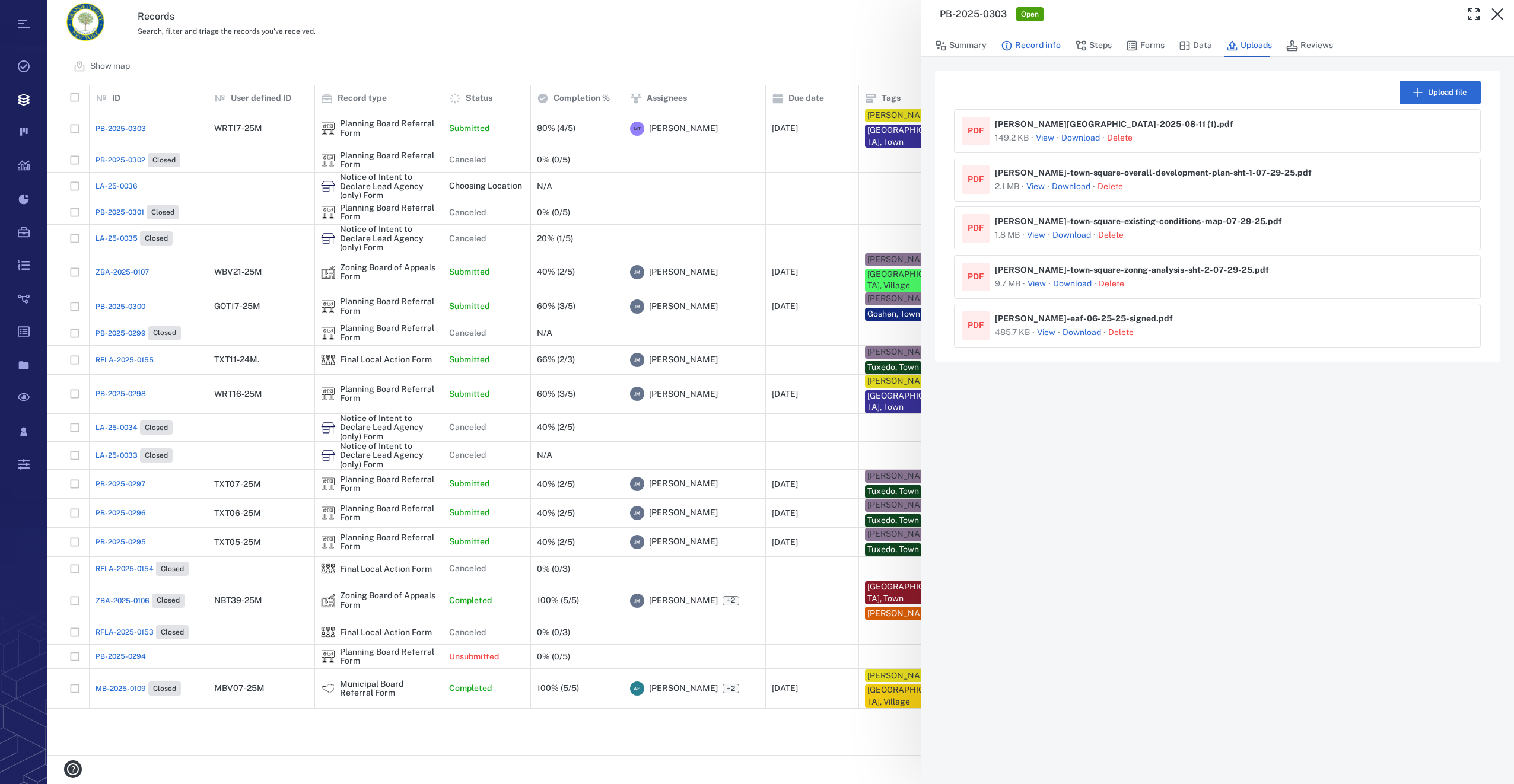
click at [1044, 47] on button "Record info" at bounding box center [1031, 46] width 60 height 23
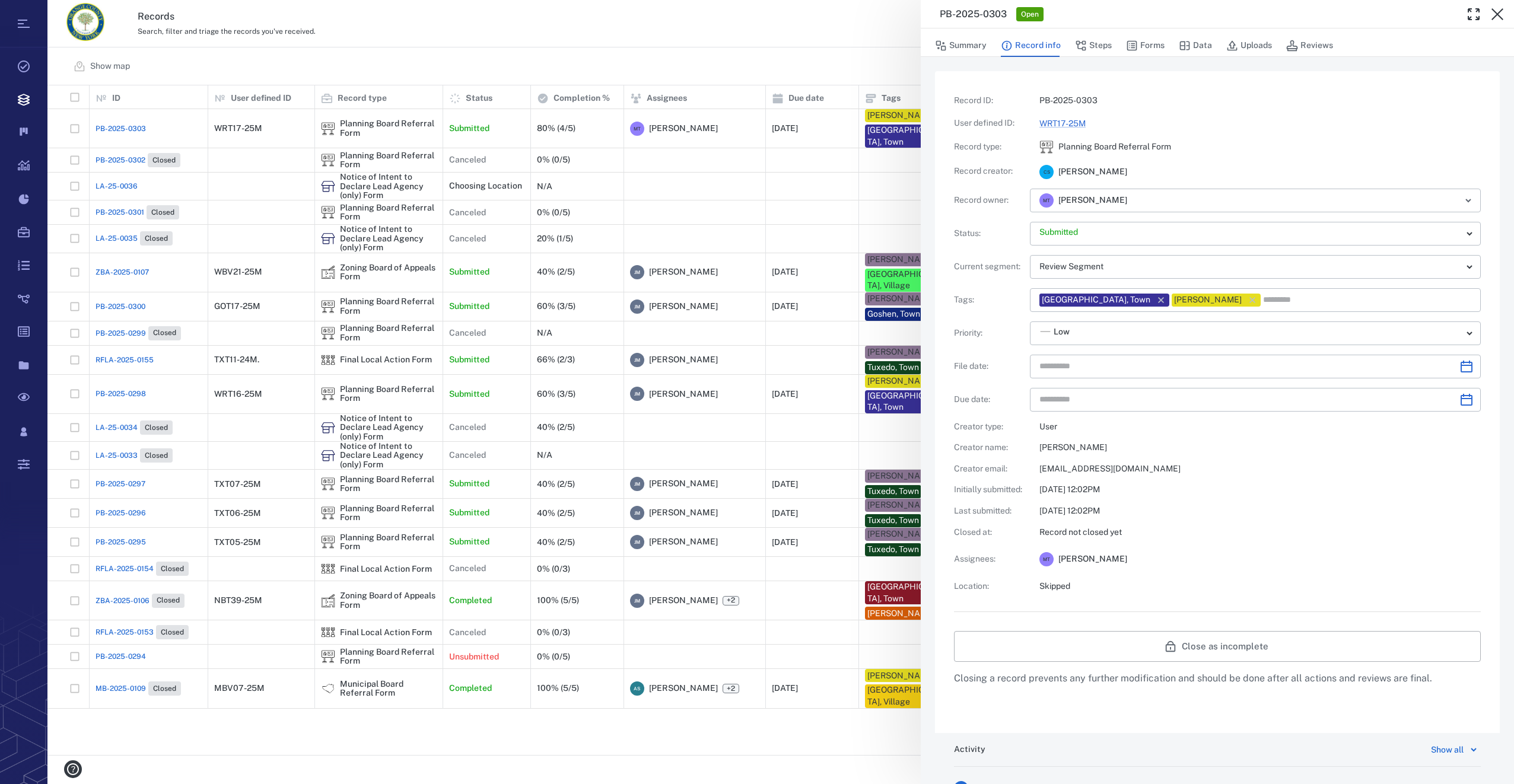
type input "**********"
click at [1159, 37] on button "Forms" at bounding box center [1145, 46] width 39 height 23
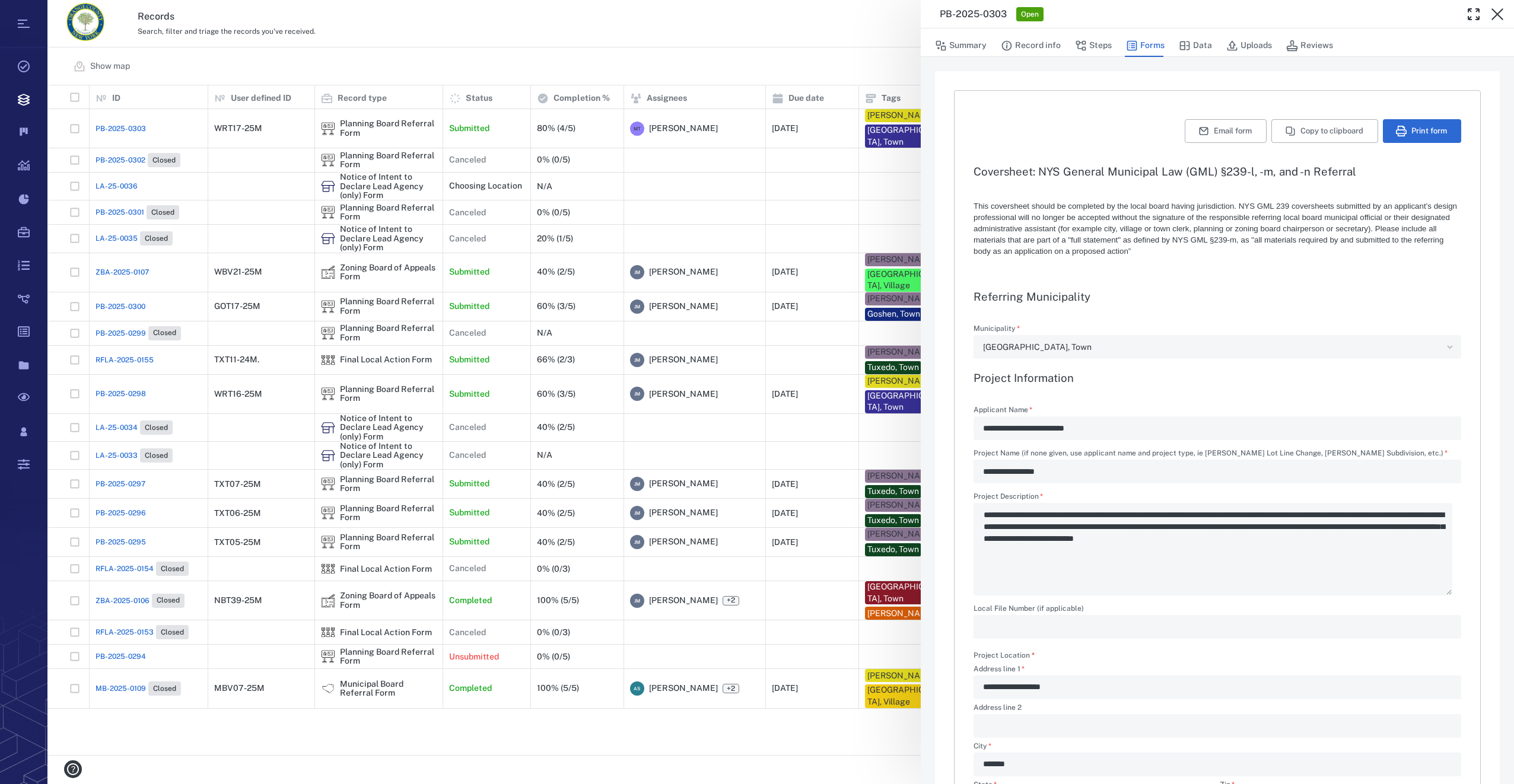
type textarea "*"
click at [1406, 131] on button "Print form" at bounding box center [1422, 131] width 79 height 24
click at [768, 18] on div "**********" at bounding box center [781, 392] width 1466 height 784
